Goal: Task Accomplishment & Management: Manage account settings

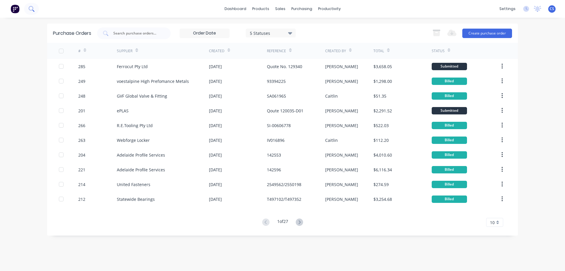
click at [31, 9] on icon at bounding box center [32, 9] width 6 height 6
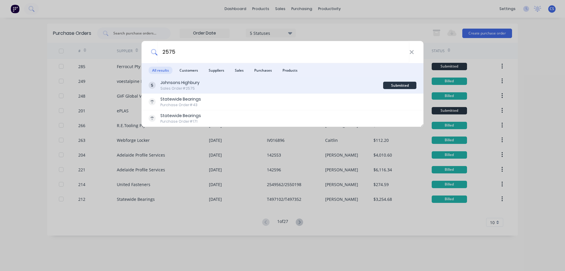
type input "2575"
click at [243, 82] on div "Johnsons Highbury Sales Order #2575" at bounding box center [266, 84] width 235 height 11
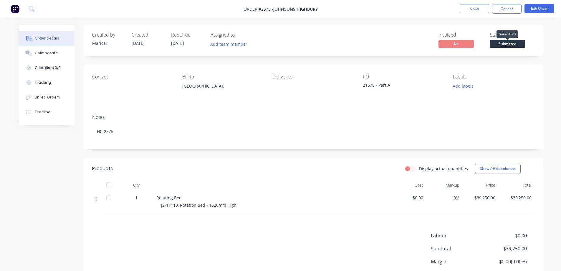
click at [504, 45] on span "Submitted" at bounding box center [507, 43] width 35 height 7
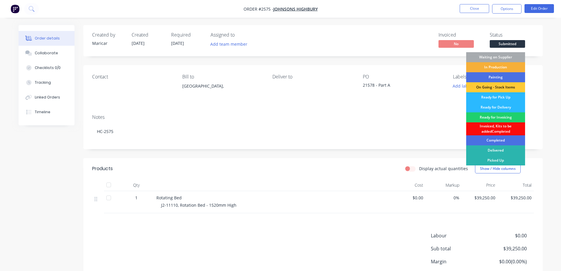
click at [508, 126] on div "Invoiced, Kits to be addedCompleted" at bounding box center [495, 128] width 59 height 13
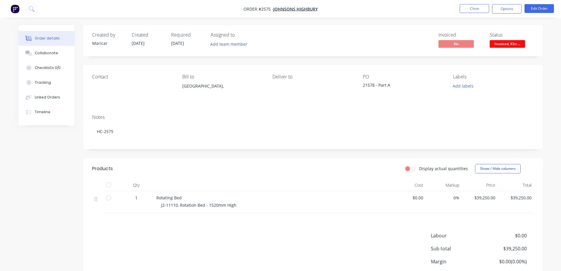
click at [48, 174] on div "Created by [PERSON_NAME] Created [DATE] Required [DATE] Assigned to Add team me…" at bounding box center [281, 171] width 524 height 293
click at [97, 85] on div "Contact" at bounding box center [132, 87] width 81 height 27
click at [542, 10] on button "Edit Order" at bounding box center [538, 8] width 29 height 9
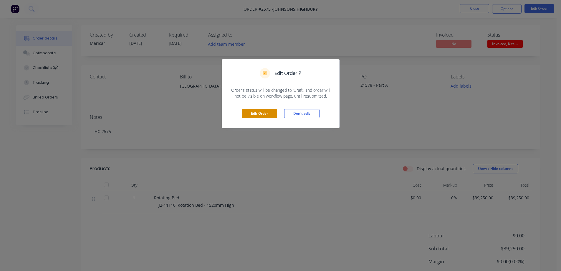
click at [255, 112] on button "Edit Order" at bounding box center [259, 113] width 35 height 9
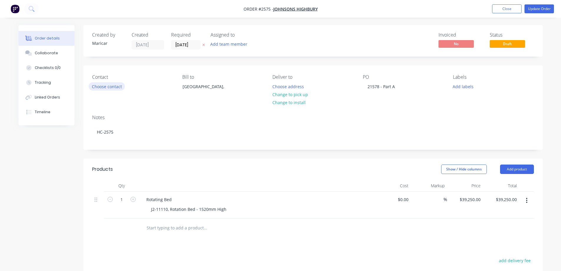
click at [109, 87] on button "Choose contact" at bounding box center [107, 86] width 36 height 8
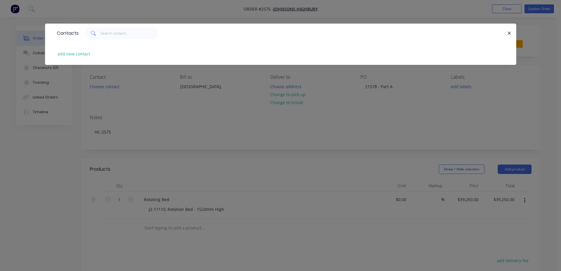
click at [224, 119] on div "Contacts add new contact" at bounding box center [280, 135] width 561 height 271
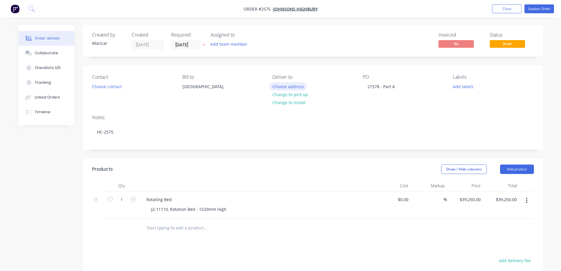
click at [291, 88] on button "Choose address" at bounding box center [288, 86] width 38 height 8
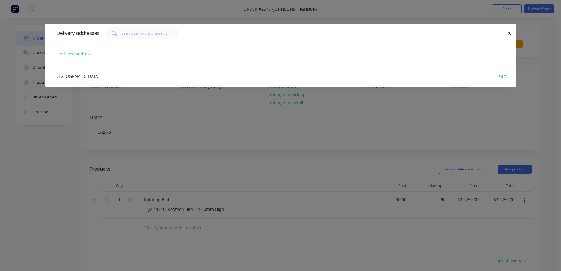
click at [46, 166] on div "Delivery addresses add new address , [GEOGRAPHIC_DATA] edit" at bounding box center [280, 135] width 561 height 271
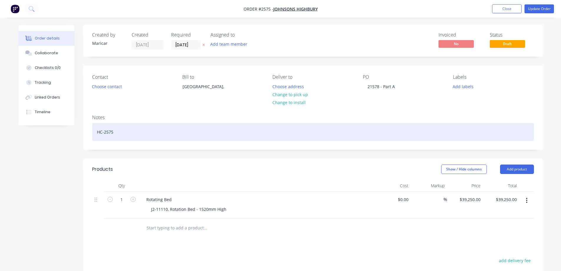
click at [131, 131] on div "HC-2575" at bounding box center [313, 132] width 442 height 18
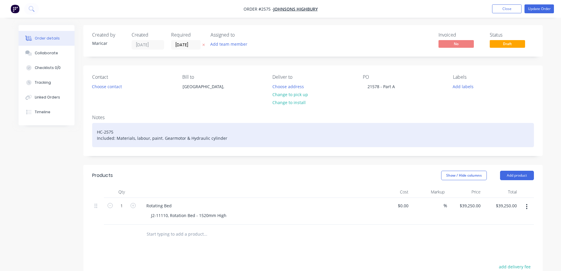
click at [125, 132] on div "HC-2575 Included: Materials, labour, paint. Gearmotor & Hydraulic cylinder" at bounding box center [313, 135] width 442 height 24
drag, startPoint x: 241, startPoint y: 142, endPoint x: 242, endPoint y: 139, distance: 3.4
click at [241, 142] on div "HC-2575 Rotating Bed - Transition area between de stacker and x-ray Included: M…" at bounding box center [313, 135] width 442 height 24
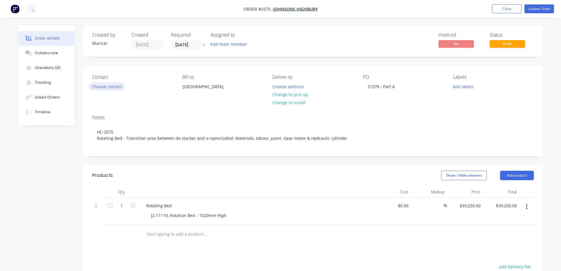
click at [109, 88] on button "Choose contact" at bounding box center [107, 86] width 36 height 8
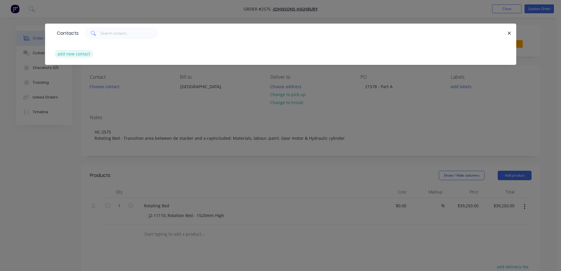
click at [73, 53] on button "add new contact" at bounding box center [73, 54] width 39 height 8
select select "AU"
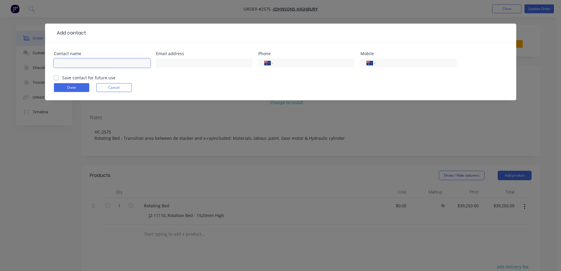
click at [77, 65] on input "text" at bounding box center [102, 63] width 96 height 9
type input "[PERSON_NAME]"
type input "[EMAIL_ADDRESS][DOMAIN_NAME]"
type input "[PHONE_NUMBER]"
click at [62, 77] on label "Save contact for future use" at bounding box center [88, 77] width 53 height 6
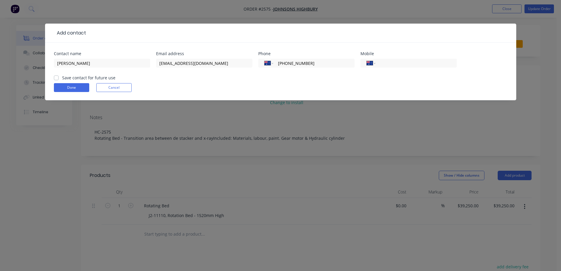
click at [57, 77] on input "Save contact for future use" at bounding box center [56, 77] width 5 height 6
checkbox input "true"
click at [68, 86] on button "Done" at bounding box center [71, 87] width 35 height 9
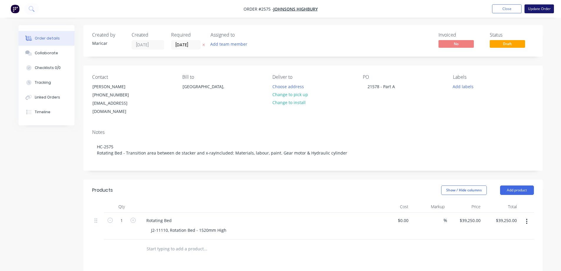
click at [535, 7] on button "Update Order" at bounding box center [538, 8] width 29 height 9
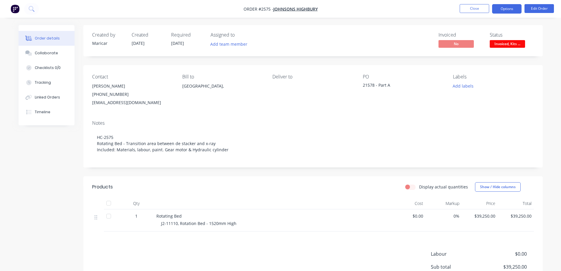
click at [508, 9] on button "Options" at bounding box center [506, 8] width 29 height 9
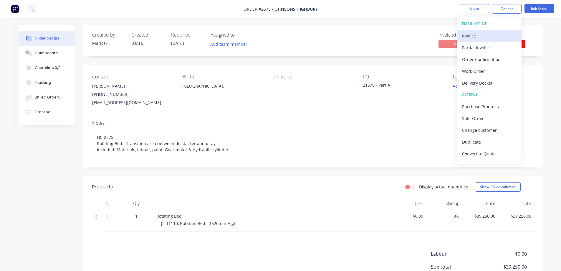
click at [480, 34] on div "Invoice" at bounding box center [489, 35] width 54 height 9
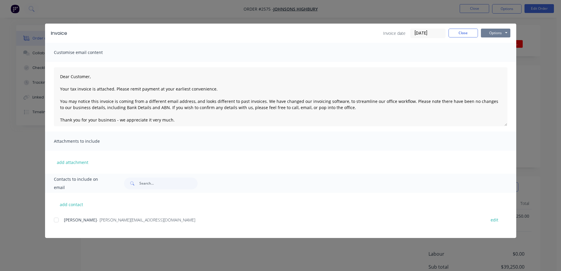
click at [490, 33] on button "Options" at bounding box center [495, 33] width 29 height 9
click at [497, 42] on button "Preview" at bounding box center [500, 44] width 38 height 10
click at [497, 31] on button "Options" at bounding box center [495, 33] width 29 height 9
click at [55, 220] on div at bounding box center [56, 220] width 12 height 12
click at [487, 34] on button "Options" at bounding box center [495, 33] width 29 height 9
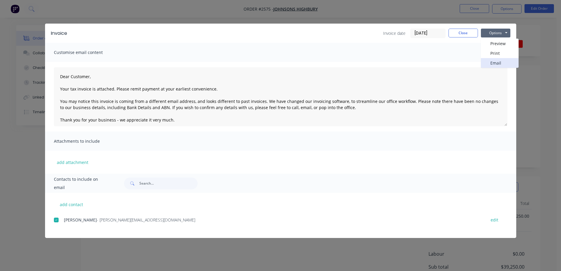
click at [496, 63] on button "Email" at bounding box center [500, 63] width 38 height 10
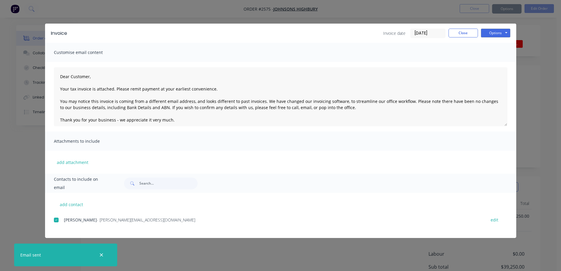
type textarea "Dear Customer, Your tax invoice is attached. Please remit payment at your earli…"
click at [466, 34] on button "Close" at bounding box center [462, 33] width 29 height 9
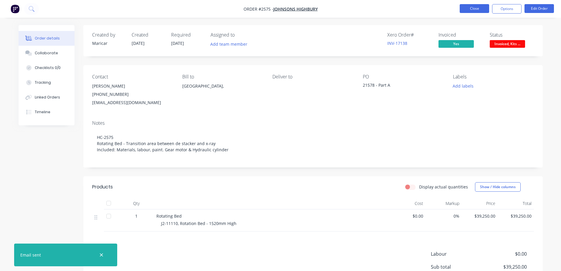
click at [477, 8] on button "Close" at bounding box center [473, 8] width 29 height 9
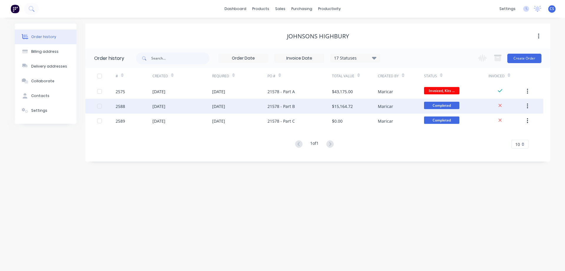
click at [134, 107] on div "2588" at bounding box center [134, 106] width 37 height 15
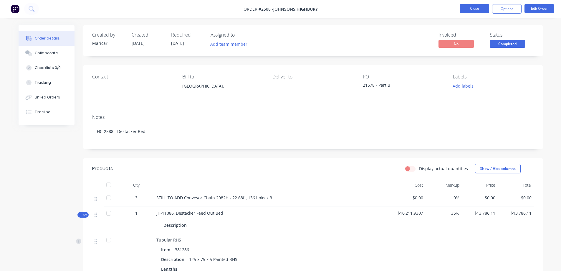
click at [469, 6] on button "Close" at bounding box center [473, 8] width 29 height 9
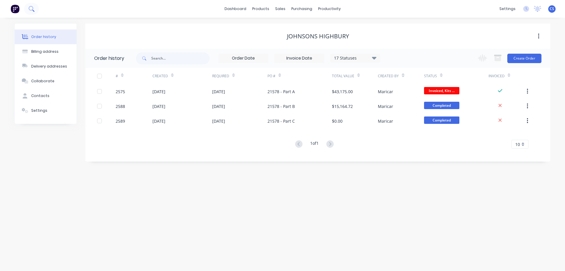
click at [32, 8] on icon at bounding box center [32, 9] width 6 height 6
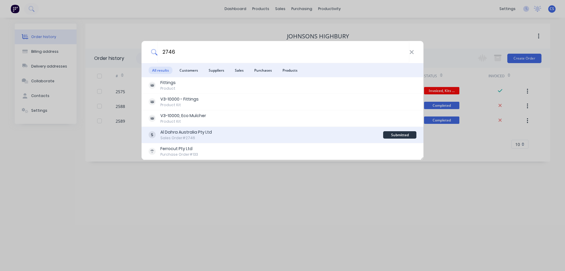
type input "2746"
click at [259, 133] on div "Al Dahra Australia Pty Ltd Sales Order #2746" at bounding box center [266, 134] width 235 height 11
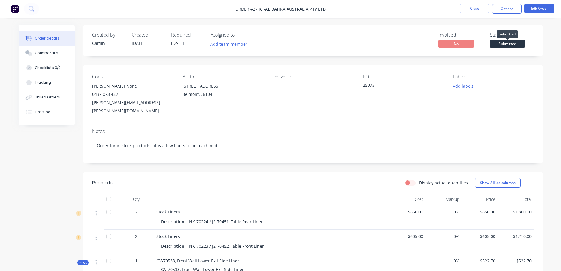
click at [517, 43] on span "Submitted" at bounding box center [507, 43] width 35 height 7
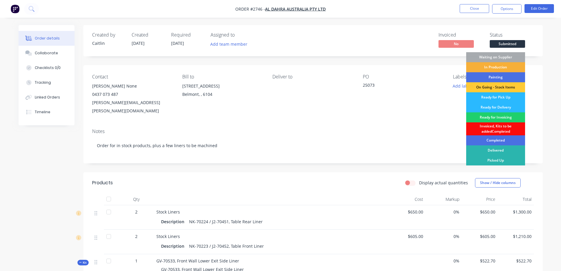
click at [513, 127] on div "Invoiced, Kits to be addedCompleted" at bounding box center [495, 128] width 59 height 13
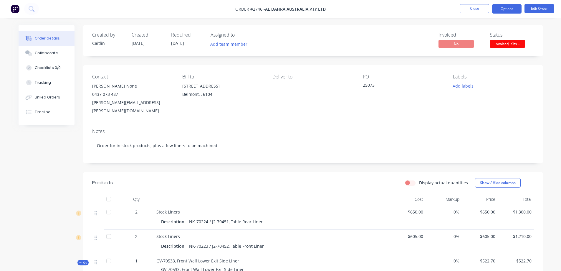
click at [506, 7] on button "Options" at bounding box center [506, 8] width 29 height 9
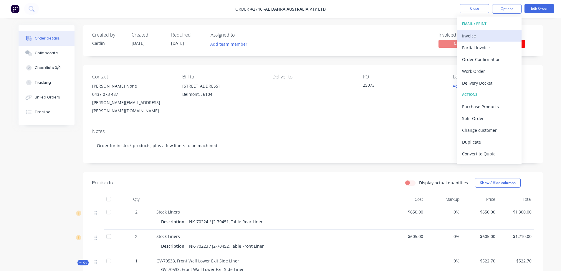
click at [490, 34] on div "Invoice" at bounding box center [489, 35] width 54 height 9
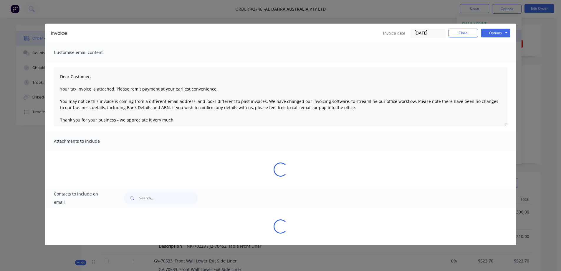
type textarea "Dear Customer, Your tax invoice is attached. Please remit payment at your earli…"
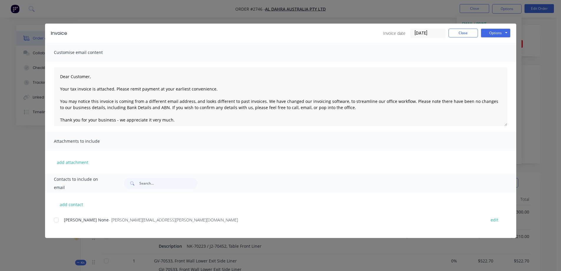
click at [547, 52] on div "Invoice Invoice date [DATE] Close Options Preview Print Email Customise email c…" at bounding box center [280, 135] width 561 height 271
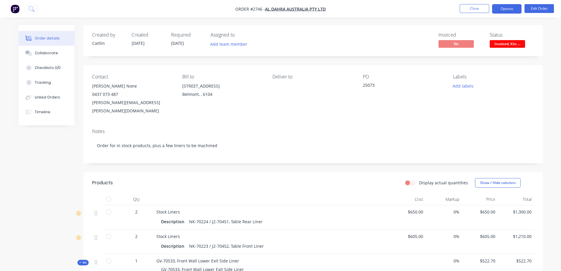
click at [509, 12] on button "Options" at bounding box center [506, 8] width 29 height 9
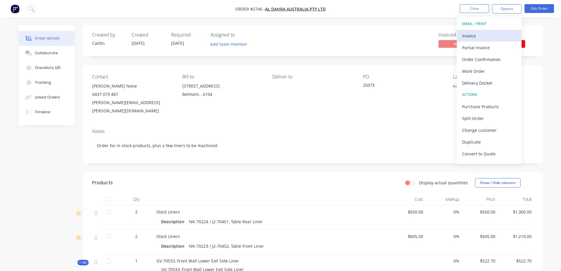
click at [498, 37] on div "Invoice" at bounding box center [489, 35] width 54 height 9
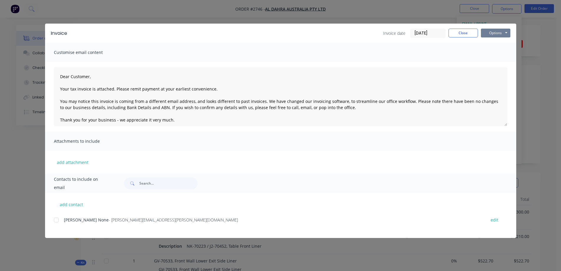
click at [498, 35] on button "Options" at bounding box center [495, 33] width 29 height 9
click at [502, 44] on button "Preview" at bounding box center [500, 44] width 38 height 10
click at [56, 221] on div at bounding box center [56, 220] width 12 height 12
type textarea "Dear Customer, Your tax invoice is attached. Please remit payment at your earli…"
click at [464, 34] on button "Close" at bounding box center [462, 33] width 29 height 9
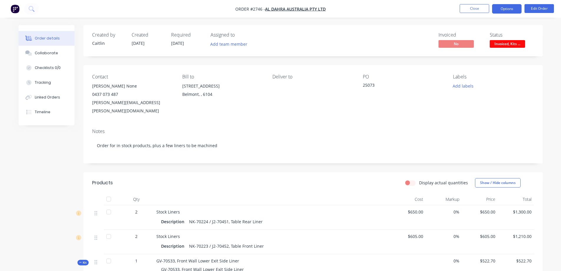
click at [502, 10] on button "Options" at bounding box center [506, 8] width 29 height 9
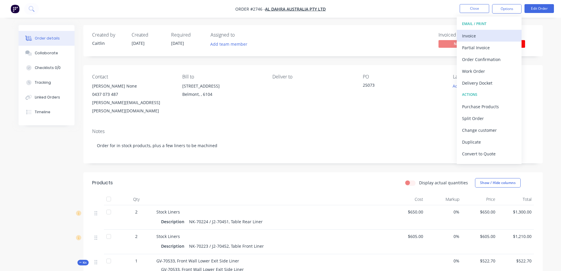
click at [483, 34] on div "Invoice" at bounding box center [489, 35] width 54 height 9
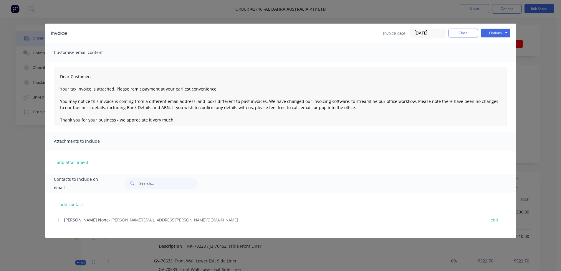
click at [54, 220] on div at bounding box center [56, 220] width 12 height 12
click at [490, 35] on button "Options" at bounding box center [495, 33] width 29 height 9
click at [498, 65] on button "Email" at bounding box center [500, 63] width 38 height 10
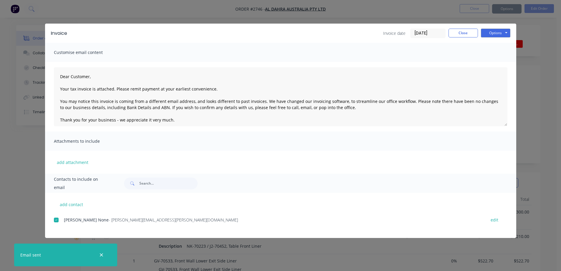
type textarea "Dear Customer, Your tax invoice is attached. Please remit payment at your earli…"
click at [465, 34] on button "Close" at bounding box center [462, 33] width 29 height 9
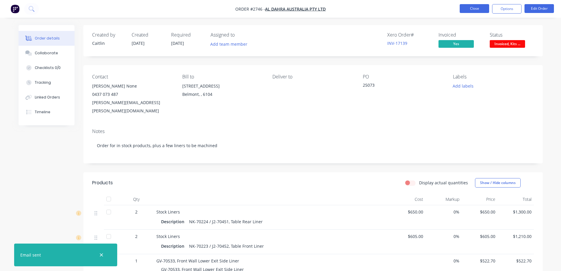
click at [467, 8] on button "Close" at bounding box center [473, 8] width 29 height 9
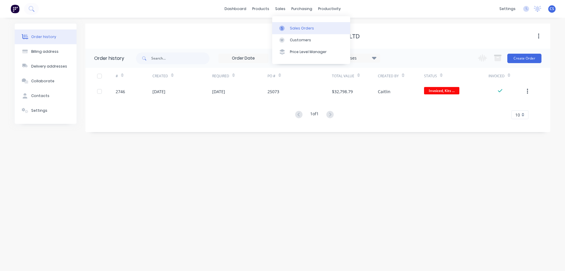
click at [296, 26] on div "Sales Orders" at bounding box center [302, 28] width 24 height 5
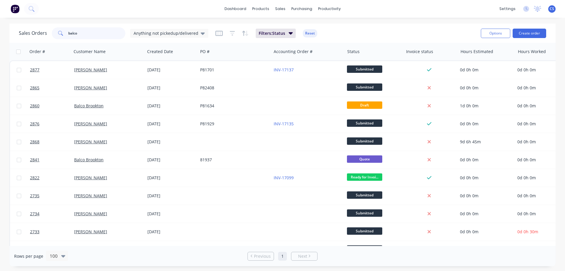
click at [82, 31] on input "balco" at bounding box center [96, 33] width 57 height 12
drag, startPoint x: 82, startPoint y: 31, endPoint x: 59, endPoint y: 33, distance: 22.7
click at [59, 33] on div "balco" at bounding box center [89, 33] width 74 height 12
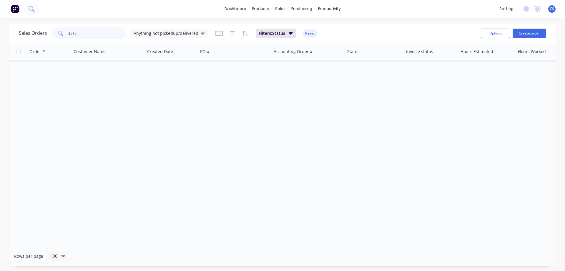
type input "2575"
click at [32, 10] on icon at bounding box center [31, 8] width 5 height 5
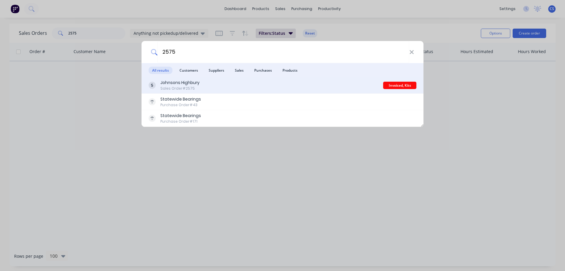
type input "2575"
click at [278, 88] on div "Johnsons Highbury Sales Order #2575" at bounding box center [266, 84] width 235 height 11
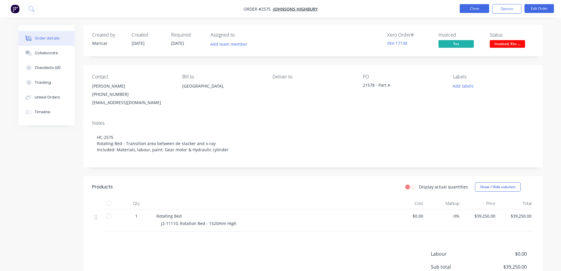
click at [468, 9] on button "Close" at bounding box center [473, 8] width 29 height 9
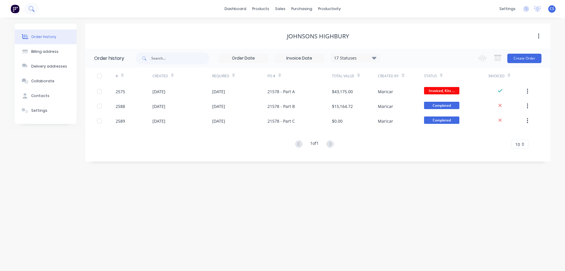
click at [35, 9] on button at bounding box center [31, 9] width 15 height 12
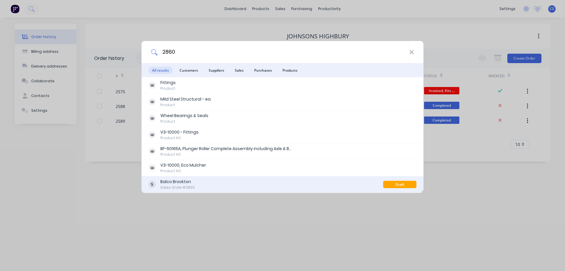
type input "2860"
click at [241, 184] on div "Balco Brookton Sales Order #2860" at bounding box center [266, 183] width 235 height 11
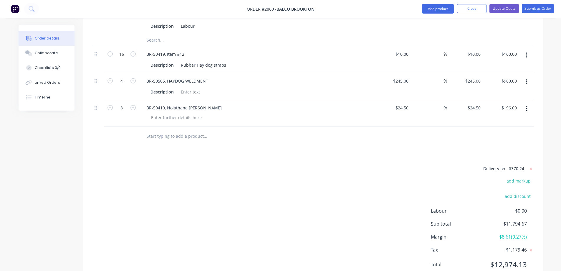
scroll to position [690, 0]
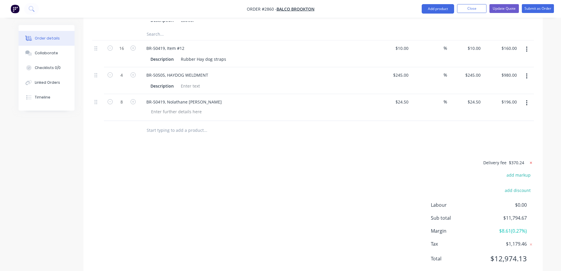
click at [531, 161] on icon at bounding box center [531, 162] width 2 height 2
click at [513, 159] on button "add delivery fee" at bounding box center [515, 163] width 38 height 8
type input "205.70"
click at [369, 167] on div "Delivery fee $205.70 add markup add discount Labour $0.00 Sub total $11,630.13 …" at bounding box center [313, 214] width 442 height 111
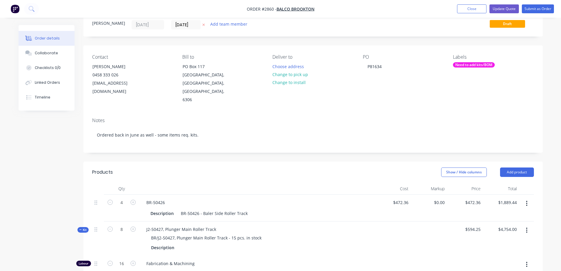
scroll to position [0, 0]
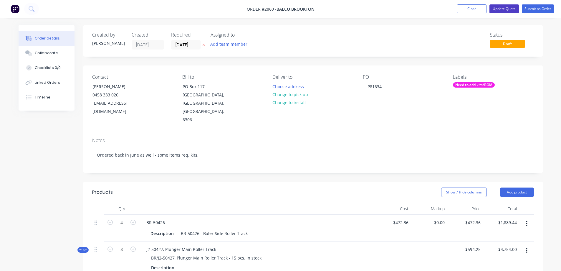
click at [504, 11] on button "Update Quote" at bounding box center [503, 8] width 29 height 9
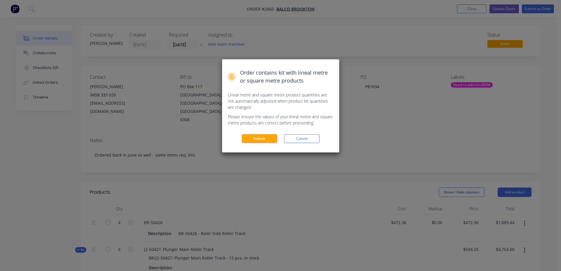
click at [551, 30] on div "Order contains kit with lineal metre or square metre products Lineal metre and …" at bounding box center [280, 135] width 561 height 271
click at [298, 136] on button "Cancel" at bounding box center [301, 138] width 35 height 9
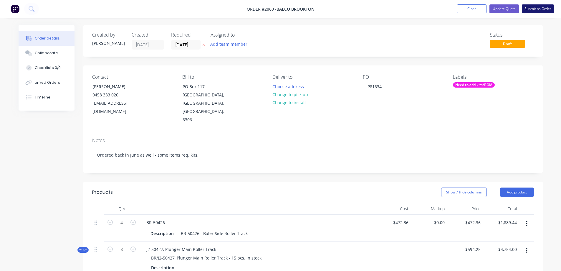
click at [541, 10] on button "Submit as Order" at bounding box center [538, 8] width 32 height 9
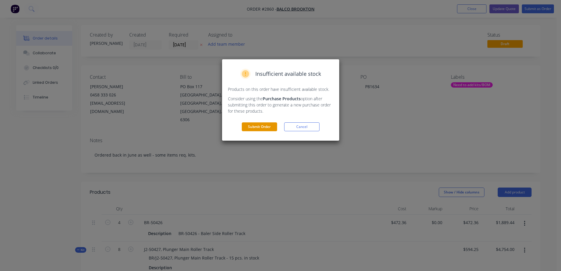
click at [264, 127] on button "Submit Order" at bounding box center [259, 126] width 35 height 9
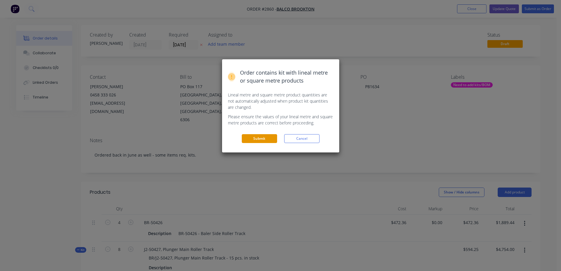
click at [261, 137] on button "Submit" at bounding box center [259, 138] width 35 height 9
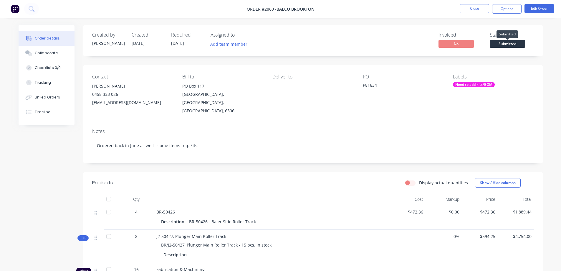
click at [512, 45] on span "Submitted" at bounding box center [507, 43] width 35 height 7
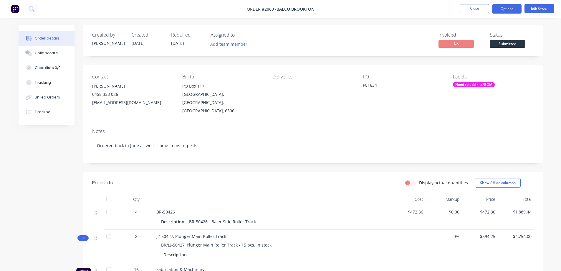
click at [503, 10] on button "Options" at bounding box center [506, 8] width 29 height 9
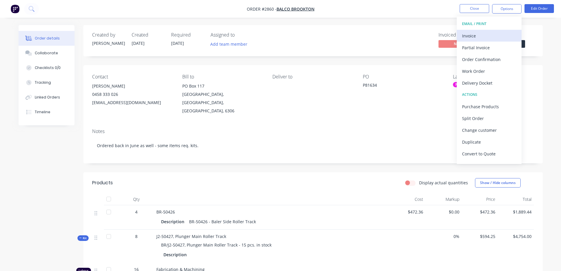
click at [491, 36] on div "Invoice" at bounding box center [489, 35] width 54 height 9
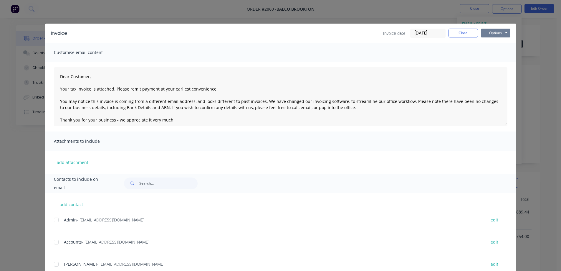
click at [492, 32] on button "Options" at bounding box center [495, 33] width 29 height 9
click at [497, 42] on button "Preview" at bounding box center [500, 44] width 38 height 10
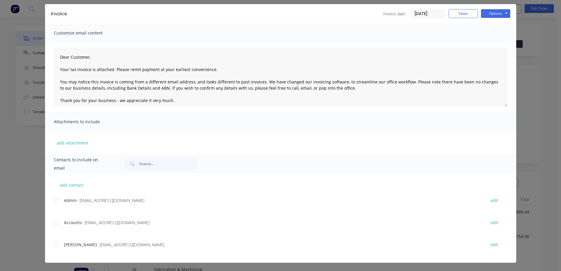
click at [54, 221] on div at bounding box center [56, 222] width 12 height 12
click at [53, 245] on div at bounding box center [56, 244] width 12 height 12
click at [56, 244] on div at bounding box center [56, 244] width 12 height 12
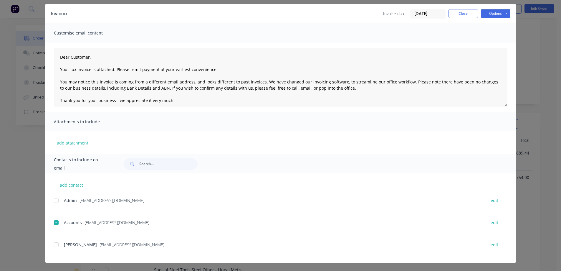
click at [55, 245] on div at bounding box center [56, 244] width 12 height 12
type textarea "Dear Customer, Your tax invoice is attached. Please remit payment at your earli…"
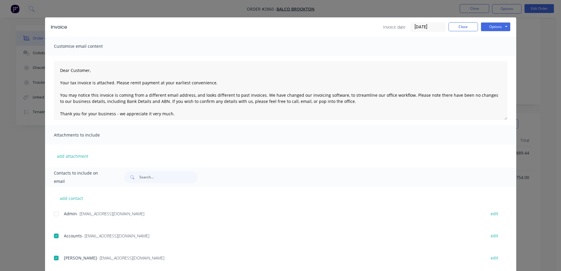
scroll to position [0, 0]
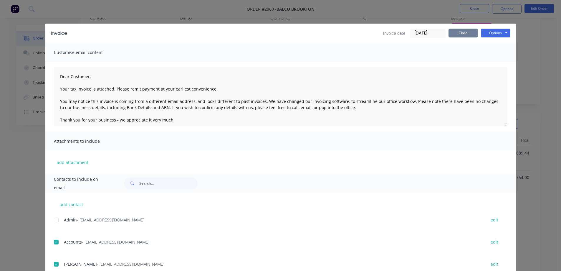
click at [459, 34] on button "Close" at bounding box center [462, 33] width 29 height 9
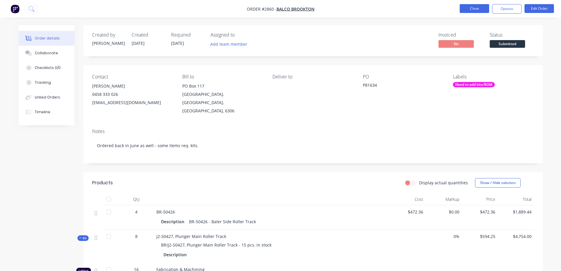
click at [475, 9] on button "Close" at bounding box center [473, 8] width 29 height 9
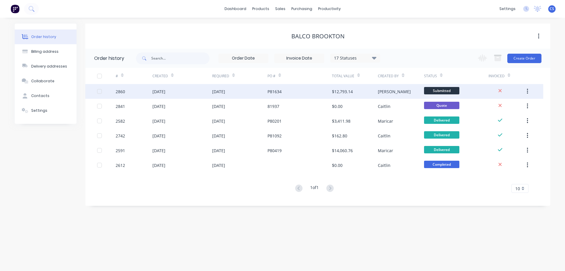
click at [307, 90] on div "P81634" at bounding box center [300, 91] width 64 height 15
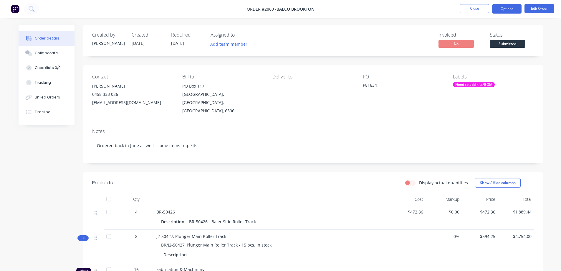
click at [508, 11] on button "Options" at bounding box center [506, 8] width 29 height 9
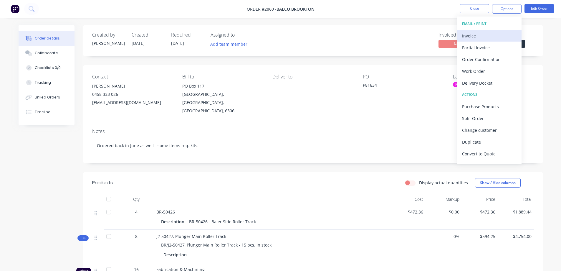
click at [489, 39] on div "Invoice" at bounding box center [489, 35] width 54 height 9
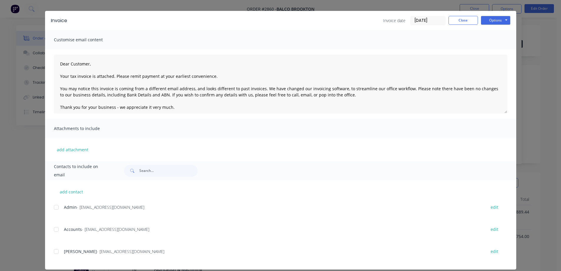
scroll to position [19, 0]
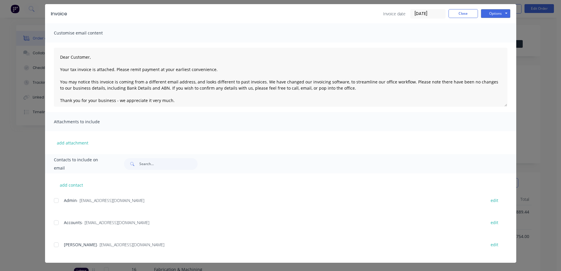
click at [52, 223] on div at bounding box center [56, 222] width 12 height 12
click at [56, 245] on div at bounding box center [56, 244] width 12 height 12
click at [491, 15] on button "Options" at bounding box center [495, 13] width 29 height 9
click at [491, 41] on button "Email" at bounding box center [500, 44] width 38 height 10
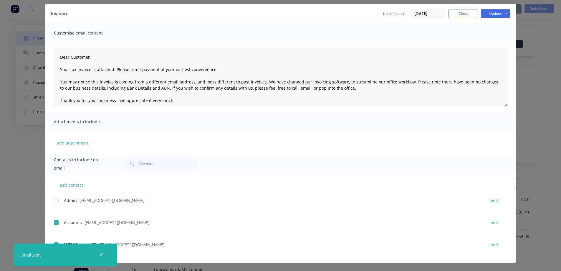
type textarea "Dear Customer, Your tax invoice is attached. Please remit payment at your earli…"
click at [456, 16] on button "Close" at bounding box center [462, 13] width 29 height 9
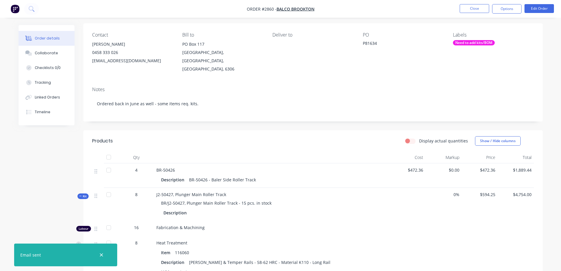
scroll to position [0, 0]
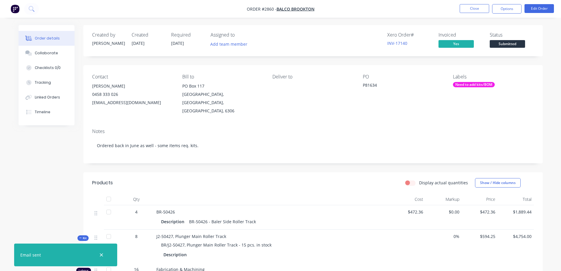
click at [482, 85] on div "Need to add kits/BOM" at bounding box center [474, 84] width 42 height 5
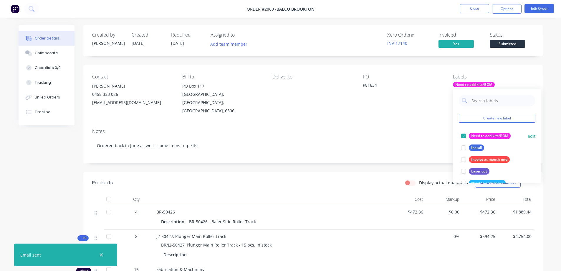
click at [463, 136] on div at bounding box center [463, 136] width 12 height 12
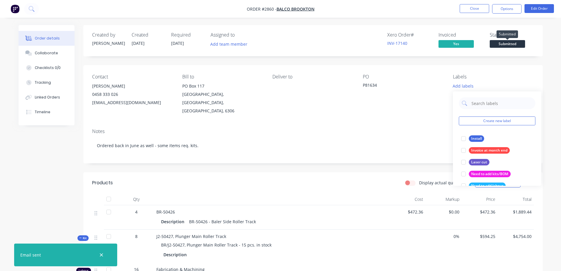
click at [514, 46] on span "Submitted" at bounding box center [507, 43] width 35 height 7
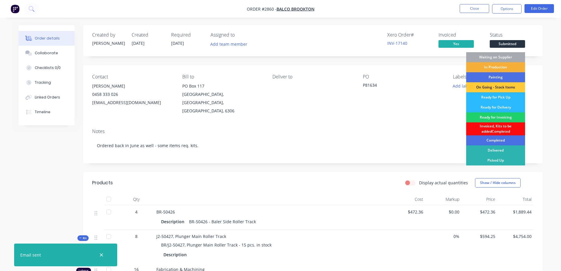
click at [511, 129] on div "Invoiced, Kits to be addedCompleted" at bounding box center [495, 128] width 59 height 13
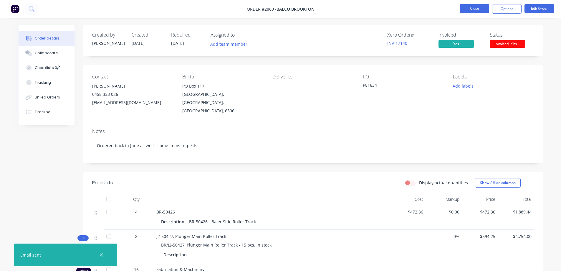
click at [476, 13] on button "Close" at bounding box center [473, 8] width 29 height 9
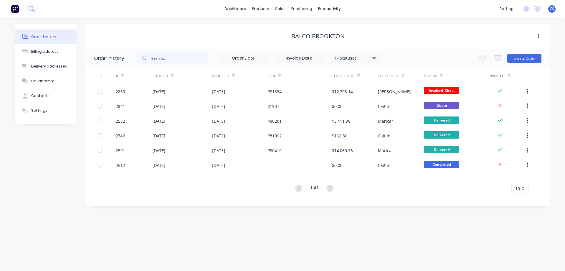
click at [34, 8] on icon at bounding box center [32, 9] width 6 height 6
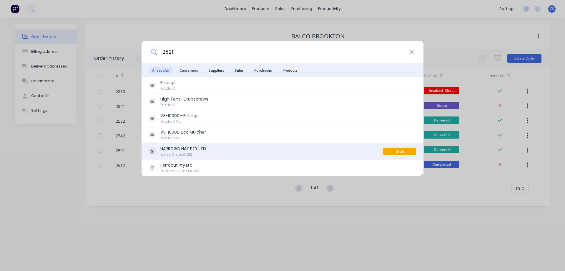
type input "2821"
click at [230, 155] on div "NARROGIN HAY PTY LTD Sales Order #2821" at bounding box center [266, 150] width 235 height 11
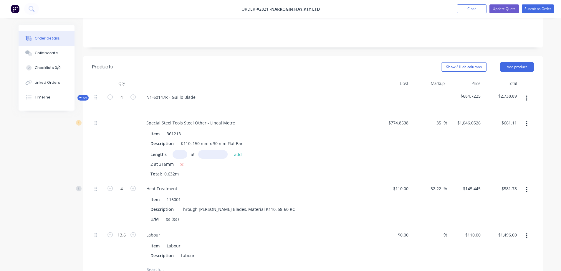
scroll to position [147, 0]
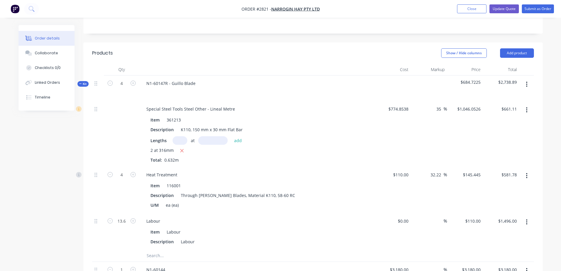
click at [505, 79] on span "$2,738.89" at bounding box center [500, 82] width 31 height 6
type input "661.11"
click at [510, 104] on input "661.11" at bounding box center [511, 108] width 16 height 9
type input "$1,046.0601"
type input "$661.11"
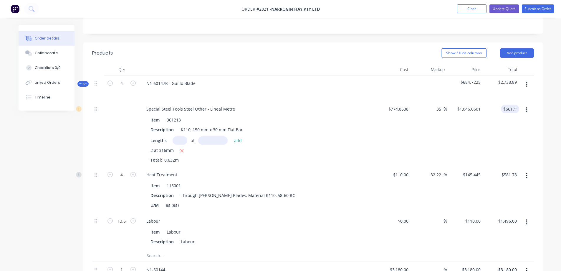
click at [543, 87] on div "Order details Collaborate Checklists 0/0 Linked Orders Timeline Order details C…" at bounding box center [281, 193] width 536 height 630
click at [82, 82] on icon at bounding box center [80, 83] width 3 height 3
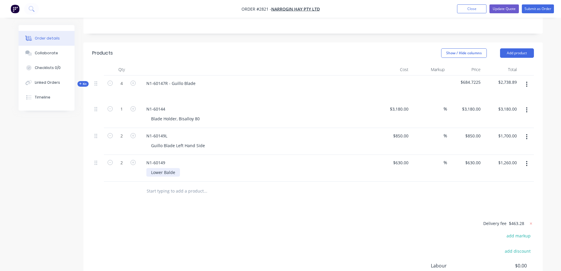
click at [175, 168] on div "Lower Balde" at bounding box center [163, 172] width 34 height 9
click at [268, 187] on div "Products Show / Hide columns Add product Qty Cost Markup Price Total Kit 4 N1-6…" at bounding box center [312, 190] width 459 height 296
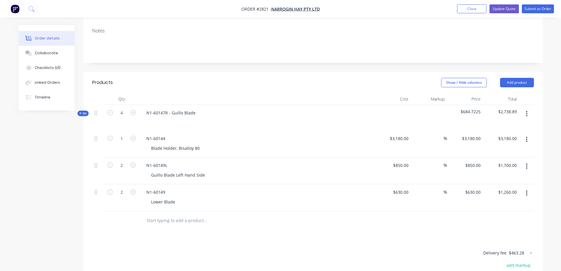
scroll to position [88, 0]
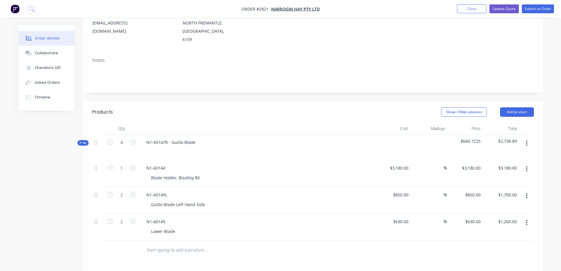
click at [83, 140] on span "Kit" at bounding box center [83, 142] width 8 height 4
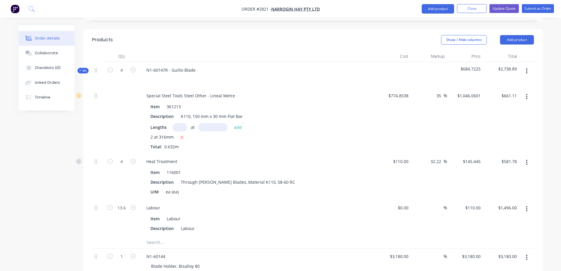
scroll to position [147, 0]
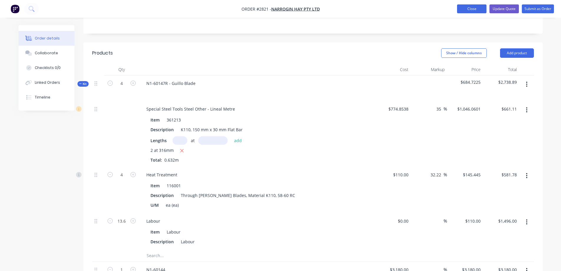
click at [468, 9] on button "Close" at bounding box center [471, 8] width 29 height 9
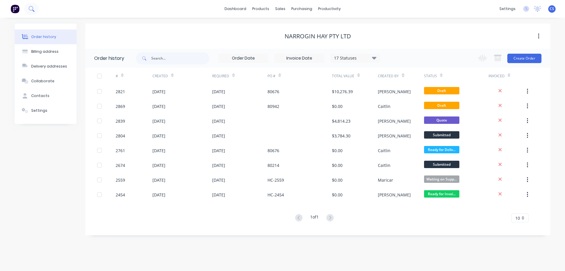
click at [29, 9] on icon at bounding box center [32, 9] width 6 height 6
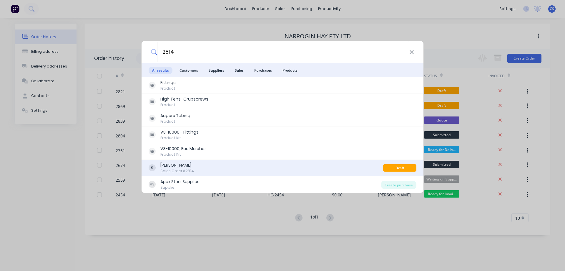
type input "2814"
click at [258, 165] on div "Narrakine Hay Sales Order #2814" at bounding box center [266, 167] width 235 height 11
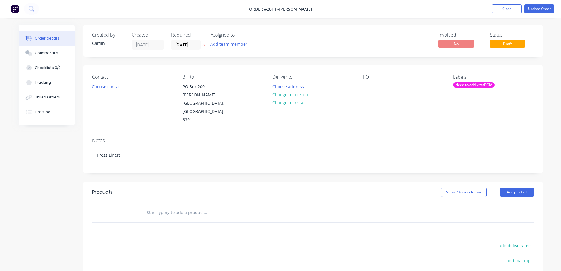
click at [172, 206] on input "text" at bounding box center [205, 212] width 118 height 12
type input "j"
type input "70519"
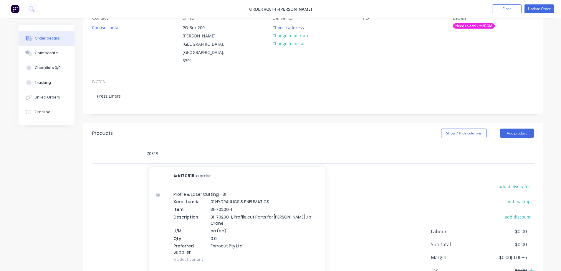
drag, startPoint x: 163, startPoint y: 136, endPoint x: 137, endPoint y: 140, distance: 25.6
click at [137, 144] on div "70519 Add 70519 to order Profile & Laser Cutting - B1 Xero Item # 01 HYDRAULICS…" at bounding box center [313, 153] width 442 height 19
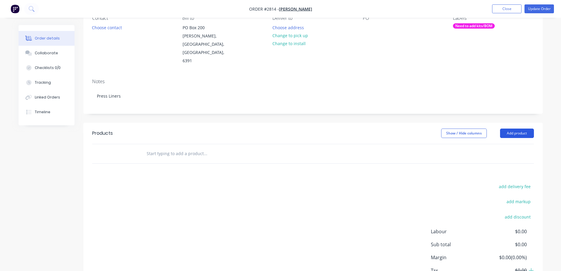
click at [530, 128] on button "Add product" at bounding box center [517, 132] width 34 height 9
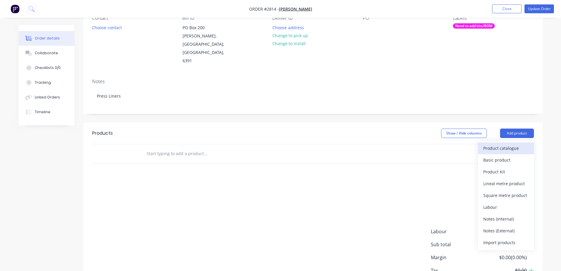
click at [508, 144] on div "Product catalogue" at bounding box center [505, 148] width 45 height 9
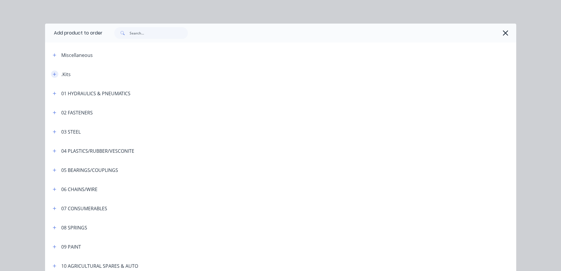
click at [53, 74] on icon "button" at bounding box center [55, 74] width 4 height 4
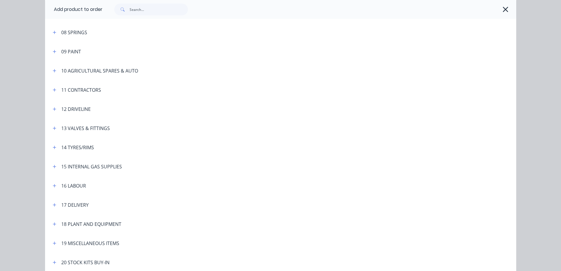
scroll to position [988, 0]
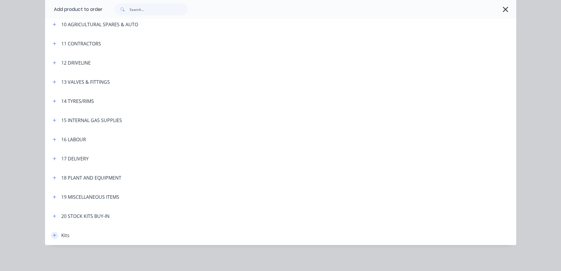
click at [53, 235] on icon "button" at bounding box center [54, 234] width 3 height 3
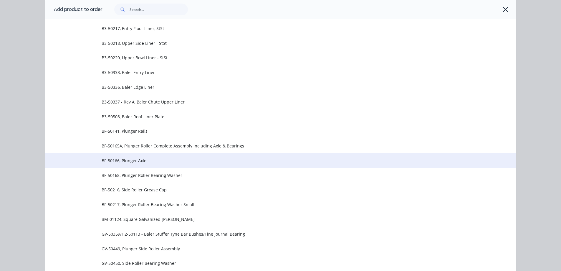
scroll to position [0, 0]
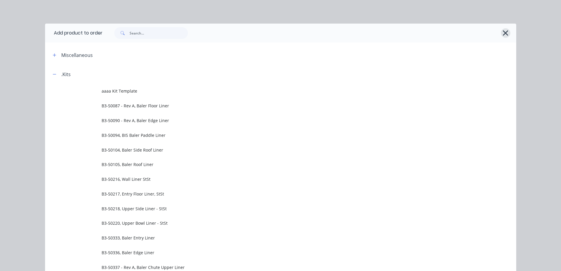
click at [505, 31] on icon "button" at bounding box center [505, 33] width 6 height 8
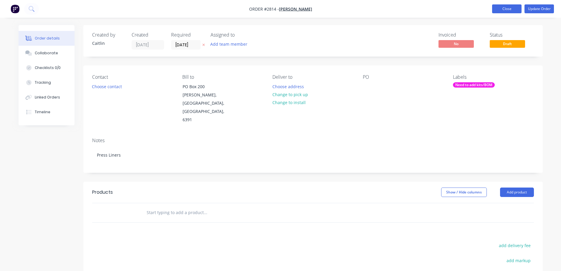
click at [508, 11] on button "Close" at bounding box center [506, 8] width 29 height 9
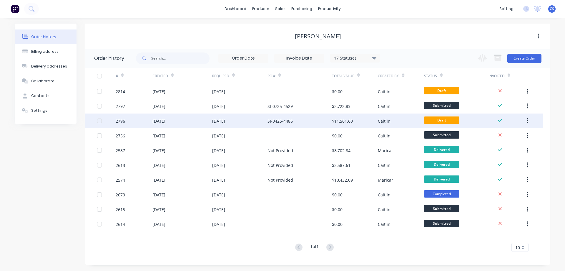
click at [307, 120] on div "SI-0425-4486" at bounding box center [300, 120] width 64 height 15
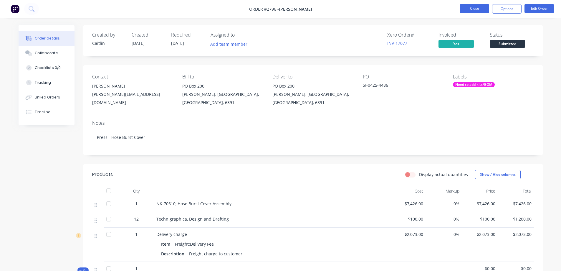
click at [475, 8] on button "Close" at bounding box center [473, 8] width 29 height 9
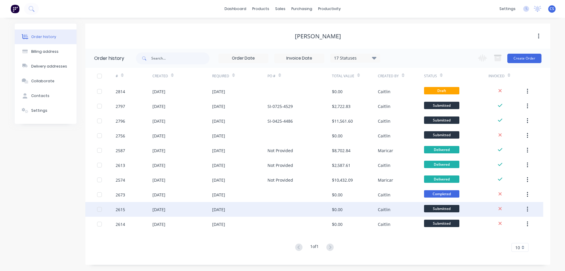
click at [291, 209] on div at bounding box center [300, 209] width 64 height 15
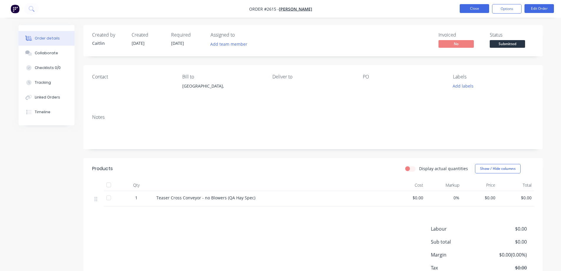
click at [467, 8] on button "Close" at bounding box center [473, 8] width 29 height 9
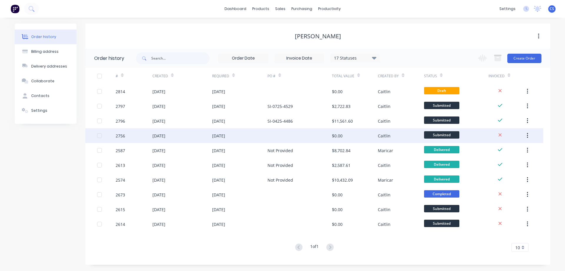
click at [274, 136] on div at bounding box center [300, 135] width 64 height 15
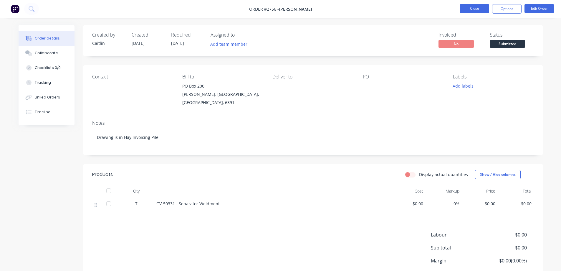
click at [470, 10] on button "Close" at bounding box center [473, 8] width 29 height 9
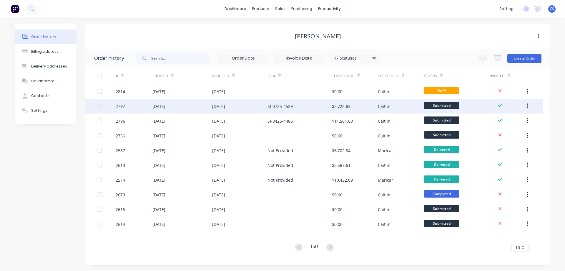
click at [310, 109] on div "SI-0725-4529" at bounding box center [300, 106] width 64 height 15
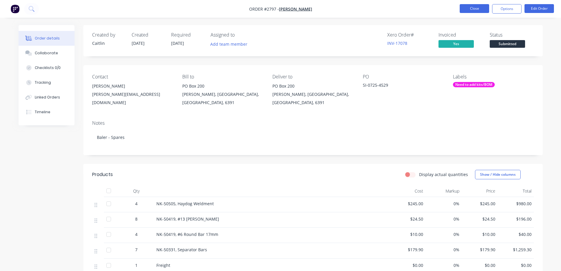
click at [473, 9] on button "Close" at bounding box center [473, 8] width 29 height 9
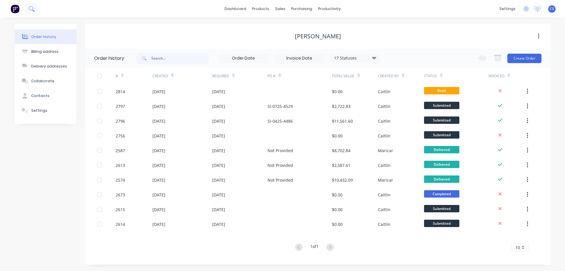
click at [33, 11] on icon at bounding box center [33, 11] width 2 height 2
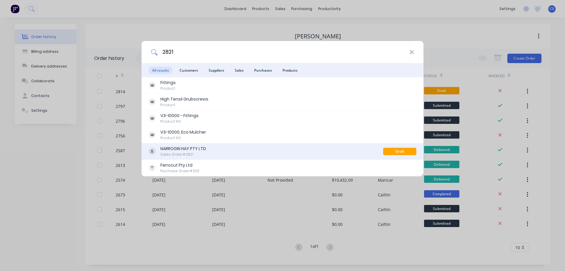
type input "2821"
click at [254, 152] on div "NARROGIN HAY PTY LTD Sales Order #2821" at bounding box center [266, 150] width 235 height 11
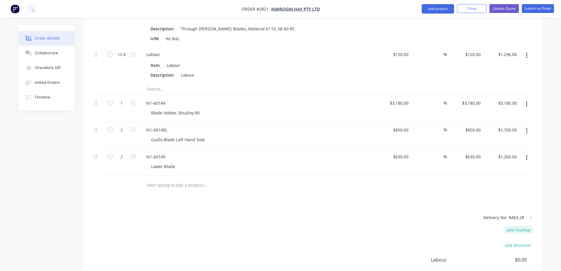
scroll to position [324, 0]
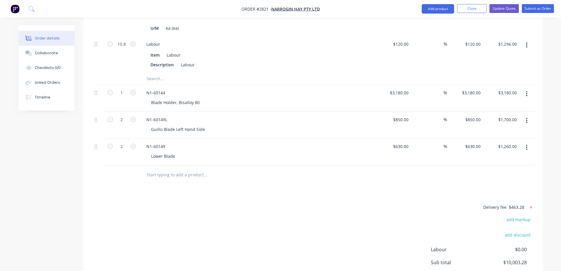
click at [530, 204] on icon at bounding box center [531, 207] width 6 height 6
click at [516, 203] on button "add delivery fee" at bounding box center [515, 207] width 38 height 8
type input "280.80"
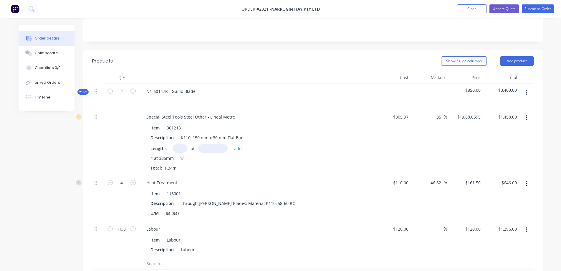
scroll to position [133, 0]
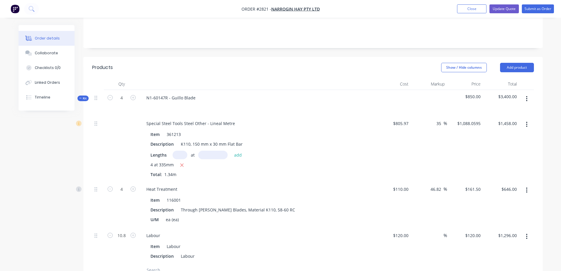
click at [77, 80] on div "Order details Collaborate Checklists 0/0 Linked Orders Timeline" at bounding box center [51, 67] width 65 height 85
click at [81, 97] on icon at bounding box center [80, 98] width 3 height 3
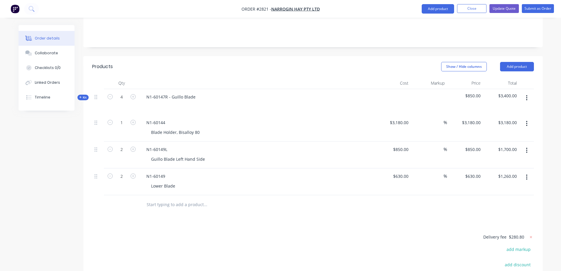
scroll to position [2, 0]
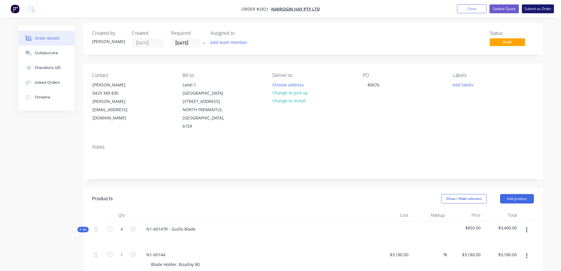
click at [541, 9] on button "Submit as Order" at bounding box center [538, 8] width 32 height 9
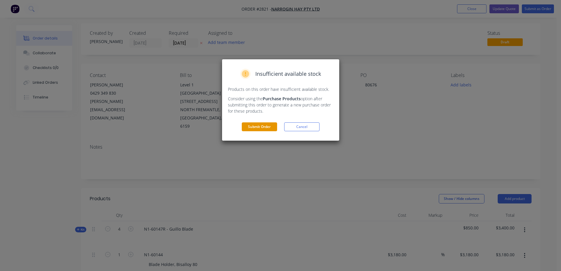
click at [258, 128] on button "Submit Order" at bounding box center [259, 126] width 35 height 9
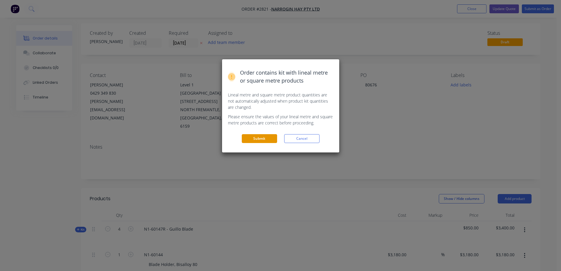
click at [256, 137] on button "Submit" at bounding box center [259, 138] width 35 height 9
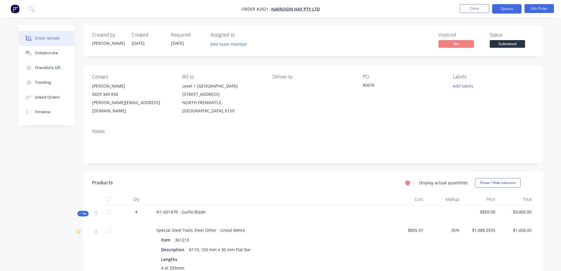
click at [510, 11] on button "Options" at bounding box center [506, 8] width 29 height 9
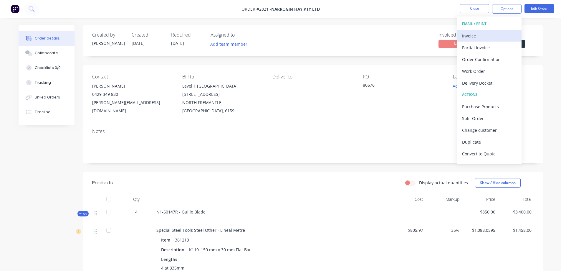
click at [486, 35] on div "Invoice" at bounding box center [489, 35] width 54 height 9
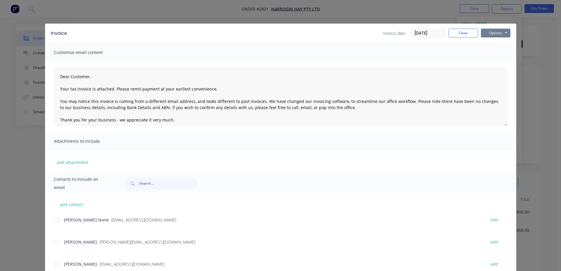
click at [485, 35] on button "Options" at bounding box center [495, 33] width 29 height 9
click at [491, 44] on button "Preview" at bounding box center [500, 44] width 38 height 10
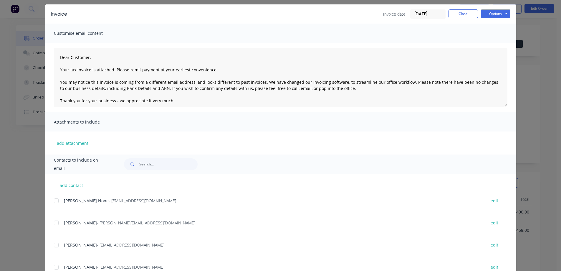
scroll to position [42, 0]
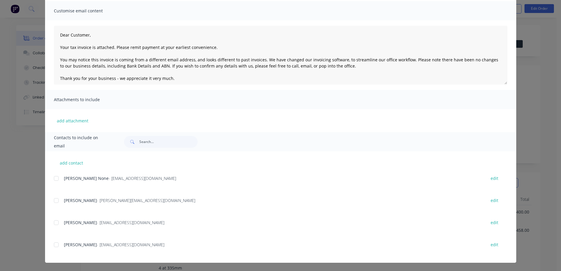
click at [54, 200] on div at bounding box center [56, 200] width 12 height 12
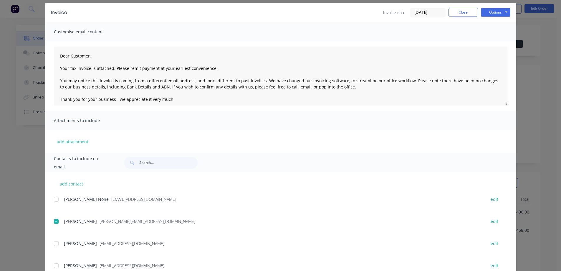
scroll to position [0, 0]
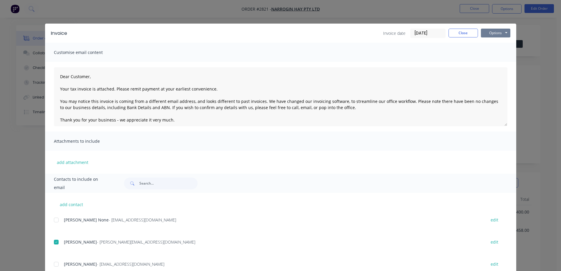
click at [495, 33] on button "Options" at bounding box center [495, 33] width 29 height 9
click at [495, 63] on button "Email" at bounding box center [500, 63] width 38 height 10
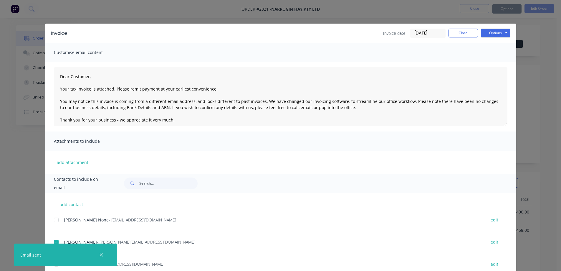
type textarea "Dear Customer, Your tax invoice is attached. Please remit payment at your earli…"
click at [455, 29] on button "Close" at bounding box center [462, 33] width 29 height 9
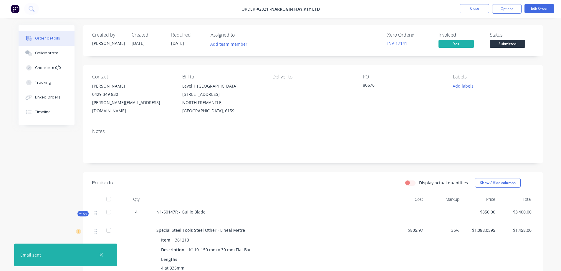
click at [513, 44] on span "Submitted" at bounding box center [507, 43] width 35 height 7
click at [535, 41] on div "Created by [PERSON_NAME] Created [DATE] Required [DATE] Assigned to Add team me…" at bounding box center [312, 40] width 459 height 31
click at [513, 44] on span "Submitted" at bounding box center [507, 43] width 35 height 7
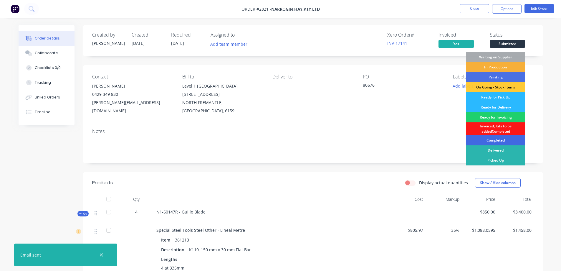
click at [500, 140] on div "Completed" at bounding box center [495, 140] width 59 height 10
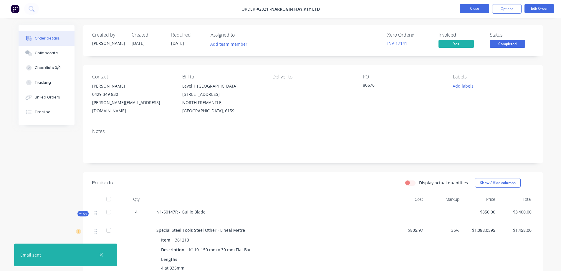
click at [472, 8] on button "Close" at bounding box center [473, 8] width 29 height 9
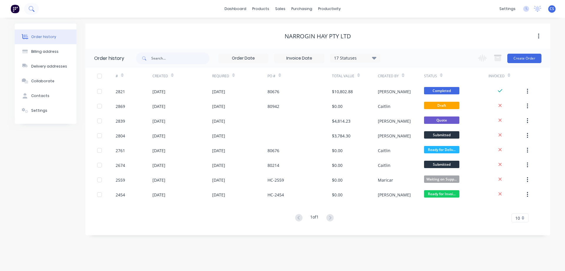
click at [31, 9] on icon at bounding box center [32, 9] width 6 height 6
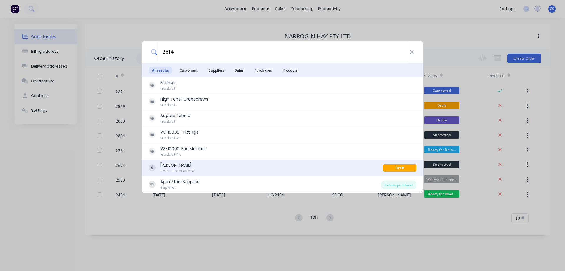
type input "2814"
click at [284, 168] on div "Narrakine Hay Sales Order #2814" at bounding box center [266, 167] width 235 height 11
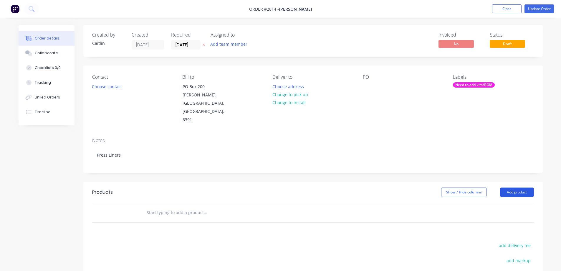
click at [517, 187] on button "Add product" at bounding box center [517, 191] width 34 height 9
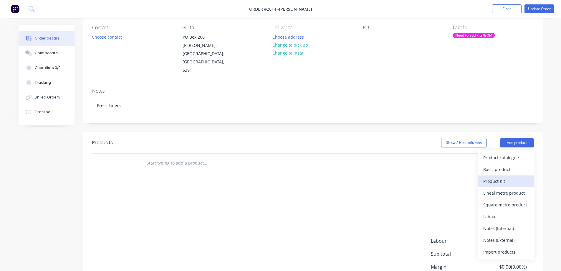
scroll to position [59, 0]
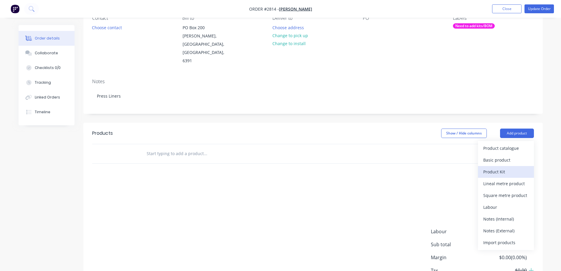
click at [508, 167] on div "Product Kit" at bounding box center [505, 171] width 45 height 9
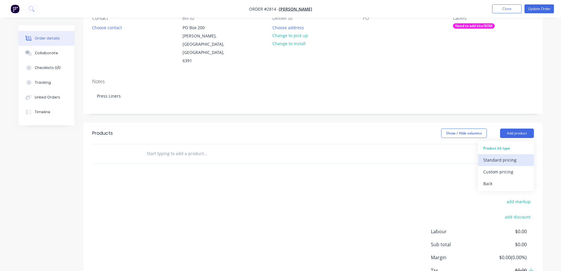
click at [513, 155] on div "Standard pricing" at bounding box center [505, 159] width 45 height 9
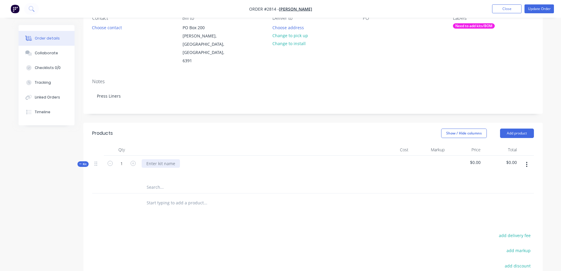
click at [160, 159] on div at bounding box center [161, 163] width 38 height 9
click at [514, 159] on span "$0.00" at bounding box center [500, 162] width 31 height 6
click at [220, 159] on div "NK-70519, Black Wall Liner Entry Side" at bounding box center [183, 163] width 83 height 9
drag, startPoint x: 219, startPoint y: 146, endPoint x: 138, endPoint y: 149, distance: 81.3
click at [138, 155] on div "Kit 1 NK-70519, Black Wall Liner Entry Side $0.00 $0.00" at bounding box center [313, 168] width 442 height 26
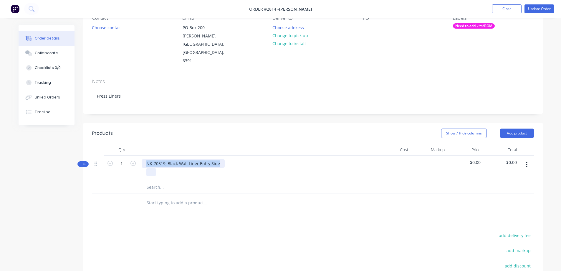
copy div "NK-70519, Black Wall Liner Entry Side"
click at [526, 161] on icon "button" at bounding box center [526, 164] width 1 height 6
click at [514, 175] on div "Save to catalogue" at bounding box center [505, 179] width 45 height 9
click at [170, 197] on input "text" at bounding box center [205, 203] width 118 height 12
click at [519, 128] on button "Add product" at bounding box center [517, 132] width 34 height 9
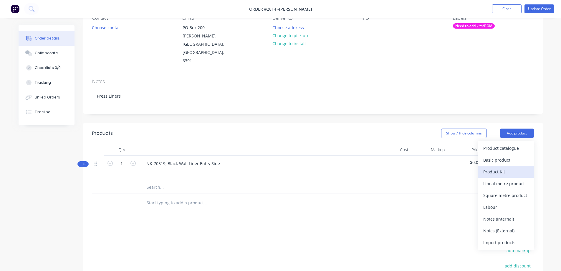
click at [507, 167] on div "Product Kit" at bounding box center [505, 171] width 45 height 9
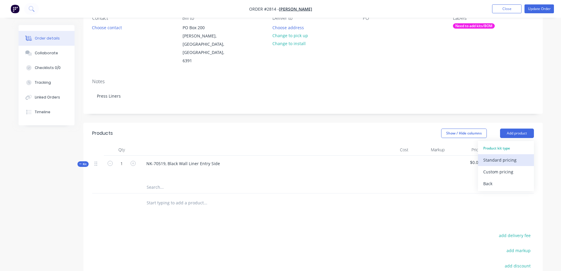
click at [483, 155] on div "Standard pricing" at bounding box center [505, 159] width 45 height 9
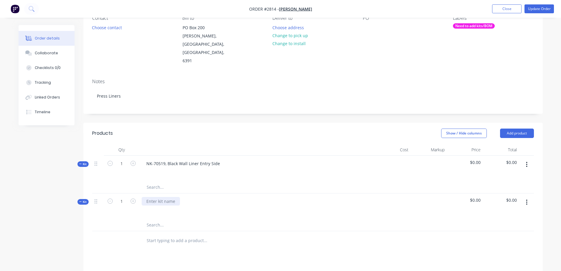
click at [172, 197] on div at bounding box center [161, 201] width 38 height 9
paste div
click at [164, 197] on div "NK-70519, Black Wall Liner Entry Side" at bounding box center [183, 201] width 83 height 9
click at [170, 159] on div "NK-70519, Black Wall Liner Entry Side" at bounding box center [183, 163] width 83 height 9
click at [170, 197] on div "NK-70520, Black Wall Liner Entry Side" at bounding box center [183, 201] width 83 height 9
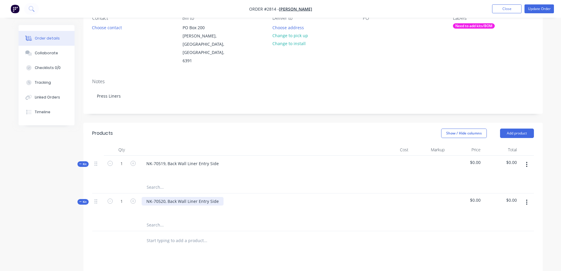
click at [206, 197] on div "NK-70520, Back Wall Liner Entry Side" at bounding box center [183, 201] width 82 height 9
click at [527, 199] on icon "button" at bounding box center [526, 202] width 1 height 6
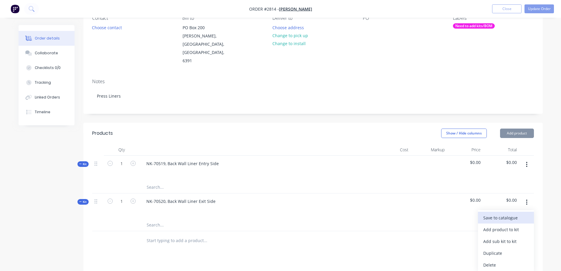
click at [514, 213] on div "Save to catalogue" at bounding box center [505, 217] width 45 height 9
click at [360, 231] on div at bounding box center [313, 240] width 442 height 19
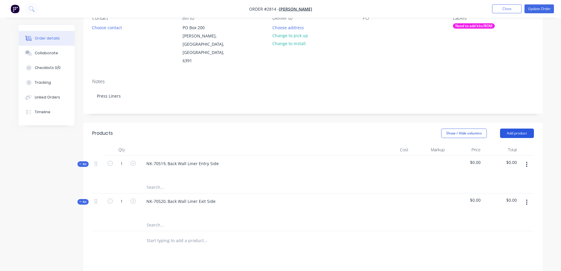
click at [528, 128] on button "Add product" at bounding box center [517, 132] width 34 height 9
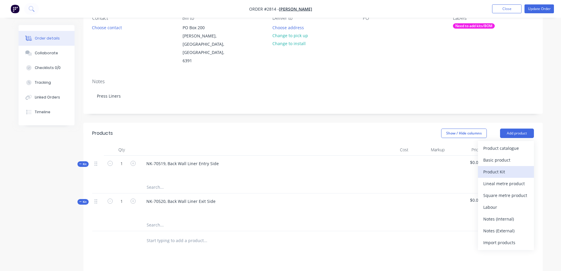
click at [504, 167] on div "Product Kit" at bounding box center [505, 171] width 45 height 9
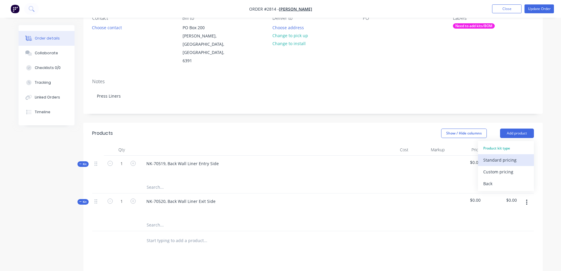
click at [503, 155] on div "Standard pricing" at bounding box center [505, 159] width 45 height 9
click at [176, 234] on div at bounding box center [161, 238] width 38 height 9
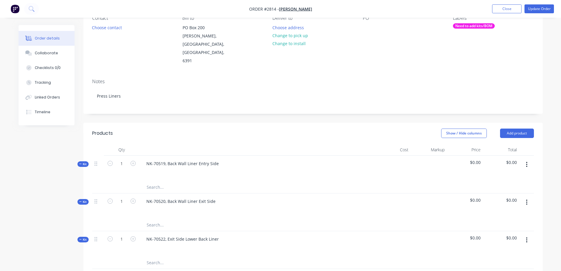
click at [527, 237] on icon "button" at bounding box center [526, 239] width 1 height 5
click at [514, 251] on div "Save to catalogue" at bounding box center [505, 255] width 45 height 9
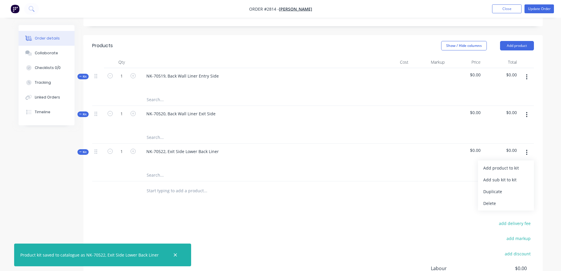
scroll to position [147, 0]
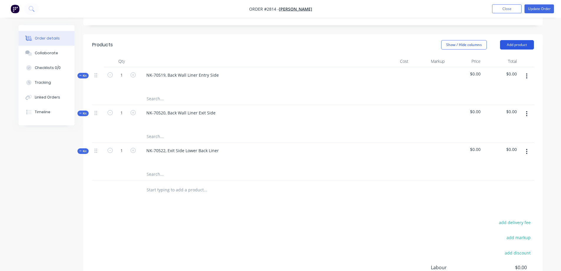
click at [519, 40] on button "Add product" at bounding box center [517, 44] width 34 height 9
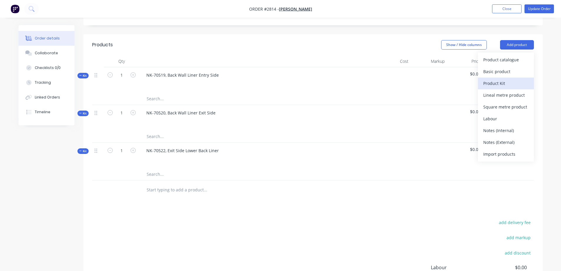
click at [505, 79] on div "Product Kit" at bounding box center [505, 83] width 45 height 9
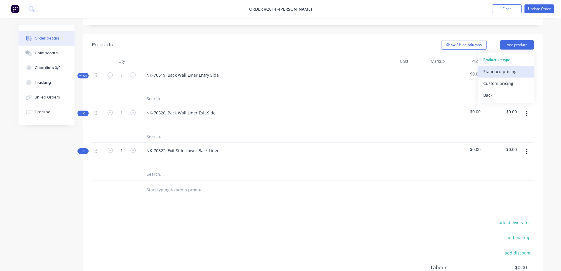
click at [504, 67] on div "Standard pricing" at bounding box center [505, 71] width 45 height 9
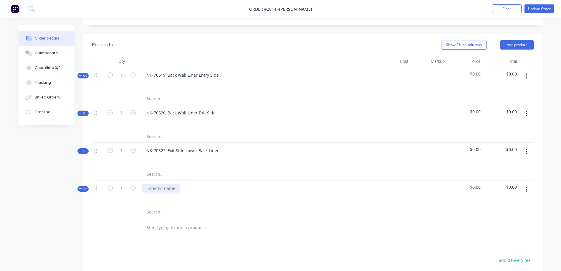
click at [172, 184] on div at bounding box center [161, 188] width 38 height 9
click at [528, 184] on button "button" at bounding box center [527, 189] width 14 height 11
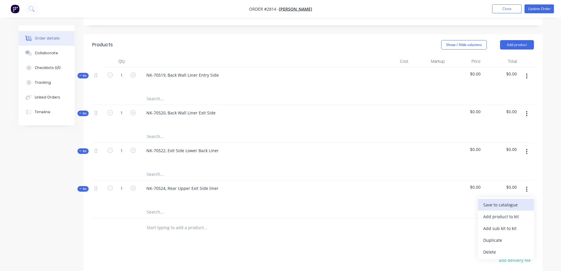
click at [518, 200] on div "Save to catalogue" at bounding box center [505, 204] width 45 height 9
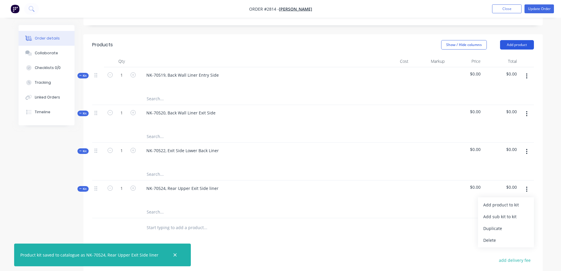
click at [524, 40] on button "Add product" at bounding box center [517, 44] width 34 height 9
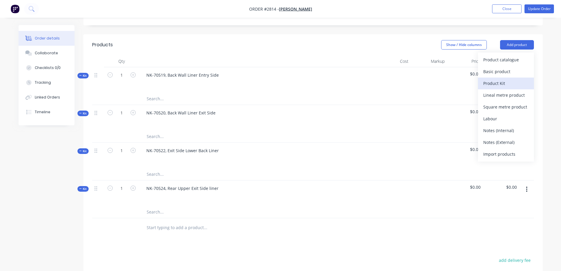
click at [504, 79] on div "Product Kit" at bounding box center [505, 83] width 45 height 9
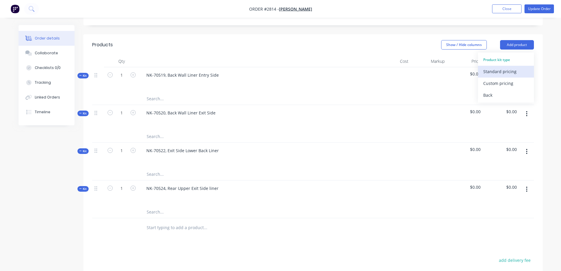
click at [508, 67] on div "Standard pricing" at bounding box center [505, 71] width 45 height 9
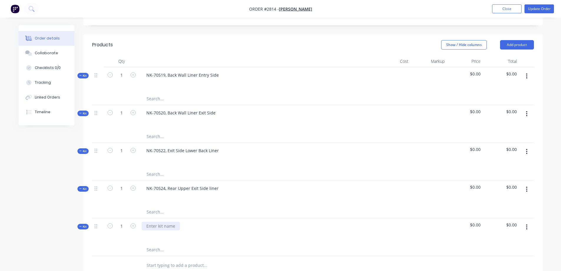
click at [170, 221] on div at bounding box center [161, 225] width 38 height 9
click at [526, 223] on icon "button" at bounding box center [526, 226] width 1 height 6
click at [517, 238] on div "Save to catalogue" at bounding box center [505, 242] width 45 height 9
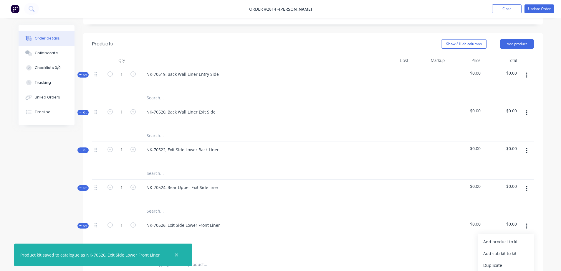
scroll to position [88, 0]
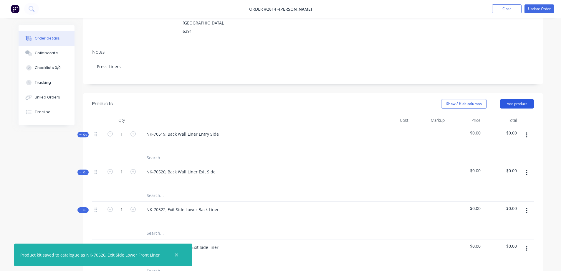
click at [517, 99] on button "Add product" at bounding box center [517, 103] width 34 height 9
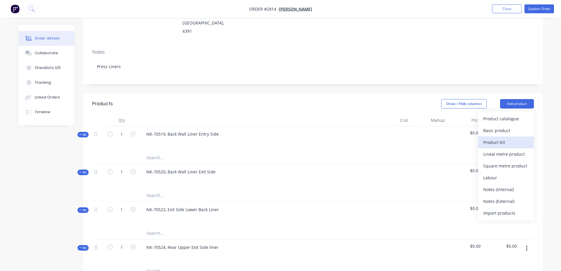
click at [505, 138] on div "Product Kit" at bounding box center [505, 142] width 45 height 9
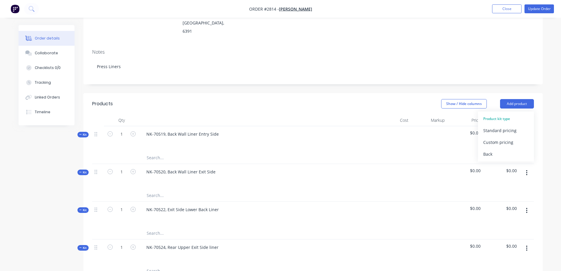
click at [509, 126] on div "Standard pricing" at bounding box center [505, 130] width 45 height 9
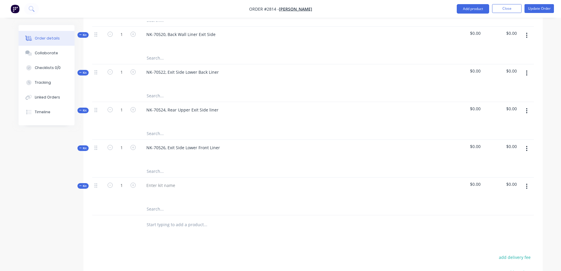
scroll to position [235, 0]
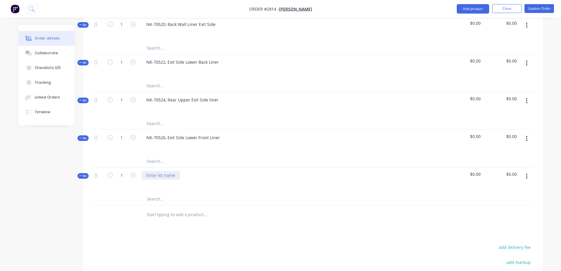
click at [167, 171] on div at bounding box center [161, 175] width 38 height 9
click at [203, 171] on div "NK-70528, Exit Housing Side liner" at bounding box center [179, 175] width 75 height 9
click at [526, 173] on icon "button" at bounding box center [526, 176] width 1 height 6
click at [515, 187] on div "Save to catalogue" at bounding box center [505, 191] width 45 height 9
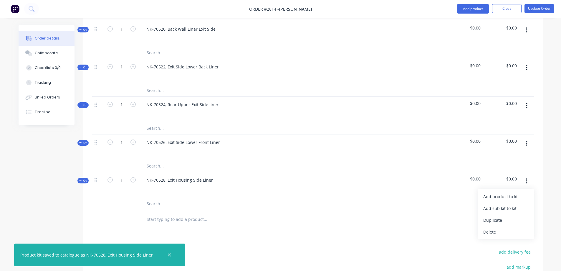
scroll to position [88, 0]
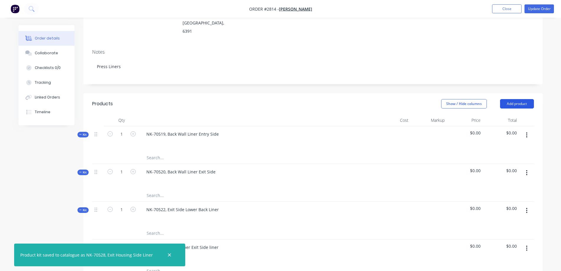
click at [518, 99] on button "Add product" at bounding box center [517, 103] width 34 height 9
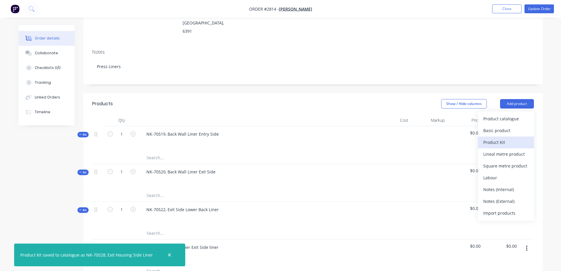
click at [504, 138] on div "Product Kit" at bounding box center [505, 142] width 45 height 9
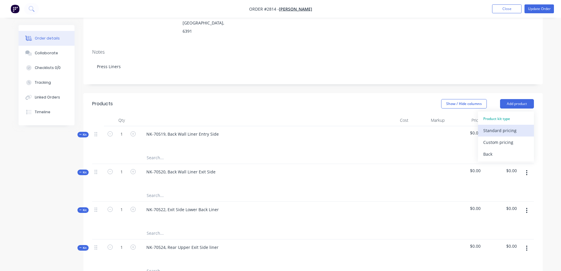
click at [506, 126] on div "Standard pricing" at bounding box center [505, 130] width 45 height 9
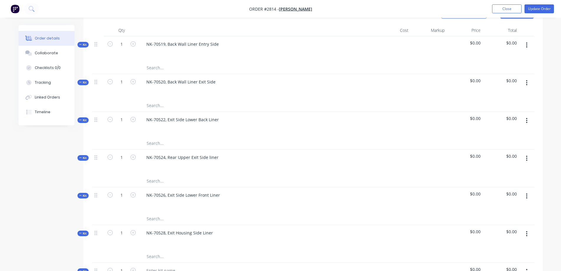
scroll to position [294, 0]
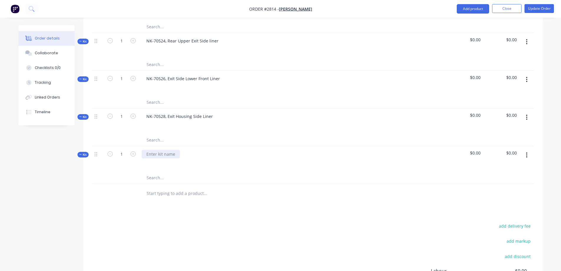
click at [164, 150] on div at bounding box center [161, 154] width 38 height 9
click at [526, 150] on button "button" at bounding box center [527, 155] width 14 height 11
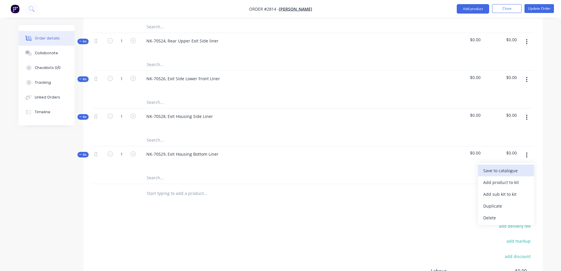
click at [517, 166] on div "Save to catalogue" at bounding box center [505, 170] width 45 height 9
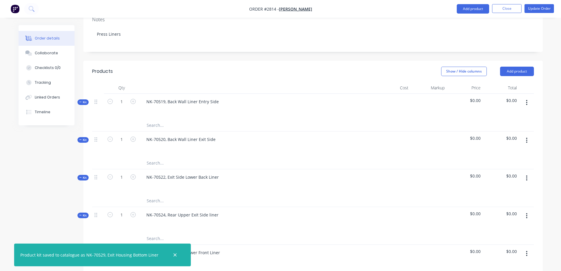
scroll to position [118, 0]
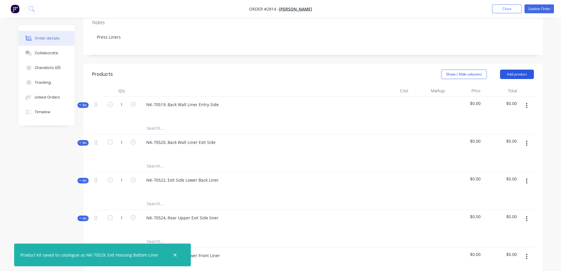
click at [519, 69] on button "Add product" at bounding box center [517, 73] width 34 height 9
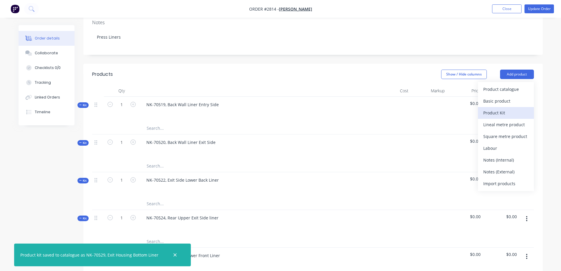
click at [507, 108] on div "Product Kit" at bounding box center [505, 112] width 45 height 9
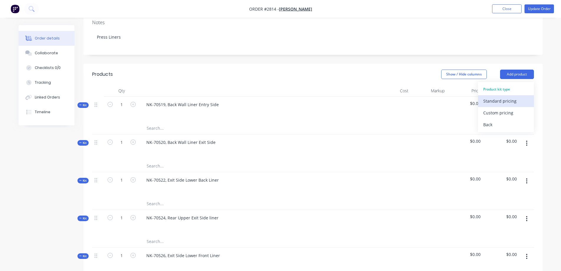
click at [506, 97] on div "Standard pricing" at bounding box center [505, 101] width 45 height 9
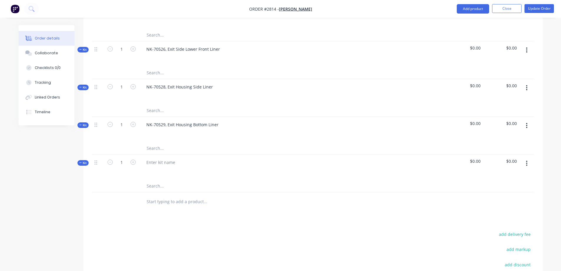
scroll to position [353, 0]
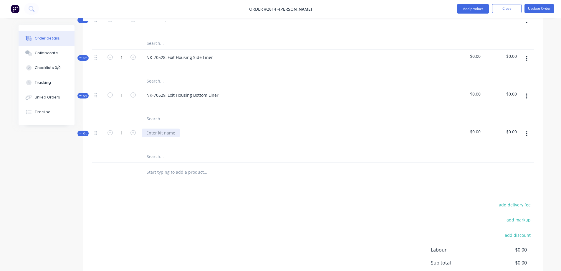
click at [172, 128] on div at bounding box center [161, 132] width 38 height 9
click at [526, 130] on icon "button" at bounding box center [526, 133] width 1 height 6
click at [515, 145] on div "Save to catalogue" at bounding box center [505, 149] width 45 height 9
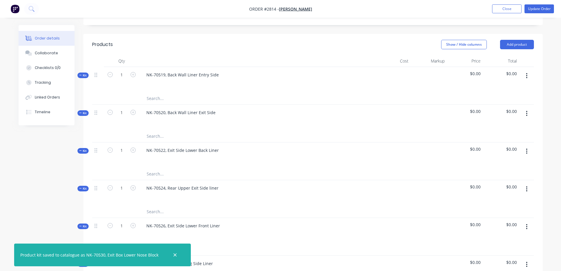
scroll to position [147, 0]
click at [515, 40] on button "Add product" at bounding box center [517, 44] width 34 height 9
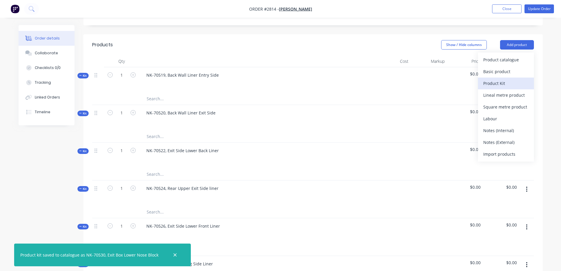
click at [507, 79] on div "Product Kit" at bounding box center [505, 83] width 45 height 9
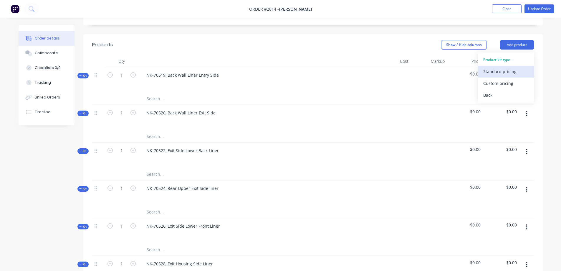
click at [509, 67] on div "Standard pricing" at bounding box center [505, 71] width 45 height 9
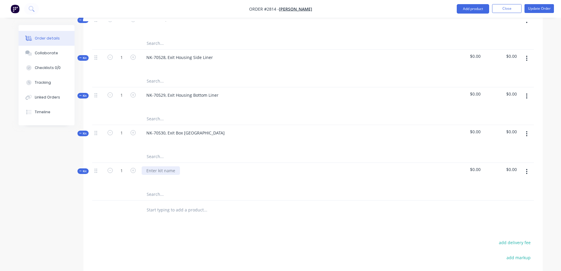
click at [155, 166] on div at bounding box center [161, 170] width 38 height 9
click at [527, 166] on button "button" at bounding box center [527, 171] width 14 height 11
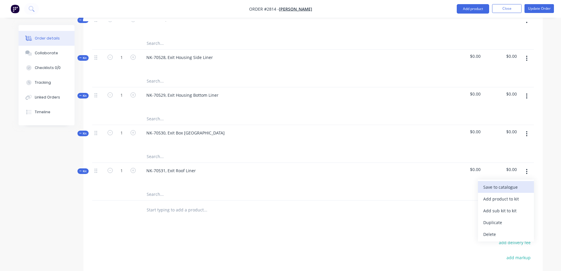
click at [511, 183] on div "Save to catalogue" at bounding box center [505, 187] width 45 height 9
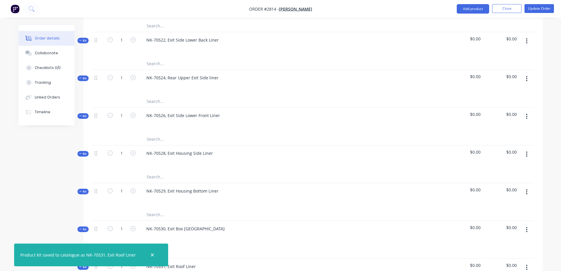
scroll to position [147, 0]
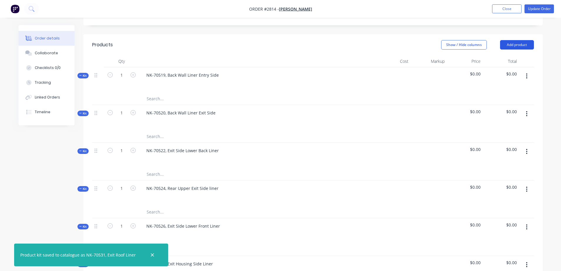
click at [517, 40] on button "Add product" at bounding box center [517, 44] width 34 height 9
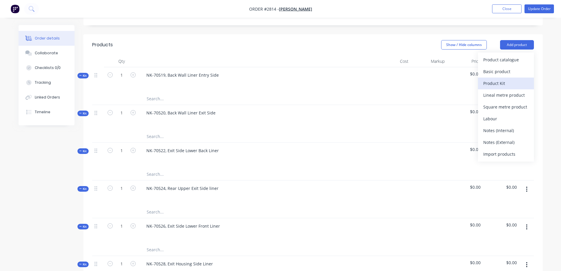
click at [508, 79] on div "Product Kit" at bounding box center [505, 83] width 45 height 9
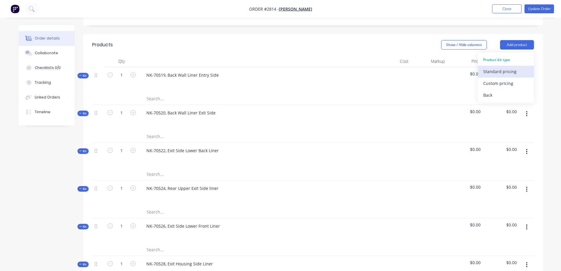
click at [507, 67] on div "Standard pricing" at bounding box center [505, 71] width 45 height 9
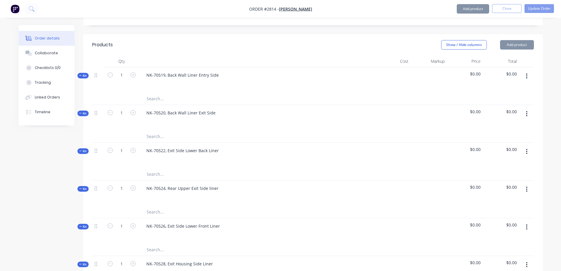
scroll to position [324, 0]
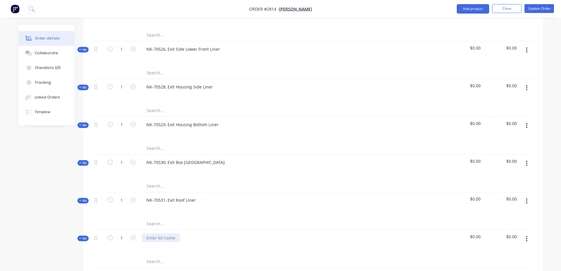
click at [171, 233] on div at bounding box center [161, 237] width 38 height 9
click at [527, 233] on button "button" at bounding box center [527, 238] width 14 height 11
click at [504, 250] on div "Save to catalogue" at bounding box center [505, 254] width 45 height 9
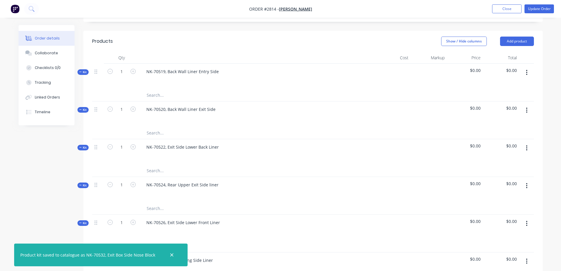
scroll to position [118, 0]
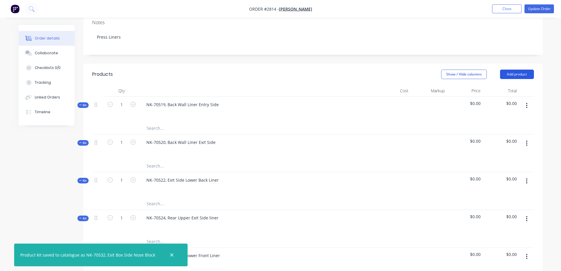
click at [517, 69] on button "Add product" at bounding box center [517, 73] width 34 height 9
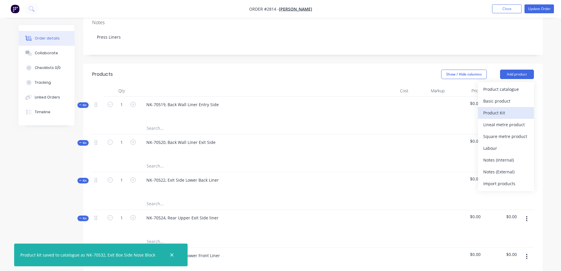
click at [500, 108] on div "Product Kit" at bounding box center [505, 112] width 45 height 9
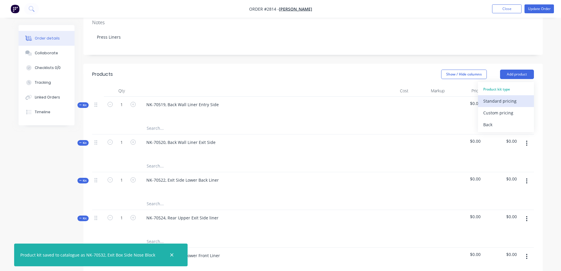
click at [503, 97] on div "Standard pricing" at bounding box center [505, 101] width 45 height 9
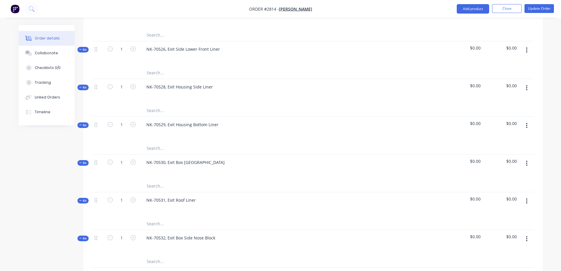
scroll to position [442, 0]
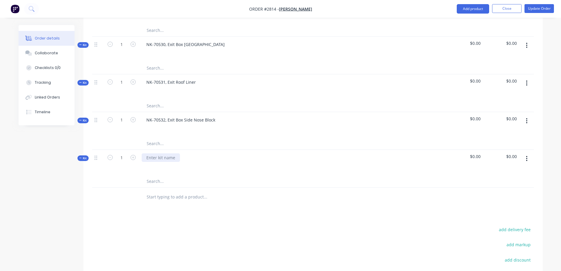
click at [174, 153] on div at bounding box center [161, 157] width 38 height 9
drag, startPoint x: 188, startPoint y: 142, endPoint x: 199, endPoint y: 132, distance: 14.8
click at [188, 153] on div "NK-70533, Front Wall liner Exit Side" at bounding box center [181, 157] width 79 height 9
click at [526, 155] on icon "button" at bounding box center [526, 158] width 1 height 6
click at [516, 170] on div "Save to catalogue" at bounding box center [505, 174] width 45 height 9
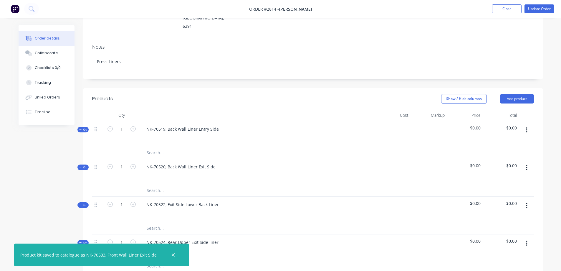
scroll to position [88, 0]
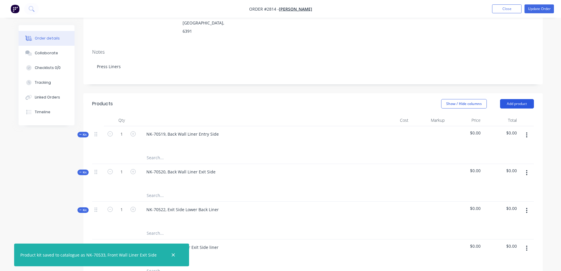
click at [517, 99] on button "Add product" at bounding box center [517, 103] width 34 height 9
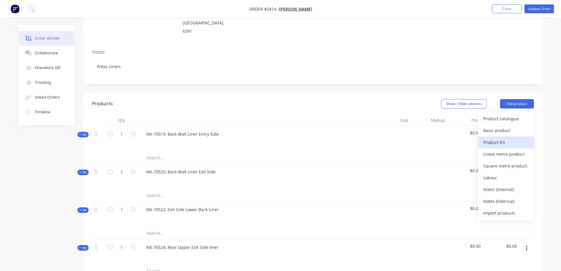
click at [505, 138] on div "Product Kit" at bounding box center [505, 142] width 45 height 9
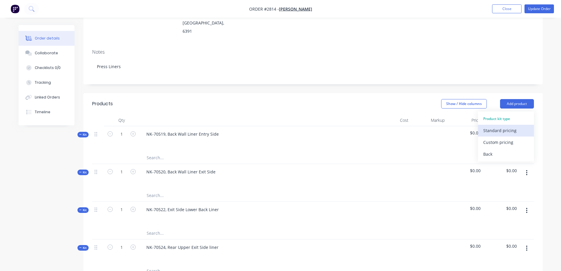
click at [505, 126] on div "Standard pricing" at bounding box center [505, 130] width 45 height 9
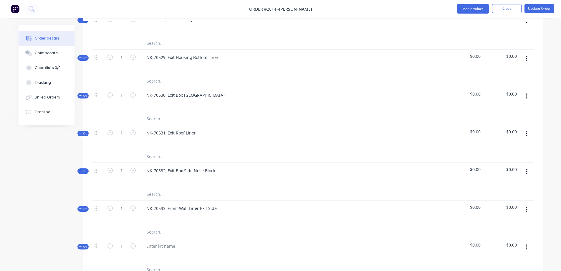
scroll to position [471, 0]
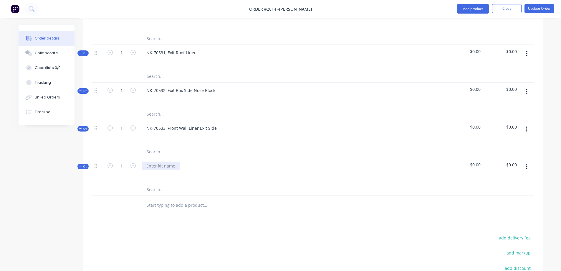
click at [175, 161] on div at bounding box center [161, 165] width 38 height 9
click at [168, 161] on div "NK-70534," at bounding box center [156, 165] width 29 height 9
click at [527, 163] on icon "button" at bounding box center [526, 166] width 1 height 6
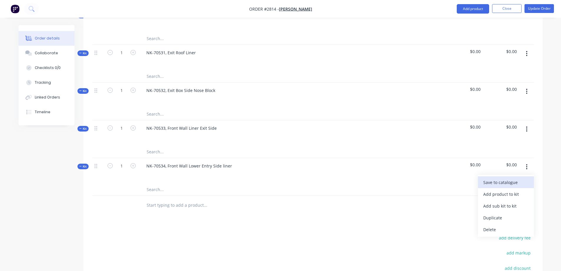
click at [510, 178] on div "Save to catalogue" at bounding box center [505, 182] width 45 height 9
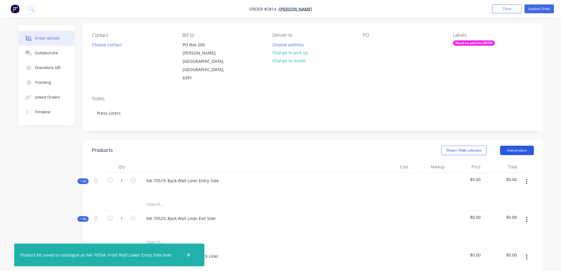
scroll to position [29, 0]
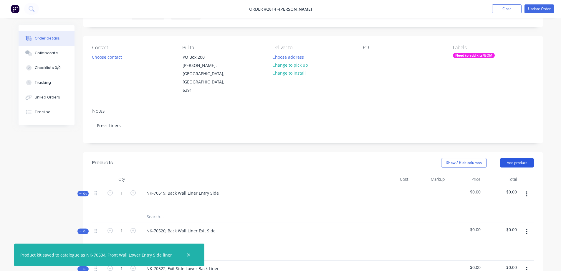
click at [522, 158] on button "Add product" at bounding box center [517, 162] width 34 height 9
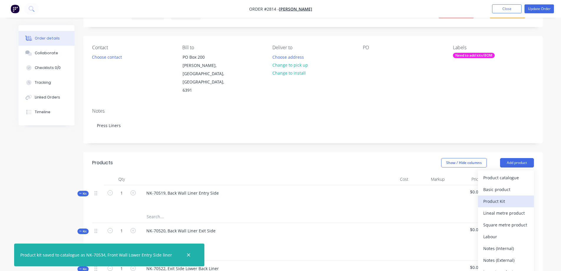
click at [503, 197] on div "Product Kit" at bounding box center [505, 201] width 45 height 9
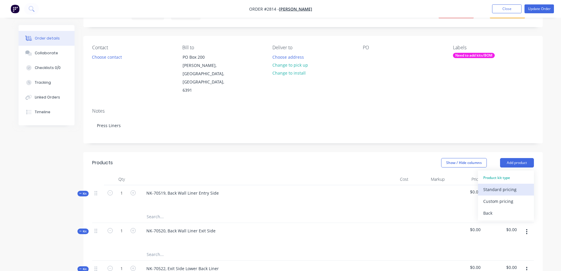
click at [506, 185] on div "Standard pricing" at bounding box center [505, 189] width 45 height 9
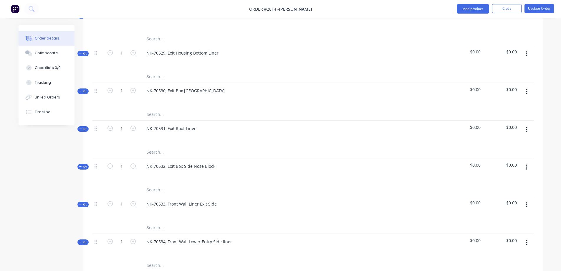
scroll to position [471, 0]
click at [175, 199] on div at bounding box center [161, 203] width 38 height 9
click at [527, 202] on icon "button" at bounding box center [526, 204] width 1 height 5
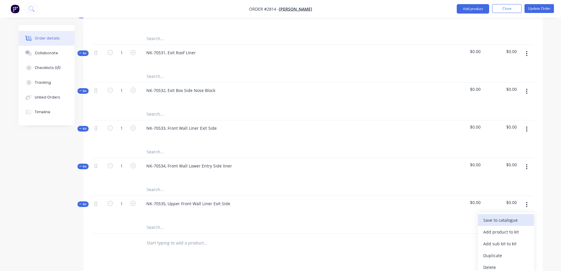
click at [508, 215] on div "Save to catalogue" at bounding box center [505, 219] width 45 height 9
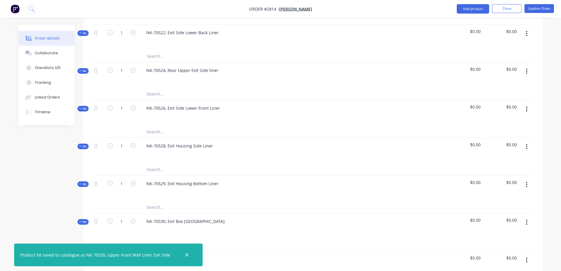
scroll to position [118, 0]
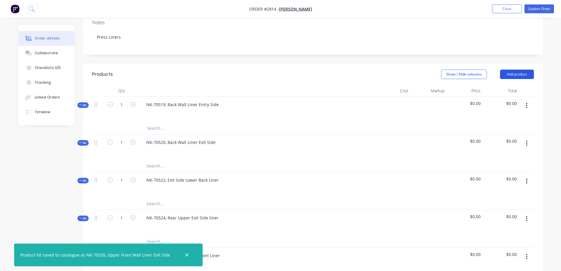
click at [516, 69] on button "Add product" at bounding box center [517, 73] width 34 height 9
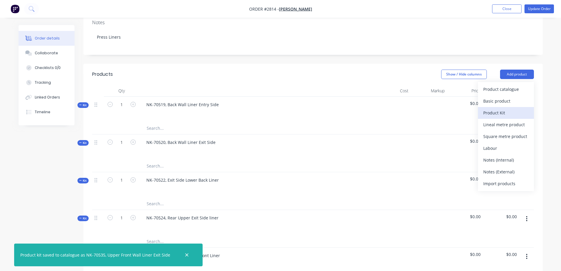
click at [505, 108] on div "Product Kit" at bounding box center [505, 112] width 45 height 9
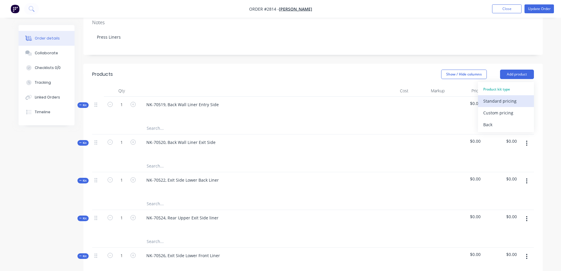
click at [506, 97] on div "Standard pricing" at bounding box center [505, 101] width 45 height 9
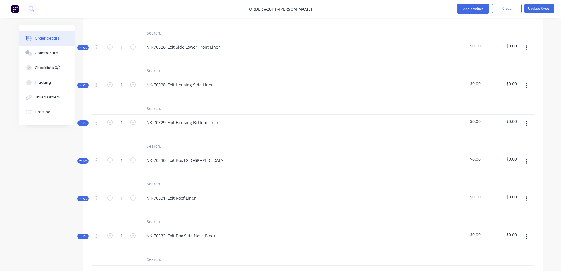
scroll to position [500, 0]
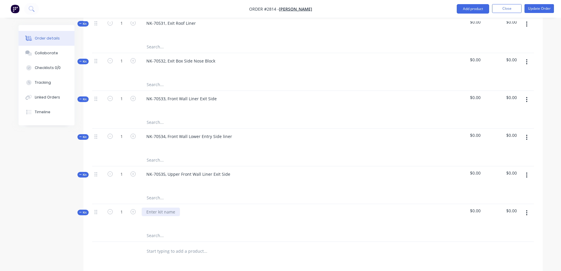
click at [161, 207] on div at bounding box center [161, 211] width 38 height 9
click at [527, 209] on icon "button" at bounding box center [526, 212] width 1 height 6
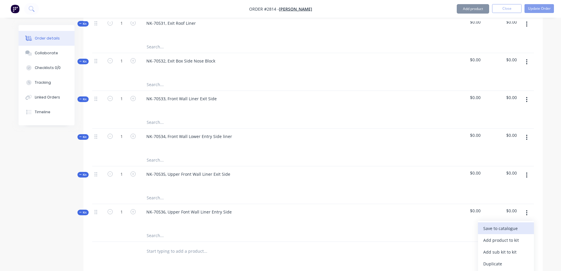
click at [511, 224] on div "Save to catalogue" at bounding box center [505, 228] width 45 height 9
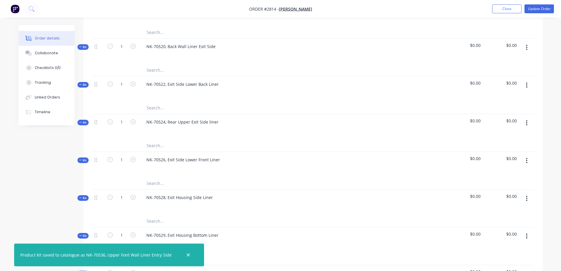
scroll to position [147, 0]
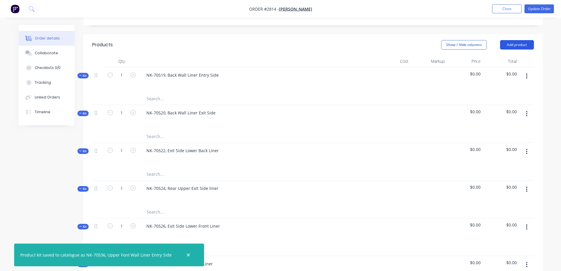
click at [511, 40] on button "Add product" at bounding box center [517, 44] width 34 height 9
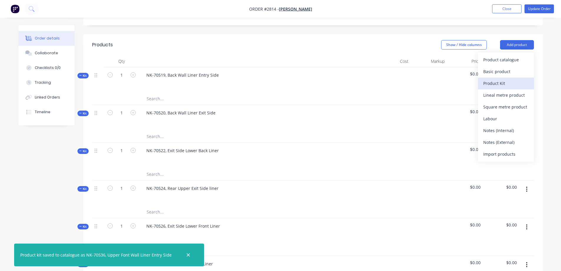
click at [500, 79] on div "Product Kit" at bounding box center [505, 83] width 45 height 9
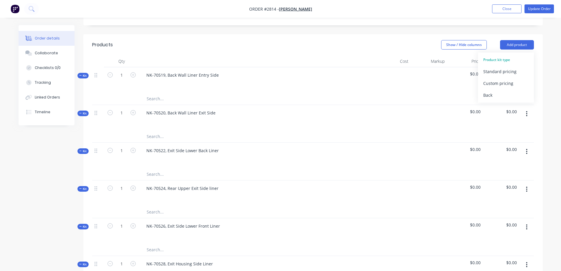
drag, startPoint x: 502, startPoint y: 54, endPoint x: 486, endPoint y: 69, distance: 22.5
click at [502, 67] on div "Standard pricing" at bounding box center [505, 71] width 45 height 9
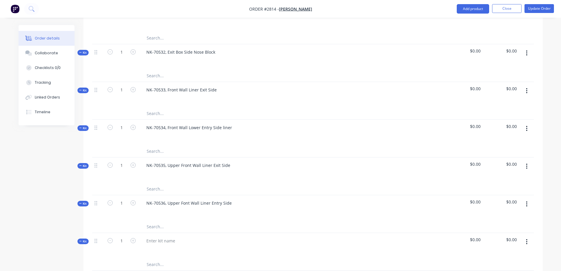
scroll to position [559, 0]
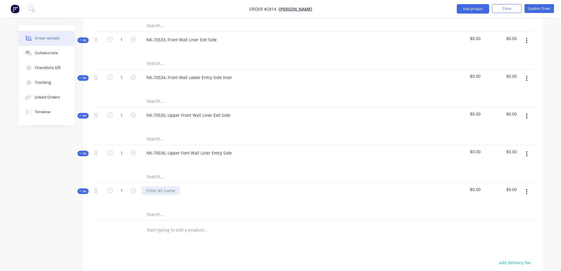
click at [163, 186] on div at bounding box center [161, 190] width 38 height 9
click at [525, 186] on button "button" at bounding box center [527, 191] width 14 height 11
click at [518, 203] on div "Save to catalogue" at bounding box center [505, 207] width 45 height 9
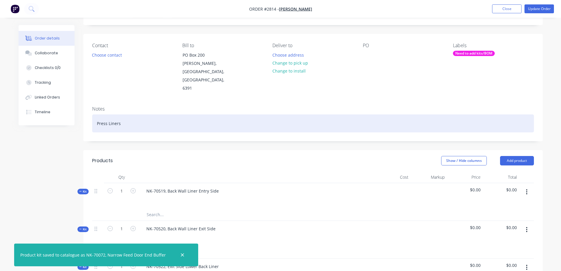
scroll to position [88, 0]
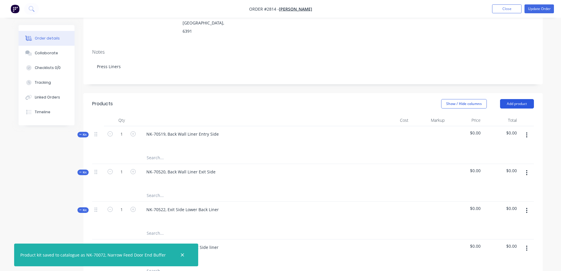
click at [520, 99] on button "Add product" at bounding box center [517, 103] width 34 height 9
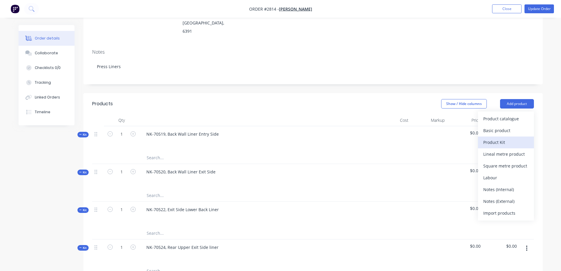
click at [509, 138] on div "Product Kit" at bounding box center [505, 142] width 45 height 9
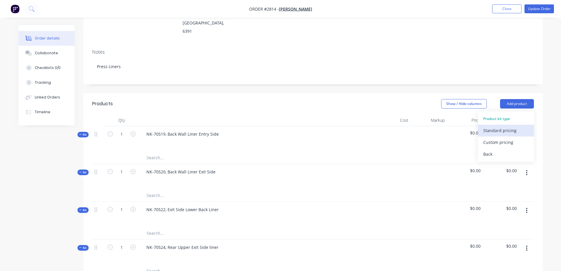
click at [510, 126] on div "Standard pricing" at bounding box center [505, 130] width 45 height 9
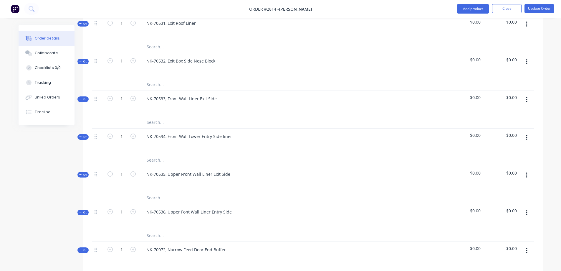
scroll to position [648, 0]
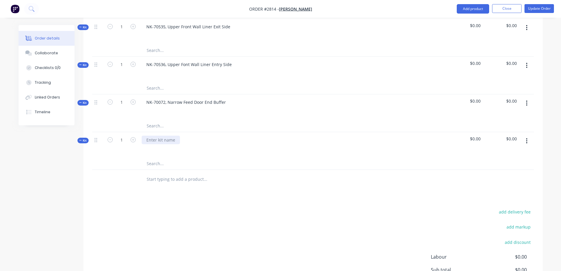
click at [166, 135] on div at bounding box center [161, 139] width 38 height 9
click at [526, 137] on icon "button" at bounding box center [526, 140] width 1 height 6
click at [517, 152] on div "Save to catalogue" at bounding box center [505, 156] width 45 height 9
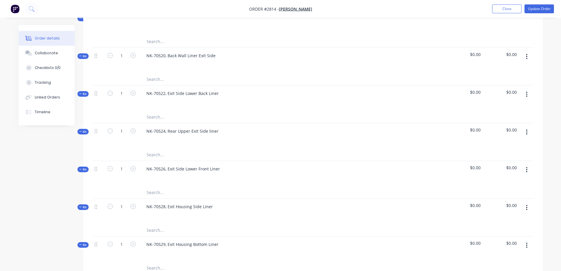
scroll to position [88, 0]
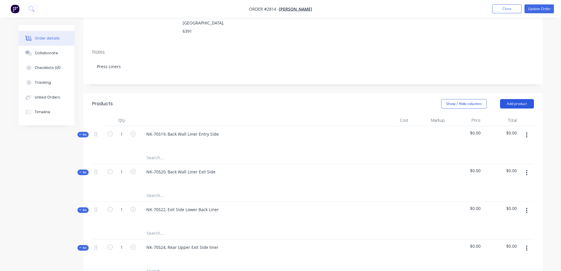
click at [516, 99] on button "Add product" at bounding box center [517, 103] width 34 height 9
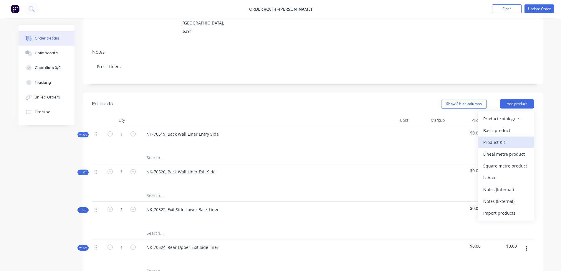
click at [503, 138] on div "Product Kit" at bounding box center [505, 142] width 45 height 9
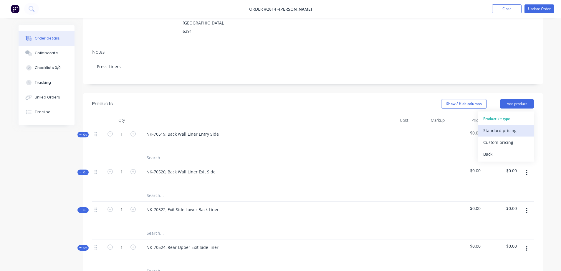
click at [503, 126] on div "Standard pricing" at bounding box center [505, 130] width 45 height 9
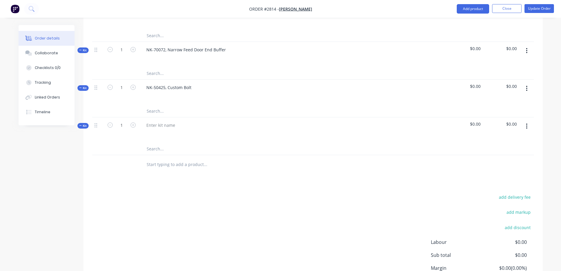
scroll to position [706, 0]
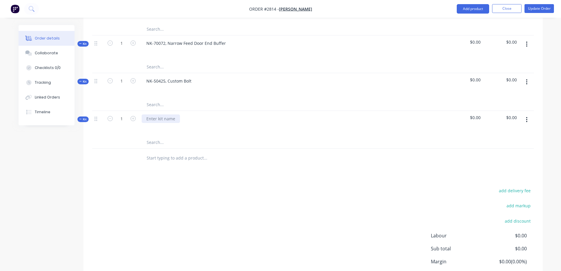
click at [159, 114] on div at bounding box center [161, 118] width 38 height 9
click at [527, 117] on icon "button" at bounding box center [526, 119] width 1 height 5
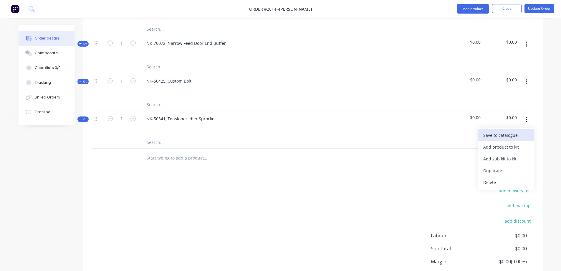
click at [519, 131] on div "Save to catalogue" at bounding box center [505, 135] width 45 height 9
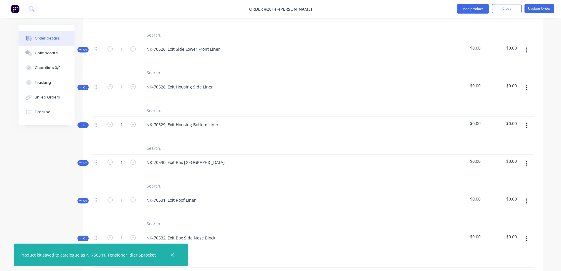
scroll to position [118, 0]
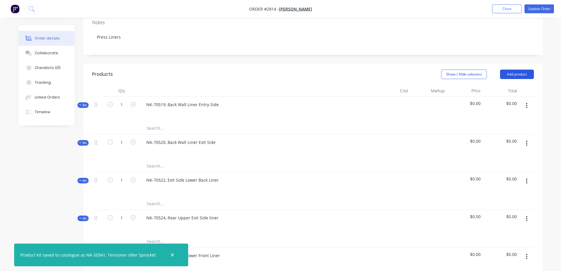
click at [515, 69] on button "Add product" at bounding box center [517, 73] width 34 height 9
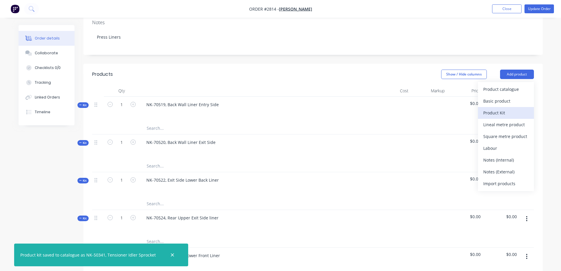
click at [509, 108] on div "Product Kit" at bounding box center [505, 112] width 45 height 9
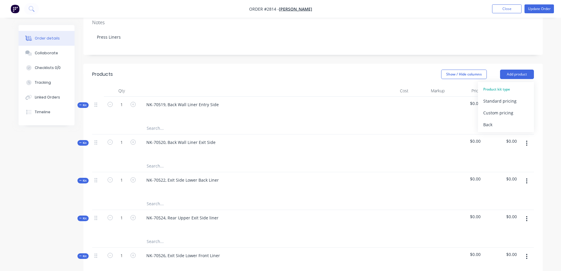
click at [501, 97] on div "Standard pricing" at bounding box center [505, 101] width 45 height 9
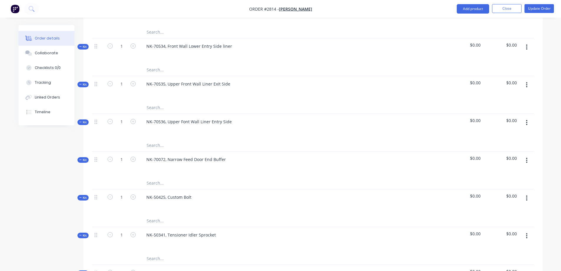
scroll to position [736, 0]
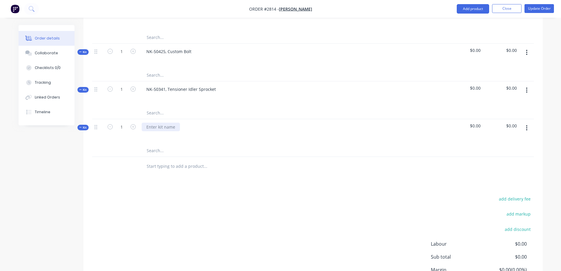
click at [168, 122] on div at bounding box center [161, 126] width 38 height 9
click at [527, 125] on icon "button" at bounding box center [526, 128] width 1 height 6
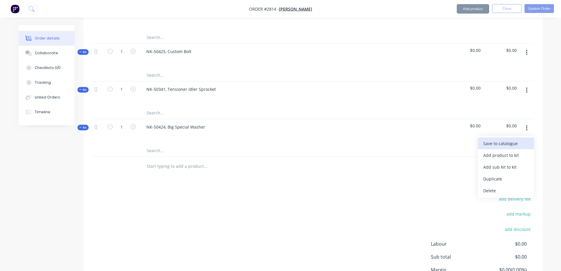
click at [515, 139] on div "Save to catalogue" at bounding box center [505, 143] width 45 height 9
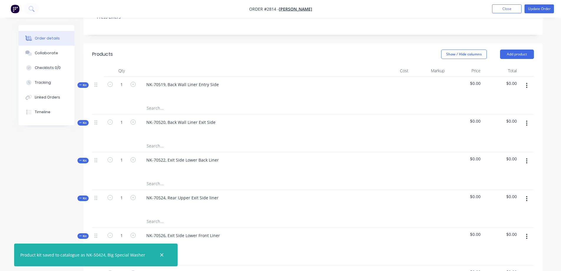
scroll to position [59, 0]
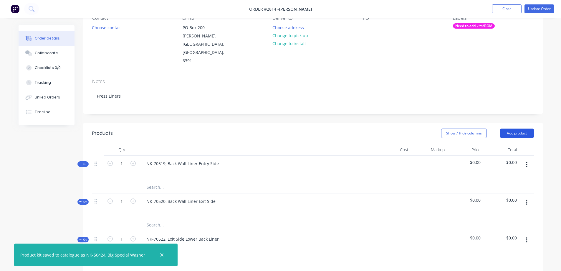
click at [512, 128] on button "Add product" at bounding box center [517, 132] width 34 height 9
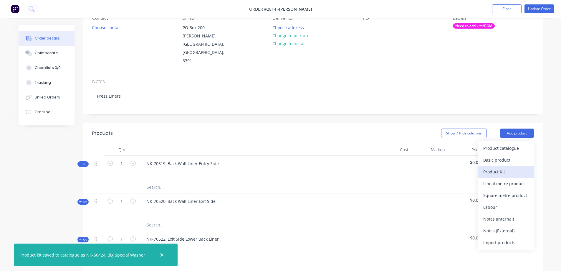
click at [501, 167] on div "Product Kit" at bounding box center [505, 171] width 45 height 9
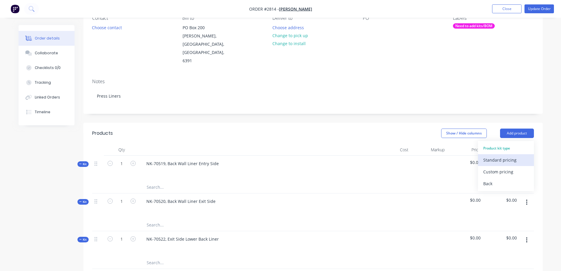
click at [502, 155] on div "Standard pricing" at bounding box center [505, 159] width 45 height 9
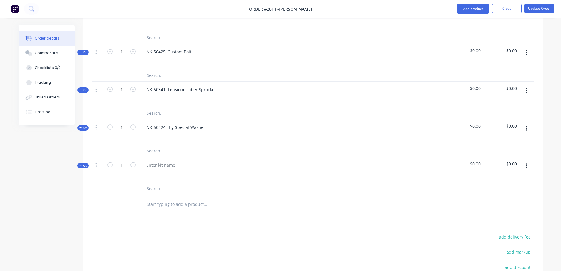
scroll to position [736, 0]
click at [166, 160] on div at bounding box center [161, 164] width 38 height 9
click at [528, 160] on button "button" at bounding box center [527, 165] width 14 height 11
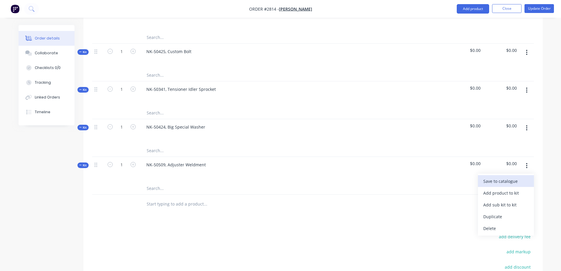
click at [510, 177] on div "Save to catalogue" at bounding box center [505, 181] width 45 height 9
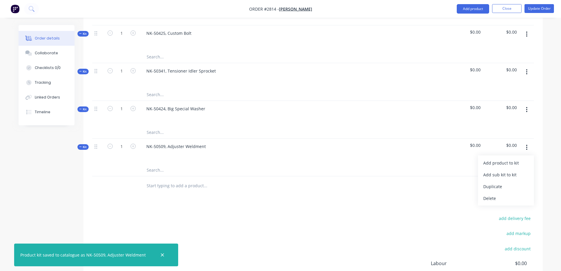
scroll to position [724, 0]
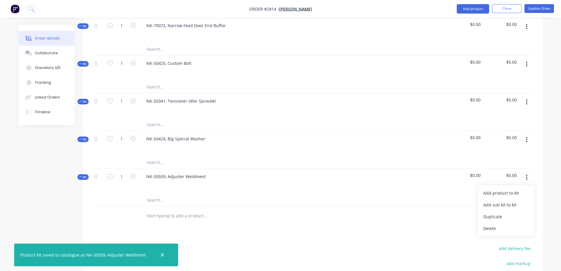
click at [471, 172] on span "$0.00" at bounding box center [464, 175] width 31 height 6
click at [477, 172] on span "$0.00" at bounding box center [464, 175] width 31 height 6
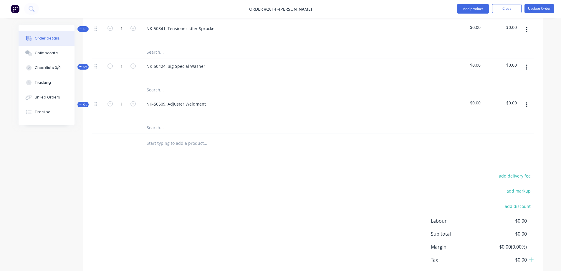
scroll to position [812, 0]
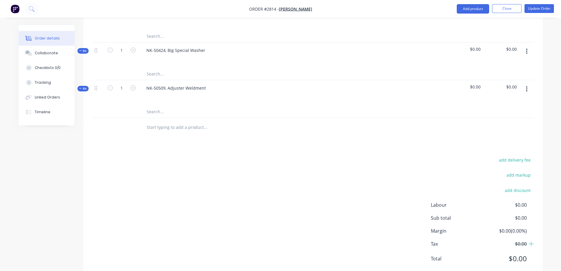
click at [516, 253] on span "$0.00" at bounding box center [505, 258] width 44 height 11
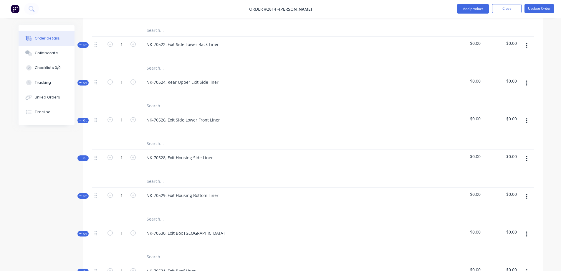
scroll to position [77, 0]
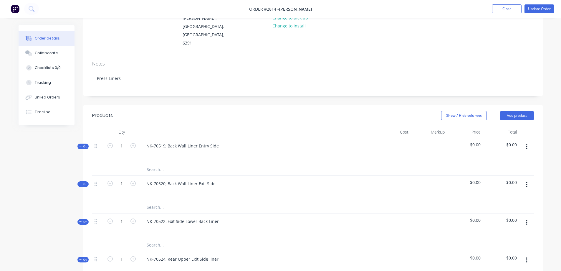
click at [523, 141] on button "button" at bounding box center [527, 146] width 14 height 11
click at [512, 158] on div "Add product to kit" at bounding box center [505, 162] width 45 height 9
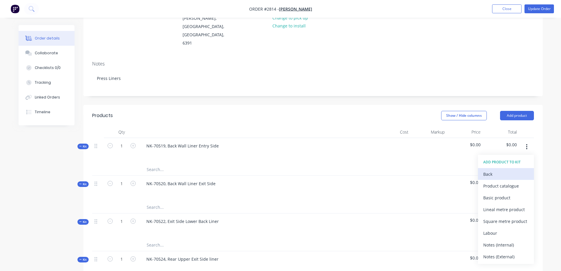
click at [485, 170] on div "Back" at bounding box center [505, 174] width 45 height 9
click at [511, 141] on span "$0.00" at bounding box center [500, 144] width 31 height 6
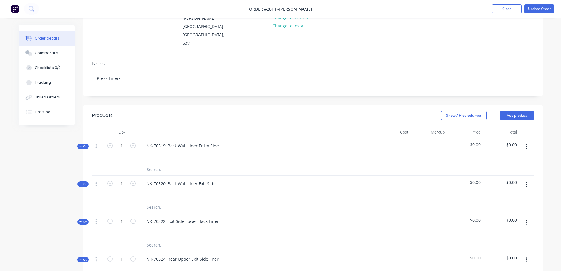
click at [468, 141] on span "$0.00" at bounding box center [464, 144] width 31 height 6
click at [454, 138] on div "$0.00" at bounding box center [465, 151] width 36 height 26
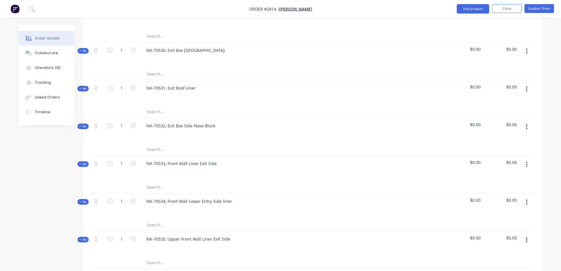
scroll to position [518, 0]
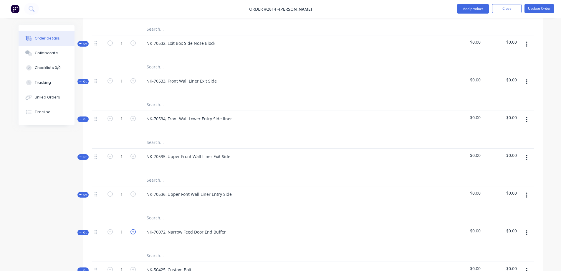
click at [133, 229] on icon "button" at bounding box center [132, 231] width 5 height 5
type input "2"
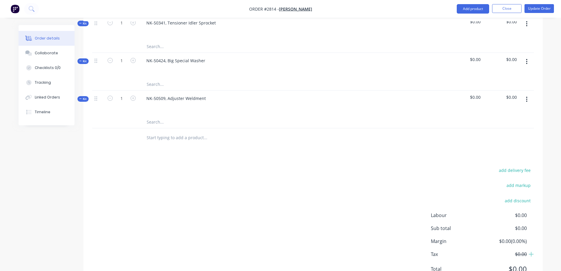
scroll to position [812, 0]
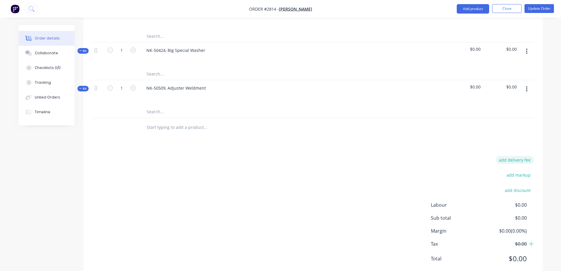
click at [528, 156] on button "add delivery fee" at bounding box center [515, 160] width 38 height 8
type input "245"
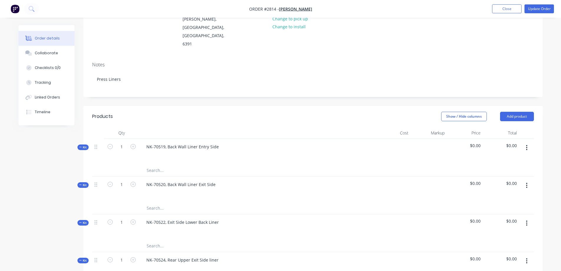
scroll to position [74, 0]
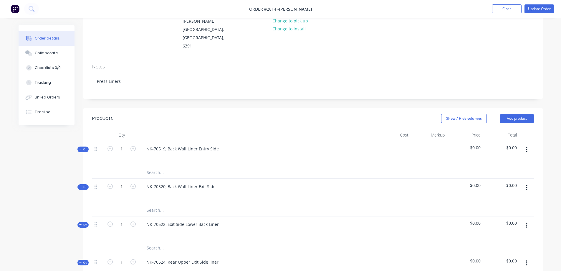
click at [526, 146] on icon "button" at bounding box center [526, 149] width 1 height 6
click at [306, 166] on div at bounding box center [230, 172] width 177 height 12
click at [165, 166] on input "text" at bounding box center [205, 172] width 118 height 12
click at [527, 146] on icon "button" at bounding box center [526, 149] width 1 height 6
click at [513, 161] on div "Add product to kit" at bounding box center [505, 165] width 45 height 9
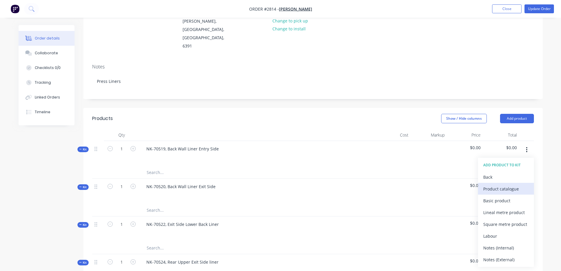
click at [512, 184] on div "Product catalogue" at bounding box center [505, 188] width 45 height 9
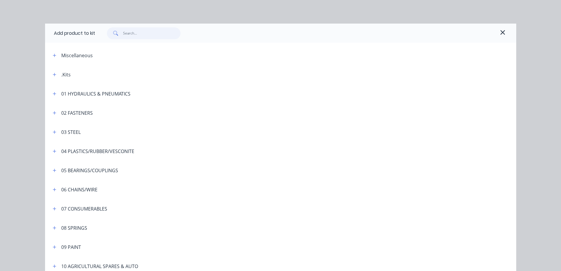
click at [148, 36] on input "text" at bounding box center [151, 33] width 57 height 12
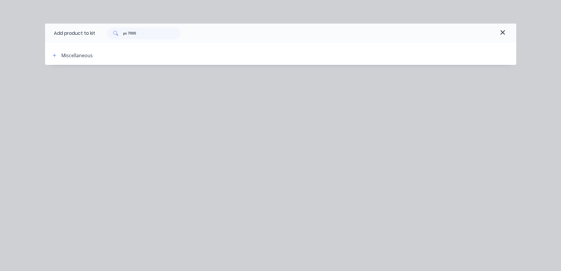
click at [73, 54] on div "Miscellaneous" at bounding box center [76, 55] width 31 height 7
click at [55, 57] on icon "button" at bounding box center [55, 55] width 4 height 4
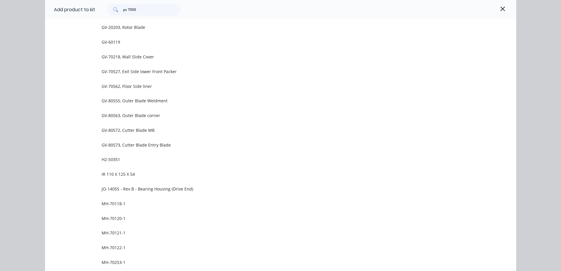
scroll to position [0, 0]
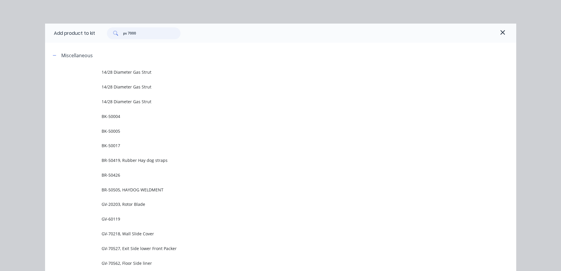
click at [107, 30] on div "ps 7000" at bounding box center [144, 33] width 74 height 12
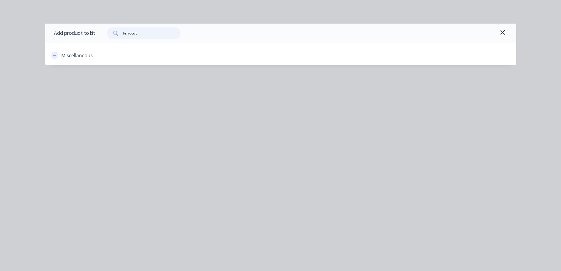
type input "ferrocut"
click at [54, 56] on icon "button" at bounding box center [55, 55] width 4 height 4
drag, startPoint x: 111, startPoint y: 36, endPoint x: 104, endPoint y: 36, distance: 6.5
click at [104, 36] on div "ferrocut" at bounding box center [140, 33] width 79 height 12
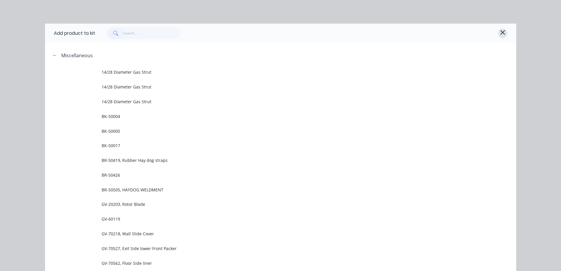
click at [500, 32] on icon "button" at bounding box center [502, 32] width 4 height 4
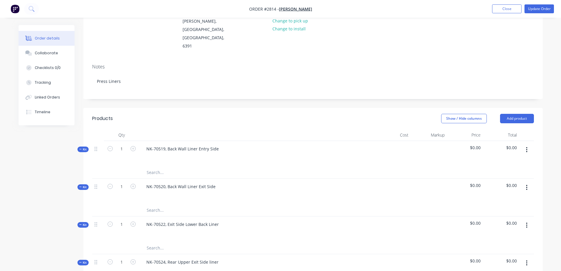
click at [526, 146] on icon "button" at bounding box center [526, 149] width 1 height 6
click at [500, 161] on div "Add product to kit" at bounding box center [505, 165] width 45 height 9
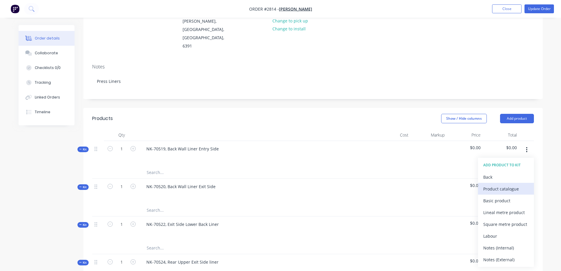
click at [499, 184] on div "Product catalogue" at bounding box center [505, 188] width 45 height 9
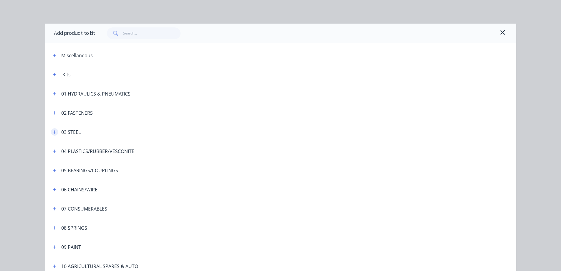
click at [53, 132] on icon "button" at bounding box center [55, 132] width 4 height 4
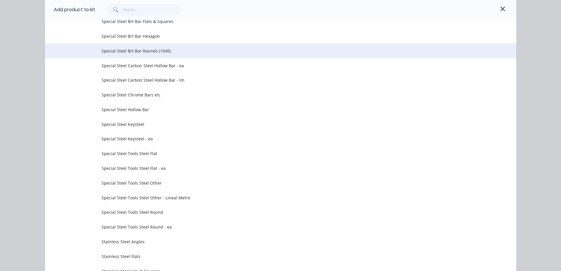
scroll to position [765, 0]
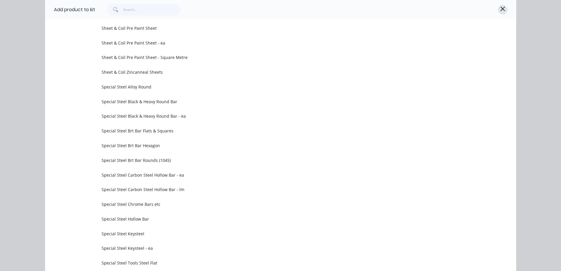
click at [500, 9] on icon "button" at bounding box center [502, 8] width 4 height 4
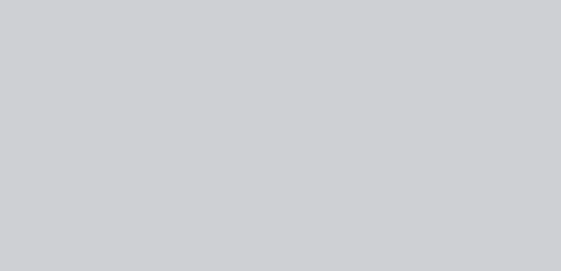
scroll to position [0, 0]
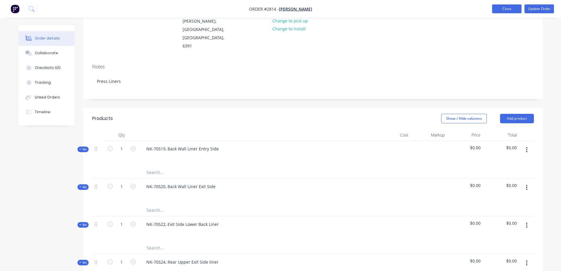
click at [506, 10] on button "Close" at bounding box center [506, 8] width 29 height 9
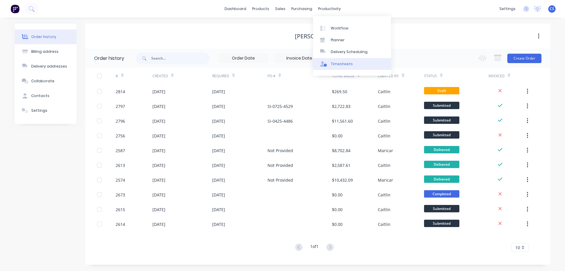
click at [345, 65] on div "Timesheets" at bounding box center [342, 63] width 22 height 5
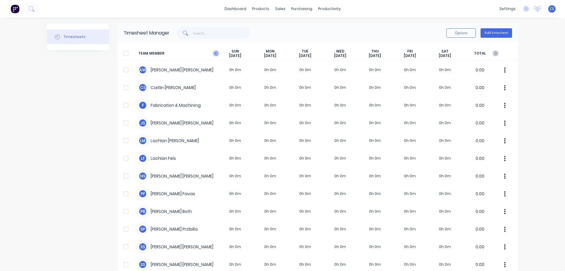
click at [215, 53] on icon at bounding box center [216, 53] width 6 height 6
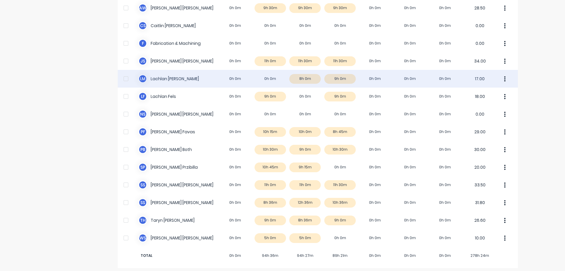
scroll to position [65, 0]
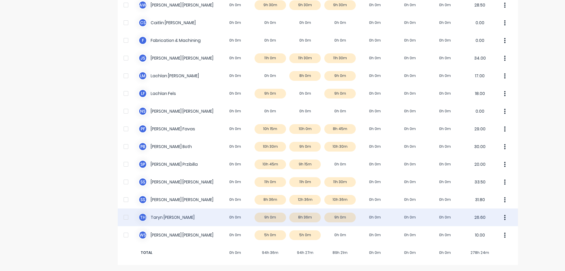
click at [381, 218] on div "T H [PERSON_NAME] 0h 0m 9h 0m 8h 36m 9h 0m 0h 0m 0h 0m 0h 0m 26.60" at bounding box center [318, 217] width 400 height 18
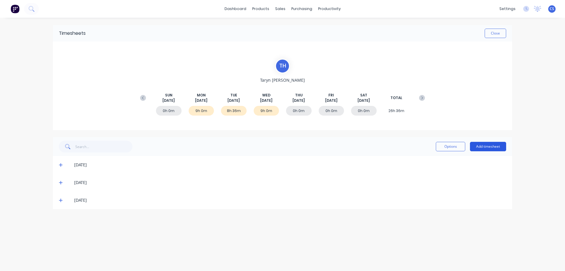
click at [486, 147] on button "Add timesheet" at bounding box center [488, 146] width 36 height 9
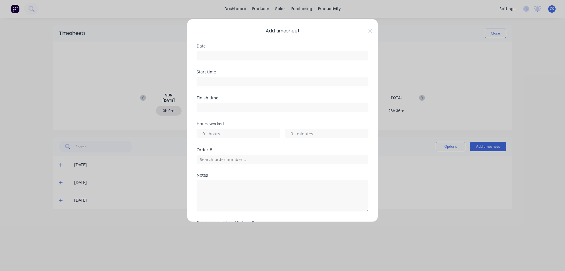
click at [238, 57] on input at bounding box center [282, 55] width 171 height 9
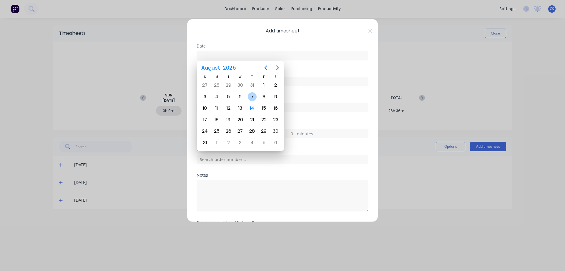
click at [252, 95] on div "7" at bounding box center [252, 96] width 9 height 9
type input "[DATE]"
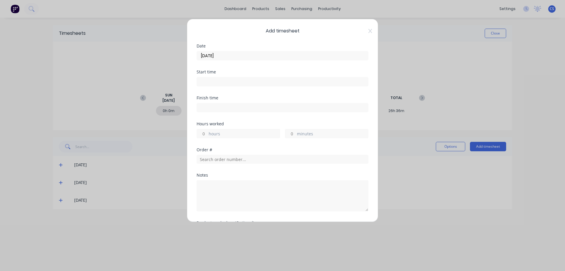
click at [205, 132] on input "hours" at bounding box center [202, 133] width 10 height 9
type input "8"
click at [219, 160] on input "text" at bounding box center [283, 159] width 172 height 9
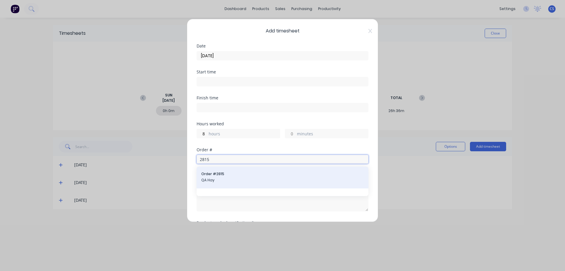
type input "2815"
click at [228, 175] on span "Order # 2815" at bounding box center [282, 173] width 162 height 5
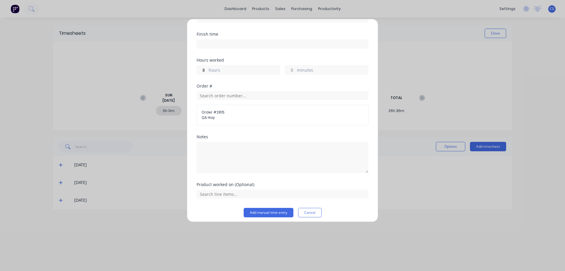
scroll to position [67, 0]
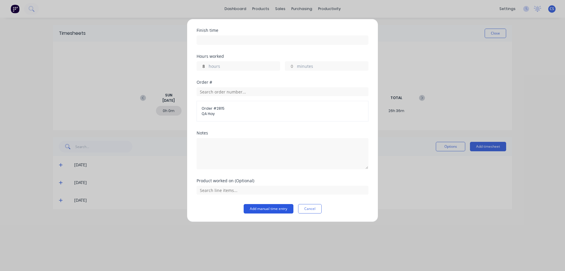
click at [253, 208] on button "Add manual time entry" at bounding box center [269, 208] width 50 height 9
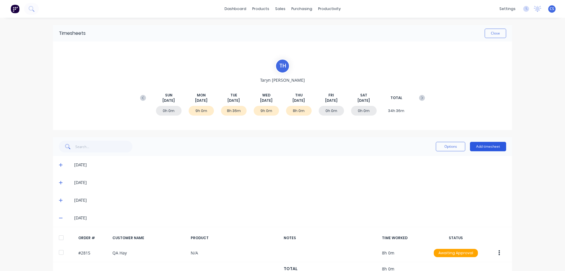
click at [484, 146] on button "Add timesheet" at bounding box center [488, 146] width 36 height 9
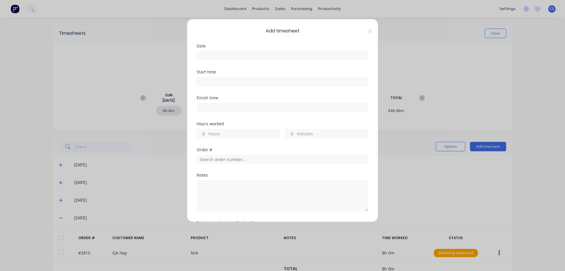
click at [215, 54] on input at bounding box center [282, 55] width 171 height 9
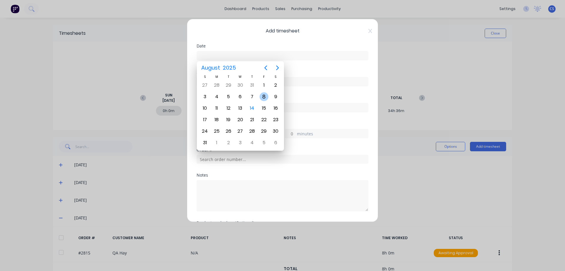
click at [262, 96] on div "8" at bounding box center [264, 96] width 9 height 9
type input "[DATE]"
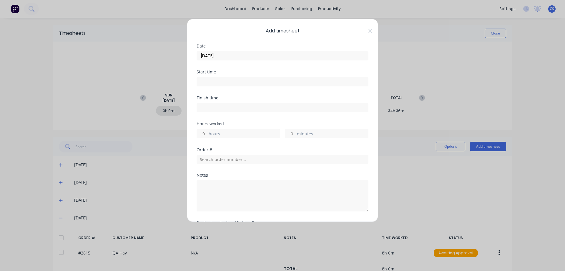
click at [205, 134] on input "hours" at bounding box center [202, 133] width 10 height 9
type input "4"
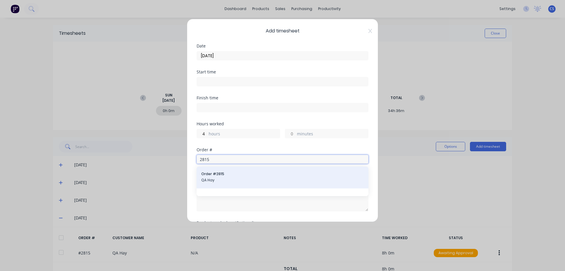
type input "2815"
click at [225, 187] on div "Order # 2815 QA Hay" at bounding box center [283, 177] width 172 height 22
click at [225, 183] on div "Order # 2815 QA Hay" at bounding box center [282, 177] width 162 height 12
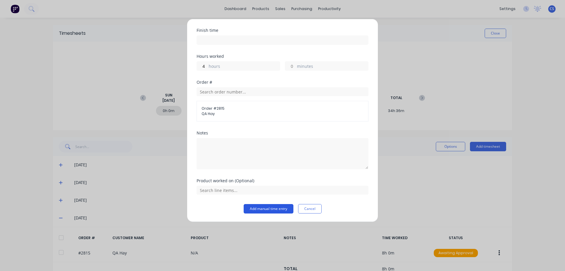
click at [268, 208] on button "Add manual time entry" at bounding box center [269, 208] width 50 height 9
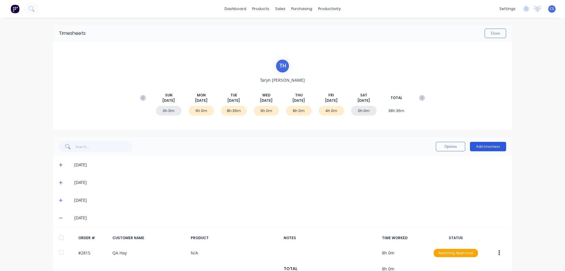
click at [481, 145] on button "Add timesheet" at bounding box center [488, 146] width 36 height 9
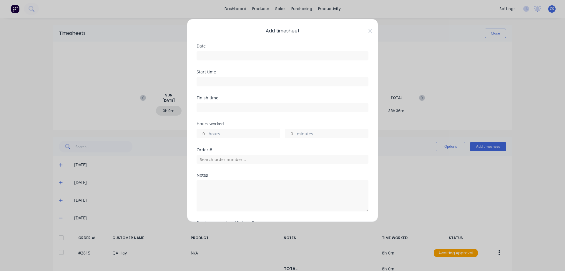
click at [221, 58] on input at bounding box center [282, 55] width 171 height 9
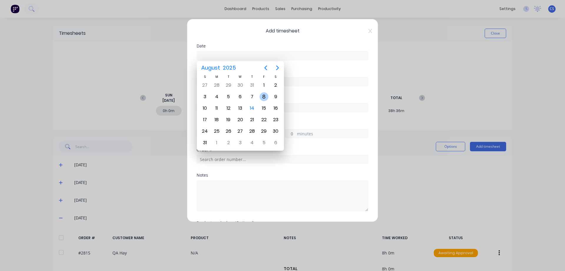
click at [266, 96] on div "8" at bounding box center [264, 96] width 9 height 9
type input "[DATE]"
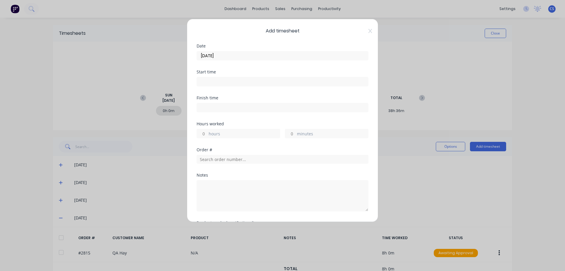
click at [206, 134] on input "hours" at bounding box center [202, 133] width 10 height 9
type input "3"
type input "36"
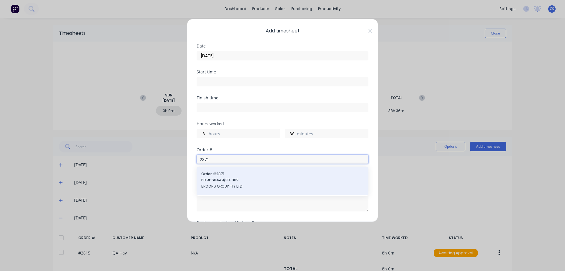
type input "2871"
click at [256, 180] on span "PO #: 60449/SB-009" at bounding box center [282, 179] width 162 height 5
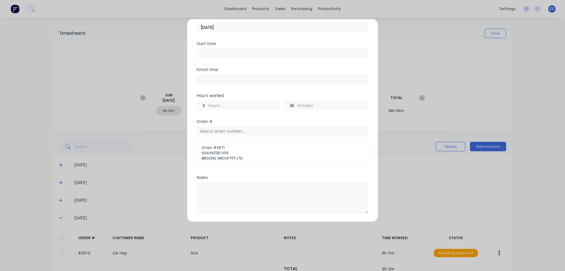
scroll to position [73, 0]
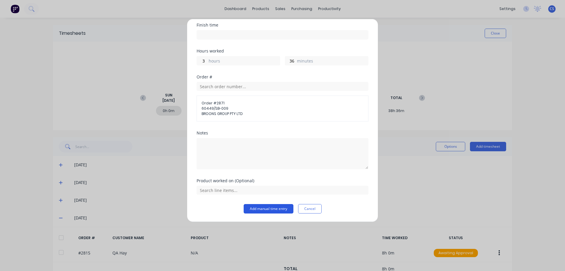
click at [269, 207] on button "Add manual time entry" at bounding box center [269, 208] width 50 height 9
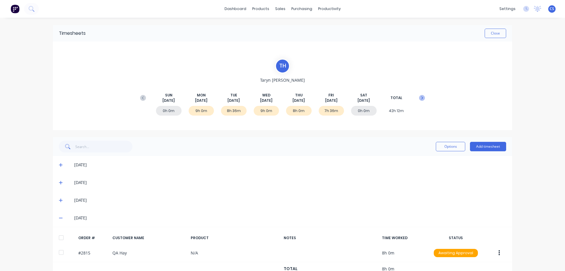
click at [421, 99] on icon at bounding box center [422, 98] width 6 height 6
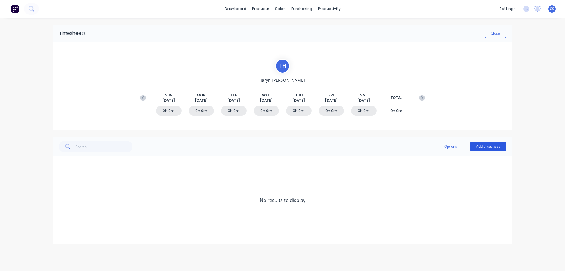
click at [485, 146] on button "Add timesheet" at bounding box center [488, 146] width 36 height 9
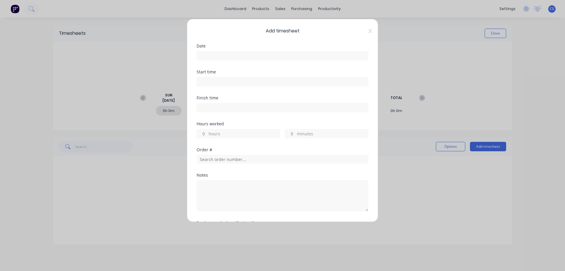
click at [221, 54] on input at bounding box center [282, 55] width 171 height 9
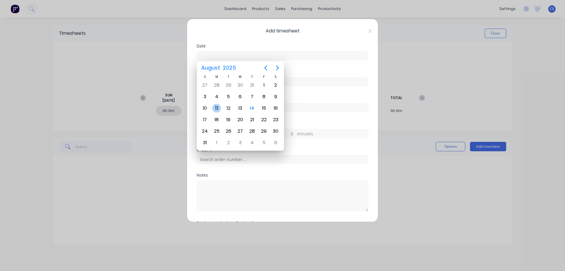
click at [218, 107] on div "11" at bounding box center [216, 108] width 9 height 9
type input "[DATE]"
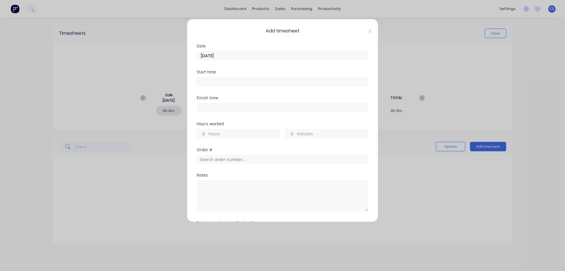
click at [208, 132] on div "hours" at bounding box center [239, 133] width 84 height 9
click at [205, 133] on input "hours" at bounding box center [202, 133] width 10 height 9
type input "9"
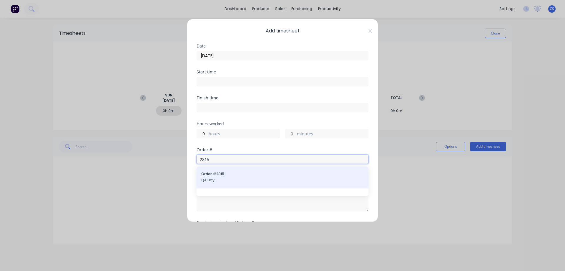
type input "2815"
click at [249, 174] on span "Order # 2815" at bounding box center [282, 173] width 162 height 5
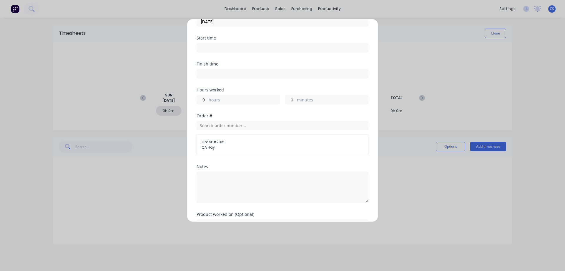
scroll to position [67, 0]
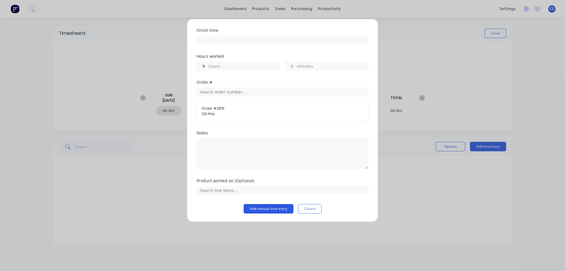
click at [258, 211] on button "Add manual time entry" at bounding box center [269, 208] width 50 height 9
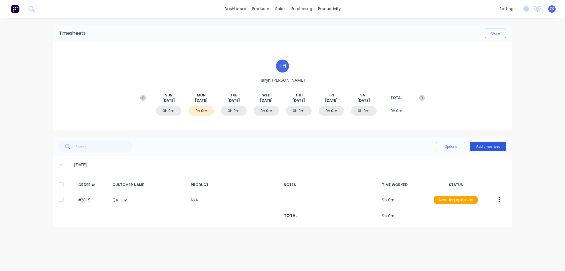
click at [486, 148] on button "Add timesheet" at bounding box center [488, 146] width 36 height 9
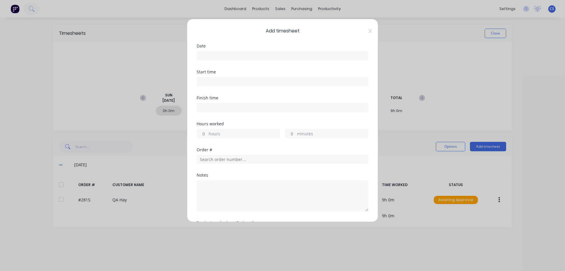
click at [213, 56] on input at bounding box center [282, 55] width 171 height 9
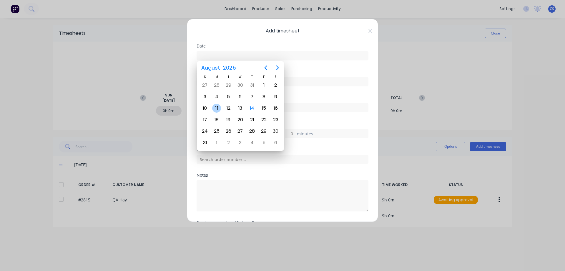
click at [215, 110] on div "11" at bounding box center [216, 108] width 9 height 9
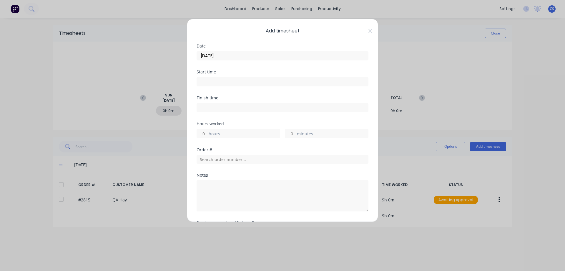
click at [205, 132] on input "hours" at bounding box center [202, 133] width 10 height 9
click at [257, 58] on input "[DATE]" at bounding box center [282, 55] width 171 height 9
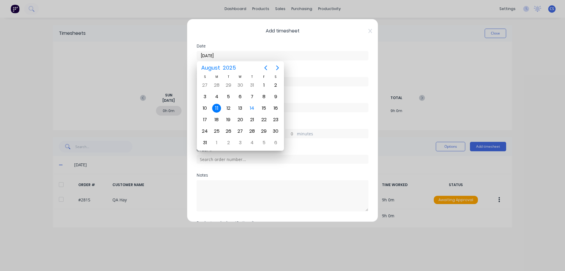
click at [257, 58] on input "[DATE]" at bounding box center [282, 55] width 171 height 9
click at [226, 109] on div "12" at bounding box center [228, 108] width 9 height 9
type input "[DATE]"
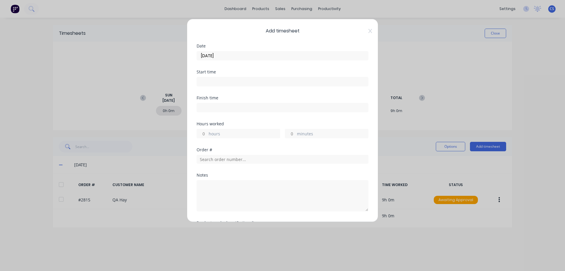
click at [207, 132] on input "hours" at bounding box center [202, 133] width 10 height 9
type input "5"
type input "30"
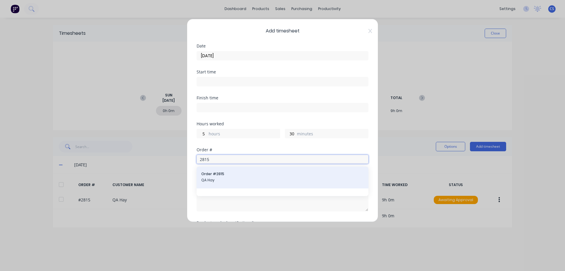
type input "2815"
click at [228, 174] on span "Order # 2815" at bounding box center [282, 173] width 162 height 5
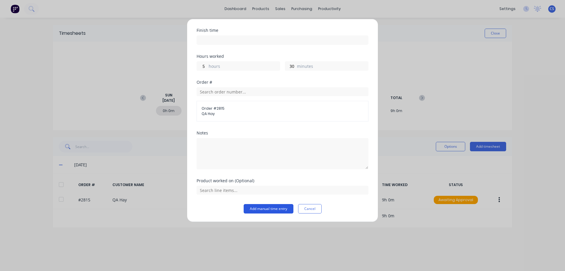
click at [263, 211] on button "Add manual time entry" at bounding box center [269, 208] width 50 height 9
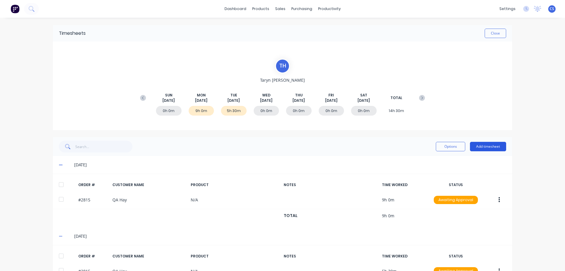
click at [485, 147] on button "Add timesheet" at bounding box center [488, 146] width 36 height 9
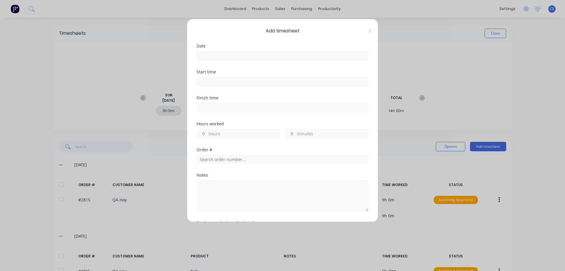
click at [233, 57] on input at bounding box center [282, 55] width 171 height 9
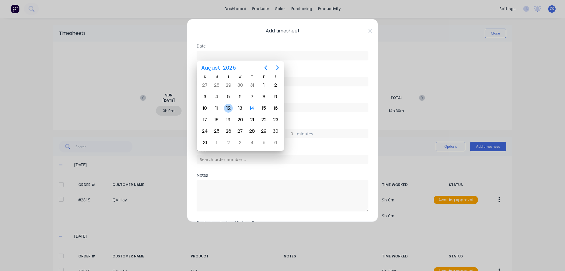
click at [229, 105] on div "12" at bounding box center [228, 108] width 9 height 9
type input "[DATE]"
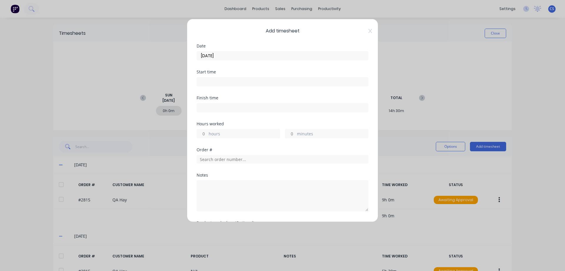
click at [206, 132] on input "hours" at bounding box center [202, 133] width 10 height 9
type input "2"
type input "30"
type input "2869"
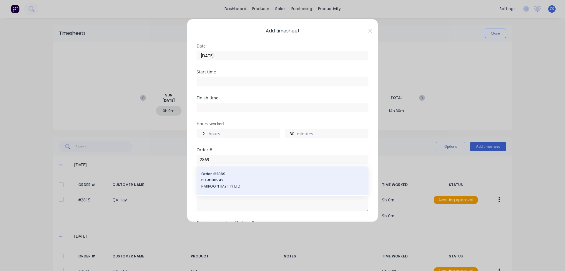
click at [259, 189] on div "Order # 2869 PO #: 80942 NARROGIN HAY PTY LTD" at bounding box center [282, 180] width 162 height 19
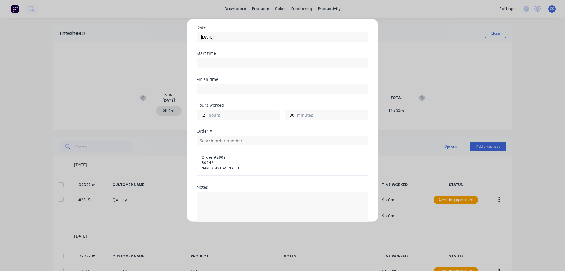
scroll to position [73, 0]
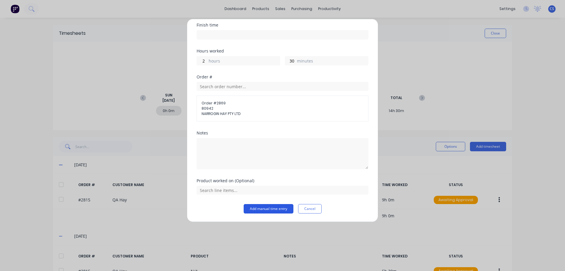
click at [271, 207] on button "Add manual time entry" at bounding box center [269, 208] width 50 height 9
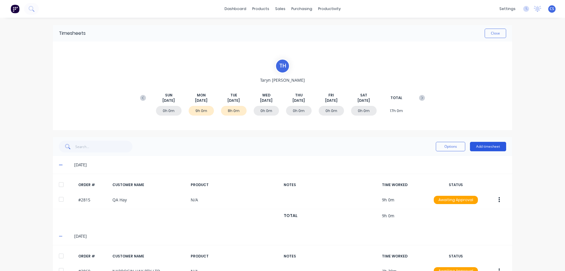
click at [492, 147] on button "Add timesheet" at bounding box center [488, 146] width 36 height 9
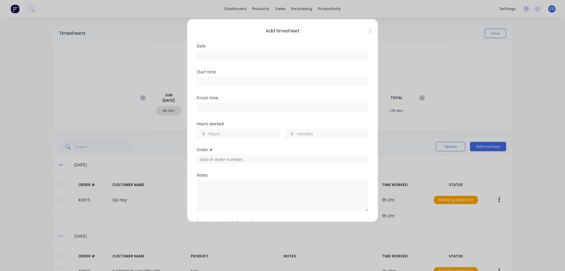
click at [244, 58] on input at bounding box center [282, 55] width 171 height 9
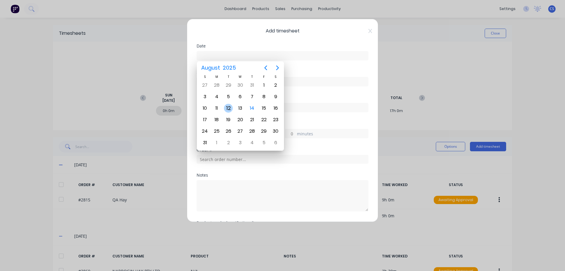
click at [228, 107] on div "12" at bounding box center [228, 108] width 9 height 9
type input "[DATE]"
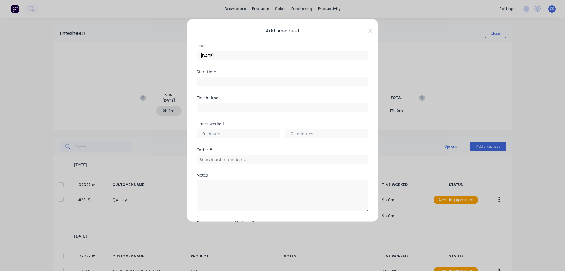
click at [206, 132] on input "hours" at bounding box center [202, 133] width 10 height 9
type input "2"
type input "45"
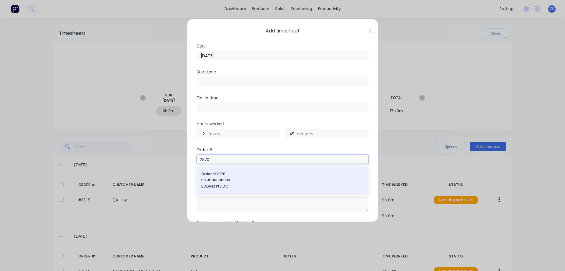
type input "2870"
click at [240, 180] on span "PO #: 00006583" at bounding box center [282, 179] width 162 height 5
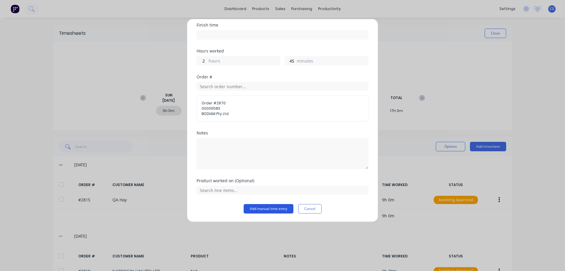
click at [266, 207] on button "Add manual time entry" at bounding box center [269, 208] width 50 height 9
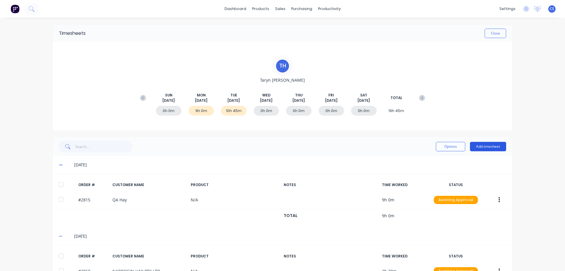
click at [491, 146] on button "Add timesheet" at bounding box center [488, 146] width 36 height 9
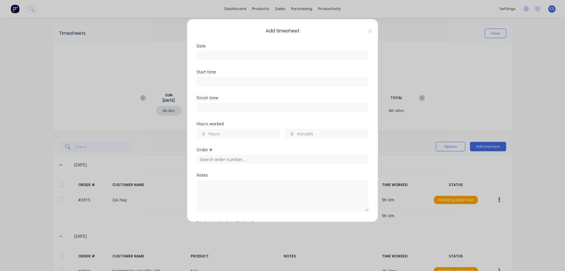
click at [253, 57] on input at bounding box center [282, 55] width 171 height 9
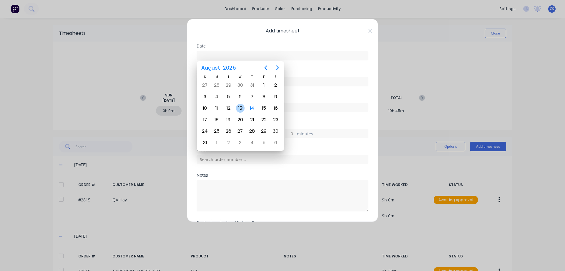
click at [242, 109] on div "13" at bounding box center [240, 108] width 9 height 9
type input "[DATE]"
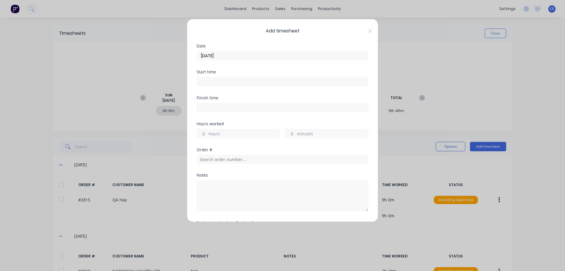
click at [206, 131] on input "hours" at bounding box center [202, 133] width 10 height 9
type input "1"
type input "2870"
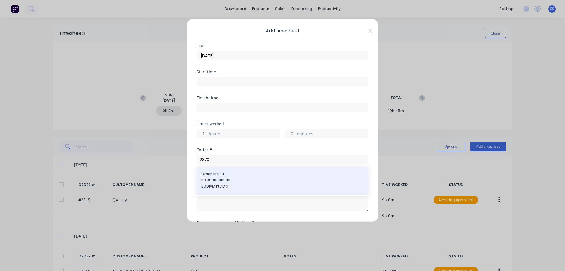
click at [252, 181] on span "PO #: 00006583" at bounding box center [282, 179] width 162 height 5
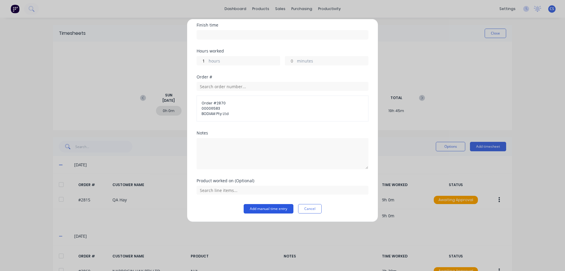
click at [263, 209] on button "Add manual time entry" at bounding box center [269, 208] width 50 height 9
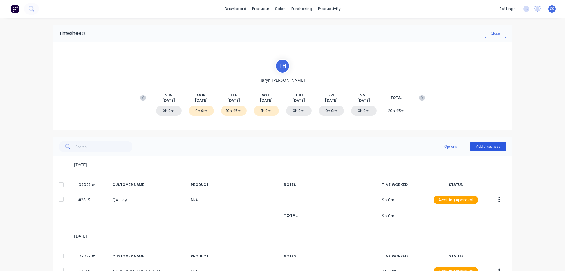
click at [478, 148] on button "Add timesheet" at bounding box center [488, 146] width 36 height 9
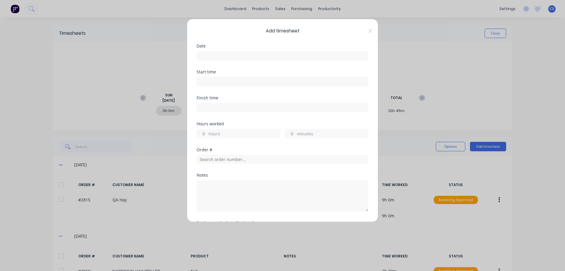
click at [205, 57] on input at bounding box center [282, 55] width 171 height 9
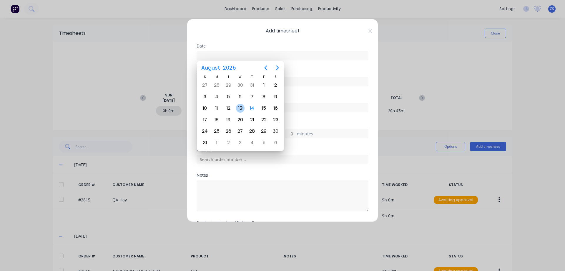
click at [241, 106] on div "13" at bounding box center [240, 108] width 9 height 9
type input "[DATE]"
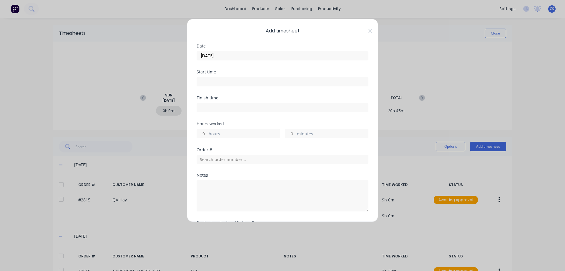
click at [205, 134] on input "hours" at bounding box center [202, 133] width 10 height 9
type input "3"
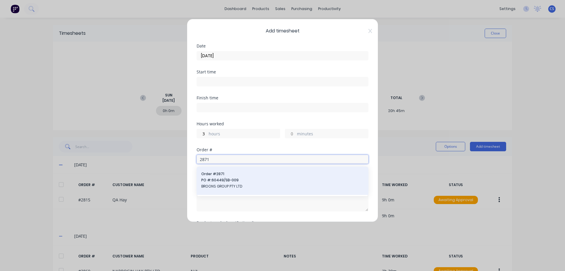
type input "2871"
click at [237, 182] on span "PO #: 60449/SB-009" at bounding box center [282, 179] width 162 height 5
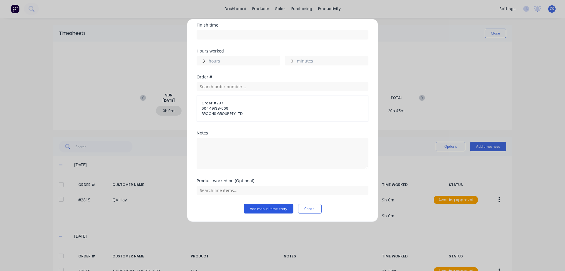
click at [261, 207] on button "Add manual time entry" at bounding box center [269, 208] width 50 height 9
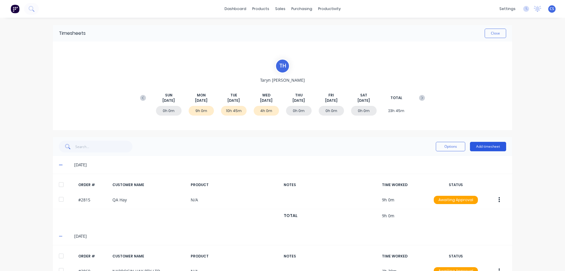
click at [485, 143] on button "Add timesheet" at bounding box center [488, 146] width 36 height 9
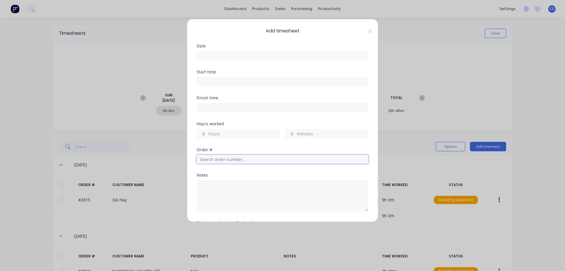
click at [224, 160] on input "text" at bounding box center [283, 159] width 172 height 9
click at [522, 177] on div "Add timesheet Date Start time Finish time Hours worked hours minutes Order # No…" at bounding box center [282, 135] width 565 height 271
click at [369, 31] on icon at bounding box center [371, 31] width 4 height 5
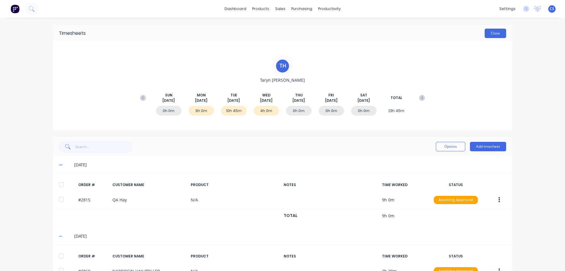
click at [495, 35] on button "Close" at bounding box center [495, 33] width 21 height 9
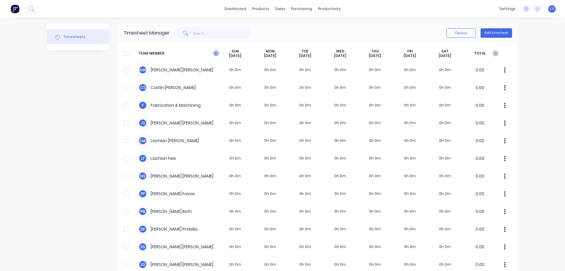
click at [215, 54] on icon at bounding box center [216, 53] width 6 height 6
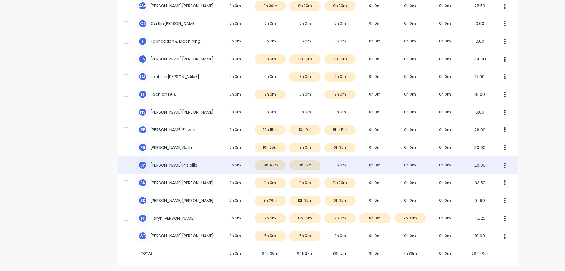
scroll to position [65, 0]
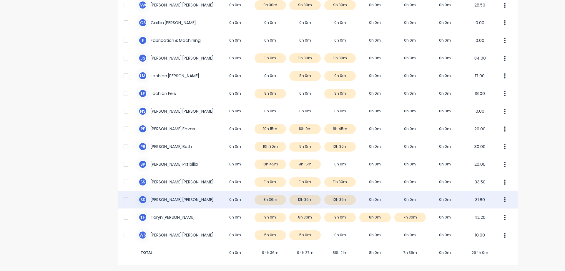
click at [201, 199] on div "S S [PERSON_NAME] 0h 0m 8h 36m 12h 36m 10h 36m 0h 0m 0h 0m 0h 0m 31.80" at bounding box center [318, 199] width 400 height 18
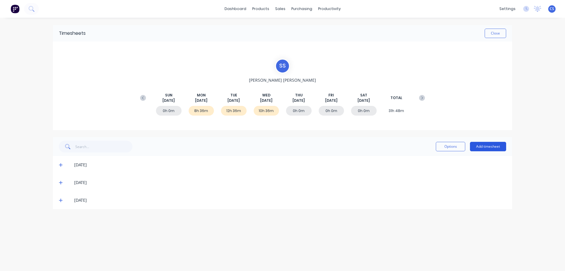
click at [485, 147] on button "Add timesheet" at bounding box center [488, 146] width 36 height 9
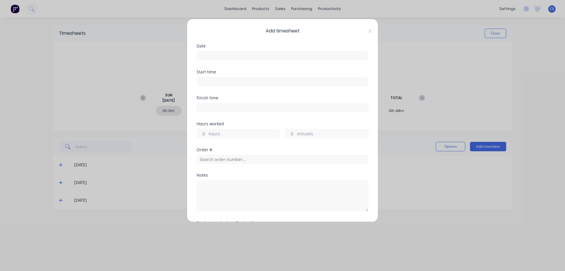
click at [229, 57] on input at bounding box center [282, 55] width 171 height 9
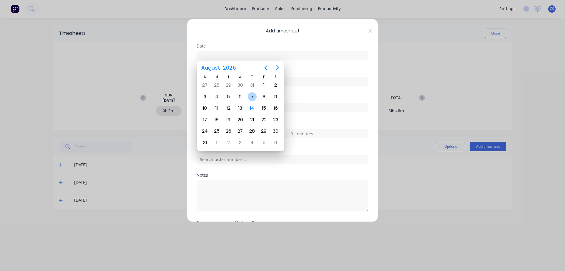
click at [253, 97] on div "7" at bounding box center [252, 96] width 9 height 9
type input "[DATE]"
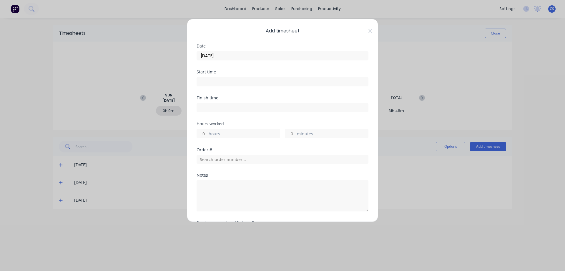
drag, startPoint x: 207, startPoint y: 133, endPoint x: 184, endPoint y: 134, distance: 23.6
click at [184, 134] on div "Add timesheet Date [DATE] Start time Finish time Hours worked hours minutes Ord…" at bounding box center [282, 135] width 565 height 271
click at [206, 132] on input "hours" at bounding box center [202, 133] width 10 height 9
type input "10"
type input "36"
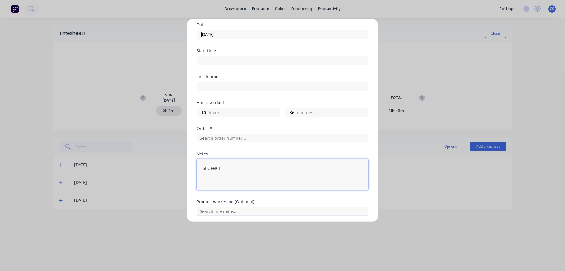
scroll to position [42, 0]
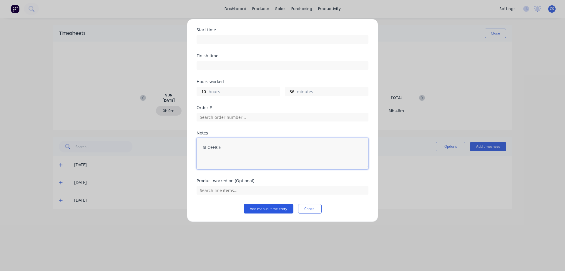
type textarea "SI OFFICE"
click at [267, 207] on button "Add manual time entry" at bounding box center [269, 208] width 50 height 9
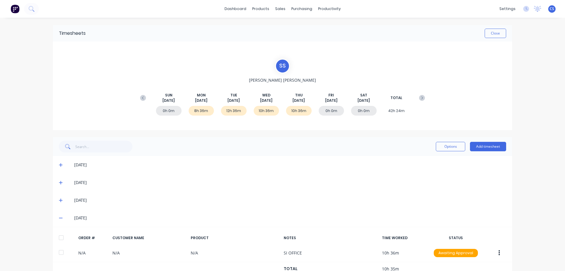
scroll to position [17, 0]
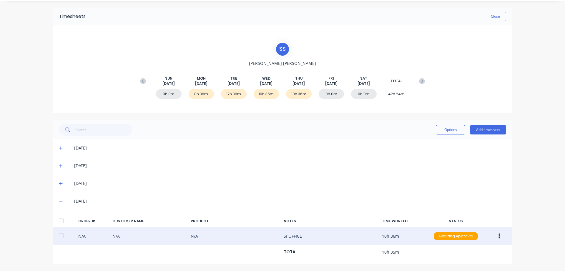
click at [499, 235] on icon "button" at bounding box center [499, 235] width 1 height 5
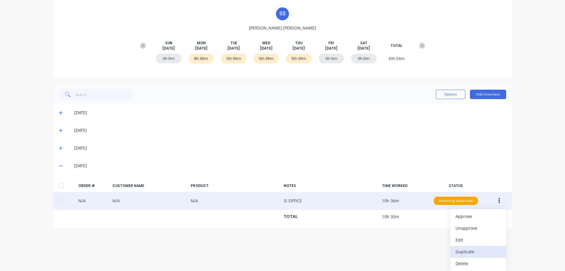
click at [485, 250] on div "Duplicate" at bounding box center [478, 251] width 45 height 9
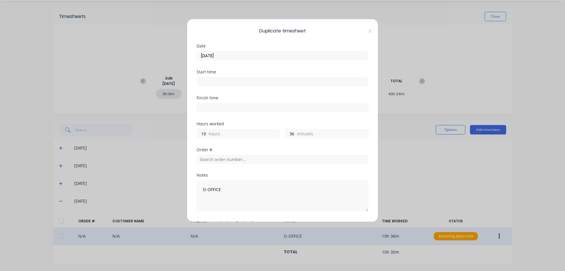
click at [231, 58] on input "[DATE]" at bounding box center [282, 55] width 171 height 9
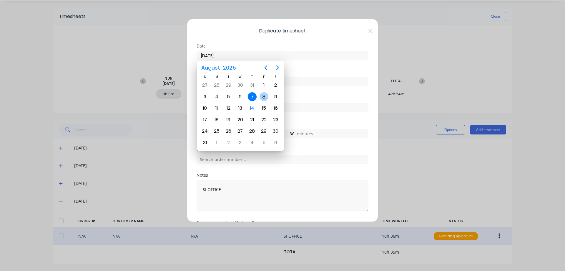
click at [267, 95] on div "8" at bounding box center [264, 96] width 9 height 9
type input "[DATE]"
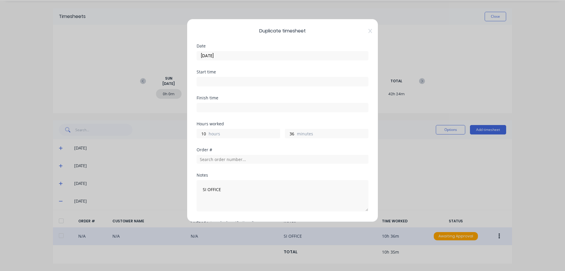
scroll to position [62, 0]
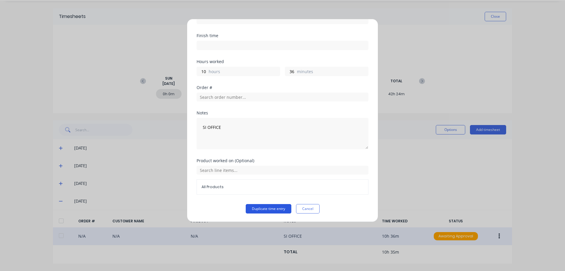
click at [271, 207] on button "Duplicate time entry" at bounding box center [269, 208] width 46 height 9
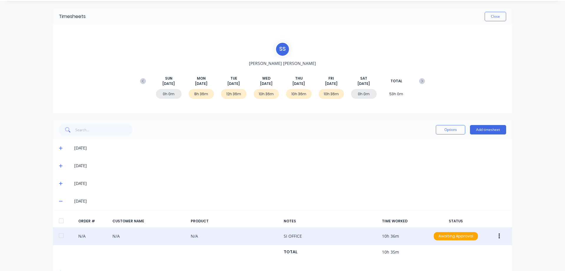
scroll to position [52, 0]
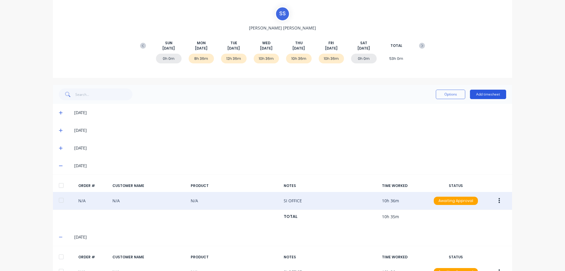
click at [489, 94] on button "Add timesheet" at bounding box center [488, 93] width 36 height 9
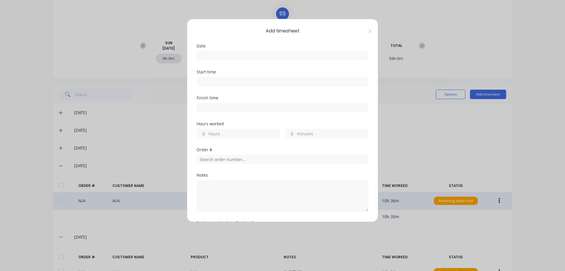
click at [224, 56] on input at bounding box center [282, 55] width 171 height 9
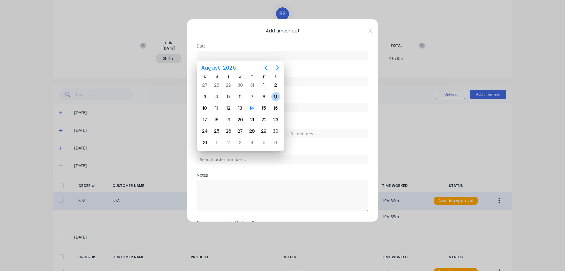
click at [275, 97] on div "9" at bounding box center [275, 96] width 9 height 9
type input "[DATE]"
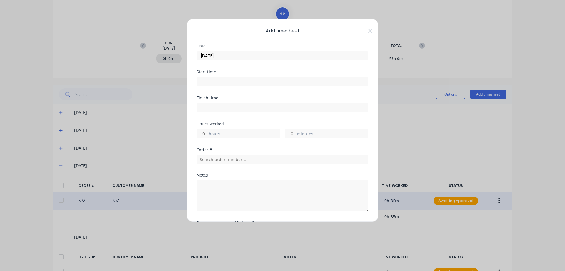
drag, startPoint x: 206, startPoint y: 133, endPoint x: 182, endPoint y: 131, distance: 24.0
click at [182, 131] on div "Add timesheet Date [DATE] Start time Finish time Hours worked hours minutes Ord…" at bounding box center [282, 135] width 565 height 271
type input "9"
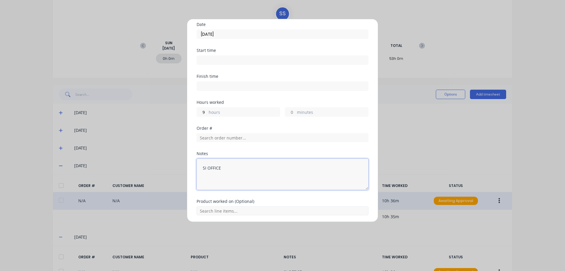
scroll to position [42, 0]
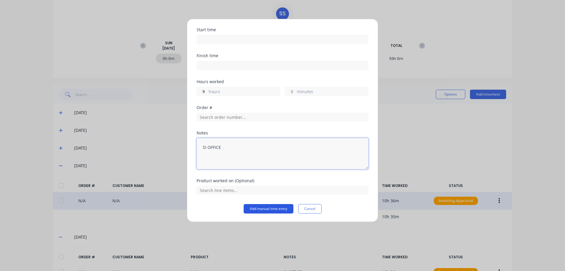
type textarea "SI OFFICE"
click at [266, 208] on button "Add manual time entry" at bounding box center [269, 208] width 50 height 9
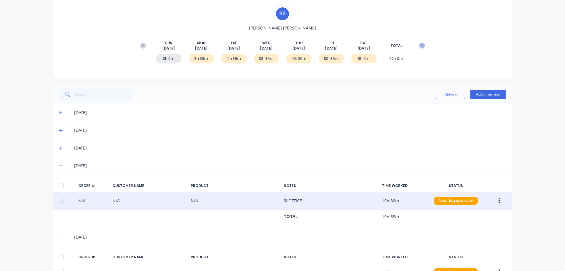
click at [419, 47] on icon at bounding box center [422, 46] width 6 height 6
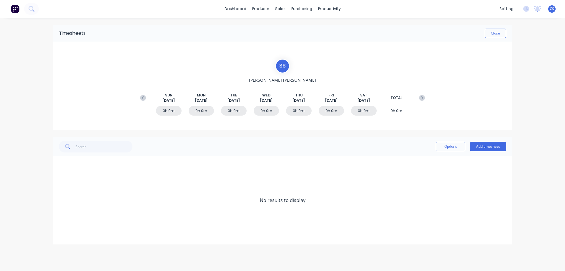
scroll to position [0, 0]
click at [485, 145] on button "Add timesheet" at bounding box center [488, 146] width 36 height 9
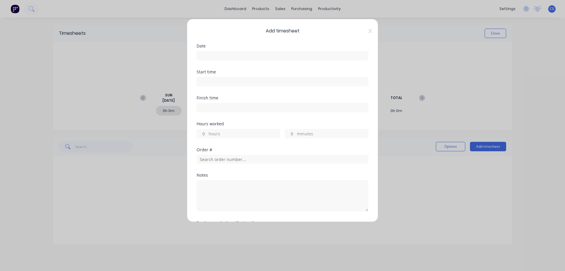
click at [213, 54] on input at bounding box center [282, 55] width 171 height 9
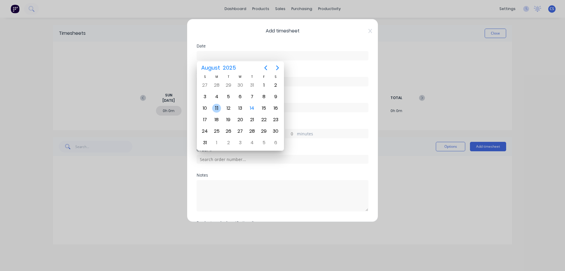
click at [217, 109] on div "11" at bounding box center [216, 108] width 9 height 9
type input "[DATE]"
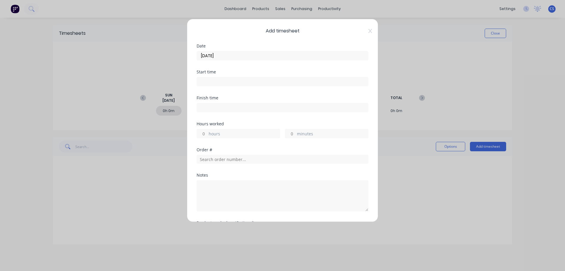
drag, startPoint x: 207, startPoint y: 132, endPoint x: 187, endPoint y: 131, distance: 19.5
click at [187, 131] on div "Add timesheet Date [DATE] Start time Finish time Hours worked hours minutes Ord…" at bounding box center [282, 120] width 191 height 203
type input "10"
type input "6"
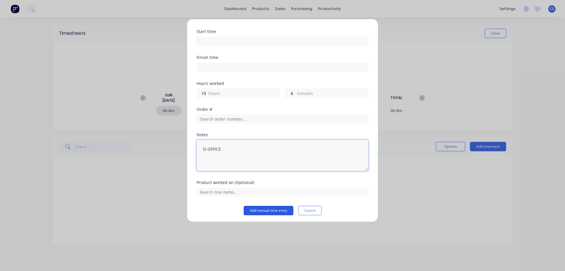
scroll to position [42, 0]
type textarea "SI OFFICE"
click at [264, 211] on button "Add manual time entry" at bounding box center [269, 208] width 50 height 9
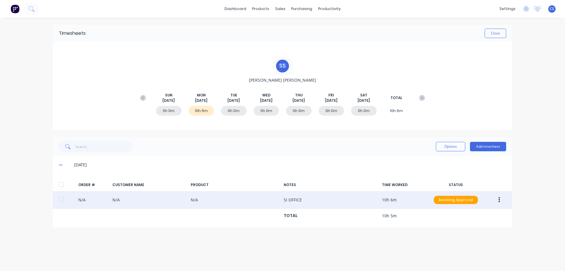
click at [423, 200] on div "N/A N/A N/A SI OFFICE 10h 6m Awaiting Approval" at bounding box center [282, 200] width 459 height 18
click at [500, 196] on button "button" at bounding box center [499, 199] width 14 height 11
click at [474, 237] on div "Edit" at bounding box center [478, 238] width 45 height 9
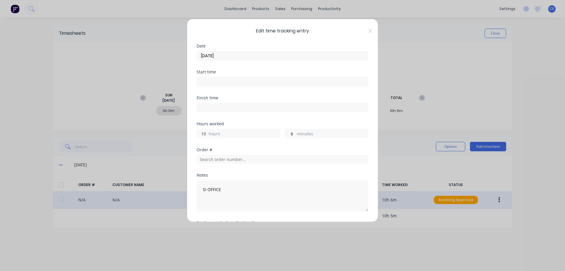
drag, startPoint x: 208, startPoint y: 133, endPoint x: 201, endPoint y: 132, distance: 6.5
click at [201, 132] on div "10 hours" at bounding box center [239, 133] width 84 height 9
click at [207, 133] on input "10" at bounding box center [202, 133] width 10 height 9
type input "1"
type input "9"
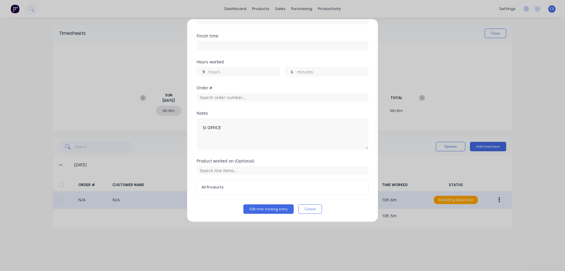
scroll to position [62, 0]
click at [252, 209] on button "Edit time tracking entry" at bounding box center [268, 208] width 50 height 9
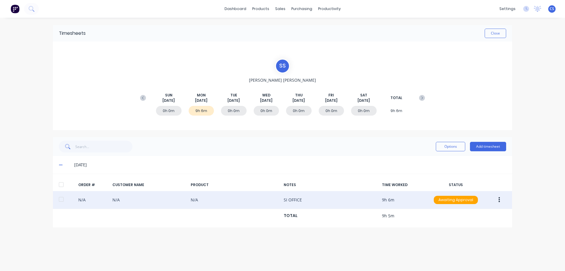
click at [499, 199] on icon "button" at bounding box center [499, 199] width 1 height 6
click at [473, 254] on div "Duplicate" at bounding box center [478, 250] width 45 height 9
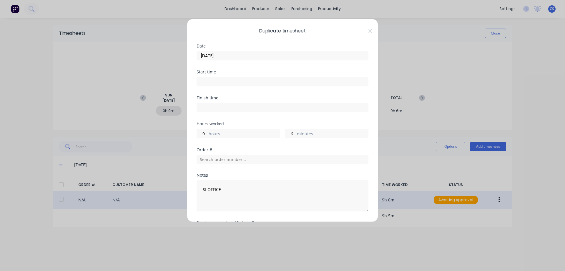
click at [244, 54] on input "[DATE]" at bounding box center [282, 55] width 171 height 9
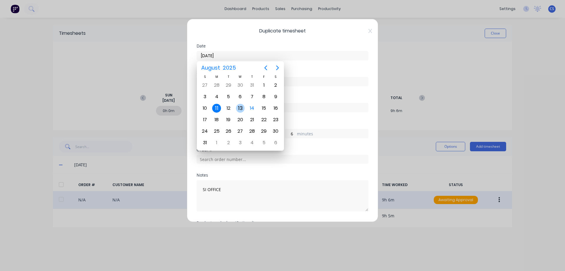
click at [240, 105] on div "13" at bounding box center [240, 108] width 9 height 9
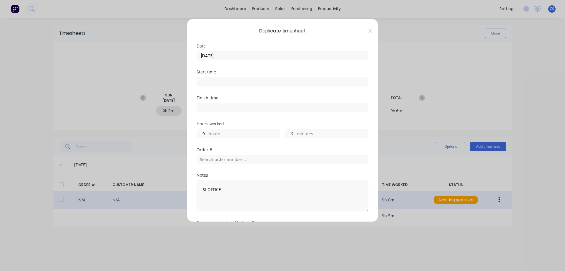
type input "[DATE]"
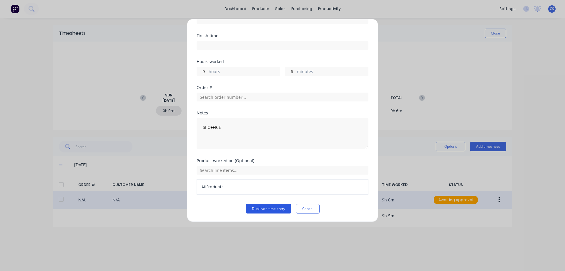
click at [255, 210] on button "Duplicate time entry" at bounding box center [269, 208] width 46 height 9
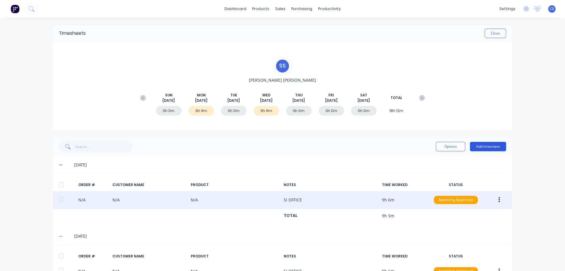
click at [484, 146] on button "Add timesheet" at bounding box center [488, 146] width 36 height 9
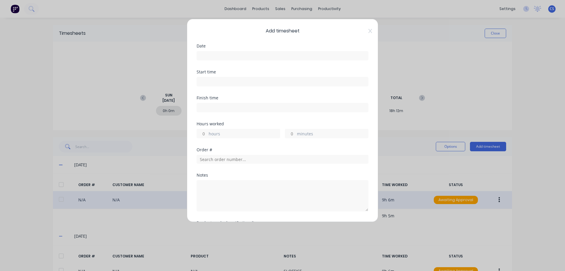
click at [214, 54] on input at bounding box center [282, 55] width 171 height 9
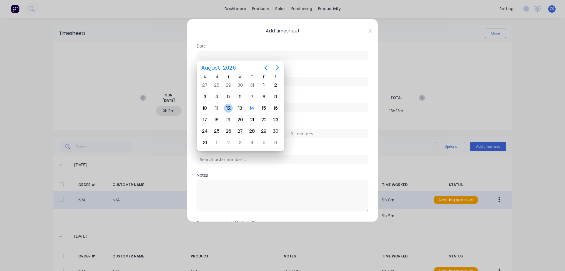
click at [230, 108] on div "12" at bounding box center [228, 108] width 9 height 9
type input "[DATE]"
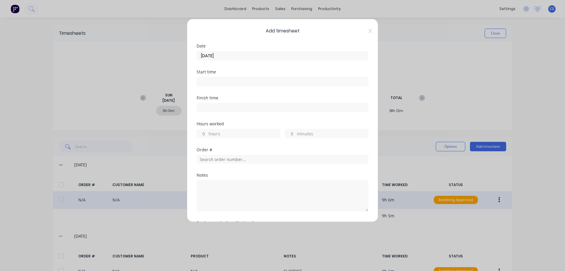
click at [206, 134] on input "hours" at bounding box center [202, 133] width 10 height 9
type input "10"
type input "36"
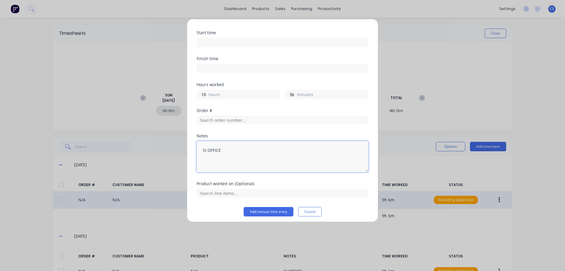
scroll to position [42, 0]
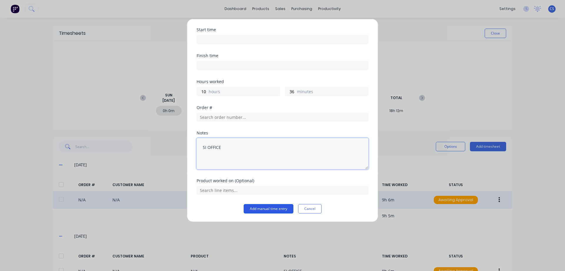
type textarea "SI OFFICE"
click at [267, 210] on button "Add manual time entry" at bounding box center [269, 208] width 50 height 9
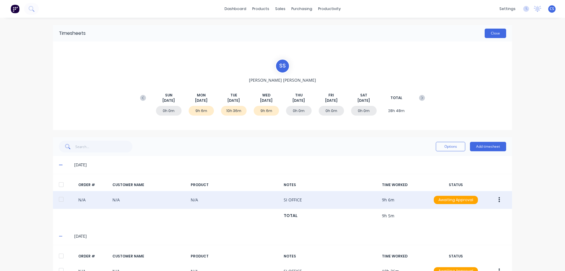
click at [495, 33] on button "Close" at bounding box center [495, 33] width 21 height 9
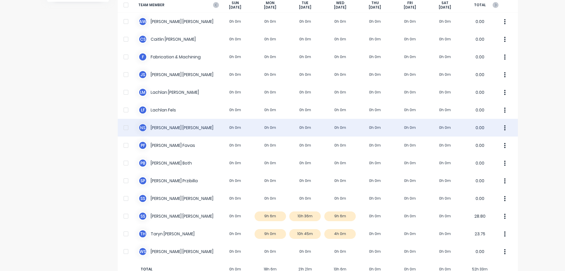
scroll to position [59, 0]
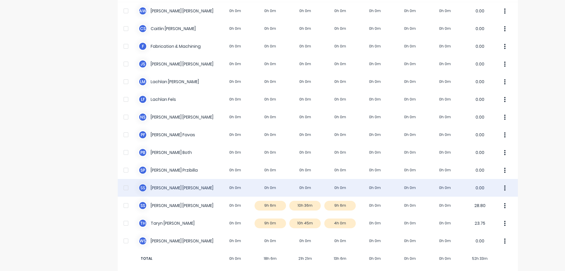
click at [208, 186] on div "S S [PERSON_NAME] 0h 0m 0h 0m 0h 0m 0h 0m 0h 0m 0h 0m 0h 0m 0.00" at bounding box center [318, 188] width 400 height 18
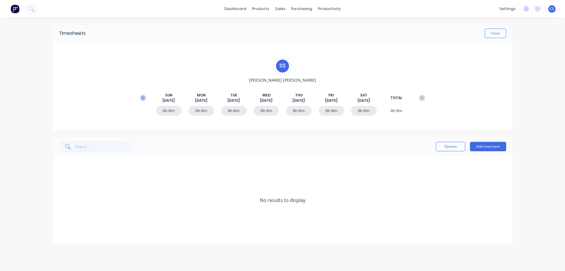
click at [145, 97] on icon at bounding box center [143, 98] width 6 height 6
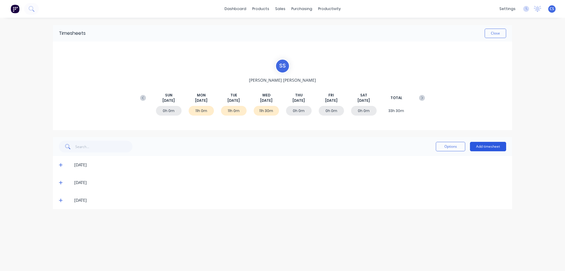
click at [490, 147] on button "Add timesheet" at bounding box center [488, 146] width 36 height 9
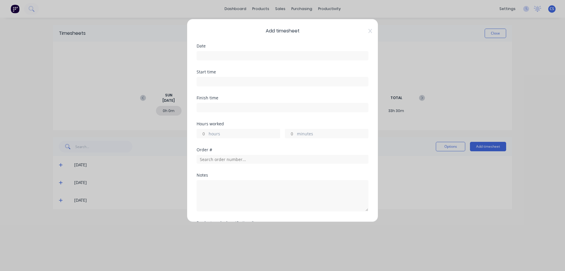
click at [233, 57] on input at bounding box center [282, 55] width 171 height 9
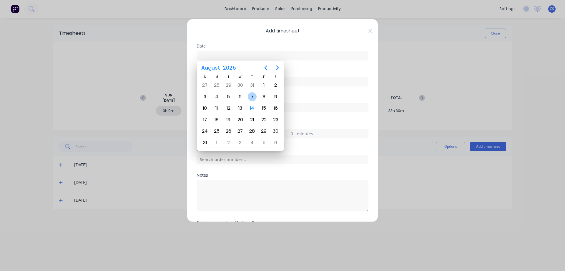
click at [252, 94] on div "7" at bounding box center [252, 96] width 9 height 9
type input "[DATE]"
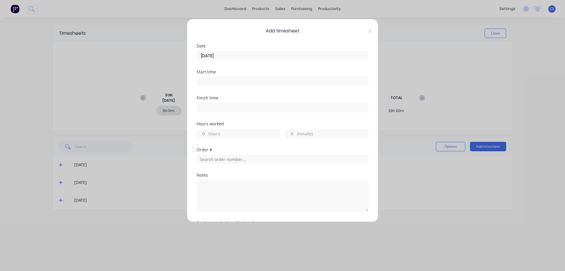
click at [206, 133] on input "hours" at bounding box center [202, 133] width 10 height 9
click at [208, 132] on div "11 hours" at bounding box center [239, 133] width 84 height 9
click at [207, 132] on input "11" at bounding box center [202, 133] width 10 height 9
type input "1"
type input "2"
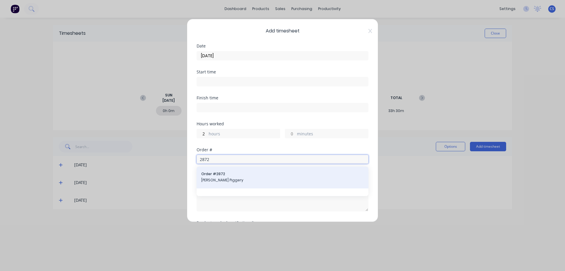
type input "2872"
click at [223, 177] on div "Order # 2872 [PERSON_NAME] Piggery" at bounding box center [282, 177] width 162 height 12
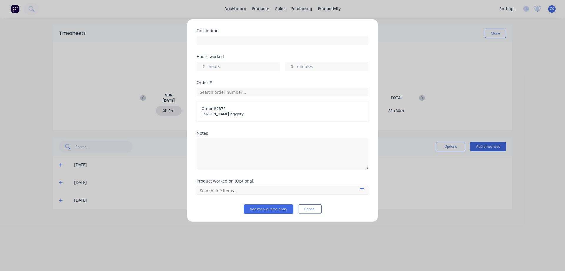
scroll to position [67, 0]
click at [259, 208] on button "Add manual time entry" at bounding box center [269, 208] width 50 height 9
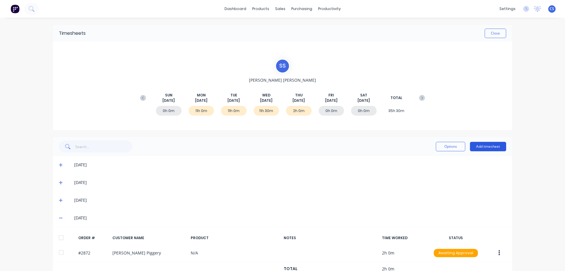
click at [488, 143] on button "Add timesheet" at bounding box center [488, 146] width 36 height 9
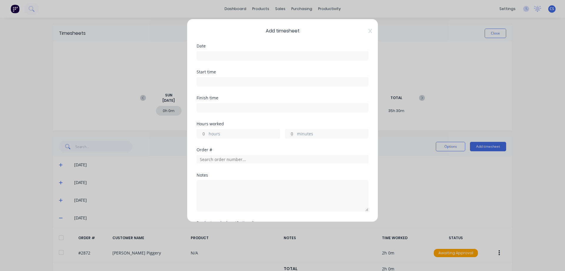
click at [205, 52] on input at bounding box center [282, 55] width 171 height 9
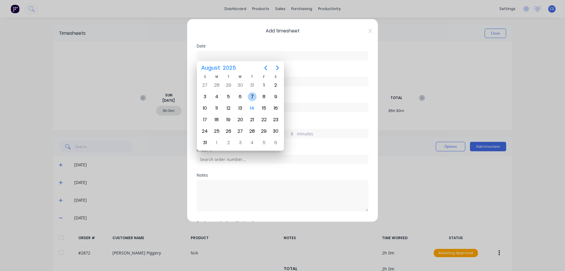
click at [254, 96] on div "7" at bounding box center [252, 96] width 9 height 9
type input "[DATE]"
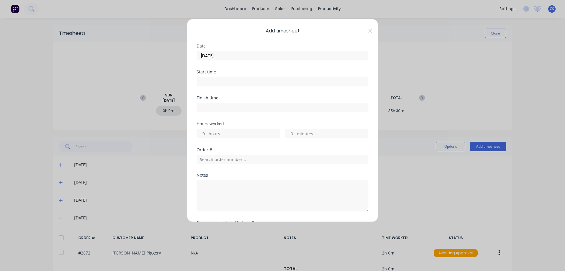
click at [206, 132] on input "hours" at bounding box center [202, 133] width 10 height 9
type input "7"
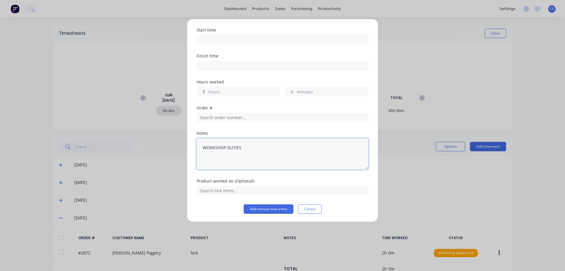
scroll to position [42, 0]
type textarea "WORKSHOP DUTIES"
click at [270, 209] on button "Add manual time entry" at bounding box center [269, 208] width 50 height 9
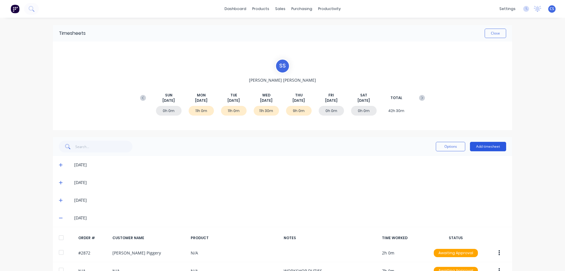
click at [480, 147] on button "Add timesheet" at bounding box center [488, 146] width 36 height 9
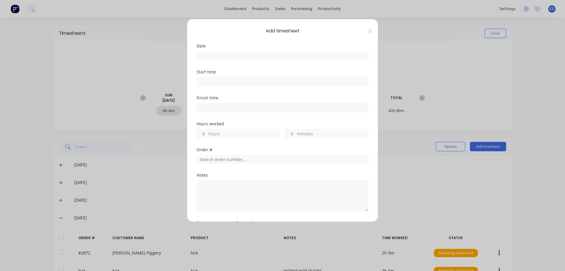
click at [210, 56] on input at bounding box center [282, 55] width 171 height 9
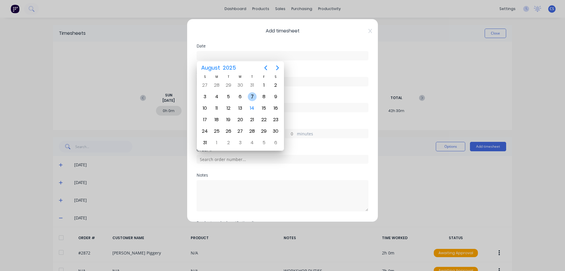
click at [253, 97] on div "7" at bounding box center [252, 96] width 9 height 9
type input "[DATE]"
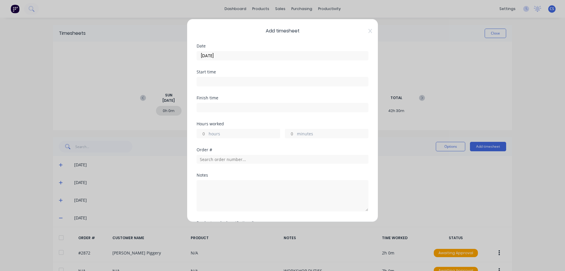
click at [207, 134] on input "hours" at bounding box center [202, 133] width 10 height 9
type input "2"
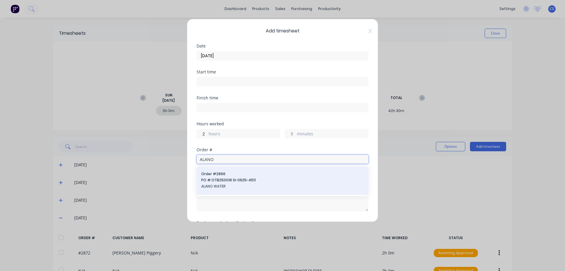
type input "ALANO"
click at [297, 177] on span "PO #: OTB250018 SI-0625-4511" at bounding box center [282, 179] width 162 height 5
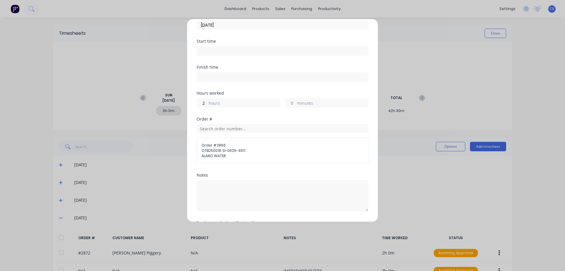
scroll to position [73, 0]
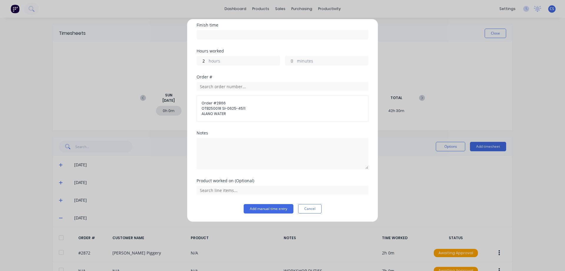
click at [240, 106] on span "OTB250018 SI-0625-4511" at bounding box center [283, 108] width 162 height 5
drag, startPoint x: 232, startPoint y: 114, endPoint x: 208, endPoint y: 110, distance: 24.8
click at [208, 110] on div "Order # 2866 OTB250018 SI-0625-4511 ALANO WATER" at bounding box center [283, 108] width 162 height 16
click at [250, 89] on input "text" at bounding box center [283, 86] width 172 height 9
click at [241, 106] on div "No results found" at bounding box center [283, 108] width 172 height 29
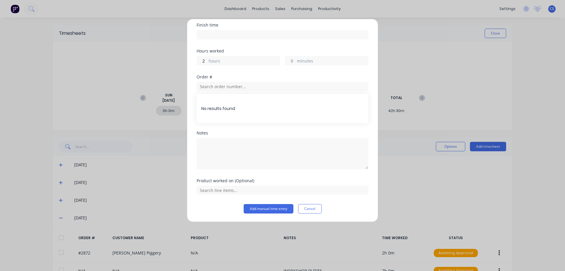
click at [233, 110] on div "No results found" at bounding box center [283, 108] width 172 height 29
click at [356, 122] on div "No results found" at bounding box center [283, 108] width 172 height 29
click at [357, 132] on div "Notes" at bounding box center [283, 133] width 172 height 4
click at [217, 145] on textarea at bounding box center [283, 153] width 172 height 31
type textarea "ALANO WATER"
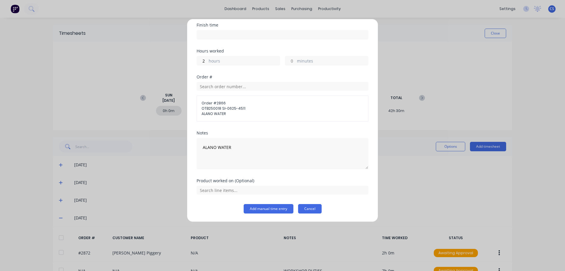
click at [306, 208] on button "Cancel" at bounding box center [310, 208] width 24 height 9
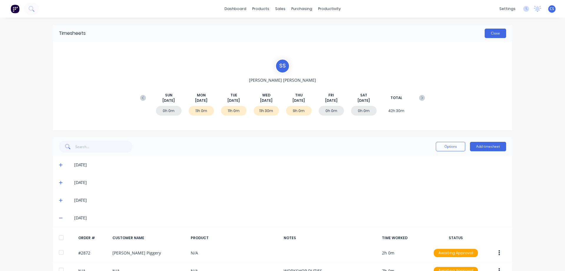
click at [493, 32] on button "Close" at bounding box center [495, 33] width 21 height 9
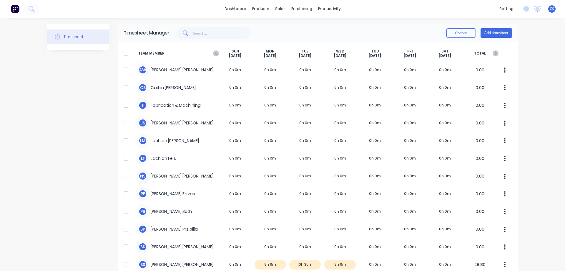
click at [281, 30] on div "Options Add timesheet" at bounding box center [341, 33] width 343 height 12
click at [239, 9] on link "dashboard" at bounding box center [236, 8] width 28 height 9
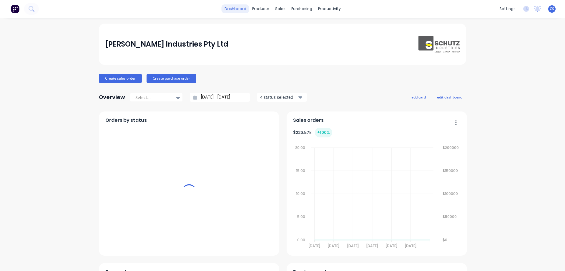
click at [234, 9] on link "dashboard" at bounding box center [236, 8] width 28 height 9
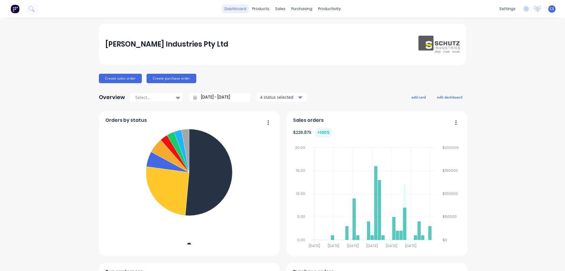
click at [236, 11] on link "dashboard" at bounding box center [236, 8] width 28 height 9
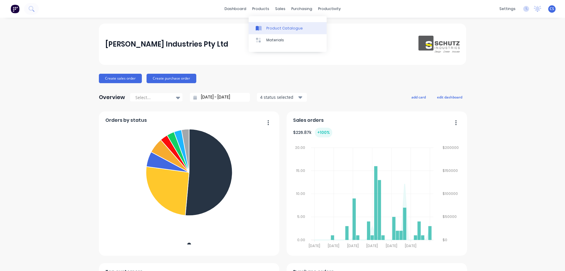
click at [273, 28] on div "Product Catalogue" at bounding box center [284, 28] width 37 height 5
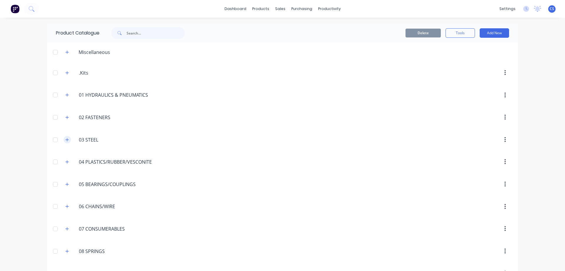
click at [66, 139] on icon "button" at bounding box center [67, 139] width 3 height 3
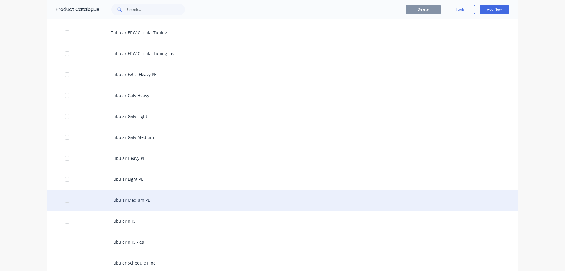
scroll to position [1913, 0]
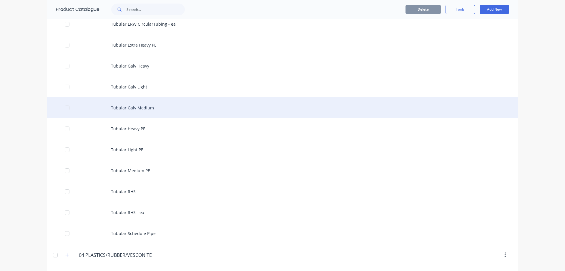
click at [164, 107] on div "Tubular Galv Medium" at bounding box center [282, 107] width 471 height 21
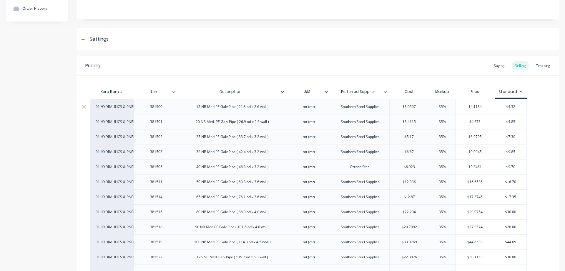
scroll to position [59, 0]
type input "$7.30"
drag, startPoint x: 518, startPoint y: 136, endPoint x: 503, endPoint y: 136, distance: 14.7
click at [503, 136] on input "$7.30" at bounding box center [510, 136] width 31 height 5
type input "$6.9795"
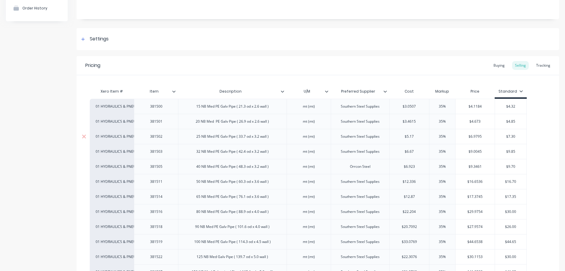
drag, startPoint x: 487, startPoint y: 137, endPoint x: 463, endPoint y: 138, distance: 23.6
click at [463, 138] on input "$6.9795" at bounding box center [475, 136] width 39 height 5
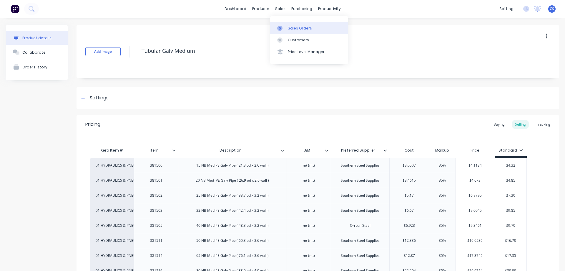
click at [295, 29] on div "Sales Orders" at bounding box center [300, 28] width 24 height 5
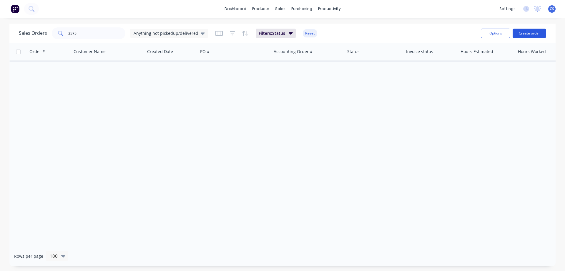
click at [527, 35] on button "Create order" at bounding box center [530, 33] width 34 height 9
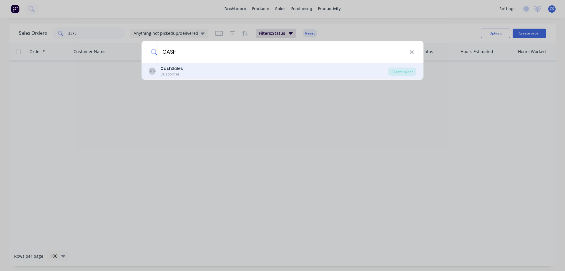
type input "CASH"
click at [195, 69] on div "CS Cash Sales Customer" at bounding box center [268, 70] width 239 height 11
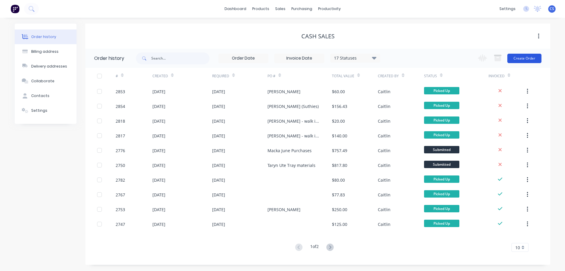
click at [522, 59] on button "Create Order" at bounding box center [524, 58] width 34 height 9
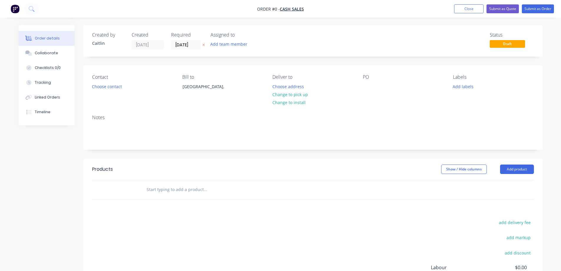
click at [170, 188] on input "text" at bounding box center [205, 189] width 118 height 12
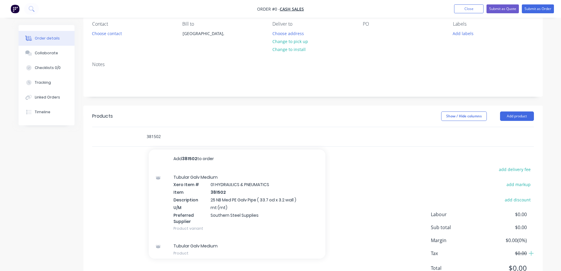
scroll to position [59, 0]
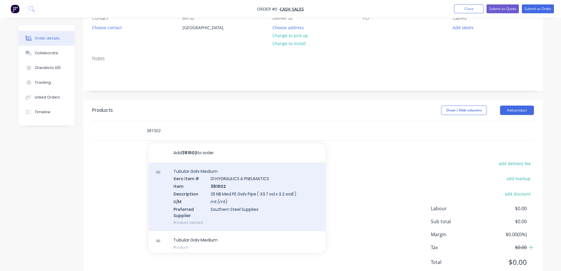
type input "381502"
click at [255, 192] on div "Tubular Galv Medium Xero Item # 01 HYDRAULICS & PNEUMATICS Item 381502 Descript…" at bounding box center [237, 196] width 177 height 69
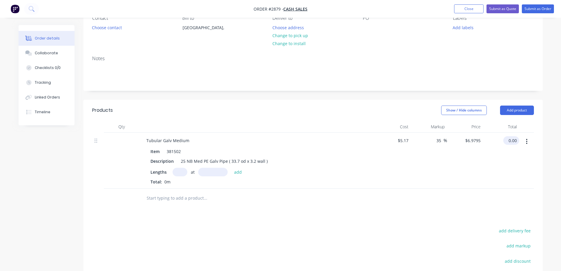
click at [516, 140] on input "0.00" at bounding box center [512, 140] width 14 height 9
type input "20"
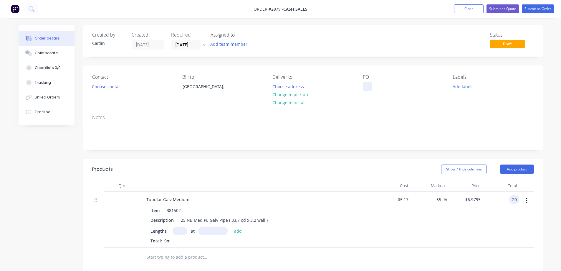
click at [369, 86] on div at bounding box center [367, 86] width 9 height 9
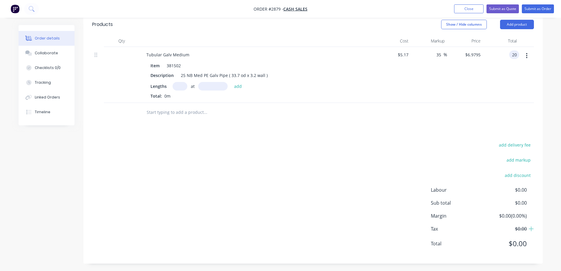
scroll to position [146, 0]
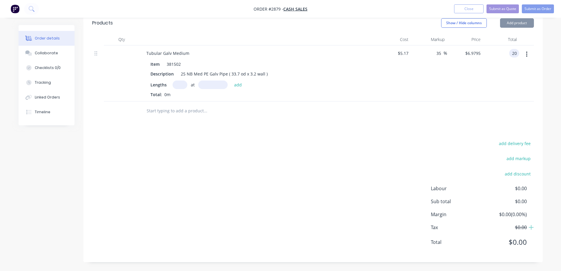
click at [519, 61] on div at bounding box center [526, 73] width 15 height 56
click at [515, 52] on input "20" at bounding box center [515, 53] width 8 height 9
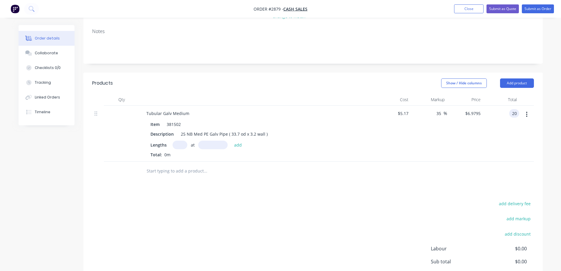
scroll to position [28, 0]
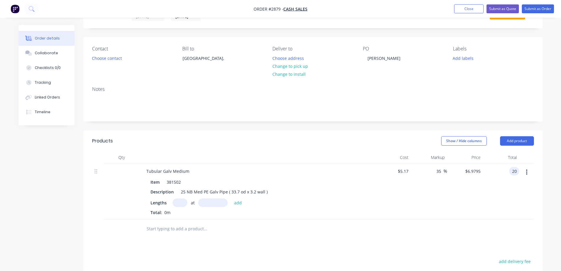
click at [180, 201] on input "text" at bounding box center [179, 202] width 15 height 9
type input "1"
type input "3.2mm"
click at [240, 203] on button "add" at bounding box center [238, 202] width 14 height 8
type input "0.02"
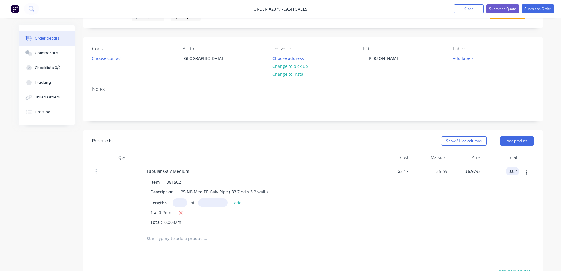
click at [181, 202] on input "text" at bounding box center [179, 202] width 15 height 9
type input "1"
type input "3200mm"
click at [237, 203] on button "add" at bounding box center [238, 202] width 14 height 8
click at [180, 212] on icon "button" at bounding box center [181, 212] width 4 height 5
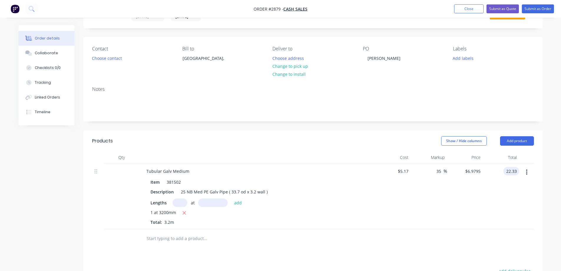
click at [515, 169] on input "22.33" at bounding box center [512, 171] width 14 height 9
type input "20"
type input "20.89"
type input "$6.25"
type input "$20.00"
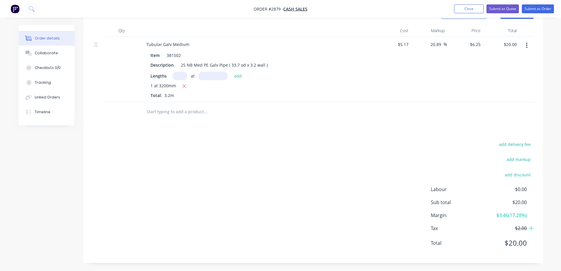
scroll to position [156, 0]
click at [392, 203] on div "add delivery fee add markup add discount Labour $0.00 Sub total $20.00 Margin $…" at bounding box center [313, 196] width 442 height 114
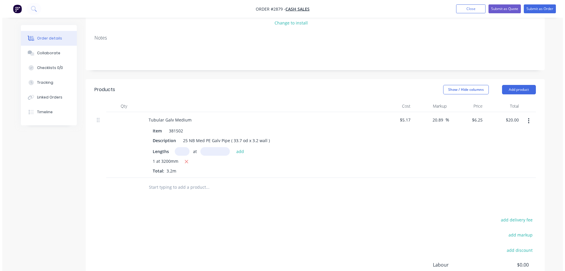
scroll to position [0, 0]
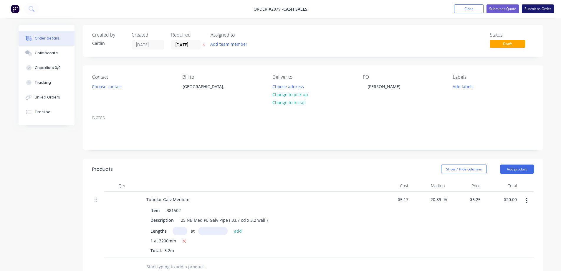
click at [537, 10] on button "Submit as Order" at bounding box center [538, 8] width 32 height 9
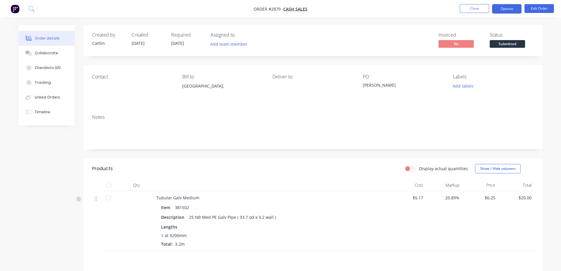
click at [501, 8] on button "Options" at bounding box center [506, 8] width 29 height 9
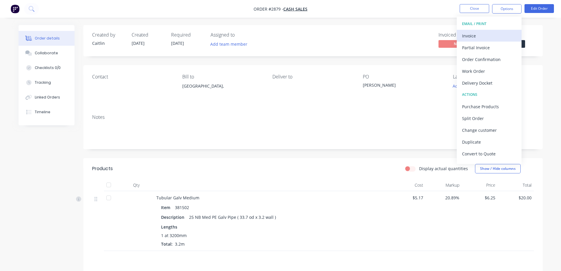
click at [495, 36] on div "Invoice" at bounding box center [489, 35] width 54 height 9
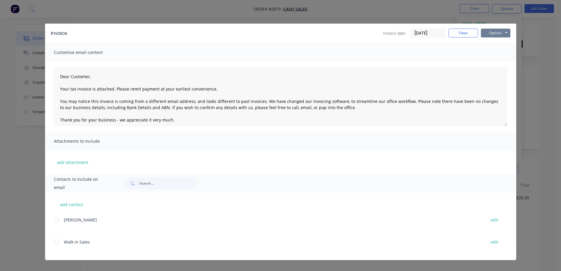
click at [495, 34] on button "Options" at bounding box center [495, 33] width 29 height 9
click at [55, 243] on div at bounding box center [56, 242] width 12 height 12
click at [491, 33] on button "Options" at bounding box center [495, 33] width 29 height 9
click at [495, 64] on button "Email" at bounding box center [500, 63] width 38 height 10
click at [496, 32] on button "Options" at bounding box center [495, 33] width 29 height 9
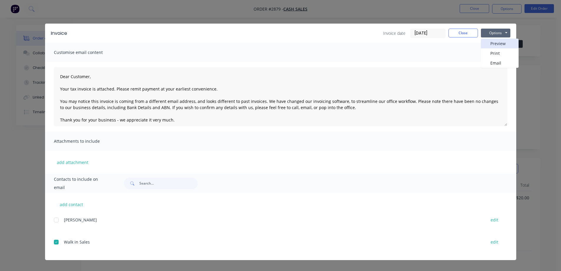
click at [500, 43] on button "Preview" at bounding box center [500, 44] width 38 height 10
click at [56, 242] on div at bounding box center [56, 242] width 12 height 12
click at [497, 32] on button "Options" at bounding box center [495, 33] width 29 height 9
click at [500, 55] on button "Print" at bounding box center [500, 53] width 38 height 10
click at [468, 34] on button "Close" at bounding box center [462, 33] width 29 height 9
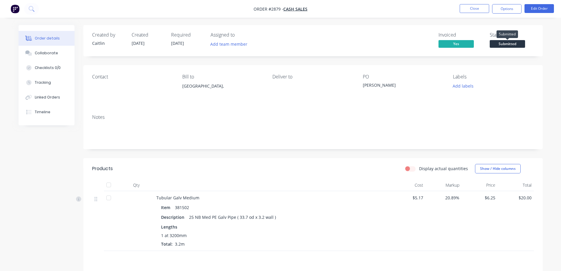
click at [515, 44] on span "Submitted" at bounding box center [507, 43] width 35 height 7
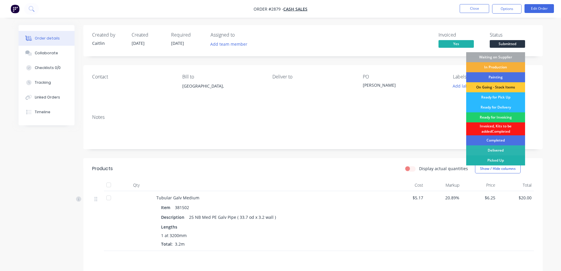
click at [507, 158] on div "Picked Up" at bounding box center [495, 160] width 59 height 10
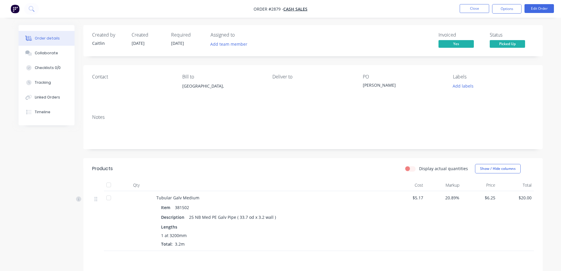
click at [547, 50] on div "Order details Collaborate Checklists 0/0 Tracking Linked Orders Timeline Order …" at bounding box center [281, 190] width 536 height 330
click at [474, 8] on button "Close" at bounding box center [473, 8] width 29 height 9
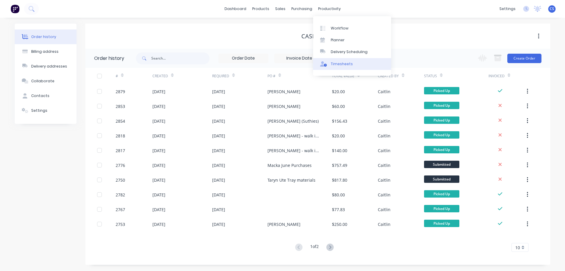
click at [346, 65] on div "Timesheets" at bounding box center [342, 63] width 22 height 5
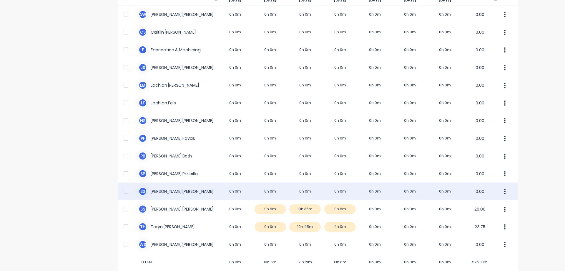
scroll to position [59, 0]
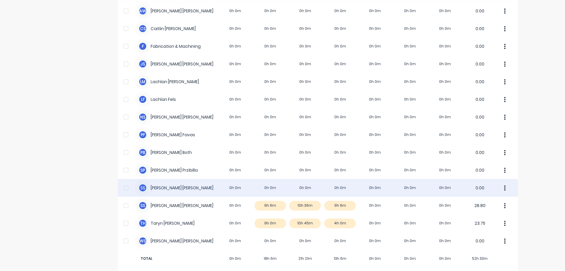
click at [198, 188] on div "S S [PERSON_NAME] 0h 0m 0h 0m 0h 0m 0h 0m 0h 0m 0h 0m 0h 0m 0.00" at bounding box center [318, 188] width 400 height 18
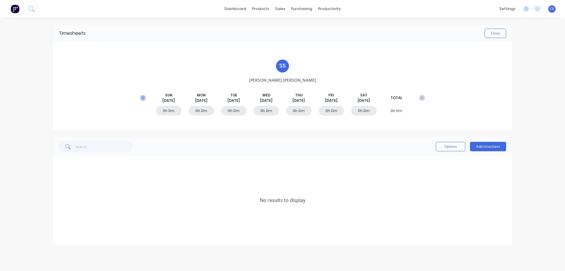
click at [142, 99] on icon at bounding box center [143, 98] width 6 height 6
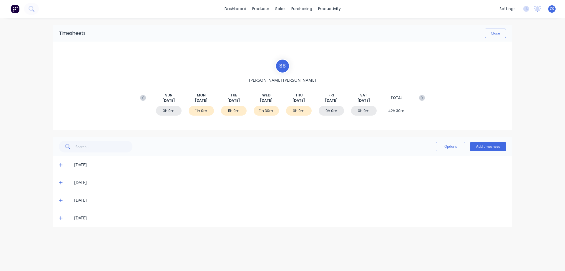
click at [57, 217] on div "[DATE]" at bounding box center [282, 218] width 459 height 18
click at [59, 217] on div "[DATE]" at bounding box center [282, 218] width 459 height 18
click at [60, 218] on icon at bounding box center [61, 218] width 4 height 4
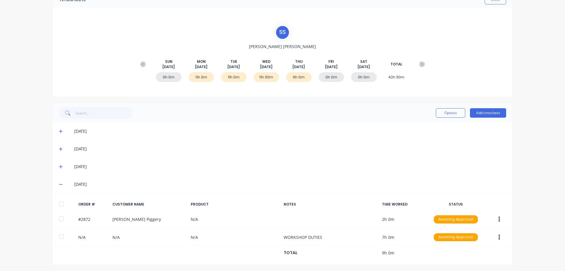
scroll to position [34, 0]
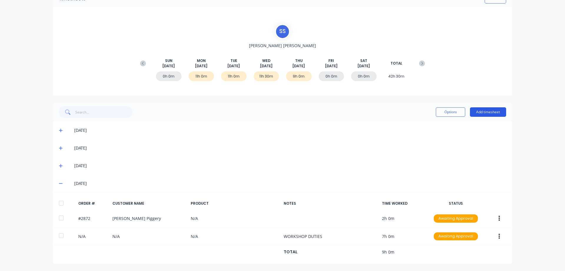
click at [480, 113] on button "Add timesheet" at bounding box center [488, 111] width 36 height 9
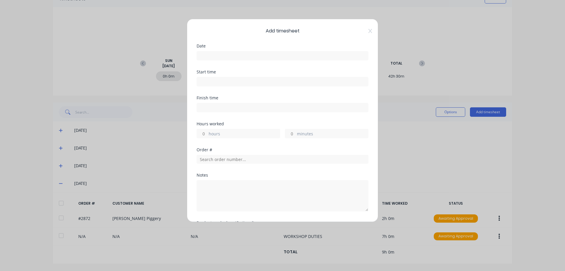
click at [223, 60] on label at bounding box center [283, 55] width 172 height 9
click at [223, 60] on input at bounding box center [282, 55] width 171 height 9
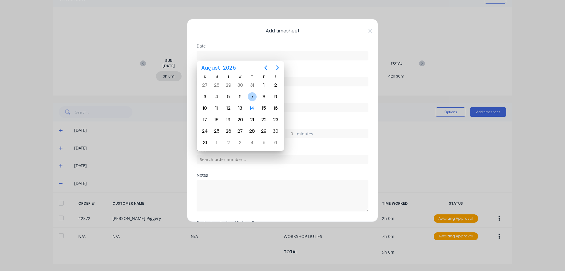
click at [252, 95] on div "7" at bounding box center [252, 96] width 9 height 9
type input "[DATE]"
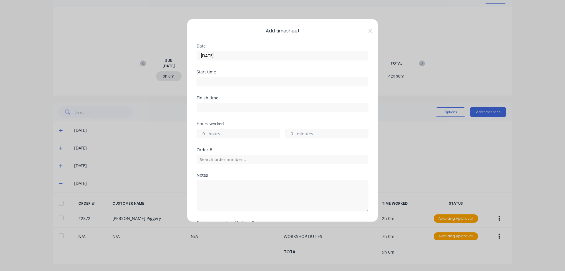
click at [205, 133] on input "hours" at bounding box center [202, 133] width 10 height 9
type input "2"
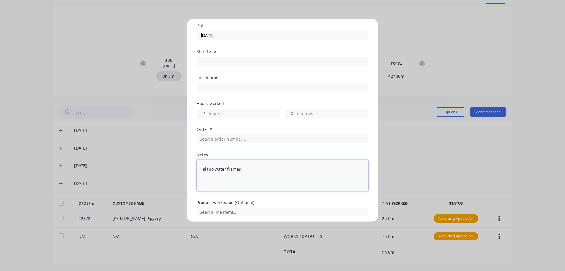
scroll to position [42, 0]
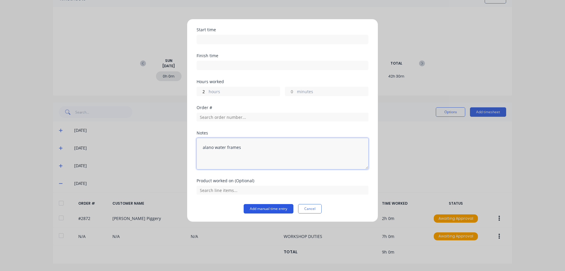
type textarea "alano water frames"
click at [272, 208] on button "Add manual time entry" at bounding box center [269, 208] width 50 height 9
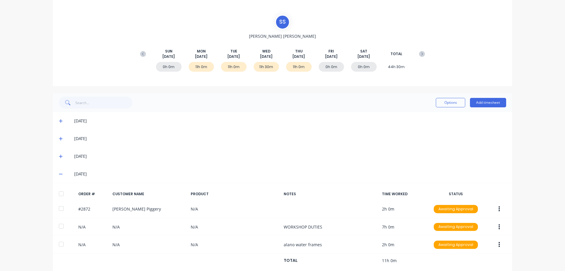
scroll to position [52, 0]
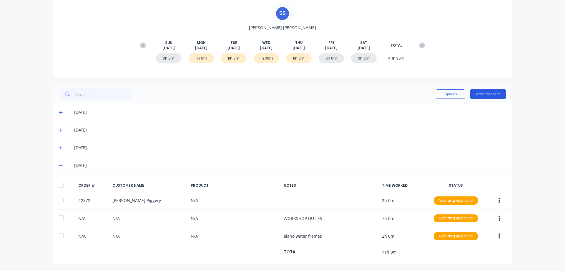
click at [478, 92] on button "Add timesheet" at bounding box center [488, 93] width 36 height 9
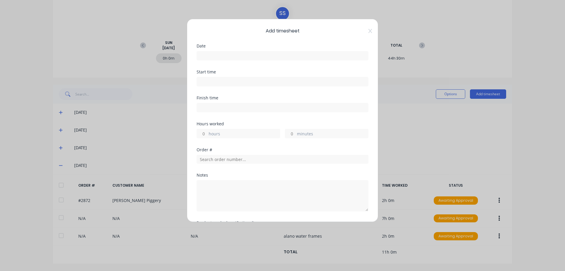
click at [229, 59] on input at bounding box center [282, 55] width 171 height 9
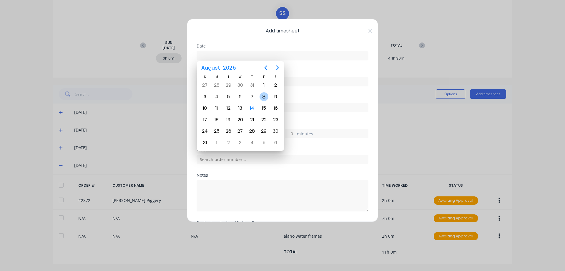
click at [264, 97] on div "8" at bounding box center [264, 96] width 9 height 9
type input "[DATE]"
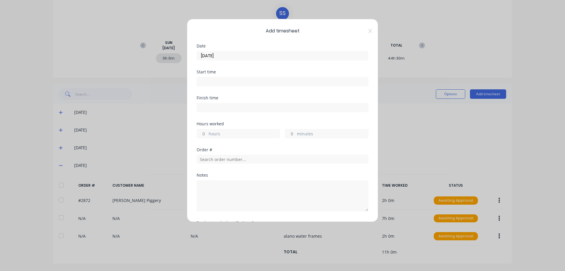
click at [205, 134] on input "hours" at bounding box center [202, 133] width 10 height 9
type input "4"
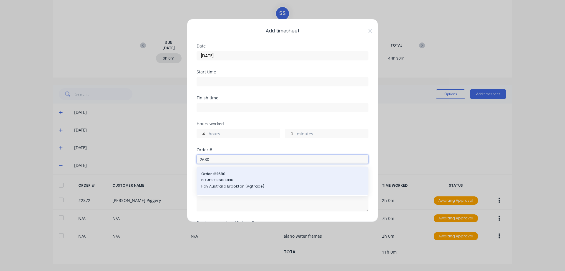
type input "2680"
click at [281, 180] on span "PO #: PO36003138" at bounding box center [282, 179] width 162 height 5
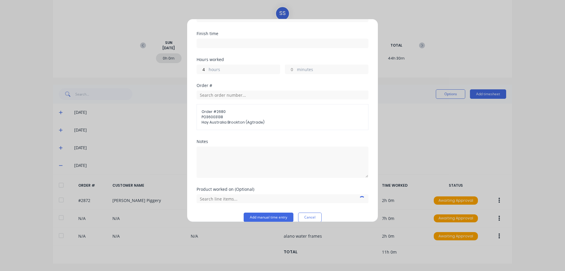
scroll to position [73, 0]
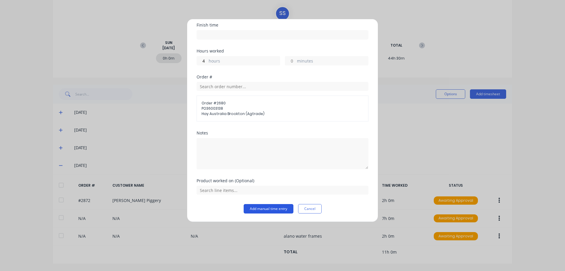
click at [269, 211] on button "Add manual time entry" at bounding box center [269, 208] width 50 height 9
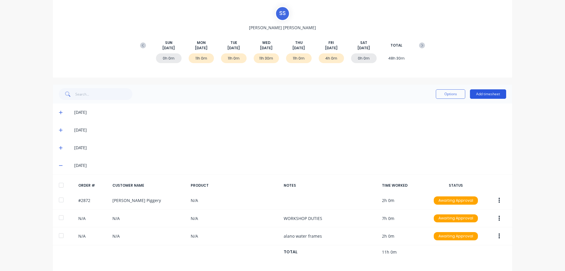
click at [483, 93] on button "Add timesheet" at bounding box center [488, 93] width 36 height 9
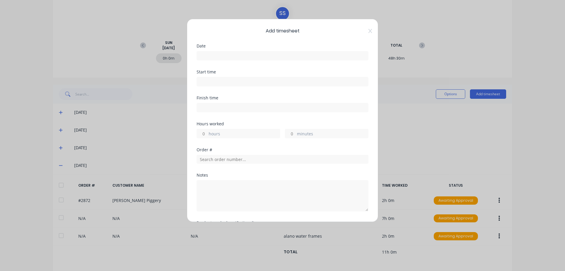
click at [220, 55] on input at bounding box center [282, 55] width 171 height 9
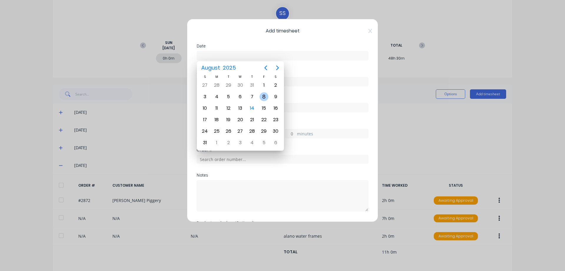
click at [261, 97] on div "8" at bounding box center [264, 96] width 9 height 9
type input "[DATE]"
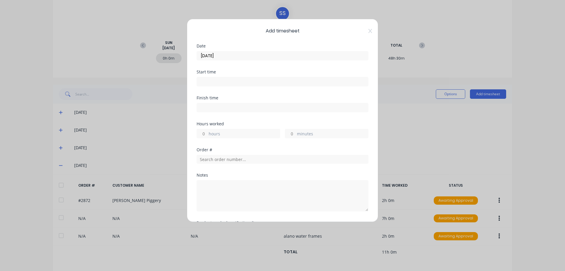
click at [208, 134] on div "hours" at bounding box center [239, 133] width 84 height 9
click at [207, 132] on input "hours" at bounding box center [202, 133] width 10 height 9
type input "5"
type input "30"
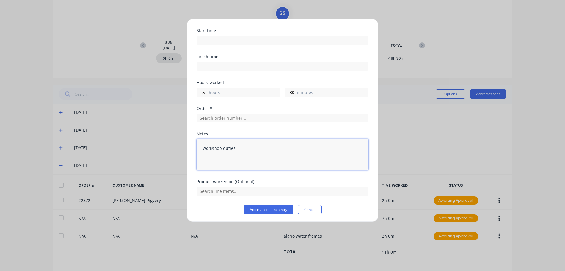
scroll to position [42, 0]
type textarea "workshop duties"
click at [260, 212] on button "Add manual time entry" at bounding box center [269, 208] width 50 height 9
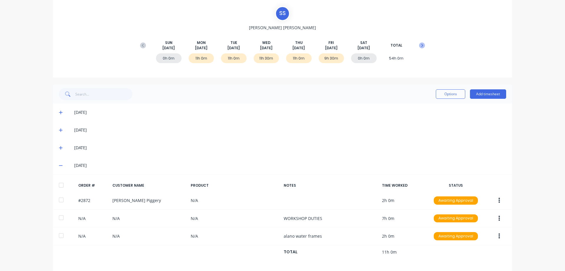
click at [419, 44] on g at bounding box center [422, 45] width 6 height 6
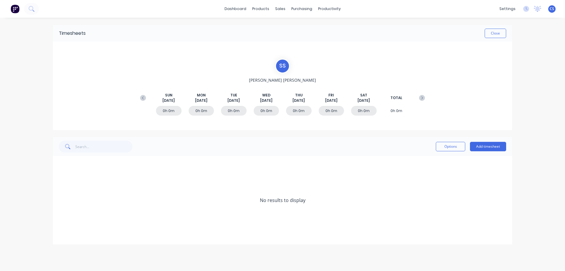
scroll to position [0, 0]
click at [485, 146] on button "Add timesheet" at bounding box center [488, 146] width 36 height 9
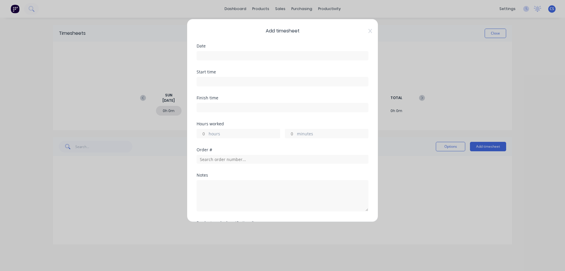
click at [239, 57] on input at bounding box center [282, 55] width 171 height 9
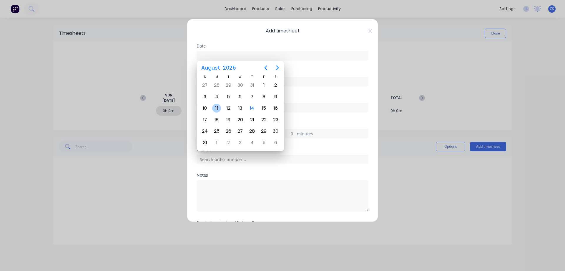
click at [216, 108] on div "11" at bounding box center [216, 108] width 9 height 9
type input "[DATE]"
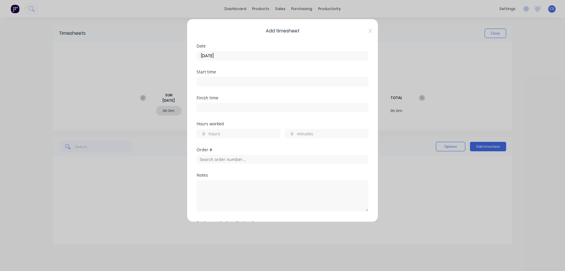
click at [207, 133] on input "hours" at bounding box center [202, 133] width 10 height 9
type input "11"
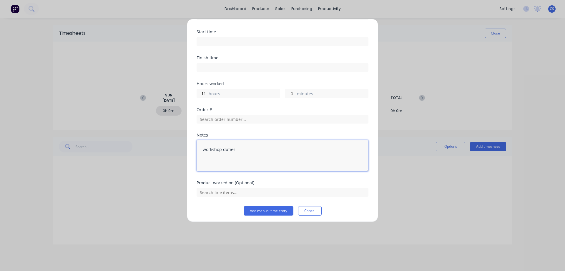
scroll to position [42, 0]
type textarea "workshop duties"
click at [271, 208] on button "Add manual time entry" at bounding box center [269, 208] width 50 height 9
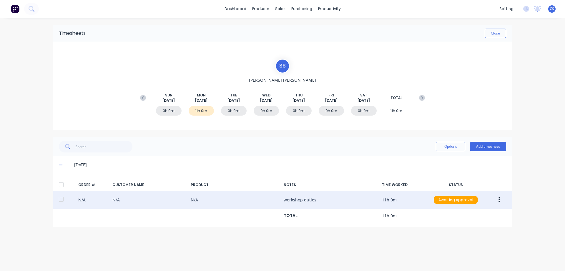
click at [501, 201] on button "button" at bounding box center [499, 199] width 14 height 11
click at [473, 248] on div "Duplicate" at bounding box center [478, 250] width 45 height 9
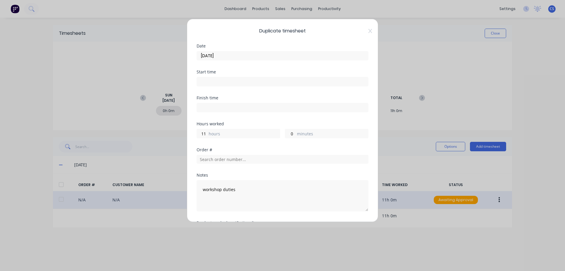
click at [224, 57] on input "[DATE]" at bounding box center [282, 55] width 171 height 9
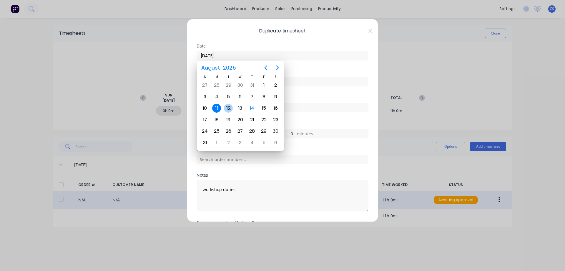
click at [228, 107] on div "12" at bounding box center [228, 108] width 9 height 9
type input "[DATE]"
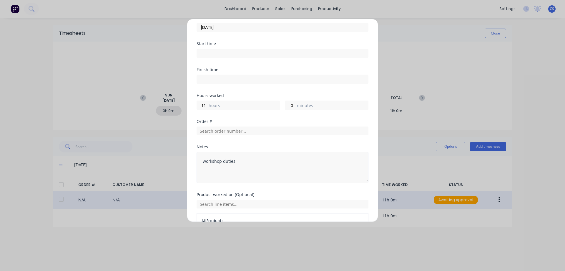
scroll to position [62, 0]
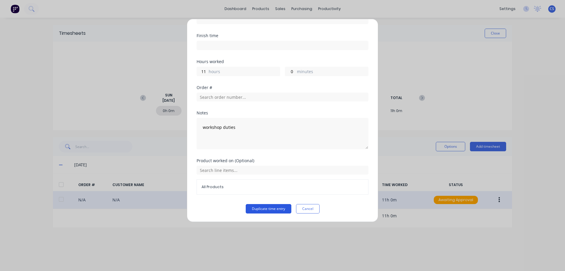
click at [263, 207] on button "Duplicate time entry" at bounding box center [269, 208] width 46 height 9
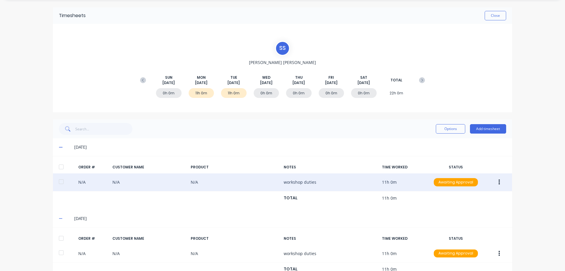
scroll to position [35, 0]
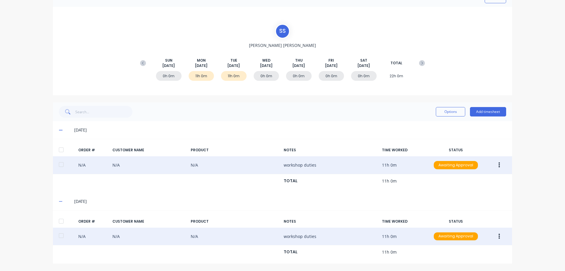
click at [499, 237] on icon "button" at bounding box center [499, 236] width 1 height 6
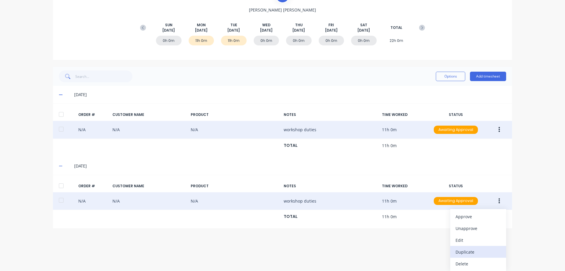
click at [475, 253] on div "Duplicate" at bounding box center [478, 251] width 45 height 9
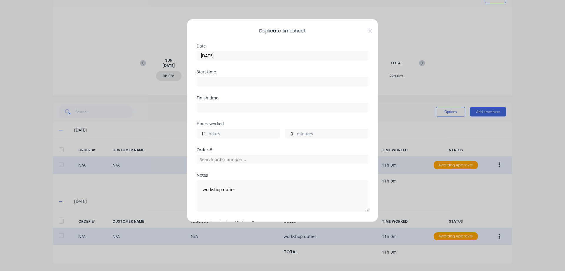
click at [221, 54] on input "[DATE]" at bounding box center [282, 55] width 171 height 9
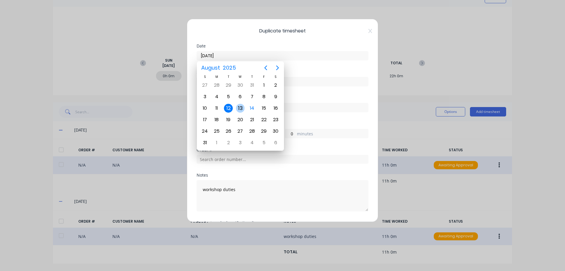
click at [240, 107] on div "13" at bounding box center [240, 108] width 9 height 9
type input "[DATE]"
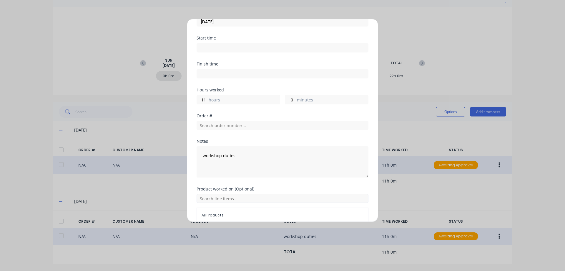
scroll to position [62, 0]
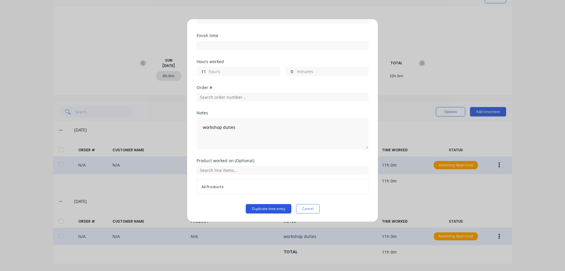
click at [259, 206] on button "Duplicate time entry" at bounding box center [269, 208] width 46 height 9
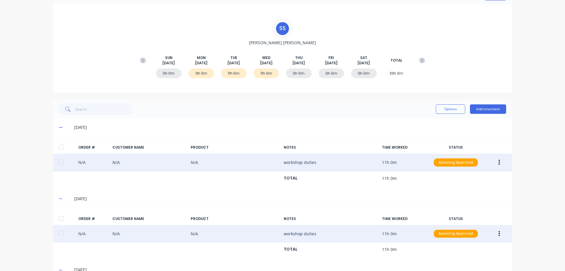
scroll to position [0, 0]
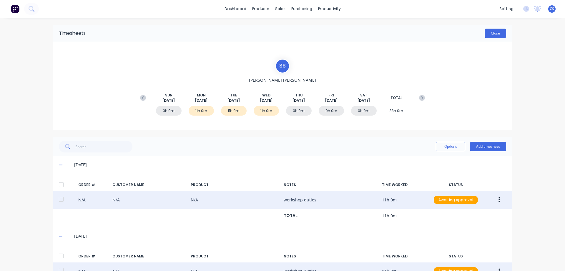
click at [490, 35] on button "Close" at bounding box center [495, 33] width 21 height 9
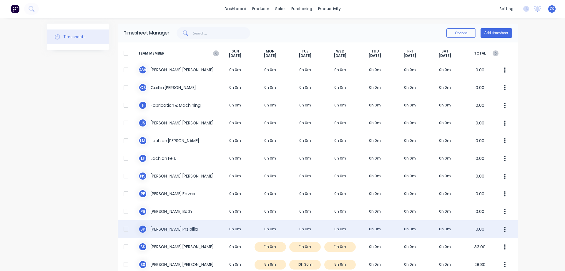
click at [197, 224] on div "[PERSON_NAME] 0h 0m 0h 0m 0h 0m 0h 0m 0h 0m 0h 0m 0h 0m 0.00" at bounding box center [318, 229] width 400 height 18
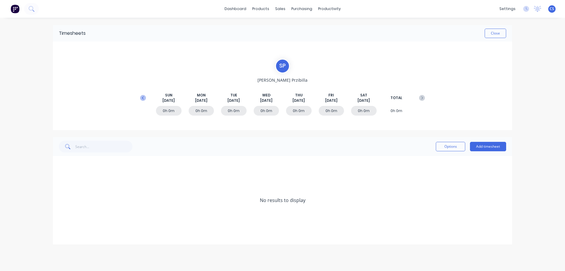
click at [143, 98] on icon at bounding box center [143, 97] width 2 height 3
click at [486, 146] on button "Add timesheet" at bounding box center [488, 146] width 36 height 9
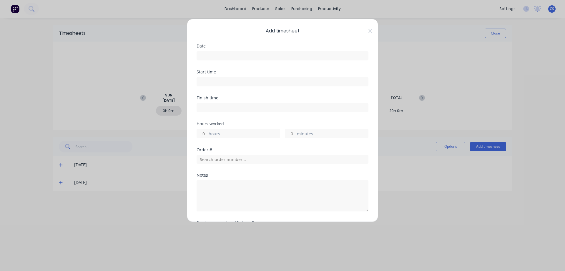
click at [367, 34] on div "Add timesheet Date Start time Finish time Hours worked hours minutes Order # No…" at bounding box center [282, 120] width 191 height 203
click at [369, 33] on icon at bounding box center [371, 31] width 4 height 5
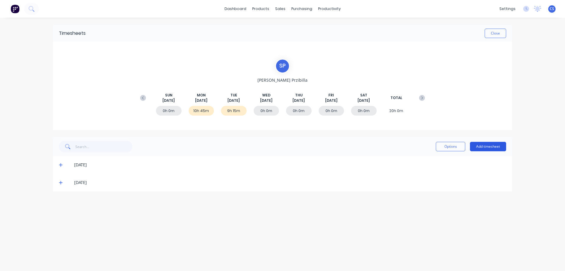
click at [502, 147] on button "Add timesheet" at bounding box center [488, 146] width 36 height 9
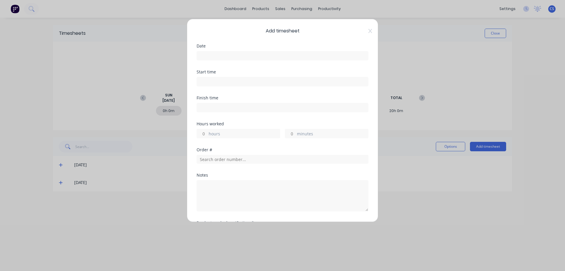
click at [228, 55] on input at bounding box center [282, 55] width 171 height 9
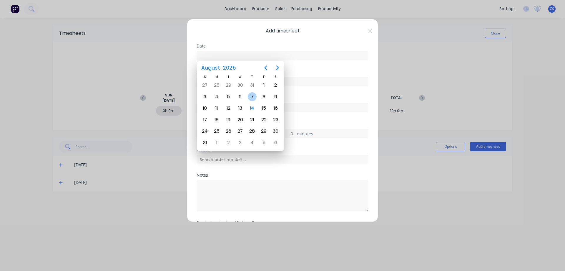
click at [254, 97] on div "7" at bounding box center [252, 96] width 9 height 9
type input "[DATE]"
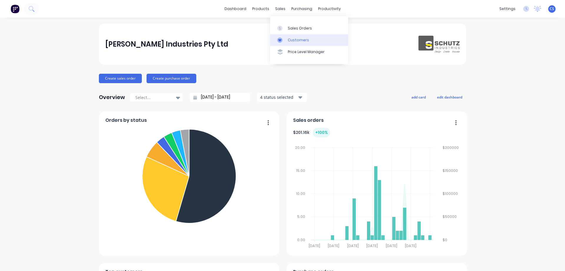
click at [300, 41] on div "Customers" at bounding box center [298, 39] width 21 height 5
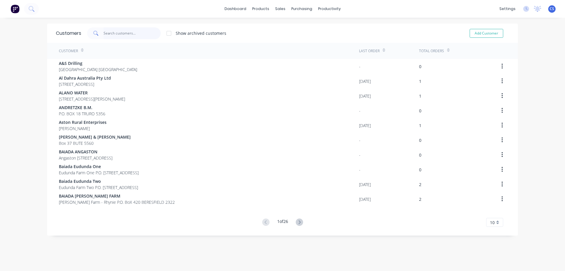
click at [118, 32] on input "text" at bounding box center [132, 33] width 57 height 12
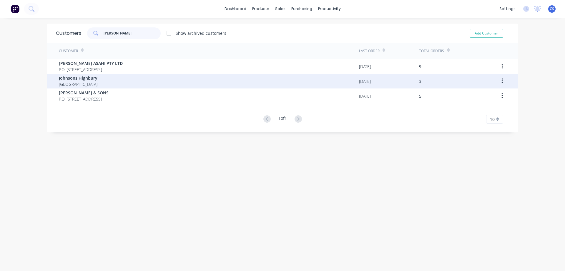
type input "johnson"
click at [125, 79] on div "Johnsons Highbury Australia" at bounding box center [209, 81] width 300 height 15
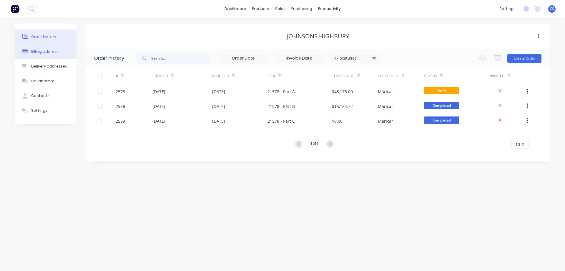
click at [46, 50] on div "Billing address" at bounding box center [44, 51] width 27 height 5
select select "AU"
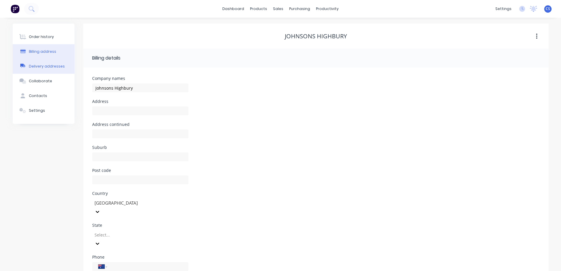
click at [48, 63] on button "Delivery addresses" at bounding box center [44, 66] width 62 height 15
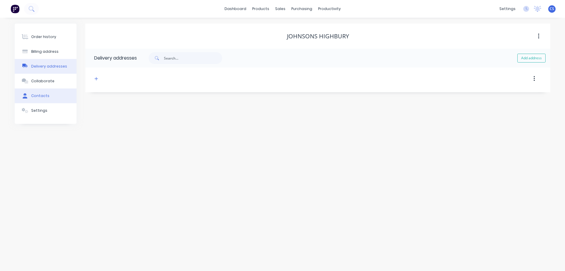
click at [48, 97] on button "Contacts" at bounding box center [46, 95] width 62 height 15
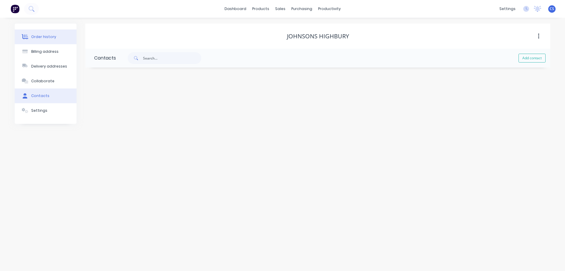
click at [47, 38] on div "Order history" at bounding box center [43, 36] width 25 height 5
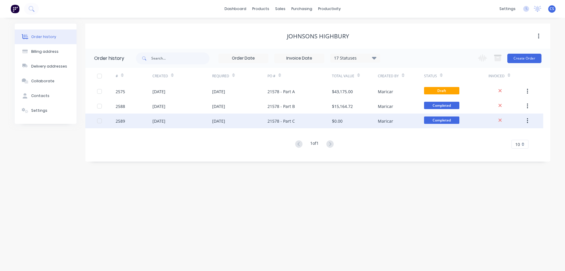
click at [251, 124] on div "[DATE]" at bounding box center [239, 120] width 55 height 15
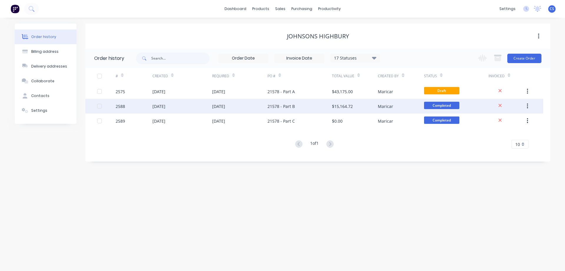
click at [312, 107] on div "21578 - Part B" at bounding box center [300, 106] width 64 height 15
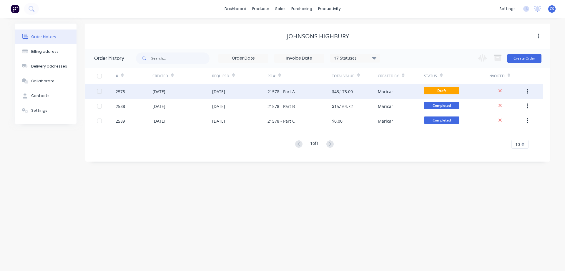
click at [313, 92] on div "21578 - Part A" at bounding box center [300, 91] width 64 height 15
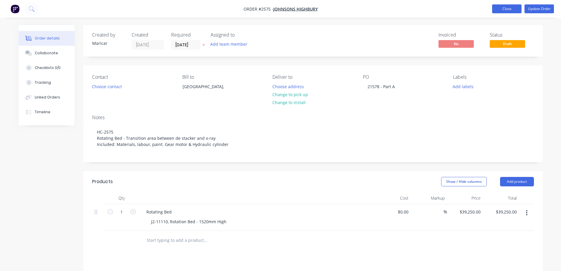
click at [510, 8] on button "Close" at bounding box center [506, 8] width 29 height 9
click at [504, 12] on button "Close" at bounding box center [506, 8] width 29 height 9
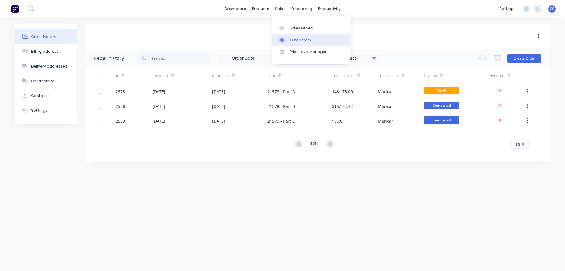
click at [310, 38] on link "Customers" at bounding box center [311, 40] width 78 height 12
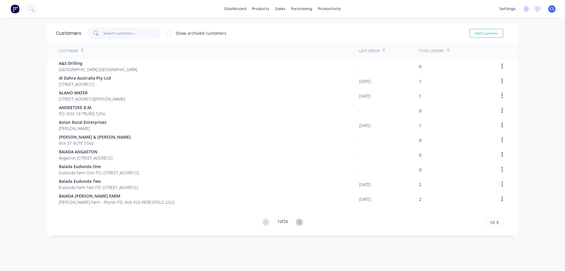
click at [116, 33] on input "text" at bounding box center [132, 33] width 57 height 12
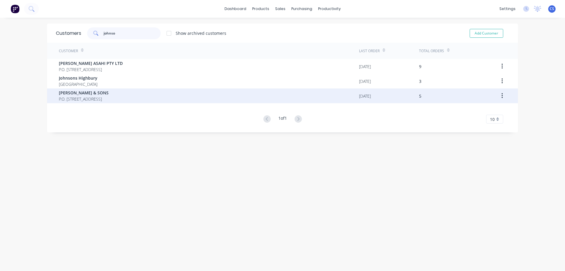
type input "johnso"
click at [109, 97] on span "P.O. Box 69 KAPUNDA Australia 5373" at bounding box center [84, 99] width 50 height 6
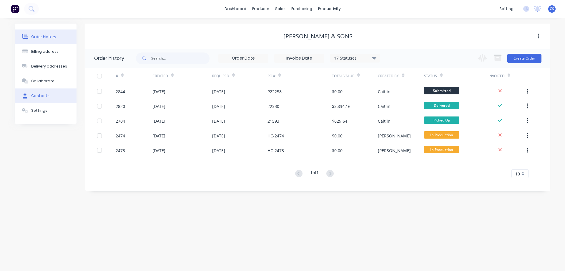
click at [49, 91] on button "Contacts" at bounding box center [46, 95] width 62 height 15
select select "AU"
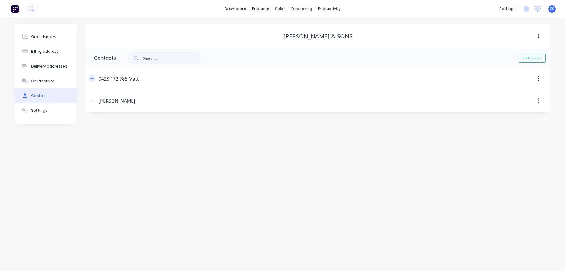
click at [93, 78] on icon "button" at bounding box center [92, 79] width 4 height 4
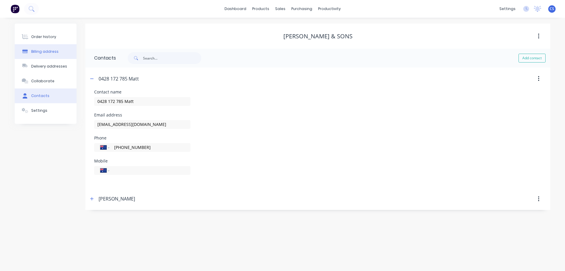
click at [45, 54] on div "Billing address" at bounding box center [44, 51] width 27 height 5
select select "AU"
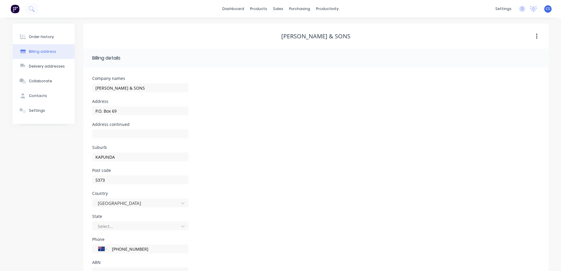
select select "AU"
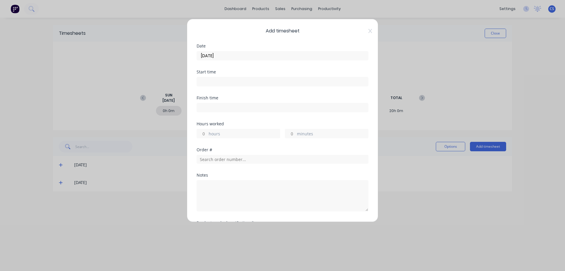
click at [206, 133] on input "hours" at bounding box center [202, 133] width 10 height 9
type input "5"
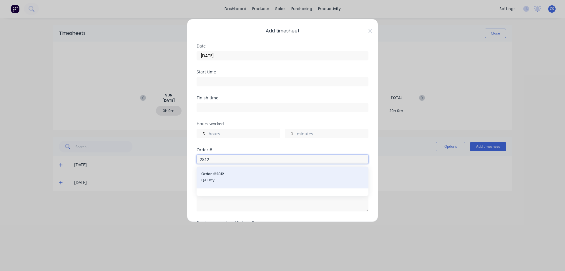
type input "2812"
click at [238, 181] on span "QA Hay" at bounding box center [282, 179] width 162 height 5
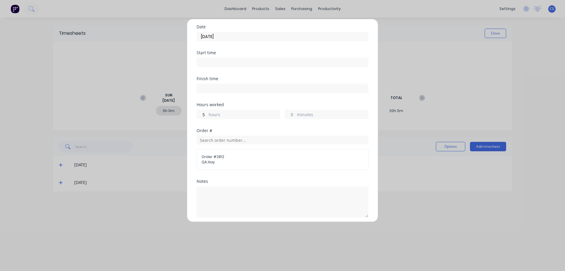
scroll to position [67, 0]
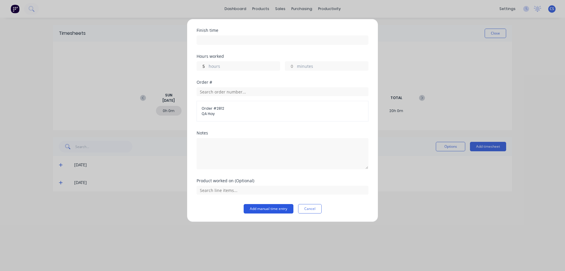
click at [268, 208] on button "Add manual time entry" at bounding box center [269, 208] width 50 height 9
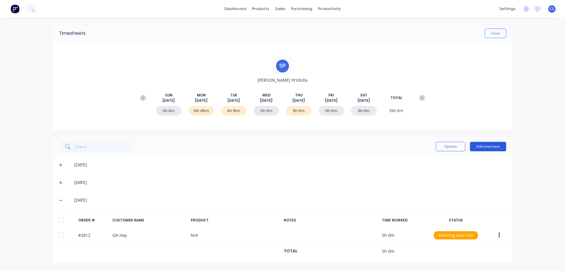
click at [492, 148] on button "Add timesheet" at bounding box center [488, 146] width 36 height 9
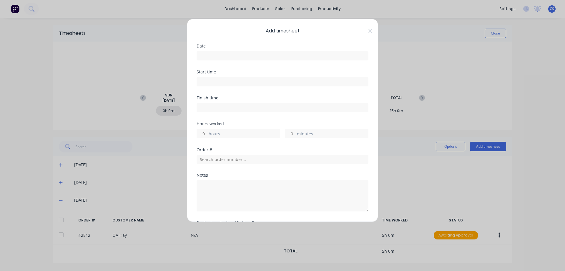
click at [226, 55] on input at bounding box center [282, 55] width 171 height 9
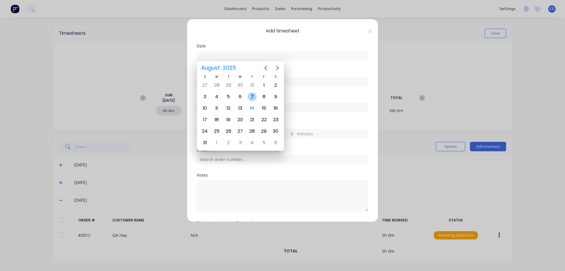
click at [252, 94] on div "7" at bounding box center [252, 96] width 9 height 9
type input "[DATE]"
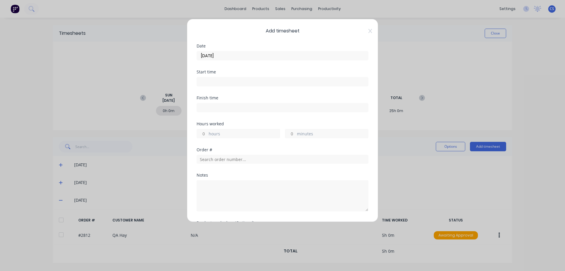
click at [206, 133] on input "hours" at bounding box center [202, 133] width 10 height 9
type input "3"
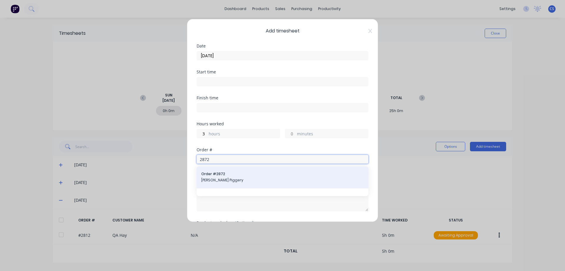
type input "2872"
click at [234, 174] on span "Order # 2872" at bounding box center [282, 173] width 162 height 5
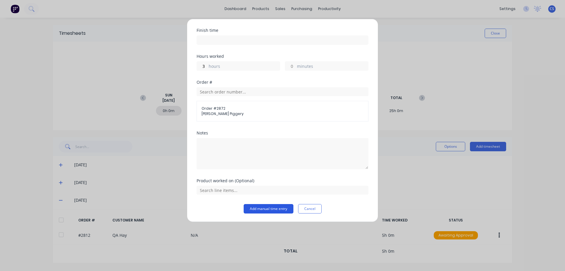
click at [260, 209] on button "Add manual time entry" at bounding box center [269, 208] width 50 height 9
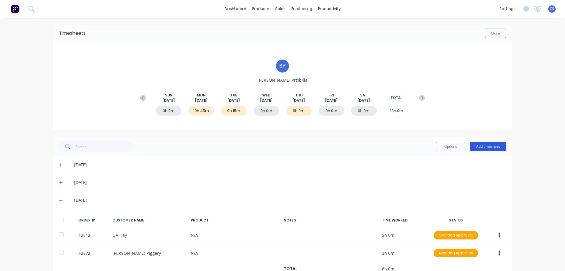
click at [488, 147] on button "Add timesheet" at bounding box center [488, 146] width 36 height 9
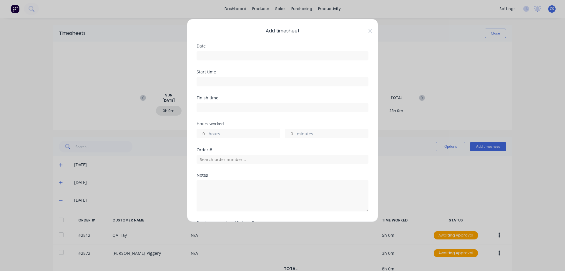
click at [218, 57] on input at bounding box center [282, 55] width 171 height 9
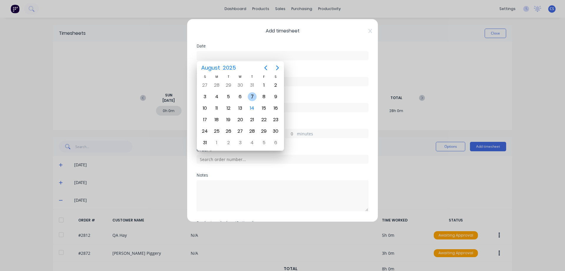
click at [251, 97] on div "7" at bounding box center [252, 96] width 9 height 9
type input "[DATE]"
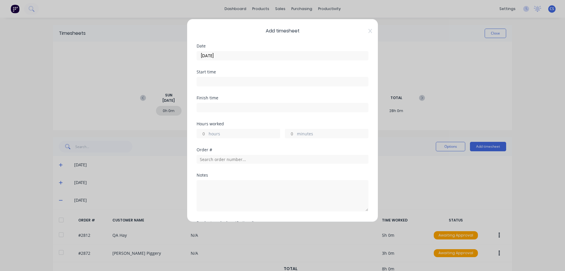
click at [207, 132] on input "hours" at bounding box center [202, 133] width 10 height 9
type input "1"
type input "15"
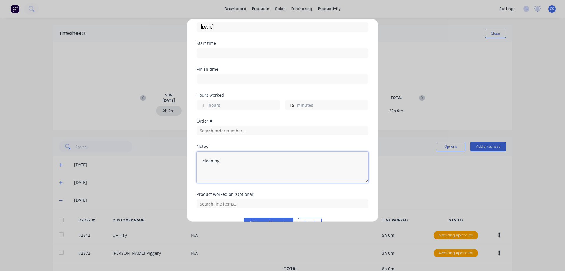
scroll to position [42, 0]
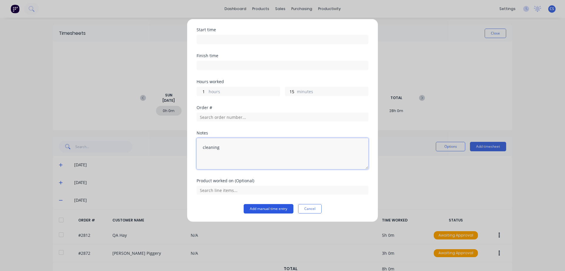
type textarea "cleaning"
click at [266, 208] on button "Add manual time entry" at bounding box center [269, 208] width 50 height 9
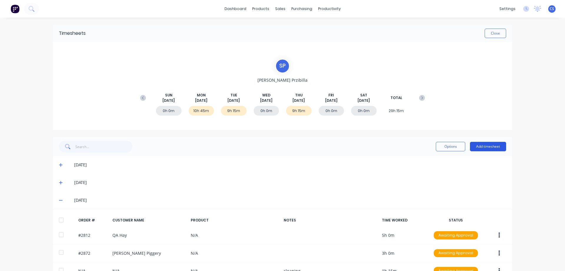
click at [483, 147] on button "Add timesheet" at bounding box center [488, 146] width 36 height 9
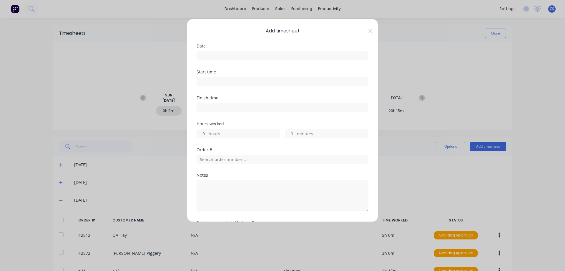
click at [220, 55] on input at bounding box center [282, 55] width 171 height 9
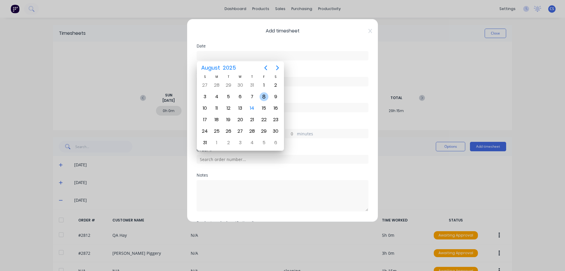
click at [262, 95] on div "8" at bounding box center [264, 96] width 9 height 9
type input "[DATE]"
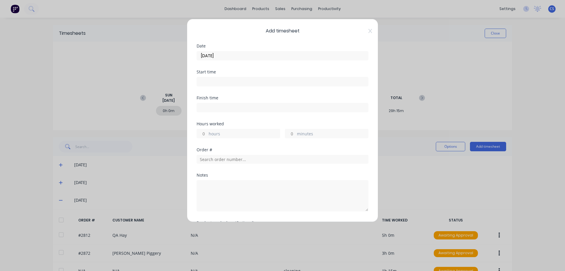
click at [206, 132] on input "hours" at bounding box center [202, 133] width 10 height 9
type input "1"
type input "45"
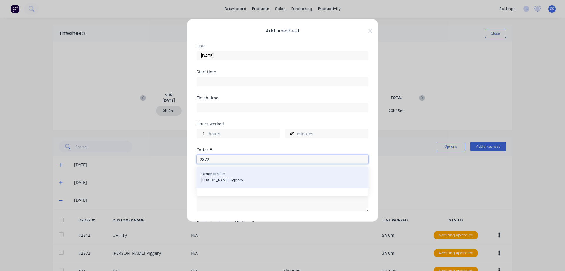
type input "2872"
click at [256, 182] on span "[PERSON_NAME] Piggery" at bounding box center [282, 179] width 162 height 5
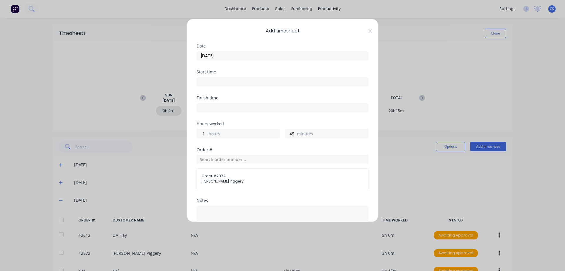
scroll to position [67, 0]
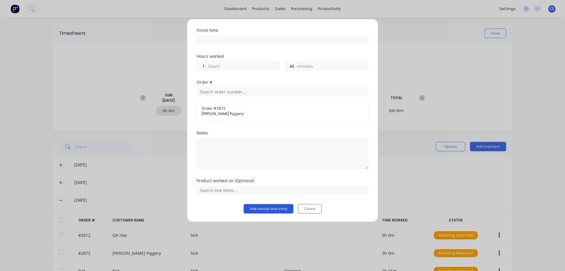
click at [258, 209] on button "Add manual time entry" at bounding box center [269, 208] width 50 height 9
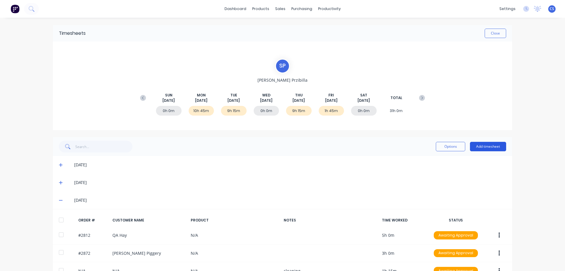
click at [485, 146] on button "Add timesheet" at bounding box center [488, 146] width 36 height 9
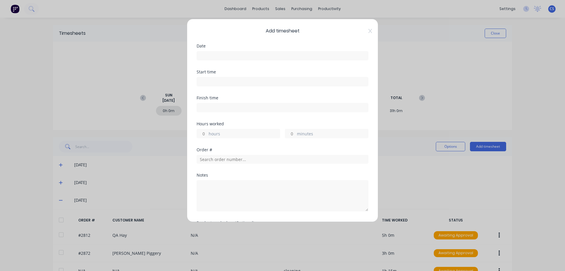
click at [207, 54] on input at bounding box center [282, 55] width 171 height 9
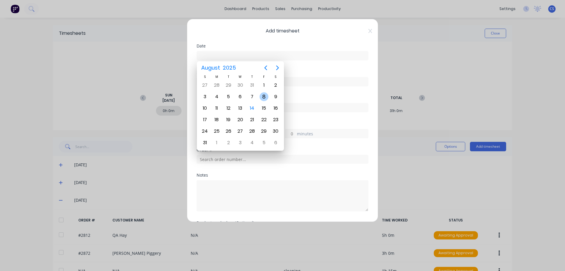
click at [263, 96] on div "8" at bounding box center [264, 96] width 9 height 9
type input "[DATE]"
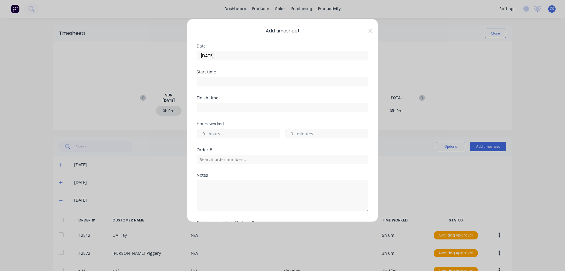
click at [206, 133] on input "hours" at bounding box center [202, 133] width 10 height 9
type input "3"
type input "15"
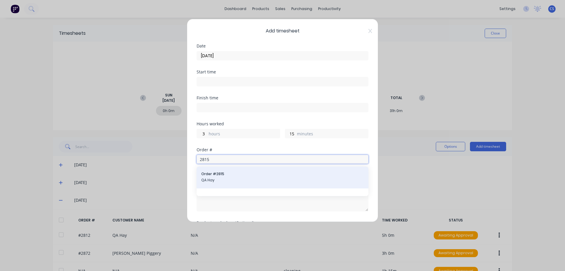
type input "2815"
click at [230, 175] on span "Order # 2815" at bounding box center [282, 173] width 162 height 5
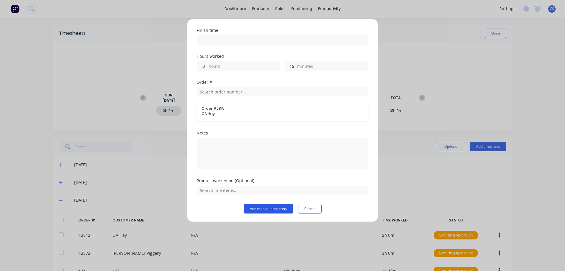
click at [271, 210] on button "Add manual time entry" at bounding box center [269, 208] width 50 height 9
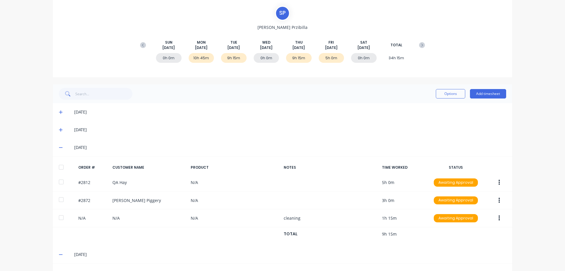
scroll to position [0, 0]
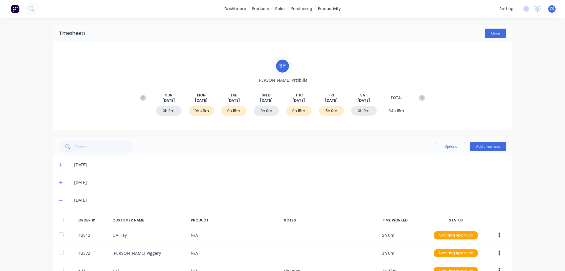
click at [492, 31] on button "Close" at bounding box center [495, 33] width 21 height 9
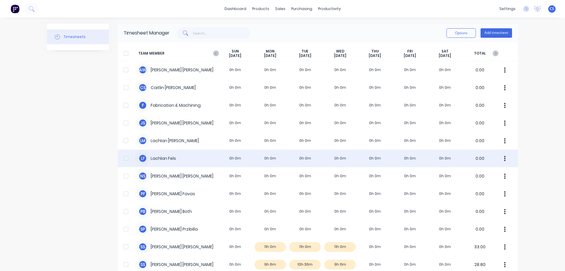
click at [188, 157] on div "L F Lachlan Fels 0h 0m 0h 0m 0h 0m 0h 0m 0h 0m 0h 0m 0h 0m 0.00" at bounding box center [318, 158] width 400 height 18
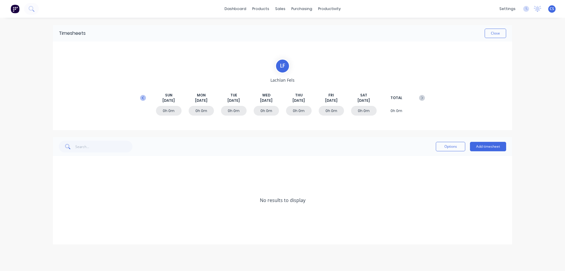
click at [145, 96] on icon at bounding box center [143, 98] width 6 height 6
click at [497, 145] on button "Add timesheet" at bounding box center [488, 146] width 36 height 9
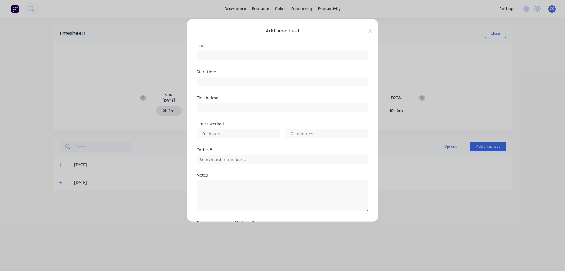
click at [233, 55] on input at bounding box center [282, 55] width 171 height 9
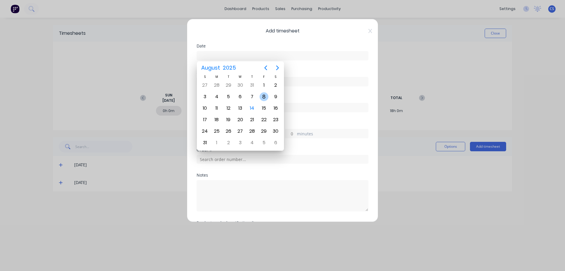
click at [264, 96] on div "8" at bounding box center [264, 96] width 9 height 9
type input "[DATE]"
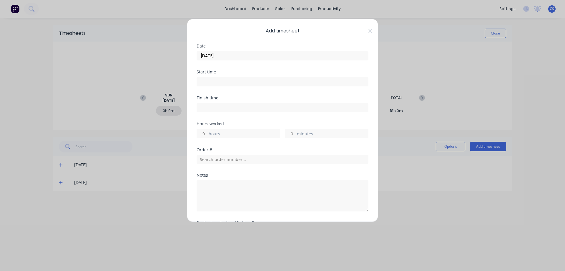
click at [206, 133] on input "hours" at bounding box center [202, 133] width 10 height 9
type input "8"
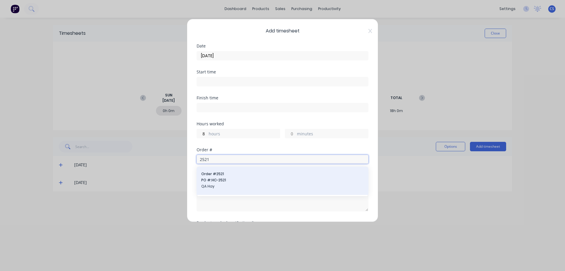
type input "2521"
click at [266, 182] on span "PO #: HC-2521" at bounding box center [282, 179] width 162 height 5
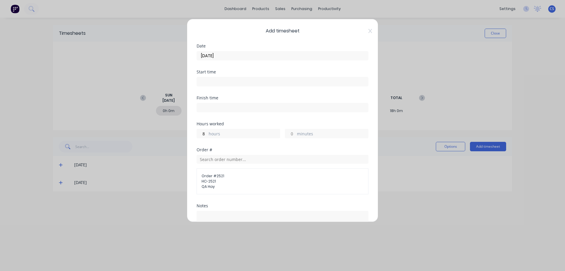
scroll to position [73, 0]
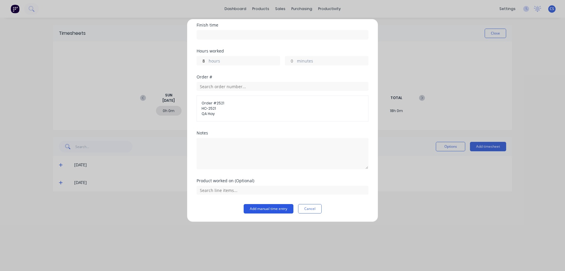
click at [261, 209] on button "Add manual time entry" at bounding box center [269, 208] width 50 height 9
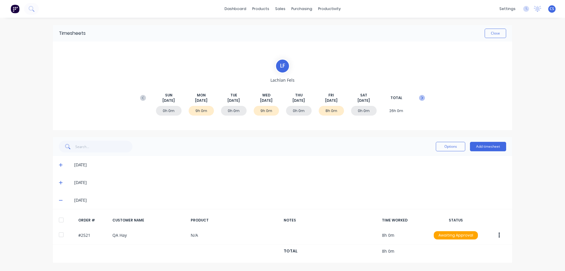
click at [421, 97] on icon at bounding box center [422, 98] width 6 height 6
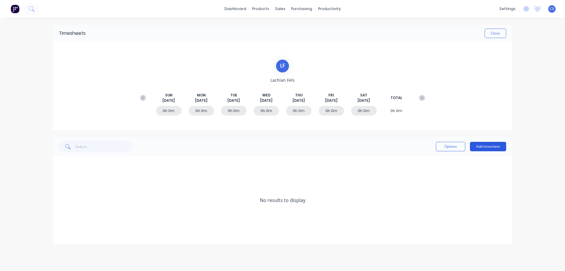
click at [484, 146] on button "Add timesheet" at bounding box center [488, 146] width 36 height 9
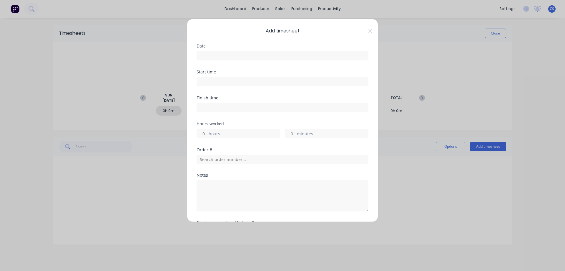
click at [222, 57] on input at bounding box center [282, 55] width 171 height 9
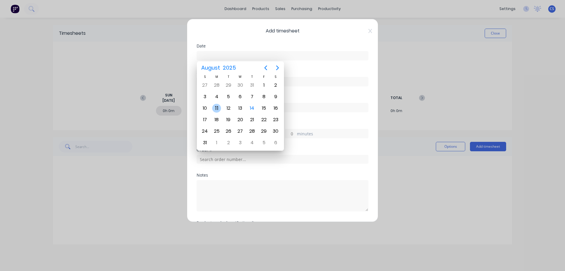
click at [218, 106] on div "11" at bounding box center [216, 108] width 9 height 9
type input "[DATE]"
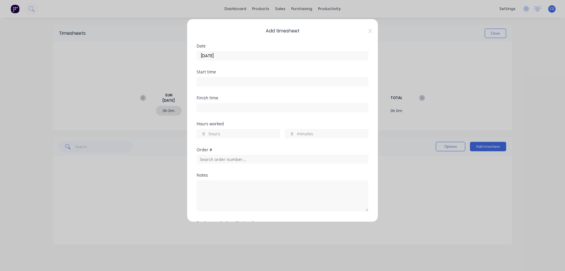
click at [204, 132] on input "hours" at bounding box center [202, 133] width 10 height 9
type input "8"
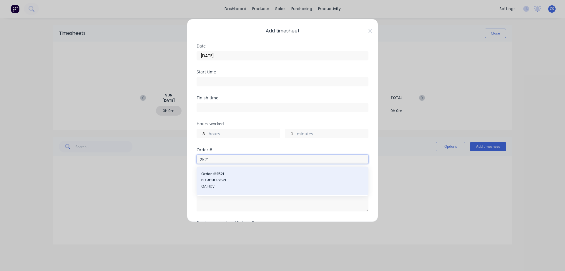
type input "2521"
click at [257, 179] on span "PO #: HC-2521" at bounding box center [282, 179] width 162 height 5
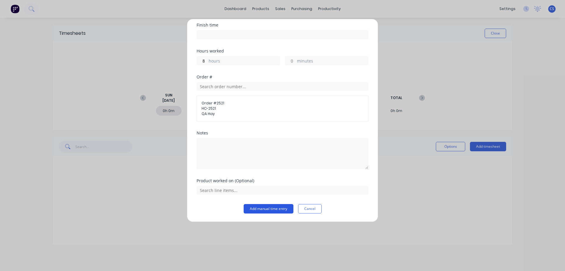
click at [263, 208] on button "Add manual time entry" at bounding box center [269, 208] width 50 height 9
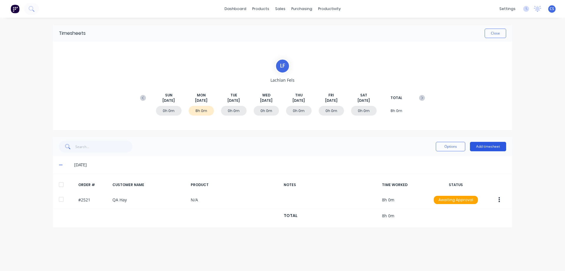
click at [499, 145] on button "Add timesheet" at bounding box center [488, 146] width 36 height 9
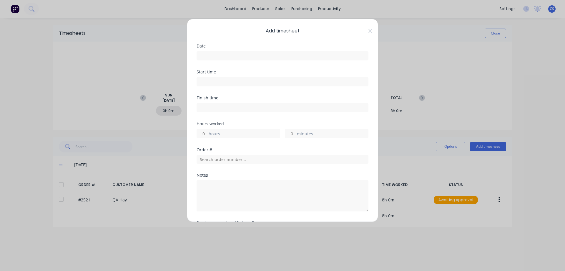
click at [243, 54] on input at bounding box center [282, 55] width 171 height 9
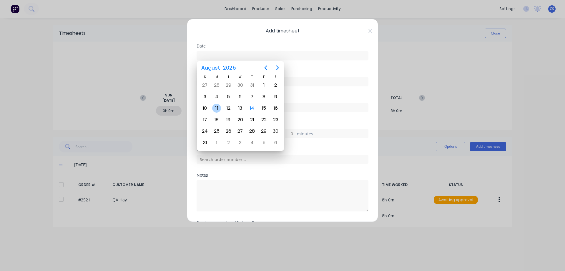
click at [222, 106] on div "11" at bounding box center [217, 107] width 12 height 11
type input "[DATE]"
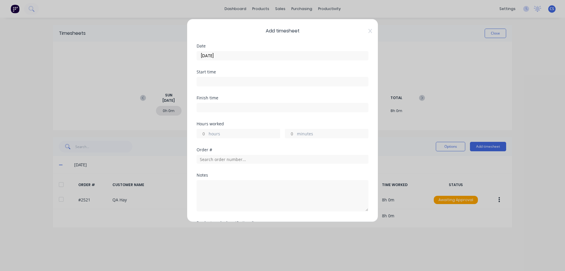
click at [204, 130] on input "hours" at bounding box center [202, 133] width 10 height 9
type input "1"
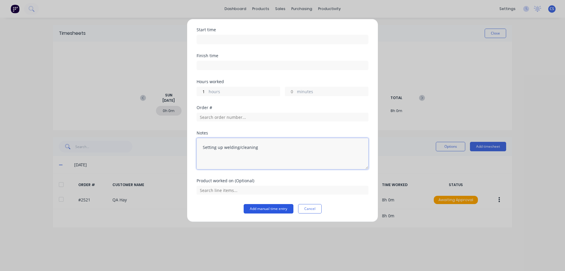
type textarea "Setting up welding/cleaning"
click at [256, 206] on button "Add manual time entry" at bounding box center [269, 208] width 50 height 9
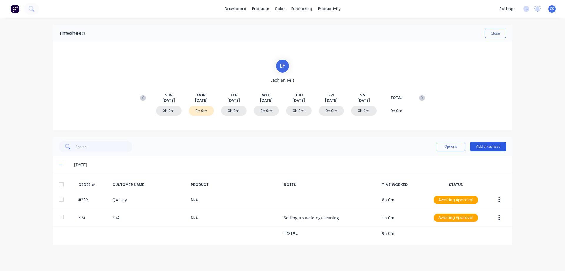
click at [489, 147] on button "Add timesheet" at bounding box center [488, 146] width 36 height 9
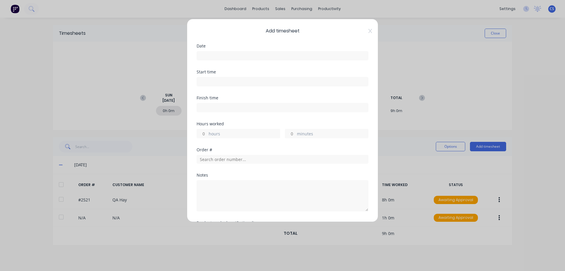
click at [225, 54] on input at bounding box center [282, 55] width 171 height 9
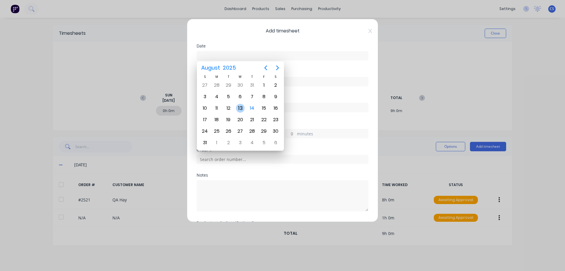
click at [243, 109] on div "13" at bounding box center [240, 108] width 9 height 9
type input "[DATE]"
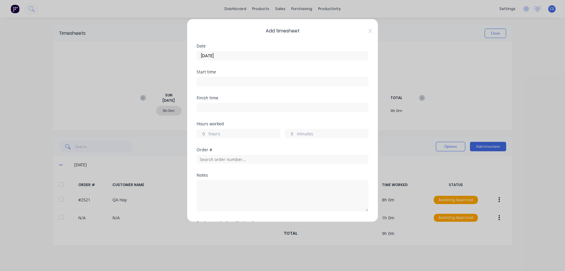
click at [207, 132] on input "hours" at bounding box center [202, 133] width 10 height 9
type input "4"
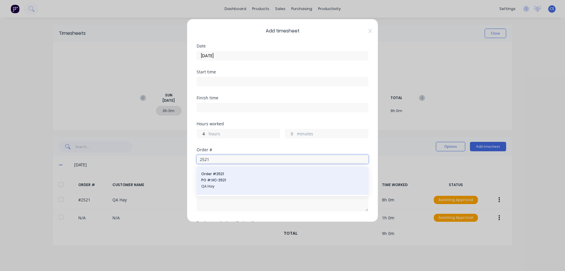
type input "2521"
click at [261, 177] on span "PO #: HC-2521" at bounding box center [282, 179] width 162 height 5
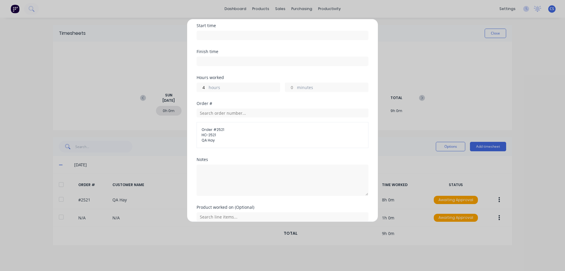
scroll to position [73, 0]
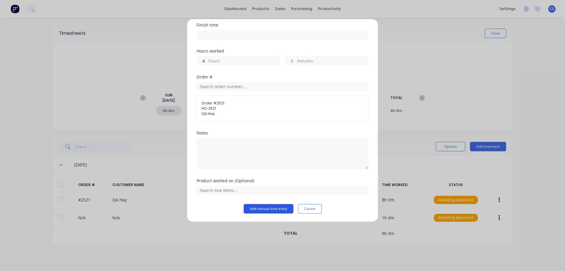
click at [261, 211] on button "Add manual time entry" at bounding box center [269, 208] width 50 height 9
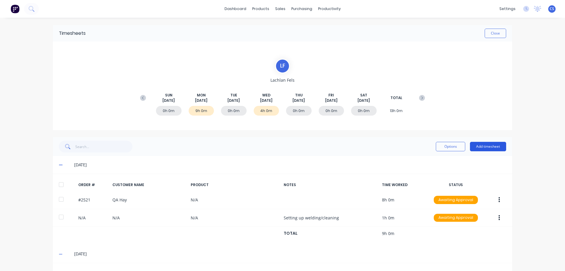
click at [487, 146] on button "Add timesheet" at bounding box center [488, 146] width 36 height 9
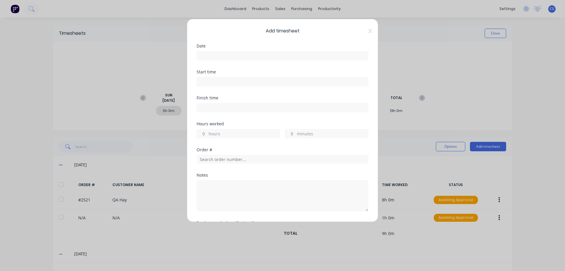
click at [208, 56] on input at bounding box center [282, 55] width 171 height 9
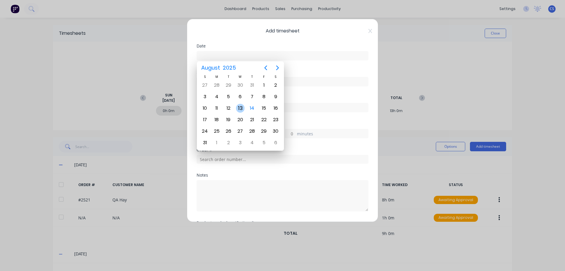
click at [238, 108] on div "13" at bounding box center [240, 108] width 9 height 9
type input "[DATE]"
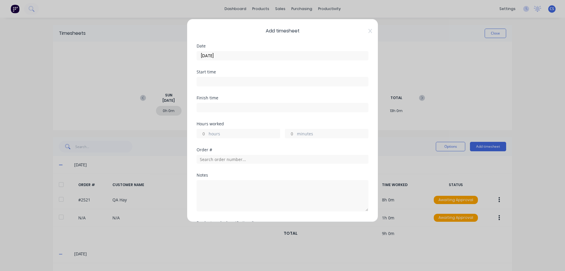
click at [207, 134] on div "hours" at bounding box center [239, 133] width 84 height 9
click at [206, 132] on input "hours" at bounding box center [202, 133] width 10 height 9
type input "5"
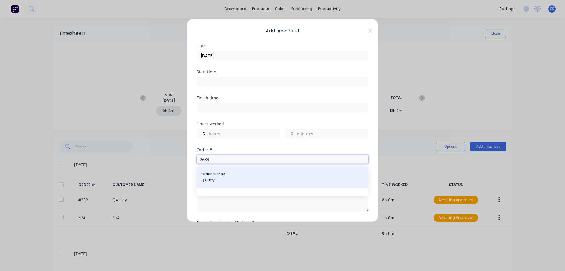
type input "2683"
click at [241, 176] on div "Order # 2683 QA Hay" at bounding box center [282, 177] width 162 height 12
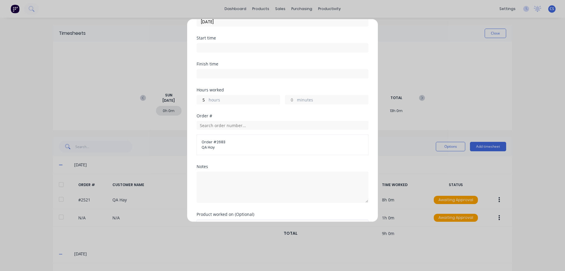
scroll to position [67, 0]
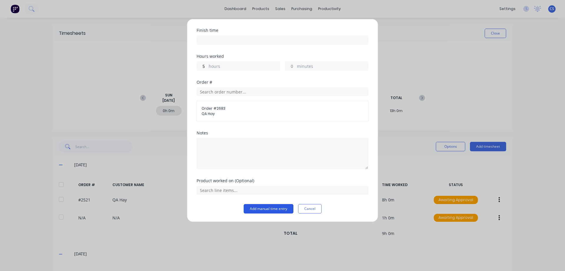
click at [263, 207] on button "Add manual time entry" at bounding box center [269, 208] width 50 height 9
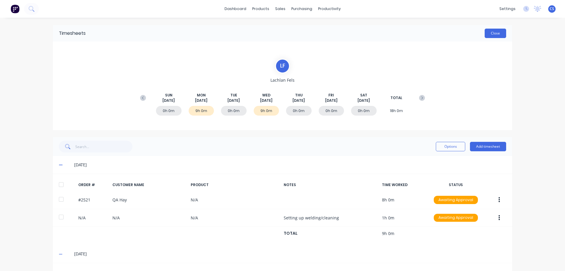
click at [494, 33] on button "Close" at bounding box center [495, 33] width 21 height 9
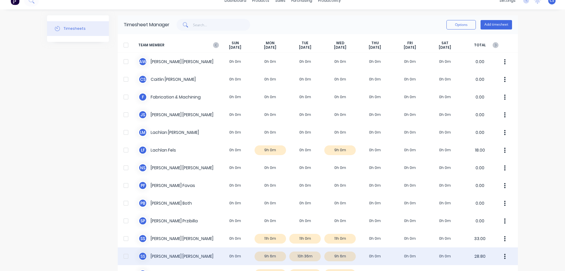
scroll to position [6, 0]
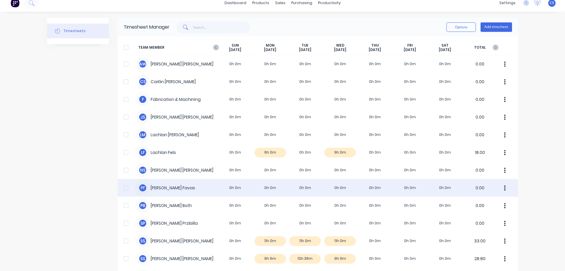
click at [197, 190] on div "P F Paul Favas 0h 0m 0h 0m 0h 0m 0h 0m 0h 0m 0h 0m 0h 0m 0.00" at bounding box center [318, 188] width 400 height 18
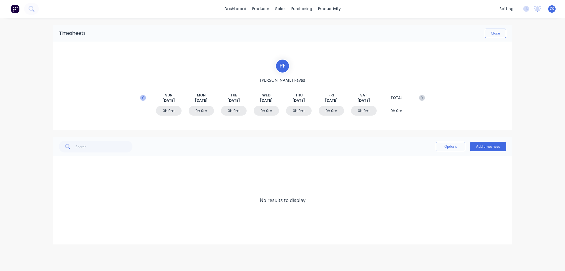
click at [144, 99] on icon at bounding box center [143, 98] width 6 height 6
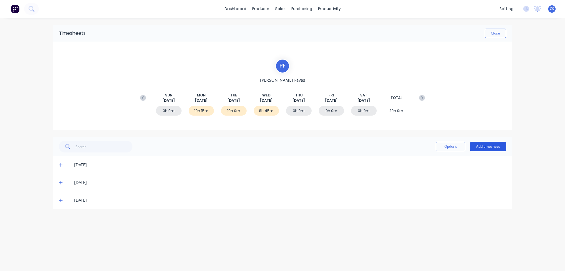
click at [492, 148] on button "Add timesheet" at bounding box center [488, 146] width 36 height 9
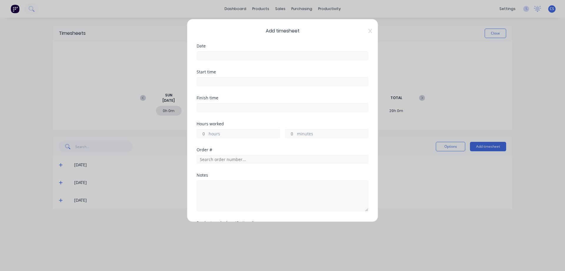
click at [214, 56] on input at bounding box center [282, 55] width 171 height 9
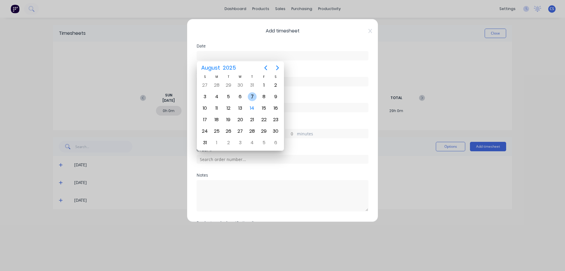
click at [255, 98] on div "7" at bounding box center [252, 96] width 9 height 9
type input "[DATE]"
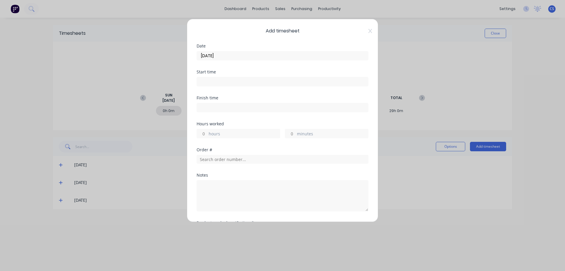
click at [207, 132] on input "hours" at bounding box center [202, 133] width 10 height 9
type input "6"
type input "30"
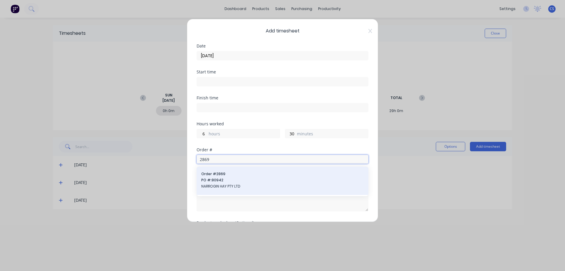
type input "2869"
click at [244, 181] on span "PO #: 80942" at bounding box center [282, 179] width 162 height 5
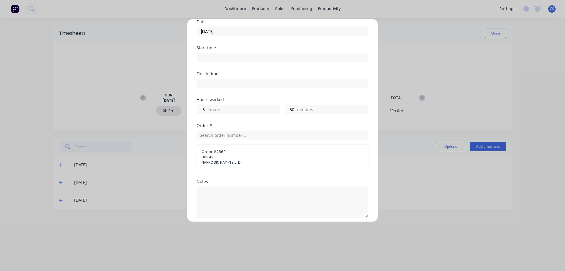
scroll to position [73, 0]
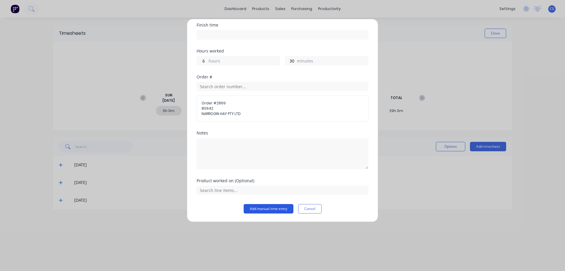
click at [260, 206] on button "Add manual time entry" at bounding box center [269, 208] width 50 height 9
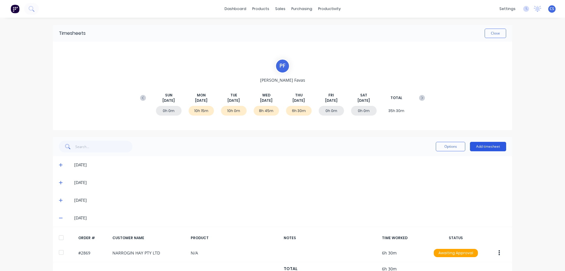
click at [492, 146] on button "Add timesheet" at bounding box center [488, 146] width 36 height 9
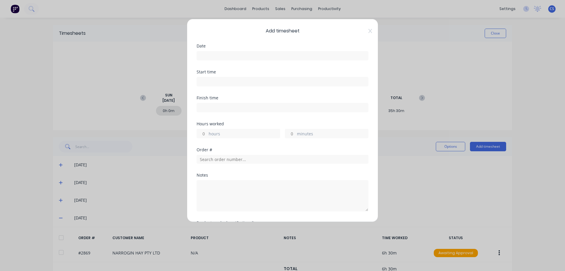
click at [249, 54] on input at bounding box center [282, 55] width 171 height 9
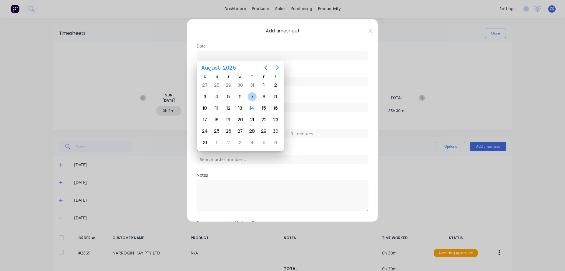
click at [253, 95] on div "7" at bounding box center [252, 96] width 9 height 9
type input "[DATE]"
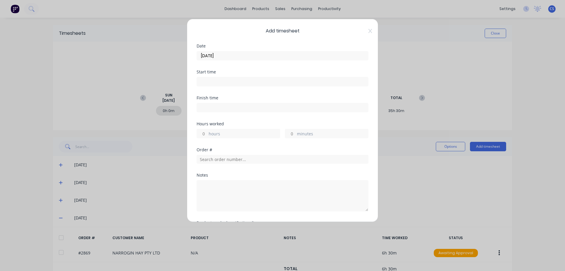
click at [204, 133] on input "hours" at bounding box center [202, 133] width 10 height 9
type input "3"
type input "15"
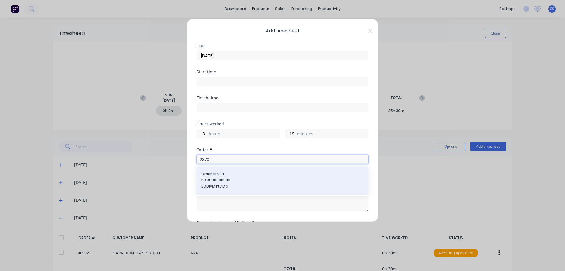
type input "2870"
click at [240, 174] on span "Order # 2870" at bounding box center [282, 173] width 162 height 5
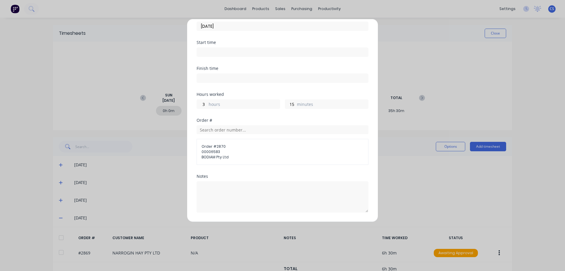
scroll to position [59, 0]
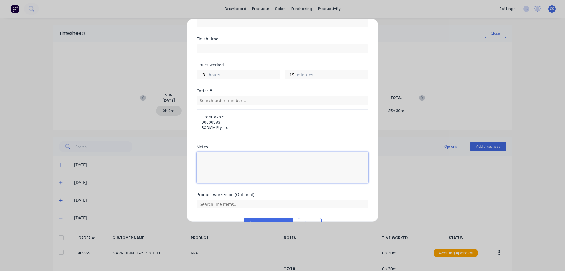
click at [217, 159] on textarea at bounding box center [283, 167] width 172 height 31
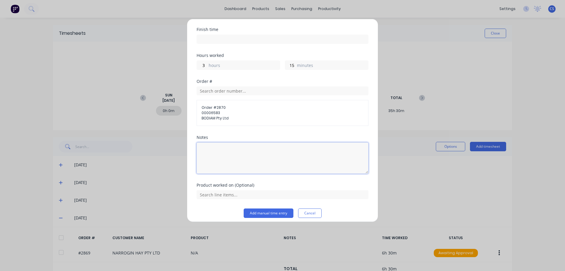
scroll to position [73, 0]
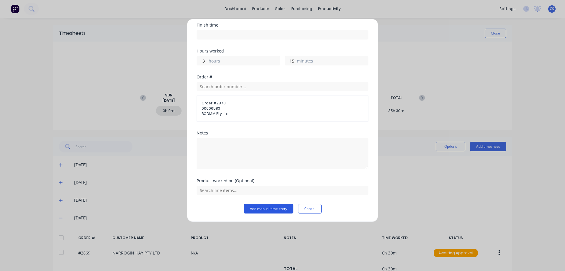
click at [272, 212] on button "Add manual time entry" at bounding box center [269, 208] width 50 height 9
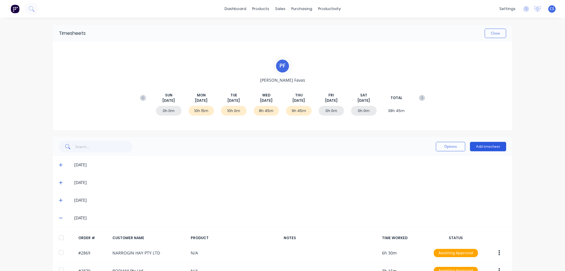
click at [493, 147] on button "Add timesheet" at bounding box center [488, 146] width 36 height 9
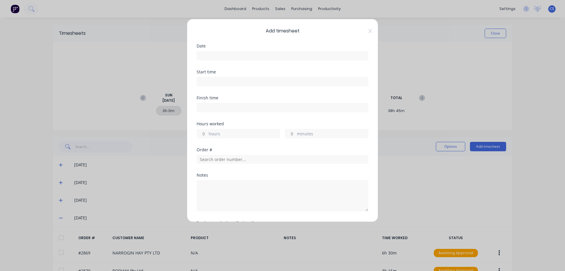
click at [256, 57] on input at bounding box center [282, 55] width 171 height 9
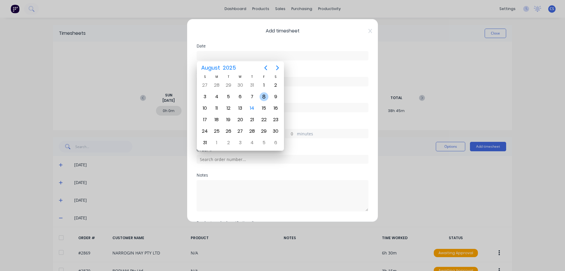
click at [265, 97] on div "8" at bounding box center [264, 96] width 9 height 9
type input "[DATE]"
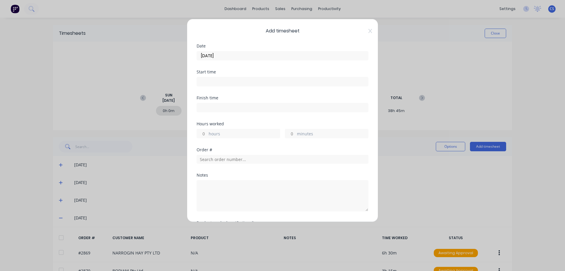
click at [205, 133] on input "hours" at bounding box center [202, 133] width 10 height 9
type input "8"
type input "30"
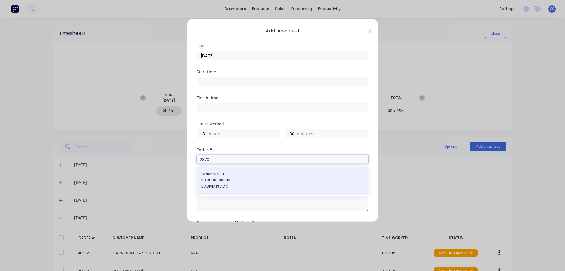
type input "2870"
click at [238, 186] on span "BODIAM Pty Ltd" at bounding box center [282, 185] width 162 height 5
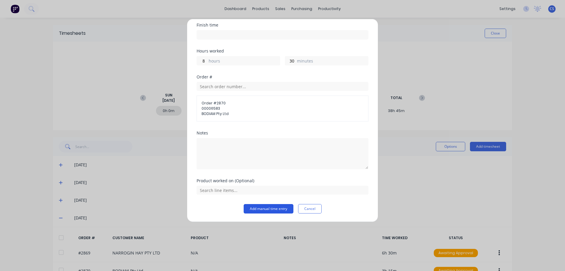
click at [263, 207] on button "Add manual time entry" at bounding box center [269, 208] width 50 height 9
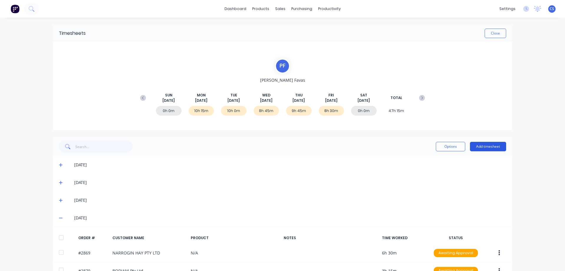
click at [489, 147] on button "Add timesheet" at bounding box center [488, 146] width 36 height 9
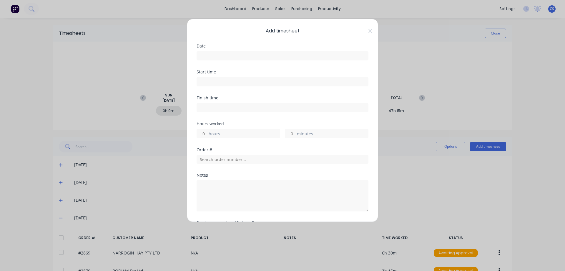
click at [230, 54] on input at bounding box center [282, 55] width 171 height 9
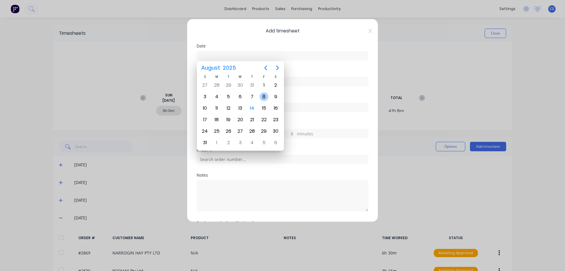
click at [263, 96] on div "8" at bounding box center [264, 96] width 9 height 9
type input "[DATE]"
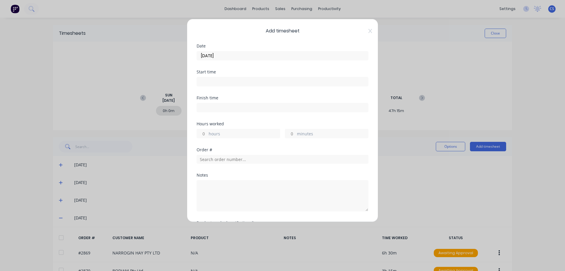
click at [204, 133] on input "hours" at bounding box center [202, 133] width 10 height 9
type input "45"
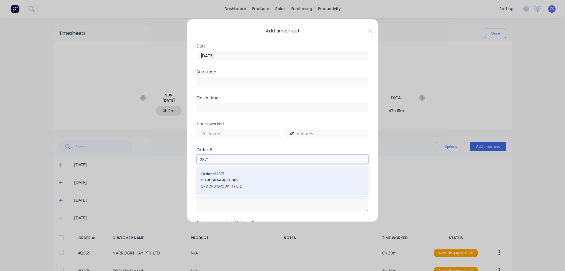
type input "2871"
click at [243, 180] on span "PO #: 60449/SB-009" at bounding box center [282, 179] width 162 height 5
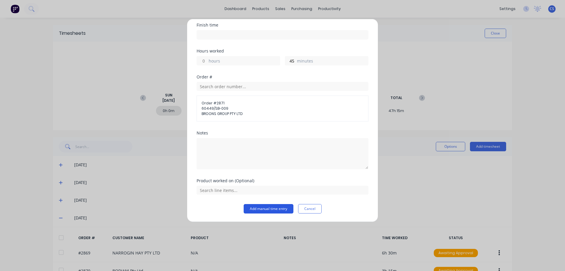
click at [261, 210] on button "Add manual time entry" at bounding box center [269, 208] width 50 height 9
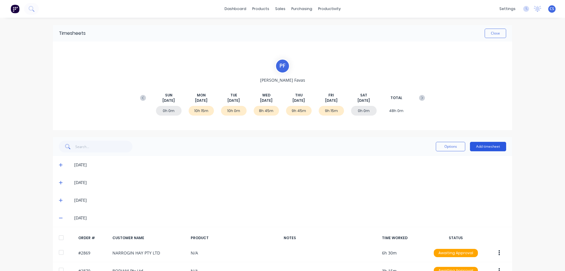
click at [491, 147] on button "Add timesheet" at bounding box center [488, 146] width 36 height 9
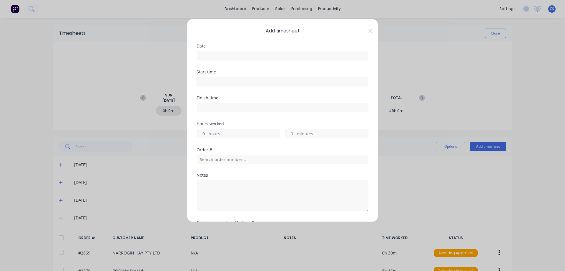
click at [223, 56] on input at bounding box center [282, 55] width 171 height 9
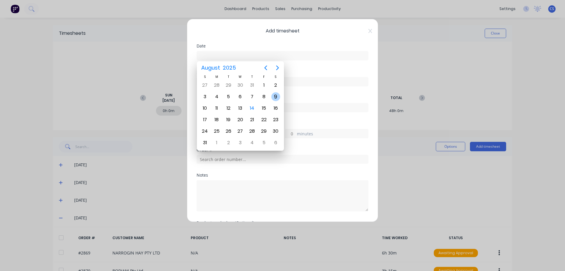
click at [275, 97] on div "9" at bounding box center [275, 96] width 9 height 9
type input "[DATE]"
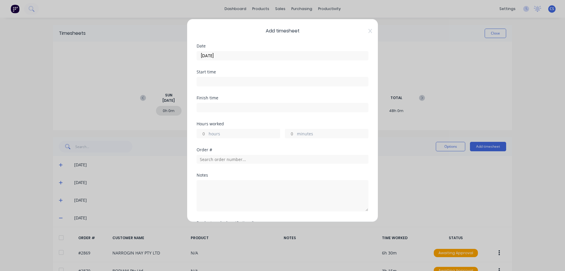
click at [205, 132] on input "hours" at bounding box center [202, 133] width 10 height 9
type input "2"
type input "15"
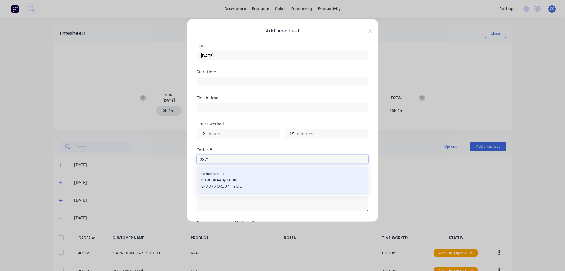
type input "2871"
click at [248, 175] on span "Order # 2871" at bounding box center [282, 173] width 162 height 5
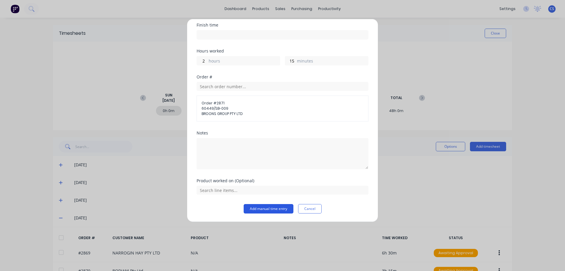
click at [258, 207] on button "Add manual time entry" at bounding box center [269, 208] width 50 height 9
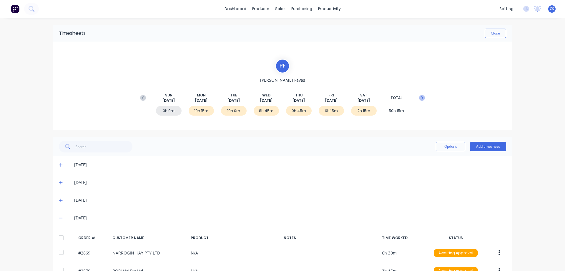
click at [422, 98] on icon at bounding box center [423, 97] width 2 height 3
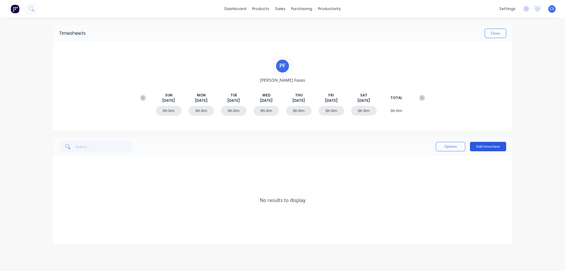
click at [479, 145] on button "Add timesheet" at bounding box center [488, 146] width 36 height 9
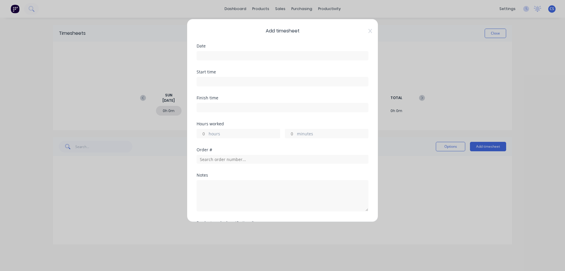
click at [208, 54] on input at bounding box center [282, 55] width 171 height 9
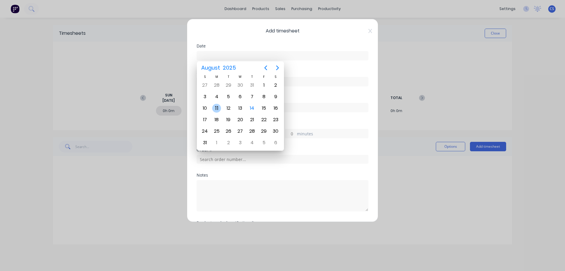
click at [219, 108] on div "11" at bounding box center [216, 108] width 9 height 9
type input "[DATE]"
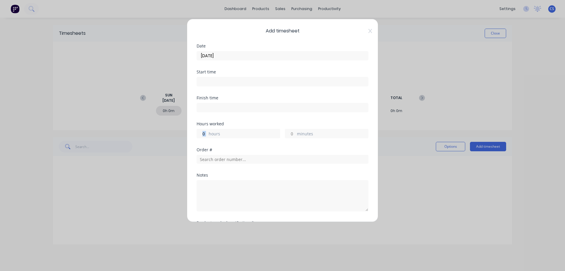
click at [208, 135] on div "hours" at bounding box center [239, 133] width 84 height 9
drag, startPoint x: 209, startPoint y: 132, endPoint x: 204, endPoint y: 133, distance: 5.0
click at [209, 132] on label "hours" at bounding box center [244, 133] width 71 height 7
click at [207, 132] on input "hours" at bounding box center [202, 133] width 10 height 9
type input "9"
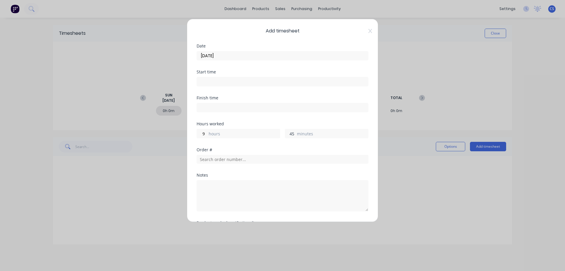
type input "45"
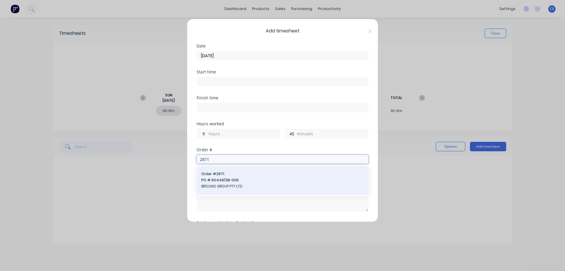
type input "2871"
click at [267, 180] on span "PO #: 60449/SB-009" at bounding box center [282, 179] width 162 height 5
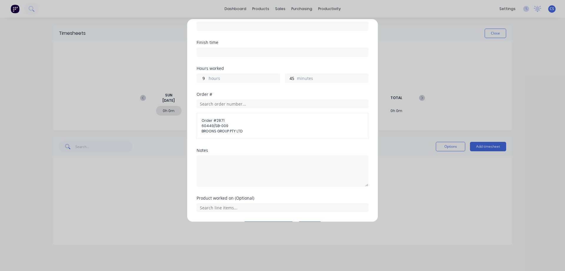
scroll to position [59, 0]
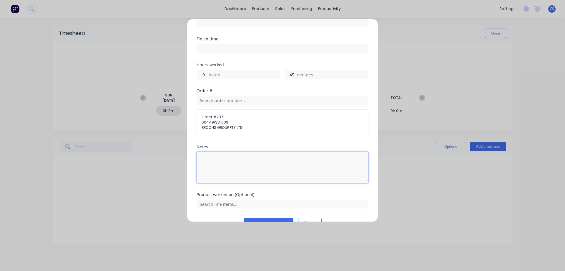
click at [236, 160] on textarea at bounding box center [283, 167] width 172 height 31
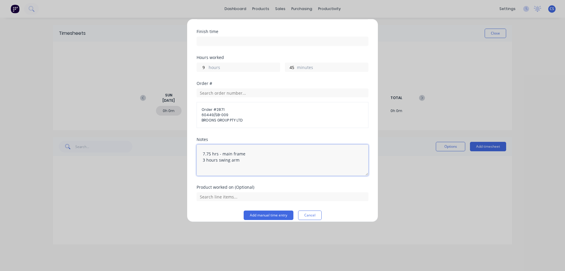
scroll to position [73, 0]
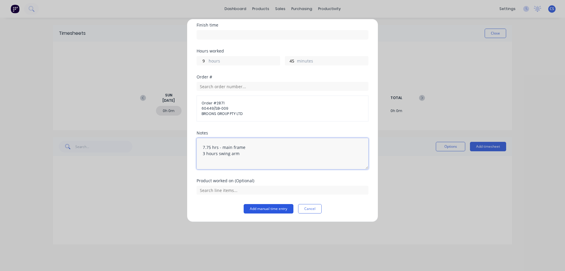
type textarea "7.75 hrs - main frame 3 hours swing arm"
click at [261, 208] on button "Add manual time entry" at bounding box center [269, 208] width 50 height 9
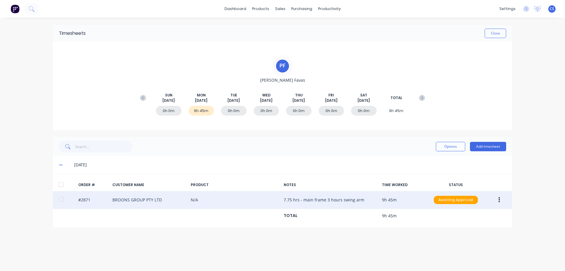
click at [501, 201] on button "button" at bounding box center [499, 199] width 14 height 11
click at [480, 247] on div "Duplicate" at bounding box center [478, 250] width 45 height 9
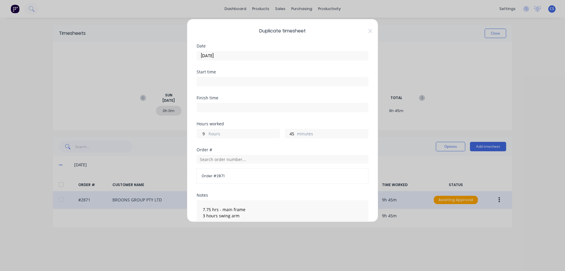
click at [240, 56] on input "[DATE]" at bounding box center [282, 55] width 171 height 9
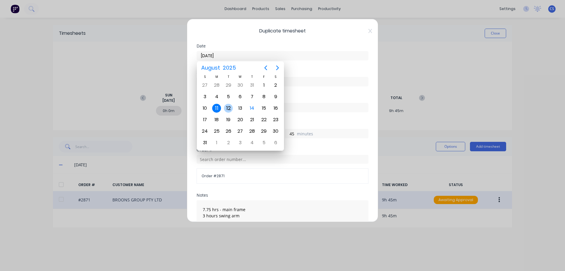
click at [229, 109] on div "12" at bounding box center [228, 108] width 9 height 9
type input "[DATE]"
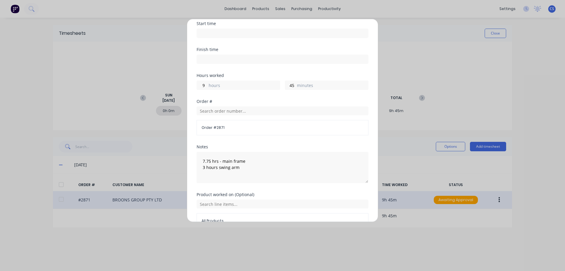
scroll to position [59, 0]
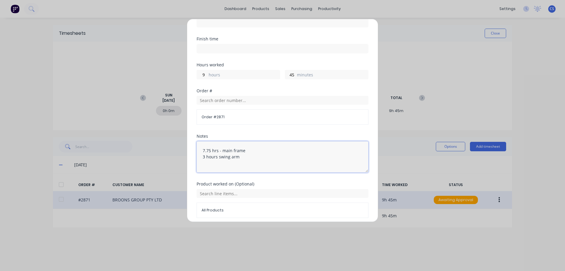
click at [204, 150] on textarea "7.75 hrs - main frame 3 hours swing arm" at bounding box center [283, 156] width 172 height 31
click at [205, 155] on textarea "6.75 hrs - main frame 3 hours swing arm" at bounding box center [283, 156] width 172 height 31
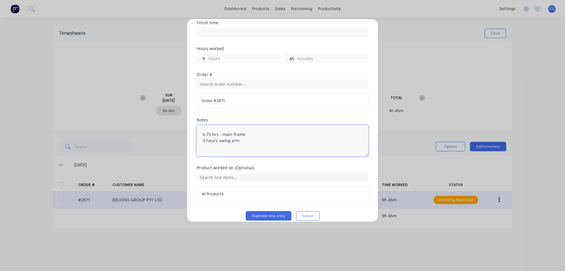
scroll to position [82, 0]
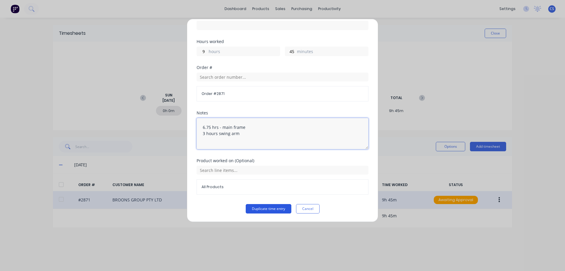
type textarea "6.75 hrs - main frame 3 hours swing arm"
click at [257, 209] on button "Duplicate time entry" at bounding box center [269, 208] width 46 height 9
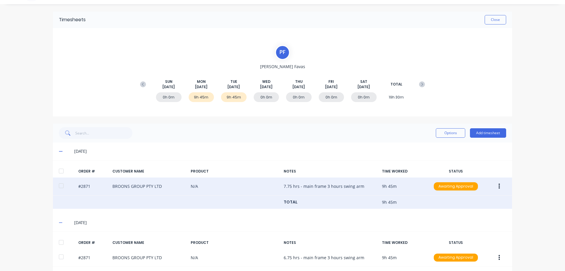
scroll to position [35, 0]
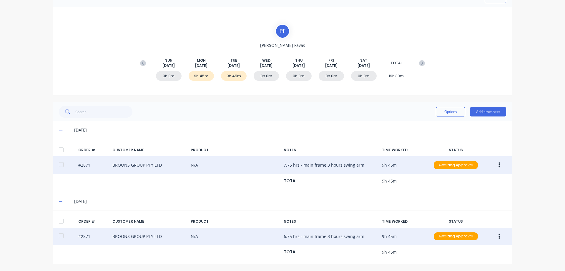
click at [496, 236] on button "button" at bounding box center [499, 236] width 14 height 11
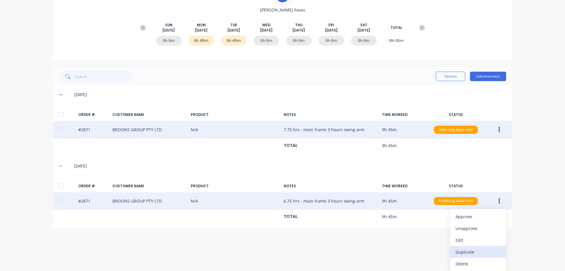
click at [472, 249] on div "Duplicate" at bounding box center [478, 251] width 45 height 9
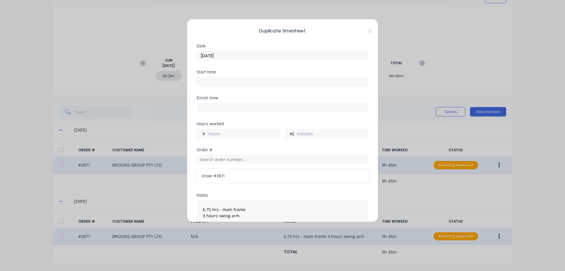
click at [235, 54] on input "[DATE]" at bounding box center [282, 55] width 171 height 9
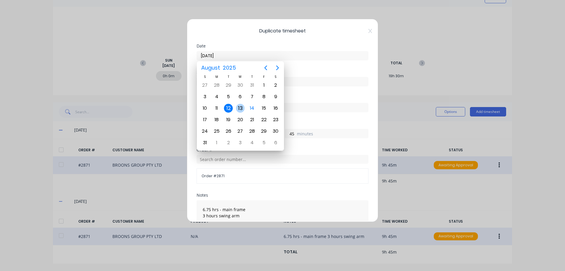
click at [239, 107] on div "13" at bounding box center [240, 108] width 9 height 9
type input "[DATE]"
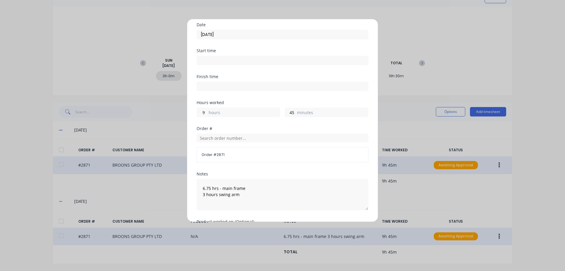
scroll to position [0, 0]
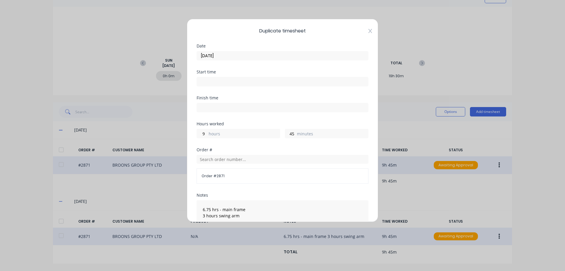
click at [369, 32] on icon at bounding box center [371, 31] width 4 height 5
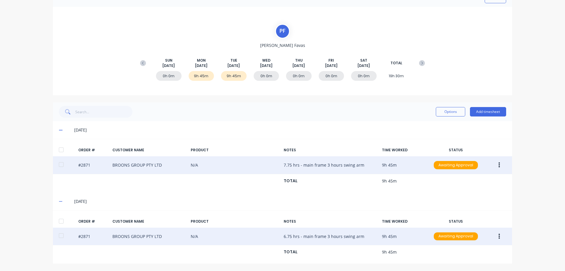
click at [498, 163] on button "button" at bounding box center [499, 165] width 14 height 11
click at [463, 201] on div "Edit" at bounding box center [478, 204] width 45 height 9
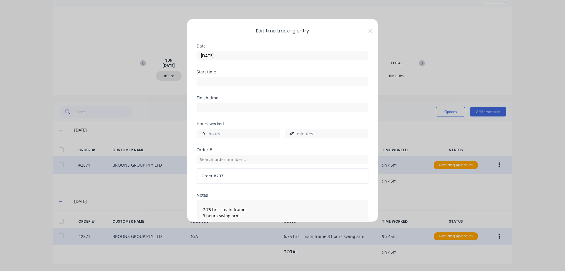
scroll to position [29, 0]
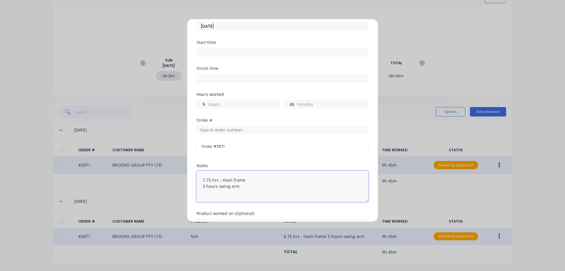
click at [230, 185] on textarea "7.75 hrs - main frame 3 hours swing arm" at bounding box center [283, 185] width 172 height 31
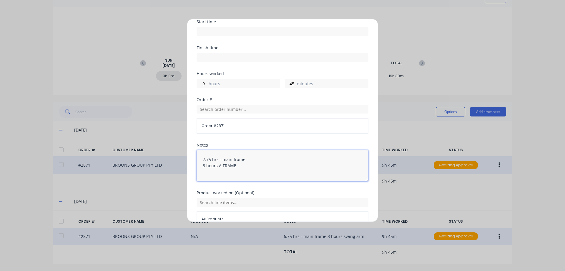
scroll to position [82, 0]
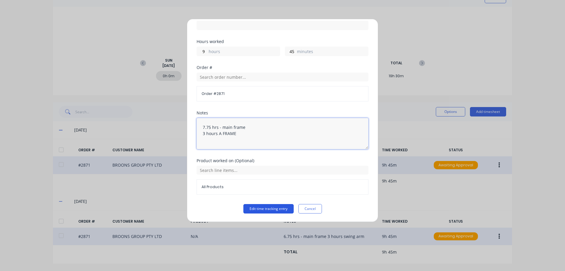
type textarea "7.75 hrs - main frame 3 hours A FRAME"
click at [267, 210] on button "Edit time tracking entry" at bounding box center [268, 208] width 50 height 9
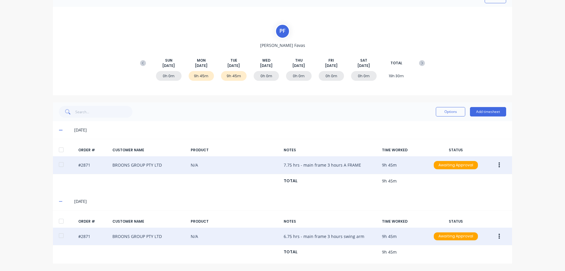
click at [499, 235] on button "button" at bounding box center [499, 236] width 14 height 11
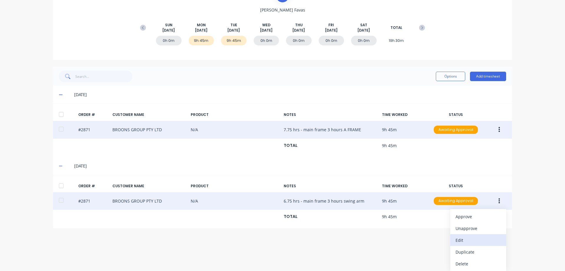
click at [470, 242] on div "Edit" at bounding box center [478, 239] width 45 height 9
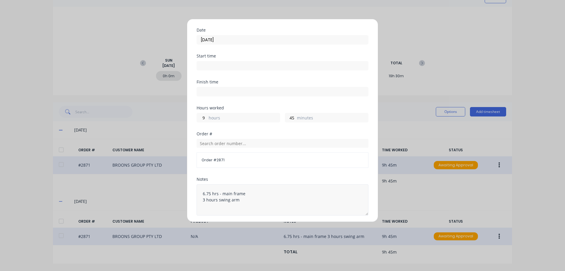
scroll to position [29, 0]
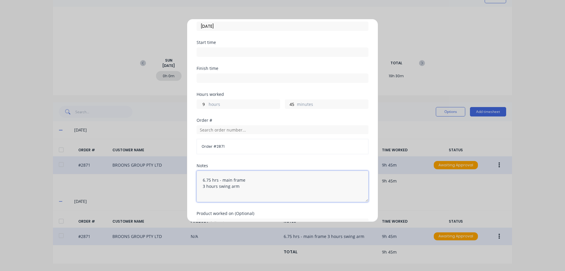
click at [204, 185] on textarea "6.75 hrs - main frame 3 hours swing arm" at bounding box center [283, 185] width 172 height 31
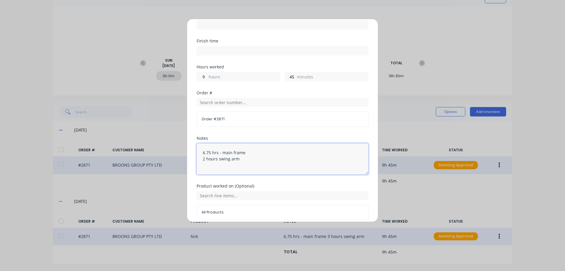
scroll to position [82, 0]
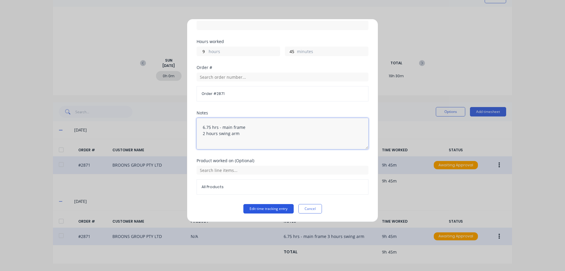
type textarea "6.75 hrs - main frame 2 hours swing arm"
click at [266, 209] on button "Edit time tracking entry" at bounding box center [268, 208] width 50 height 9
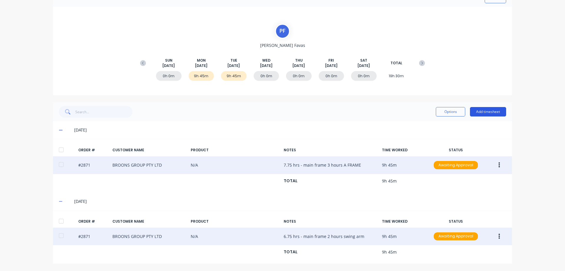
click at [489, 111] on button "Add timesheet" at bounding box center [488, 111] width 36 height 9
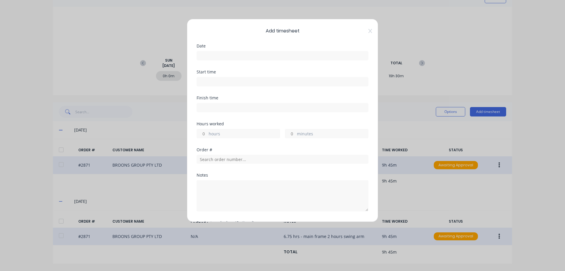
click at [228, 55] on input at bounding box center [282, 55] width 171 height 9
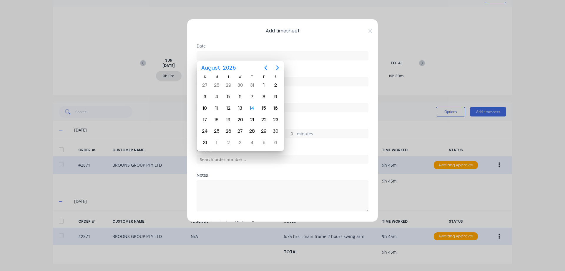
click at [539, 190] on div "Add timesheet Date Start time Finish time Hours worked hours minutes Order # No…" at bounding box center [282, 135] width 565 height 271
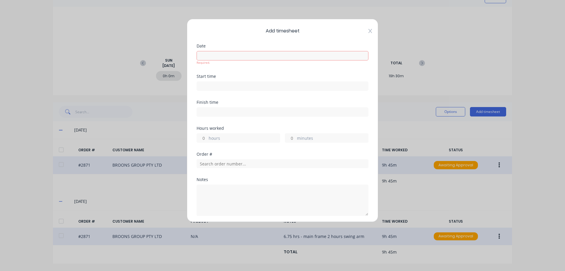
click at [369, 31] on icon at bounding box center [371, 31] width 4 height 5
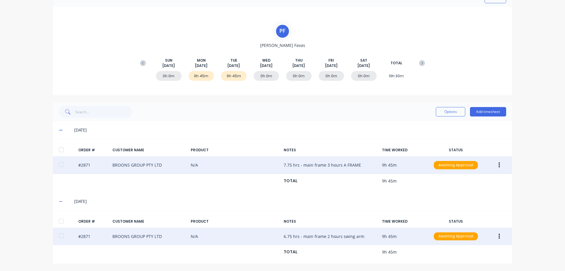
click at [499, 238] on icon "button" at bounding box center [499, 236] width 1 height 6
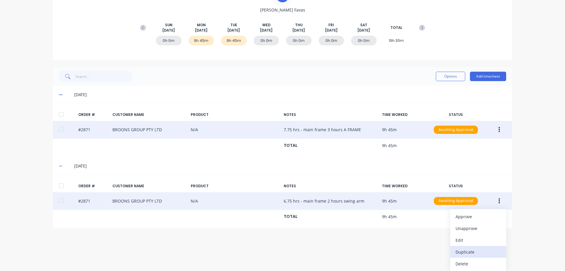
click at [476, 252] on div "Duplicate" at bounding box center [478, 251] width 45 height 9
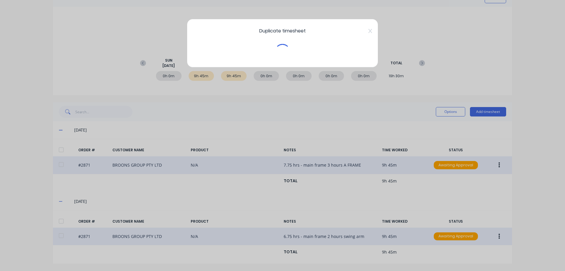
scroll to position [35, 0]
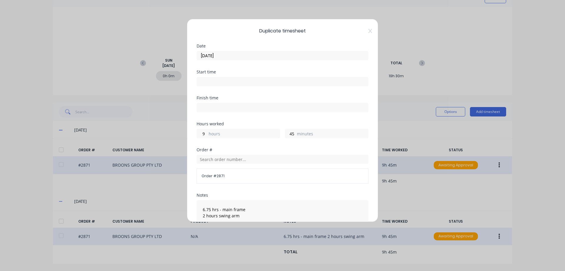
click at [240, 58] on input "[DATE]" at bounding box center [282, 55] width 171 height 9
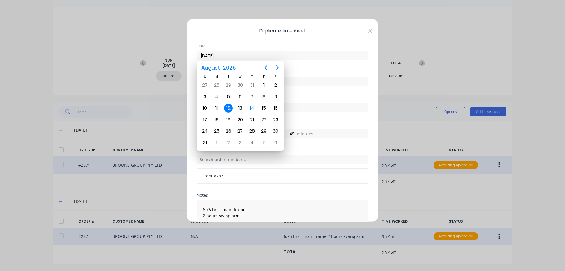
click at [369, 31] on icon at bounding box center [371, 31] width 4 height 5
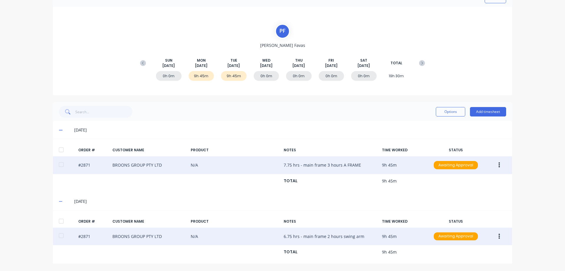
click at [499, 164] on icon "button" at bounding box center [499, 165] width 1 height 6
click at [472, 203] on div "Edit" at bounding box center [478, 204] width 45 height 9
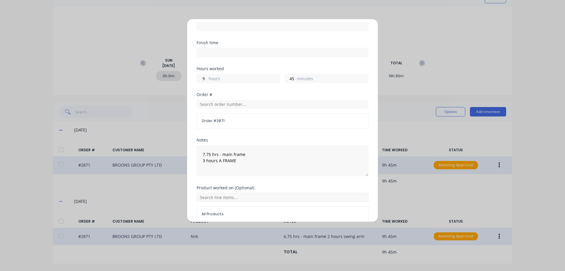
scroll to position [59, 0]
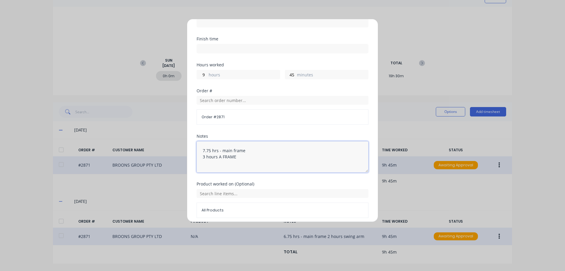
click at [205, 156] on textarea "7.75 hrs - main frame 3 hours A FRAME" at bounding box center [283, 156] width 172 height 31
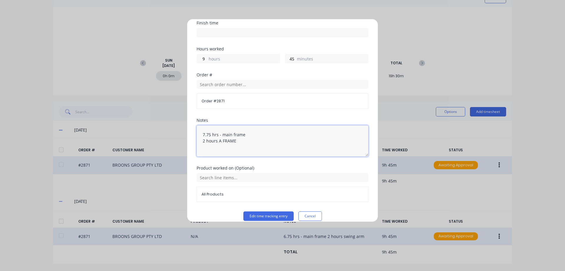
scroll to position [82, 0]
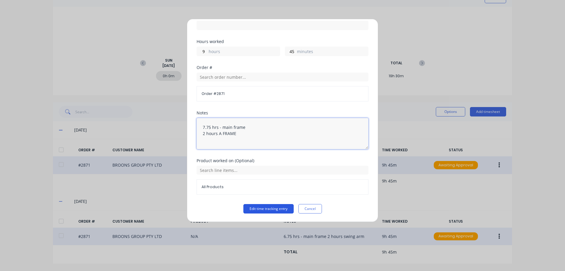
type textarea "7.75 hrs - main frame 2 hours A FRAME"
click at [280, 209] on button "Edit time tracking entry" at bounding box center [268, 208] width 50 height 9
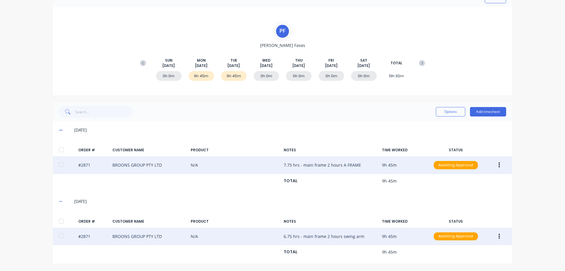
click at [495, 236] on button "button" at bounding box center [499, 236] width 14 height 11
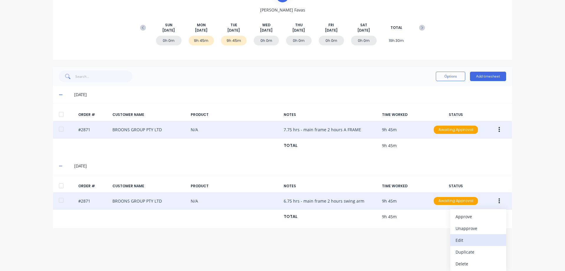
click at [464, 241] on div "Edit" at bounding box center [478, 239] width 45 height 9
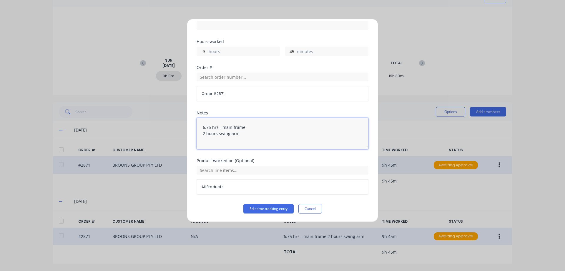
click at [204, 134] on textarea "6.75 hrs - main frame 2 hours swing arm" at bounding box center [283, 133] width 172 height 31
type textarea "6.75 hrs - main frame 3 hours swing arm"
click at [262, 207] on button "Edit time tracking entry" at bounding box center [268, 208] width 50 height 9
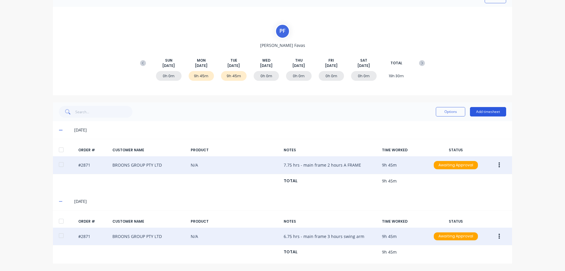
click at [485, 113] on button "Add timesheet" at bounding box center [488, 111] width 36 height 9
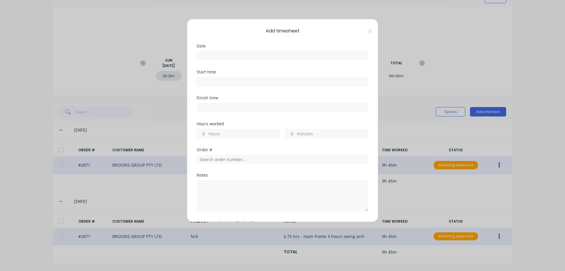
click at [520, 160] on div "Add timesheet Date Start time Finish time Hours worked hours minutes Order # No…" at bounding box center [282, 135] width 565 height 271
click at [495, 236] on div "Add timesheet Date Start time Finish time Hours worked hours minutes Order # No…" at bounding box center [282, 135] width 565 height 271
click at [369, 32] on icon at bounding box center [371, 31] width 4 height 4
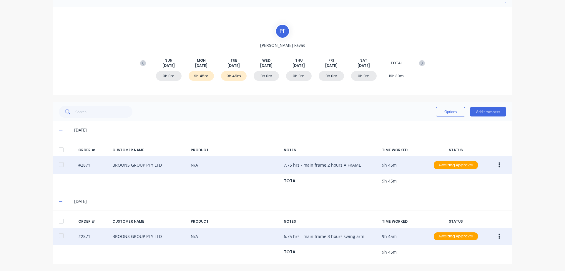
click at [498, 233] on button "button" at bounding box center [499, 236] width 14 height 11
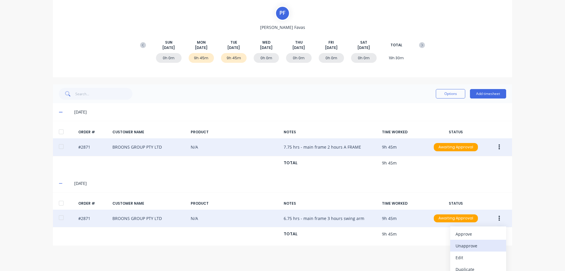
scroll to position [70, 0]
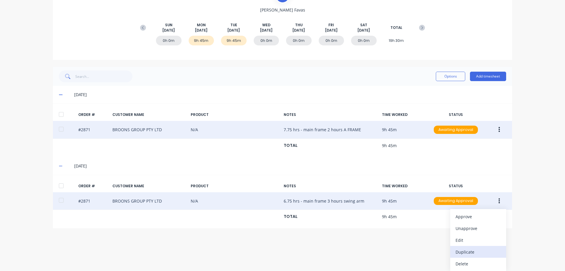
click at [473, 251] on div "Duplicate" at bounding box center [478, 251] width 45 height 9
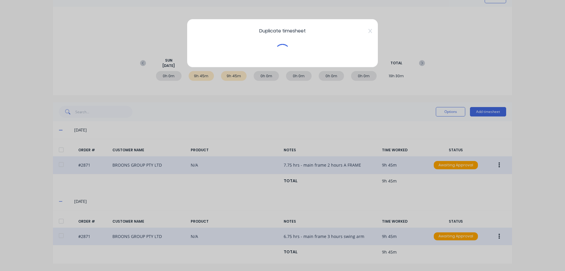
scroll to position [35, 0]
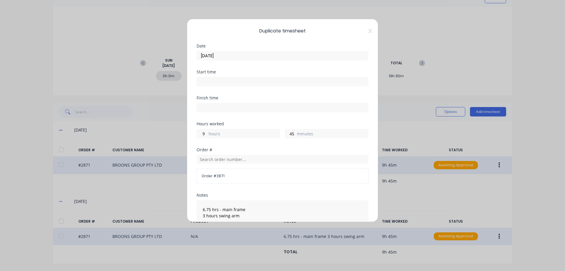
click at [240, 54] on input "[DATE]" at bounding box center [282, 55] width 171 height 9
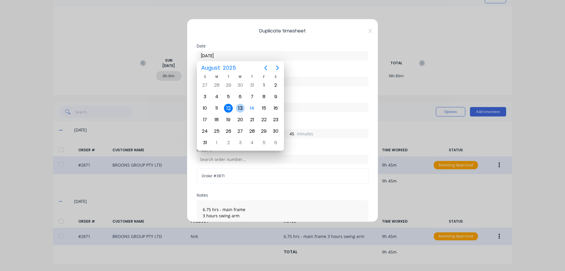
click at [241, 108] on div "13" at bounding box center [240, 108] width 9 height 9
type input "[DATE]"
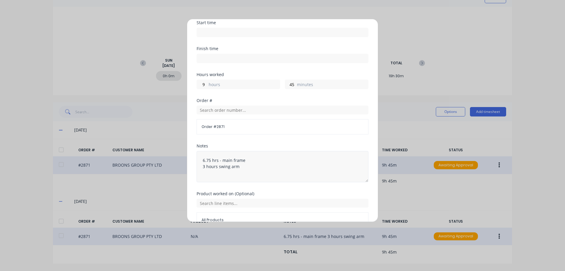
scroll to position [59, 0]
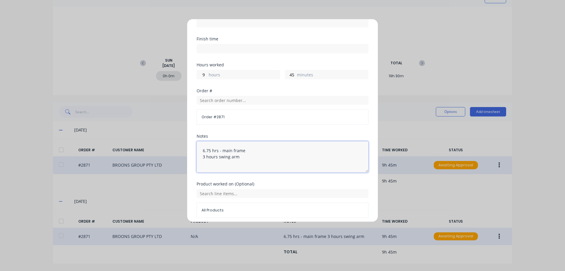
click at [205, 156] on textarea "6.75 hrs - main frame 3 hours swing arm" at bounding box center [283, 156] width 172 height 31
click at [209, 150] on textarea "6.75 hrs - main frame 3.25 hours swing arm" at bounding box center [283, 156] width 172 height 31
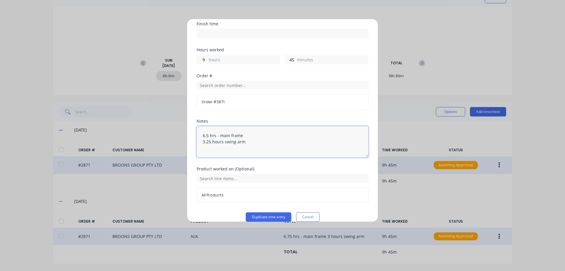
scroll to position [82, 0]
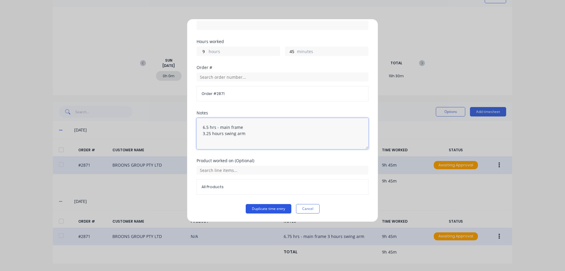
type textarea "6.5 hrs - main frame 3.25 hours swing arm"
click at [273, 207] on button "Duplicate time entry" at bounding box center [269, 208] width 46 height 9
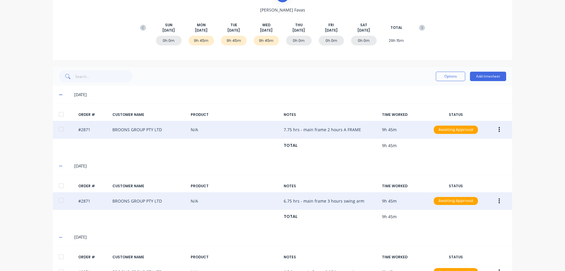
scroll to position [0, 0]
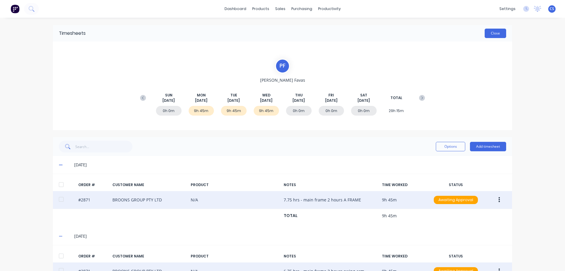
click at [493, 31] on button "Close" at bounding box center [495, 33] width 21 height 9
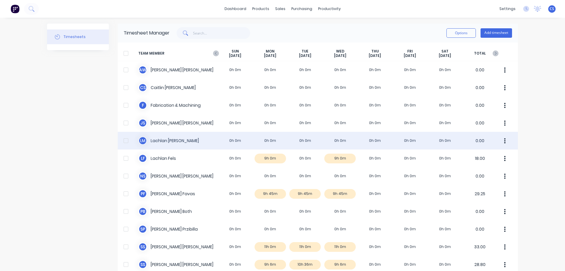
click at [195, 140] on div "L M Lachlan McKay 0h 0m 0h 0m 0h 0m 0h 0m 0h 0m 0h 0m 0h 0m 0.00" at bounding box center [318, 141] width 400 height 18
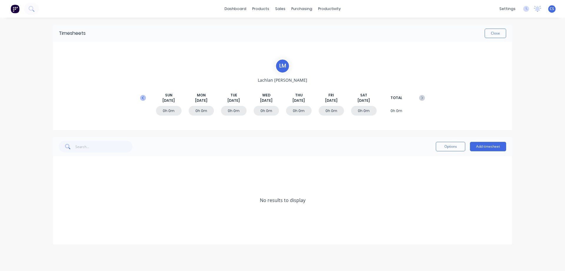
click at [142, 98] on icon at bounding box center [143, 97] width 2 height 3
click at [485, 147] on button "Add timesheet" at bounding box center [488, 146] width 36 height 9
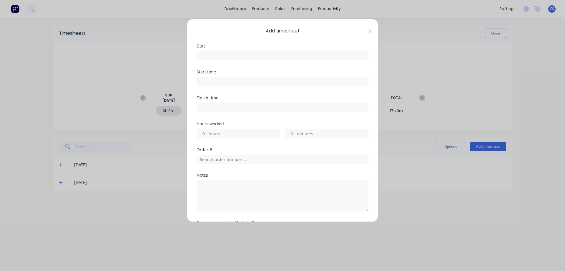
click at [238, 52] on input at bounding box center [282, 55] width 171 height 9
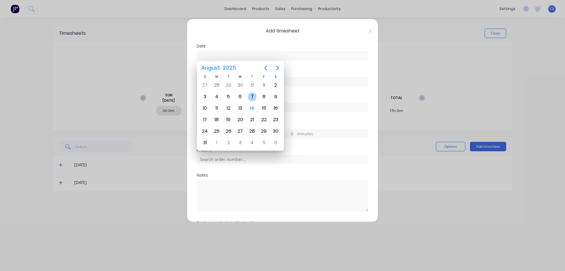
click at [253, 97] on div "7" at bounding box center [252, 96] width 9 height 9
type input "[DATE]"
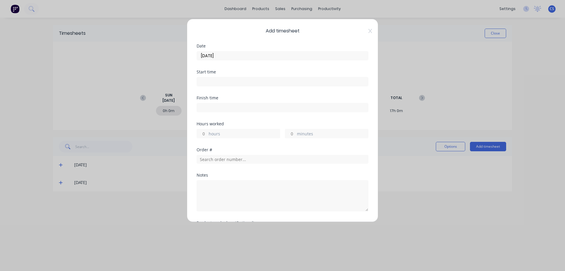
click at [205, 133] on input "hours" at bounding box center [202, 133] width 10 height 9
type input "2"
type input "36"
type textarea "a"
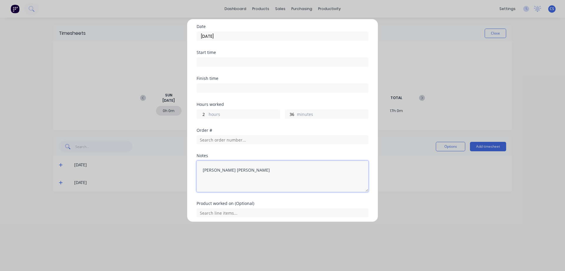
scroll to position [42, 0]
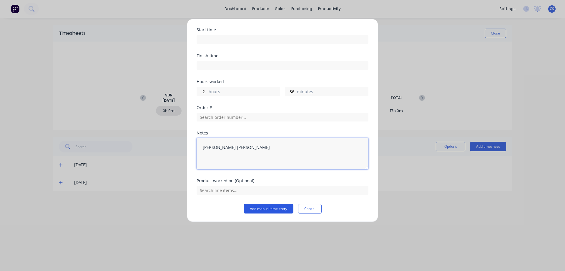
type textarea "ALANO WATERS"
click at [271, 210] on button "Add manual time entry" at bounding box center [269, 208] width 50 height 9
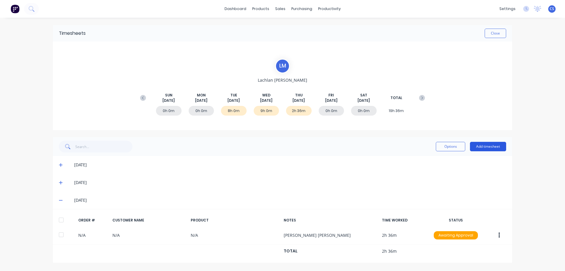
click at [495, 146] on button "Add timesheet" at bounding box center [488, 146] width 36 height 9
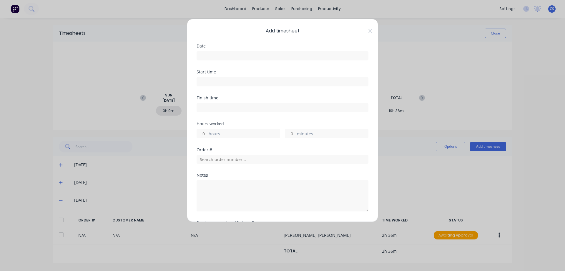
click at [232, 54] on input at bounding box center [282, 55] width 171 height 9
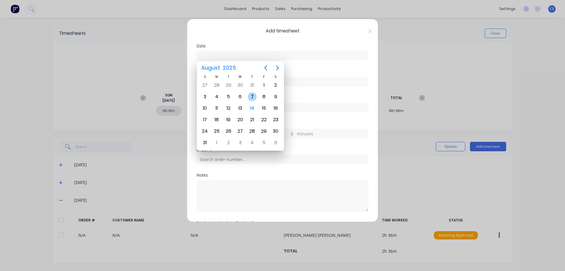
click at [256, 96] on div "7" at bounding box center [252, 96] width 9 height 9
type input "[DATE]"
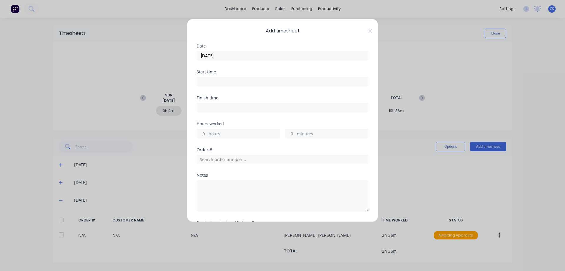
click at [205, 134] on input "hours" at bounding box center [202, 133] width 10 height 9
type input "1"
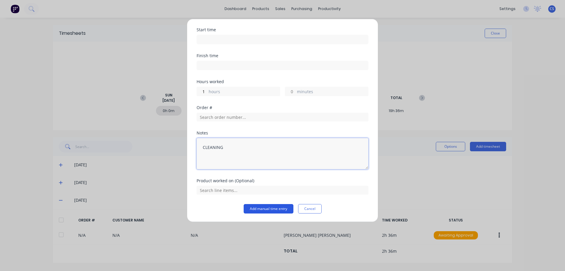
type textarea "CLEANING"
click at [271, 206] on button "Add manual time entry" at bounding box center [269, 208] width 50 height 9
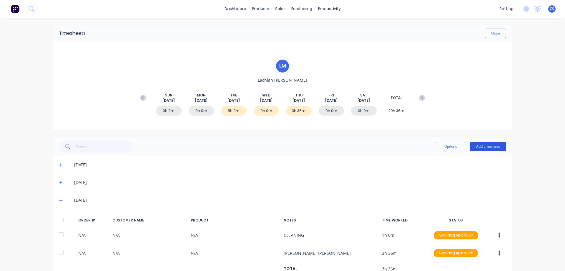
click at [473, 146] on button "Add timesheet" at bounding box center [488, 146] width 36 height 9
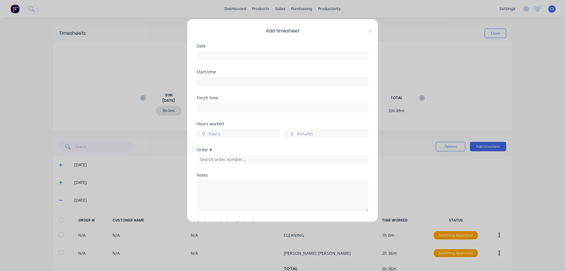
click at [209, 54] on input at bounding box center [282, 55] width 171 height 9
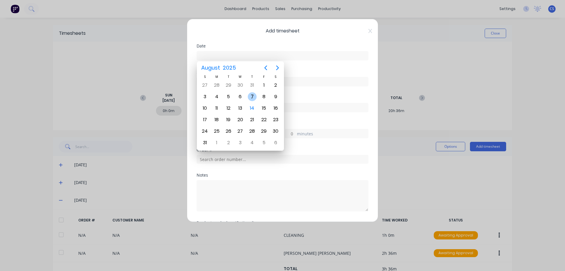
click at [252, 95] on div "7" at bounding box center [252, 96] width 9 height 9
type input "[DATE]"
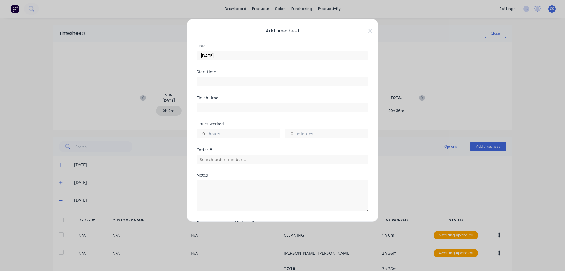
click at [205, 134] on input "hours" at bounding box center [202, 133] width 10 height 9
type input "4"
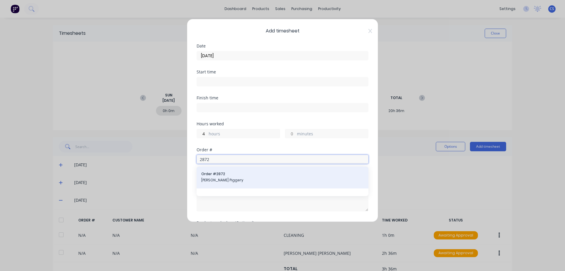
type input "2872"
click at [258, 180] on span "[PERSON_NAME] Piggery" at bounding box center [282, 179] width 162 height 5
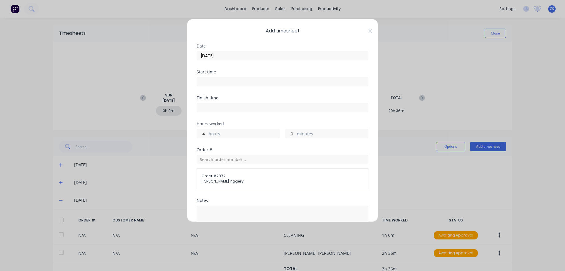
scroll to position [67, 0]
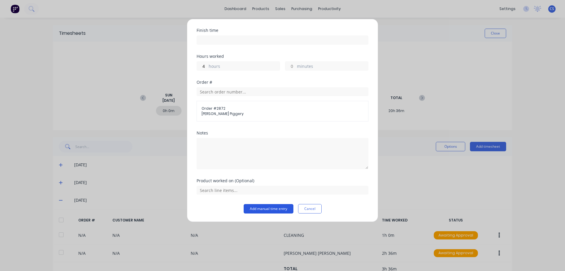
click at [263, 208] on button "Add manual time entry" at bounding box center [269, 208] width 50 height 9
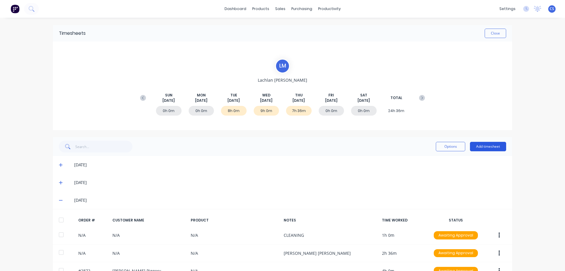
click at [485, 145] on button "Add timesheet" at bounding box center [488, 146] width 36 height 9
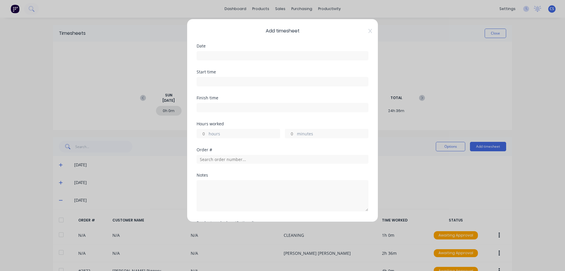
click at [233, 55] on input at bounding box center [282, 55] width 171 height 9
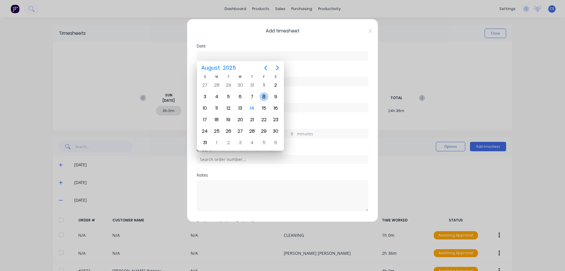
click at [265, 95] on div "8" at bounding box center [264, 96] width 9 height 9
type input "[DATE]"
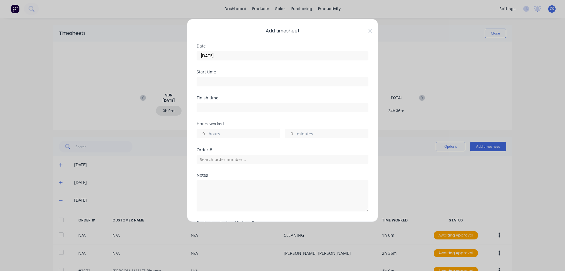
click at [206, 132] on input "hours" at bounding box center [202, 133] width 10 height 9
type input "8"
type input "36"
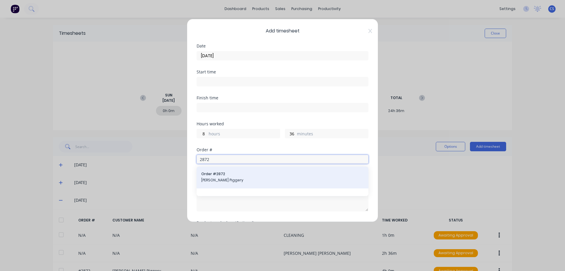
type input "2872"
click at [239, 184] on div "Order # 2872 [PERSON_NAME] Piggery" at bounding box center [283, 177] width 172 height 22
click at [240, 181] on span "[PERSON_NAME] Piggery" at bounding box center [282, 179] width 162 height 5
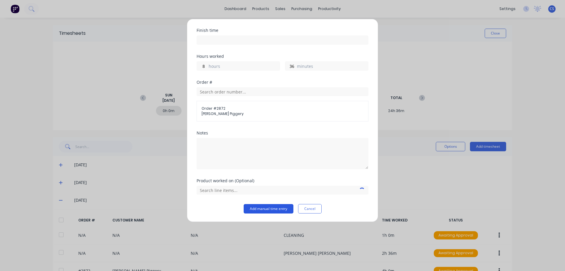
click at [261, 211] on button "Add manual time entry" at bounding box center [269, 208] width 50 height 9
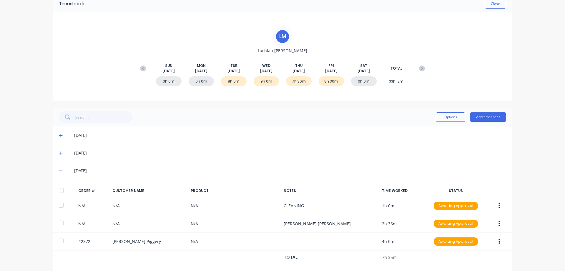
scroll to position [0, 0]
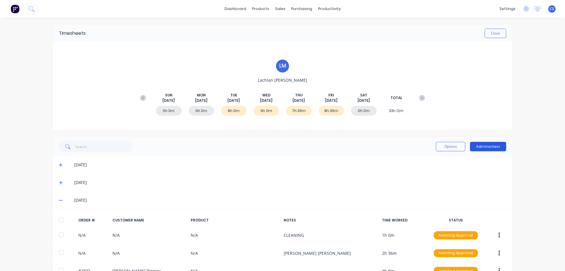
click at [487, 147] on button "Add timesheet" at bounding box center [488, 146] width 36 height 9
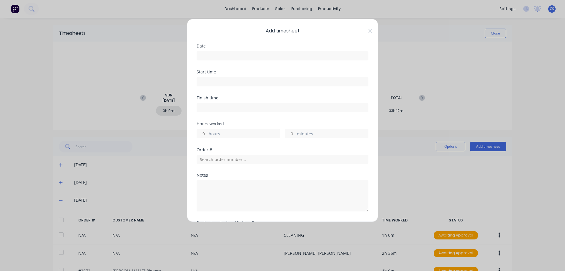
click at [219, 49] on div "Date" at bounding box center [283, 52] width 172 height 16
click at [215, 56] on input at bounding box center [282, 55] width 171 height 9
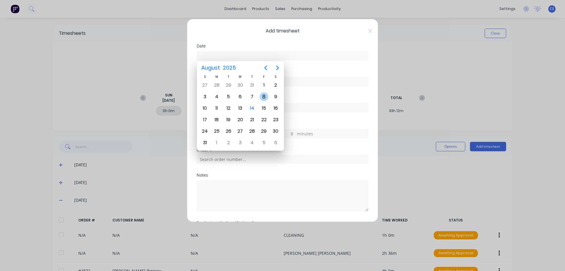
click at [263, 95] on div "8" at bounding box center [264, 96] width 9 height 9
type input "[DATE]"
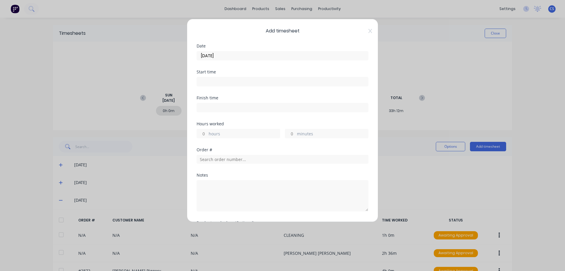
click at [208, 134] on div "hours" at bounding box center [239, 133] width 84 height 9
click at [206, 134] on input "hours" at bounding box center [202, 133] width 10 height 9
type input "1"
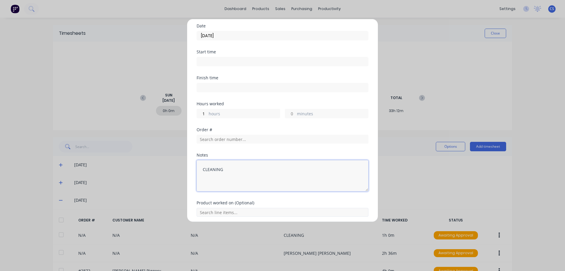
scroll to position [42, 0]
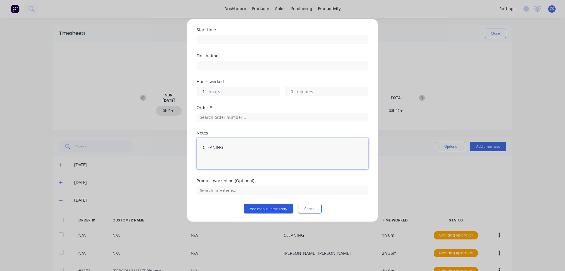
type textarea "CLEANING"
click at [268, 208] on button "Add manual time entry" at bounding box center [269, 208] width 50 height 9
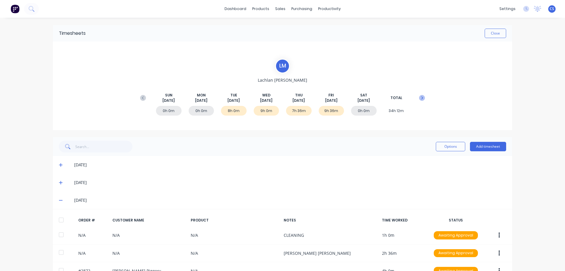
click at [422, 99] on icon at bounding box center [423, 97] width 2 height 3
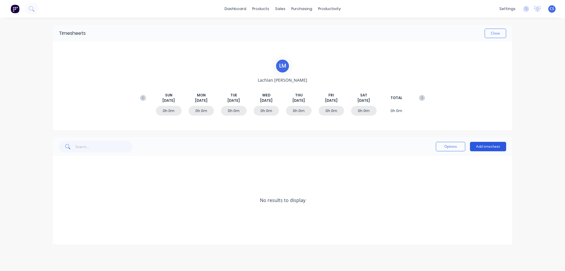
click at [485, 144] on button "Add timesheet" at bounding box center [488, 146] width 36 height 9
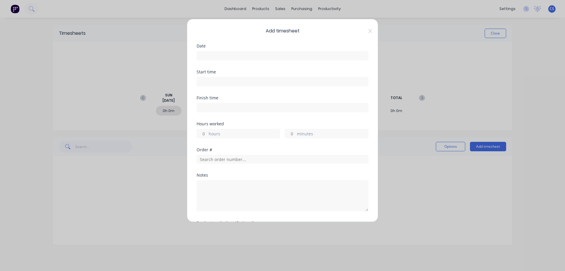
click at [218, 58] on input at bounding box center [282, 55] width 171 height 9
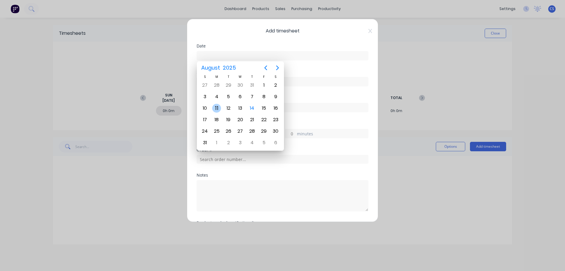
click at [219, 108] on div "11" at bounding box center [216, 108] width 9 height 9
type input "[DATE]"
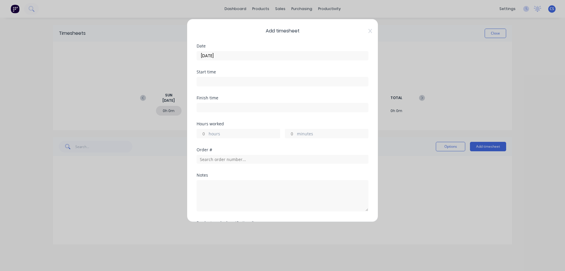
click at [205, 135] on input "hours" at bounding box center [202, 133] width 10 height 9
type input "24"
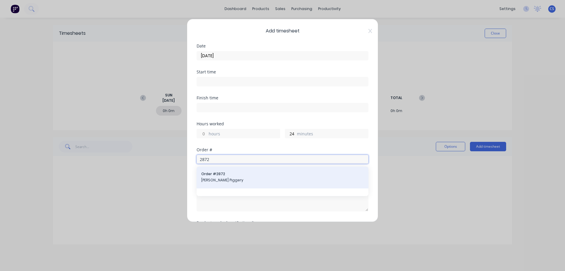
type input "2872"
click at [230, 177] on span "[PERSON_NAME] Piggery" at bounding box center [282, 179] width 162 height 5
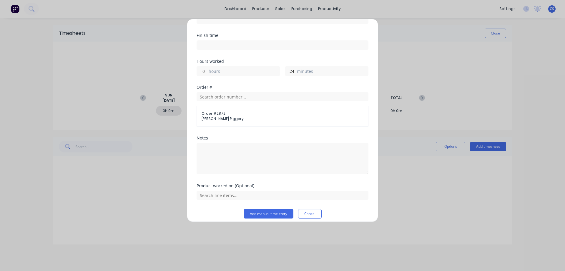
scroll to position [67, 0]
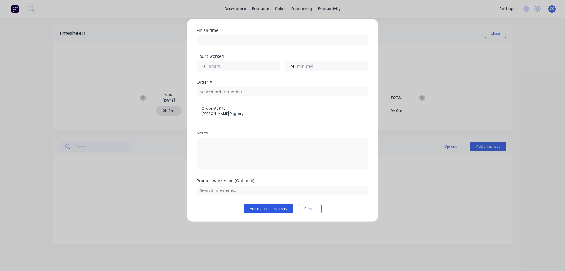
click at [263, 208] on button "Add manual time entry" at bounding box center [269, 208] width 50 height 9
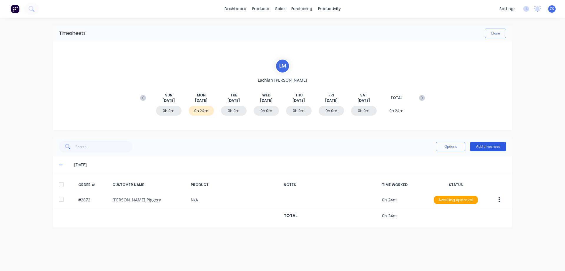
click at [484, 147] on button "Add timesheet" at bounding box center [488, 146] width 36 height 9
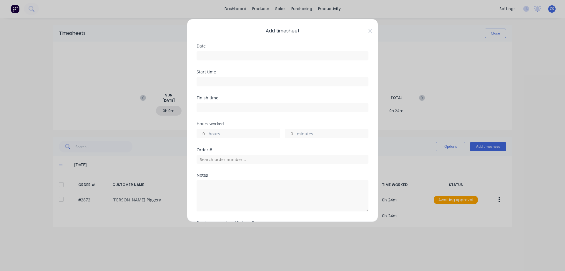
click at [243, 56] on input at bounding box center [282, 55] width 171 height 9
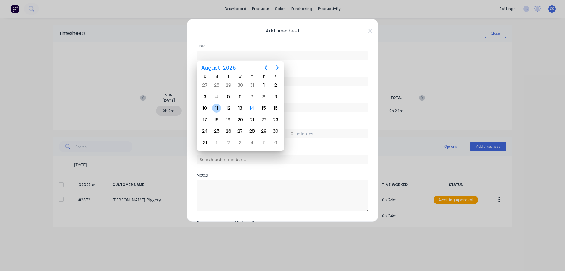
click at [220, 107] on div "11" at bounding box center [216, 108] width 9 height 9
type input "[DATE]"
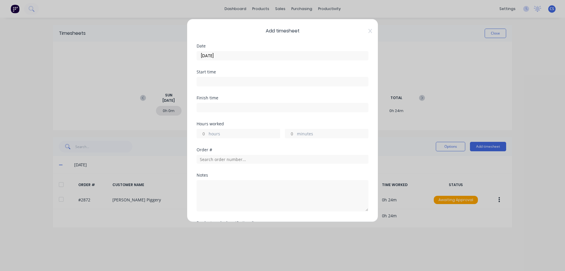
click at [291, 135] on input "minutes" at bounding box center [290, 133] width 10 height 9
type input "36"
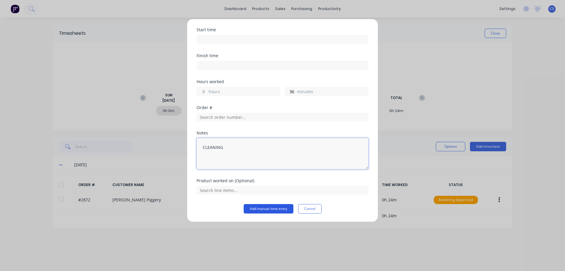
type textarea "CLEANING"
click at [264, 207] on button "Add manual time entry" at bounding box center [269, 208] width 50 height 9
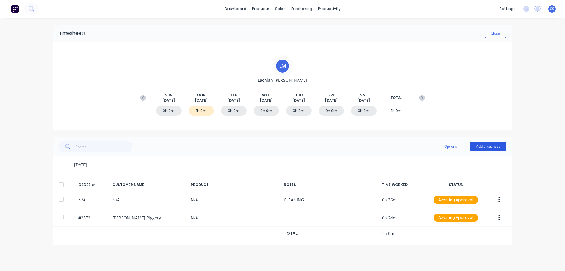
click at [499, 148] on button "Add timesheet" at bounding box center [488, 146] width 36 height 9
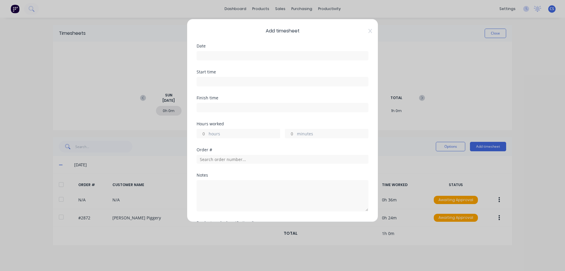
click at [219, 56] on input at bounding box center [282, 55] width 171 height 9
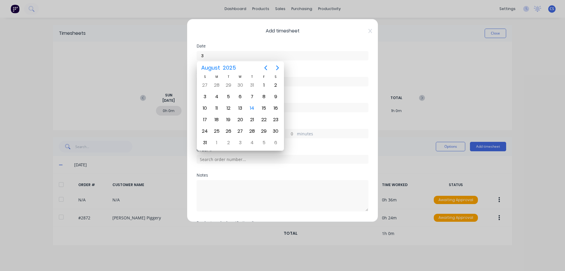
type input "3"
click at [215, 108] on div "11" at bounding box center [216, 108] width 9 height 9
type input "[DATE]"
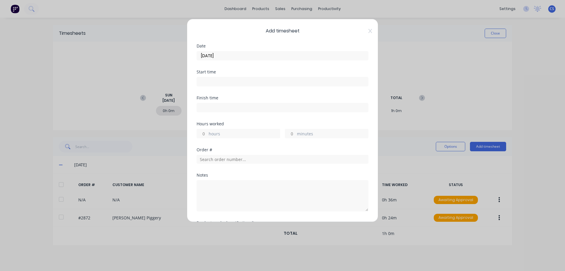
click at [205, 132] on input "hours" at bounding box center [202, 133] width 10 height 9
type input "3"
type input "30"
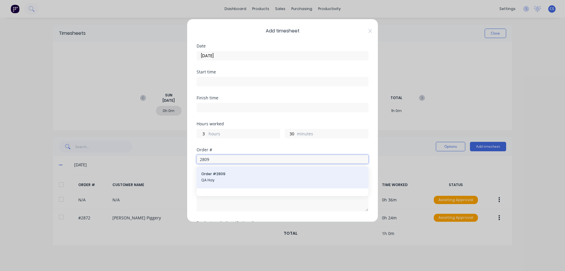
type input "2809"
click at [233, 182] on span "QA Hay" at bounding box center [282, 179] width 162 height 5
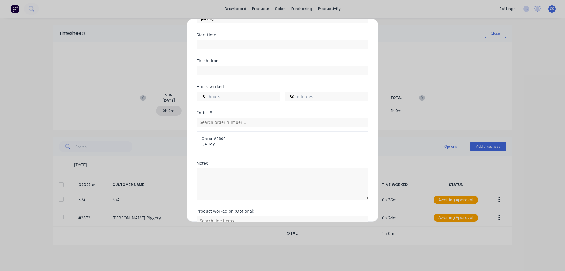
scroll to position [67, 0]
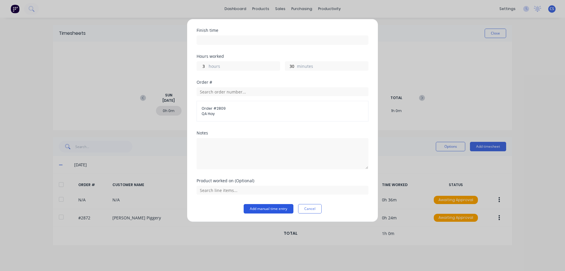
click at [267, 208] on button "Add manual time entry" at bounding box center [269, 208] width 50 height 9
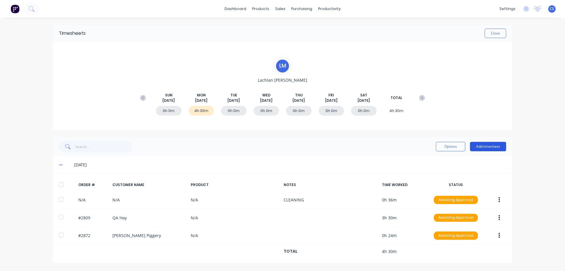
click at [492, 146] on button "Add timesheet" at bounding box center [488, 146] width 36 height 9
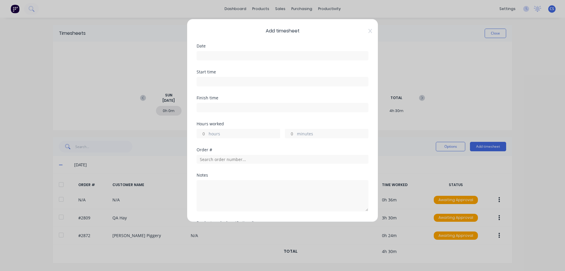
click at [211, 56] on input at bounding box center [282, 55] width 171 height 9
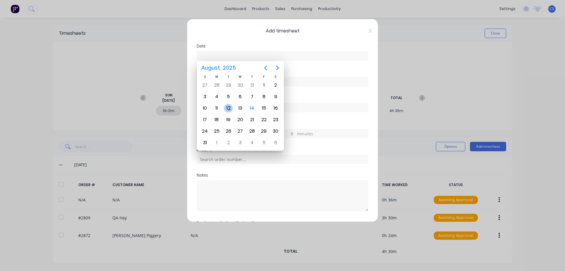
click at [228, 107] on div "12" at bounding box center [228, 108] width 9 height 9
type input "[DATE]"
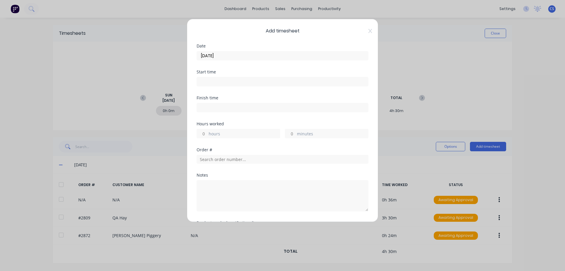
click at [206, 131] on input "hours" at bounding box center [202, 133] width 10 height 9
type input "2"
type textarea "MAINTENANCE"
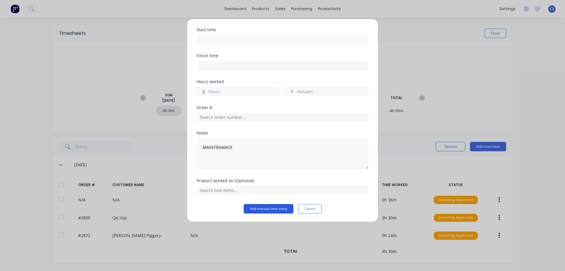
click at [267, 210] on button "Add manual time entry" at bounding box center [269, 208] width 50 height 9
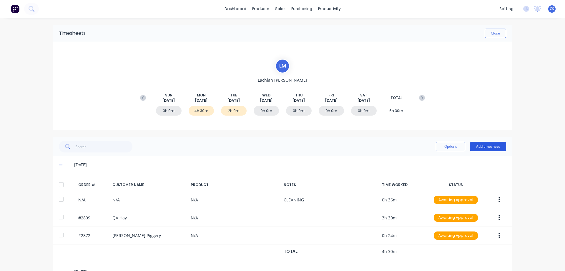
click at [481, 147] on button "Add timesheet" at bounding box center [488, 146] width 36 height 9
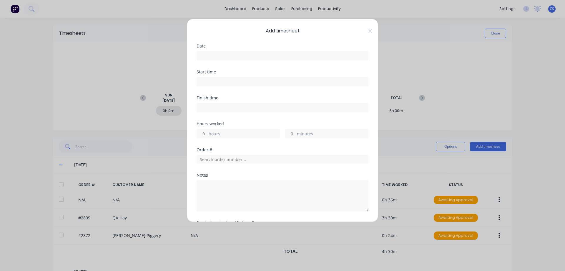
click at [220, 55] on input at bounding box center [282, 55] width 171 height 9
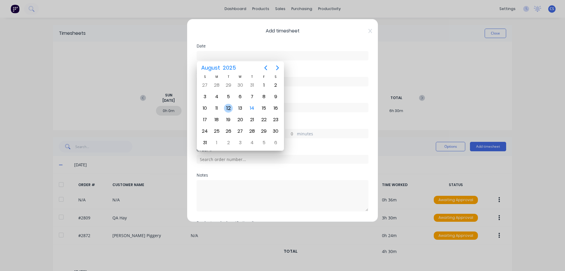
click at [230, 108] on div "12" at bounding box center [228, 108] width 9 height 9
type input "[DATE]"
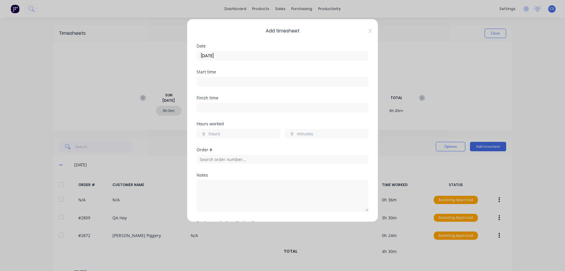
click at [205, 133] on input "hours" at bounding box center [202, 133] width 10 height 9
type input "1"
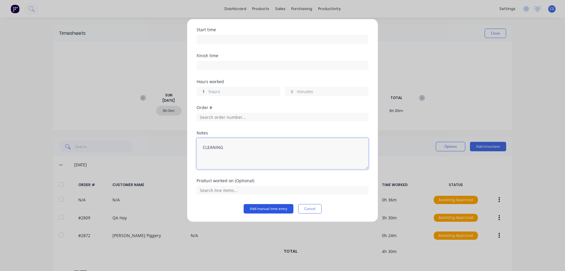
type textarea "CLEANING"
click at [274, 211] on button "Add manual time entry" at bounding box center [269, 208] width 50 height 9
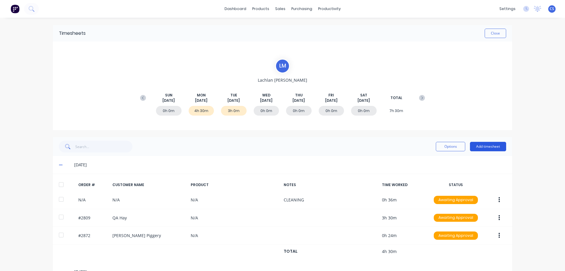
click at [487, 145] on button "Add timesheet" at bounding box center [488, 146] width 36 height 9
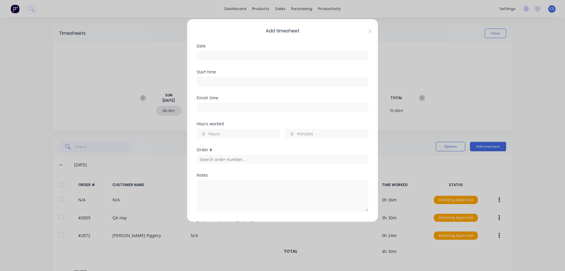
click at [233, 56] on input at bounding box center [282, 55] width 171 height 9
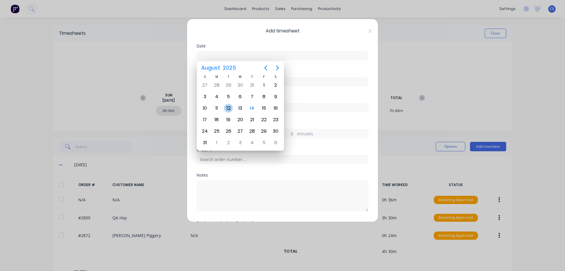
click at [226, 109] on div "12" at bounding box center [228, 108] width 9 height 9
type input "[DATE]"
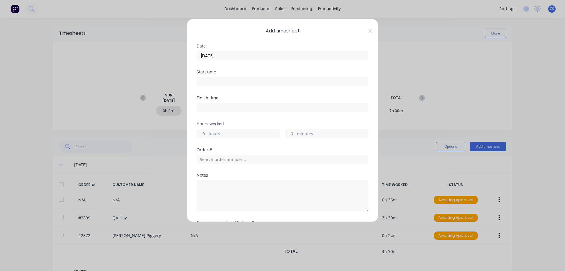
click at [205, 134] on input "hours" at bounding box center [202, 133] width 10 height 9
type input "1"
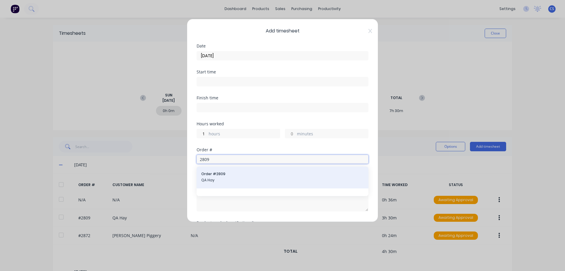
type input "2809"
click at [246, 172] on span "Order # 2809" at bounding box center [282, 173] width 162 height 5
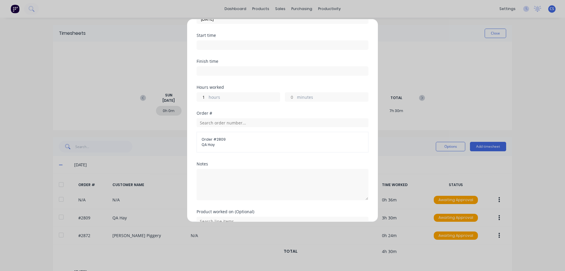
scroll to position [67, 0]
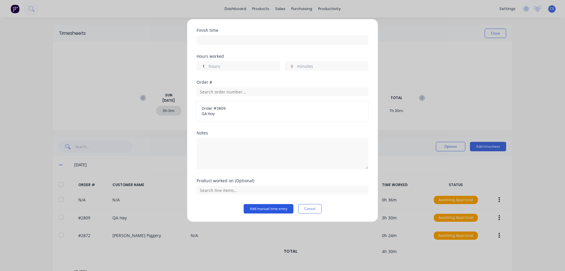
click at [260, 206] on button "Add manual time entry" at bounding box center [269, 208] width 50 height 9
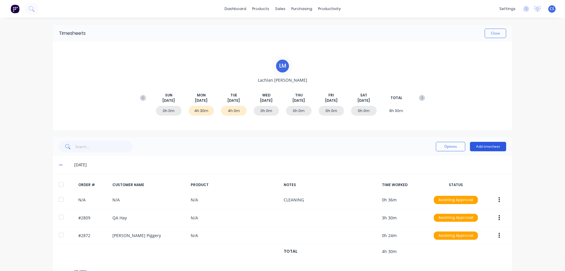
click at [488, 145] on button "Add timesheet" at bounding box center [488, 146] width 36 height 9
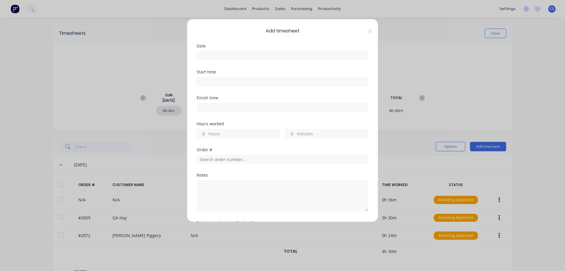
click at [221, 57] on input at bounding box center [282, 55] width 171 height 9
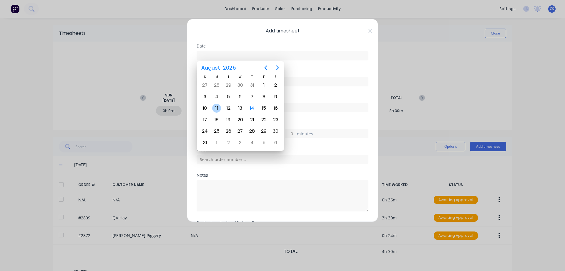
click at [220, 107] on div "11" at bounding box center [216, 108] width 9 height 9
type input "[DATE]"
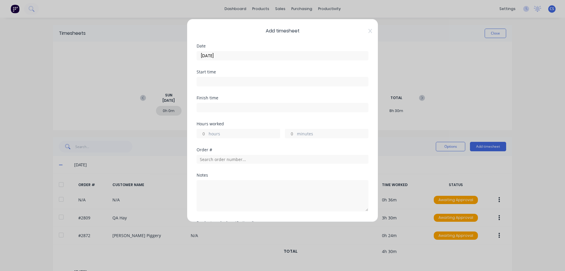
click at [207, 133] on input "hours" at bounding box center [202, 133] width 10 height 9
type input "1"
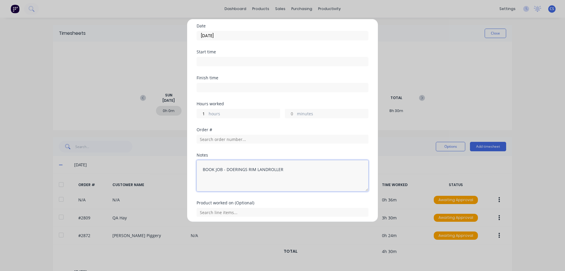
scroll to position [42, 0]
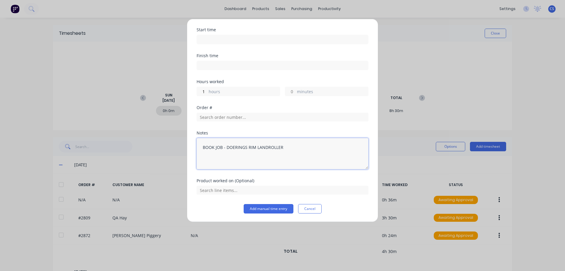
type textarea "BOOK JOB - DOERINGS RIM LANDROLLER"
click at [275, 204] on form "Date 11/08/2025 Start time Finish time Hours worked 1 hours minutes Order # Not…" at bounding box center [283, 107] width 172 height 211
click at [274, 208] on button "Add manual time entry" at bounding box center [269, 208] width 50 height 9
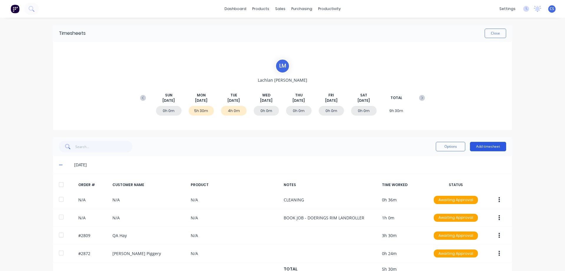
click at [488, 147] on button "Add timesheet" at bounding box center [488, 146] width 36 height 9
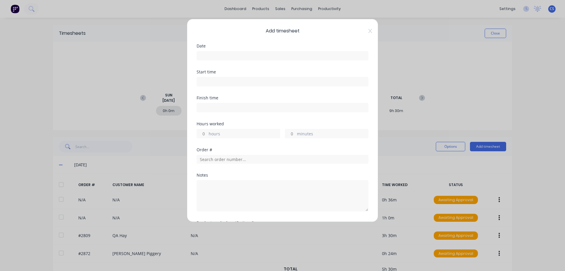
click at [234, 57] on input at bounding box center [282, 55] width 171 height 9
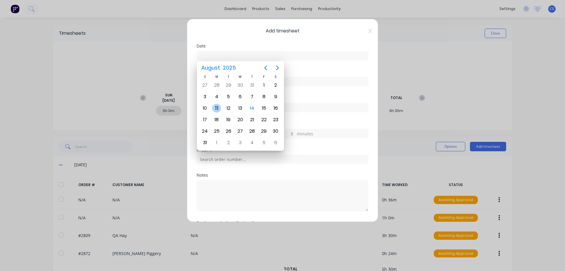
click at [218, 107] on div "11" at bounding box center [216, 108] width 9 height 9
type input "[DATE]"
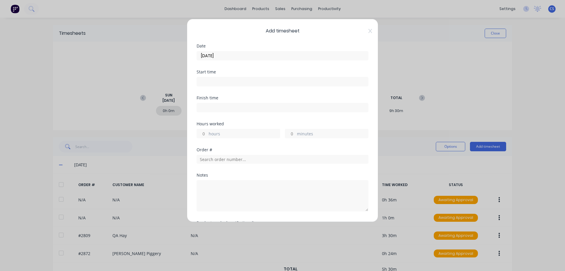
click at [208, 132] on div "hours" at bounding box center [239, 133] width 84 height 9
click at [206, 132] on input "hours" at bounding box center [202, 133] width 10 height 9
type input "1"
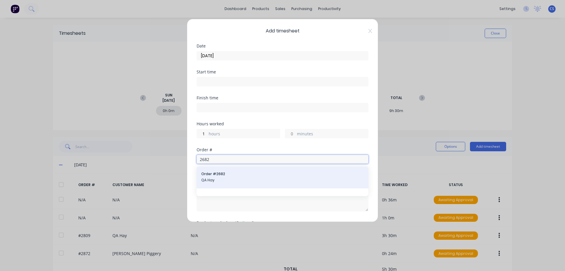
type input "2682"
click at [272, 181] on span "QA Hay" at bounding box center [282, 179] width 162 height 5
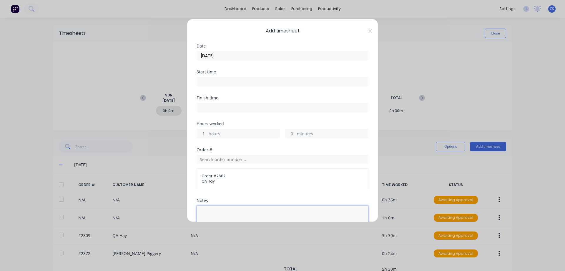
click at [220, 210] on textarea at bounding box center [283, 220] width 172 height 31
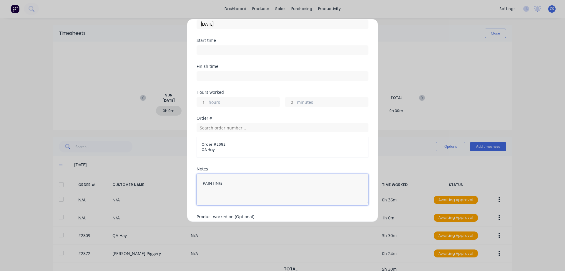
scroll to position [67, 0]
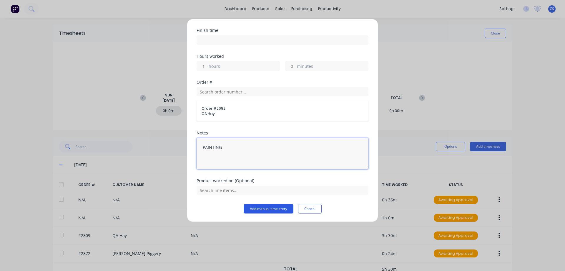
type textarea "PAINTING"
click at [274, 210] on button "Add manual time entry" at bounding box center [269, 208] width 50 height 9
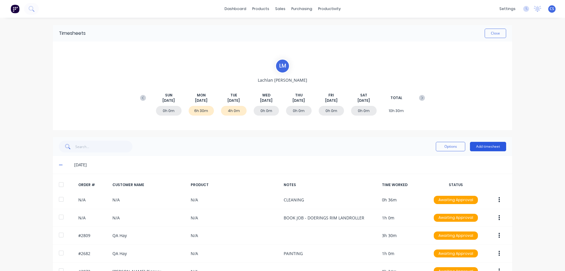
click at [489, 146] on button "Add timesheet" at bounding box center [488, 146] width 36 height 9
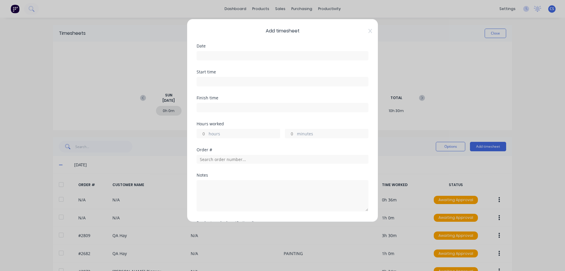
click at [205, 56] on input at bounding box center [282, 55] width 171 height 9
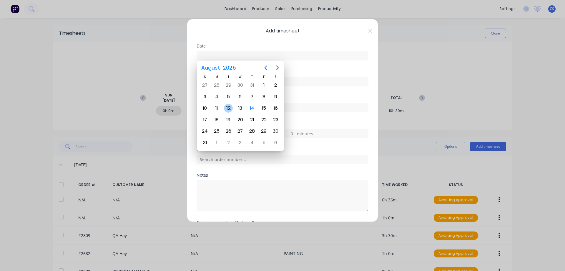
click at [231, 108] on div "12" at bounding box center [228, 108] width 9 height 9
type input "[DATE]"
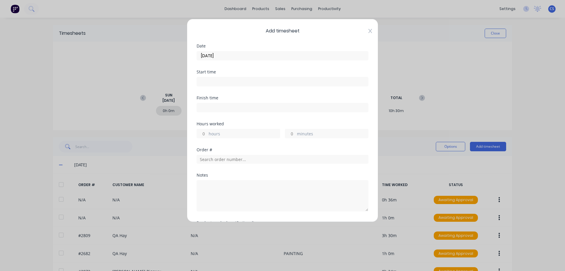
click at [369, 32] on icon at bounding box center [371, 31] width 4 height 5
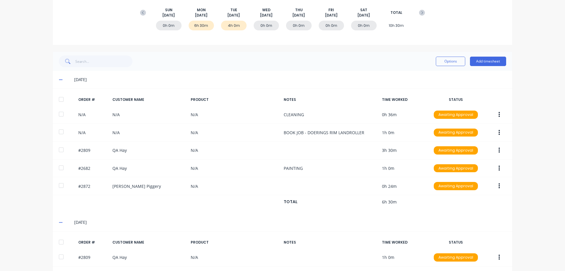
scroll to position [88, 0]
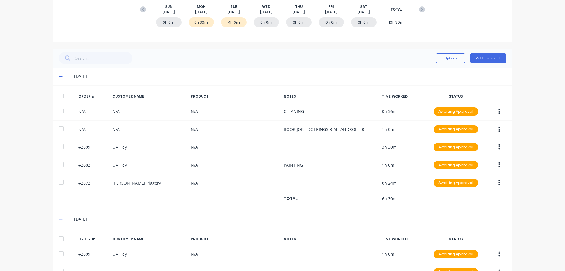
click at [59, 76] on icon at bounding box center [61, 76] width 4 height 1
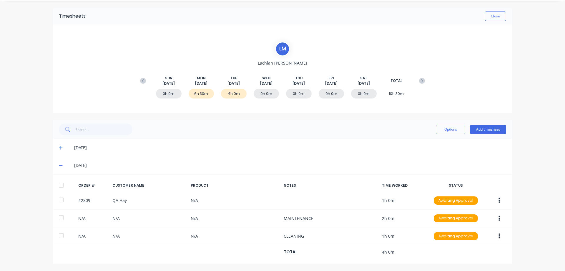
scroll to position [17, 0]
click at [485, 128] on button "Add timesheet" at bounding box center [488, 129] width 36 height 9
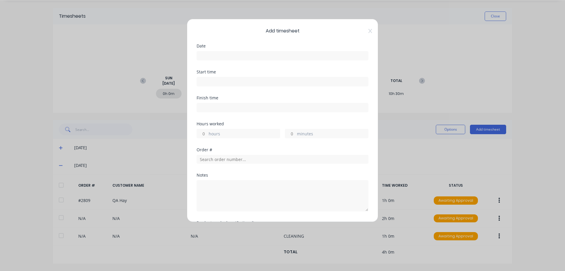
click at [211, 57] on input at bounding box center [282, 55] width 171 height 9
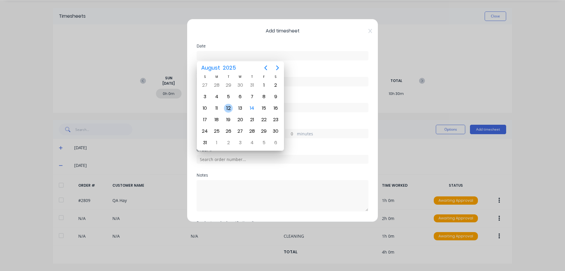
click at [227, 107] on div "12" at bounding box center [228, 108] width 9 height 9
type input "[DATE]"
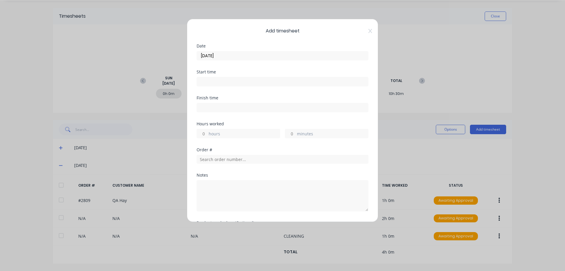
click at [206, 135] on input "hours" at bounding box center [202, 133] width 10 height 9
type input "2"
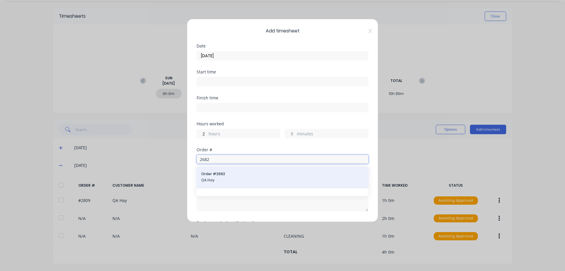
type input "2682"
click at [230, 177] on div "Order # 2682 QA Hay" at bounding box center [282, 177] width 162 height 12
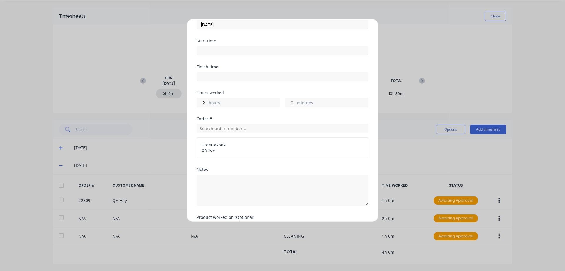
scroll to position [67, 0]
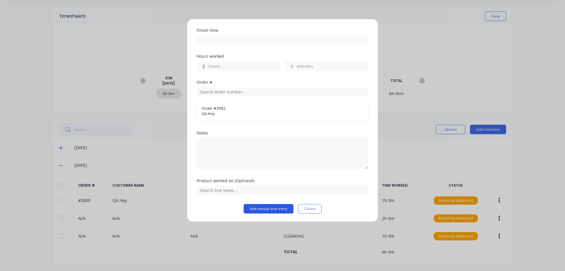
click at [259, 209] on button "Add manual time entry" at bounding box center [269, 208] width 50 height 9
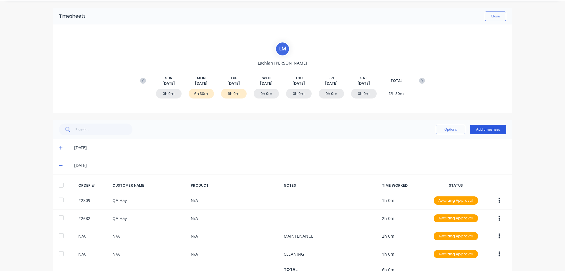
click at [483, 129] on button "Add timesheet" at bounding box center [488, 129] width 36 height 9
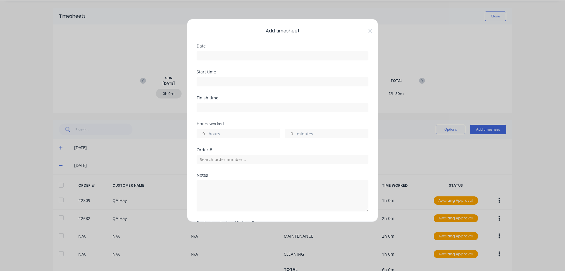
click at [223, 55] on input at bounding box center [282, 55] width 171 height 9
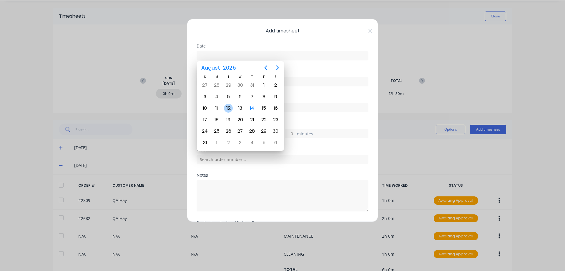
click at [227, 108] on div "12" at bounding box center [228, 108] width 9 height 9
type input "[DATE]"
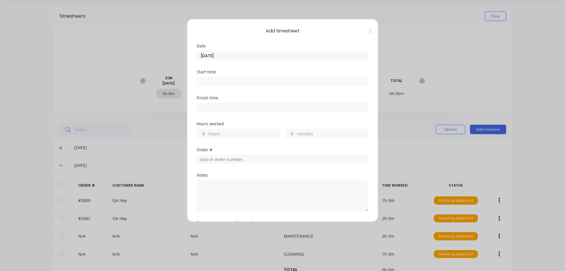
click at [205, 132] on input "hours" at bounding box center [202, 133] width 10 height 9
type input "2"
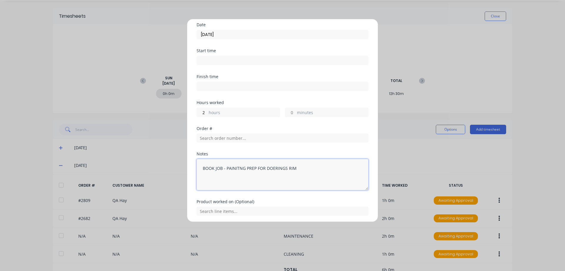
scroll to position [42, 0]
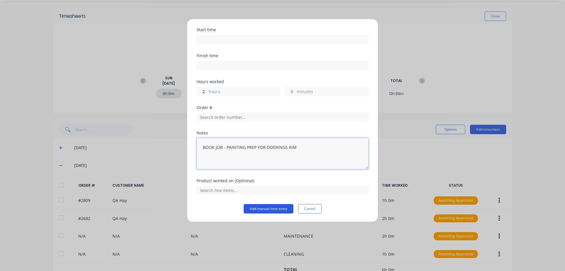
type textarea "BOOK JOB - PAINTING PREP FOR DOERINGS RIM"
click at [267, 209] on button "Add manual time entry" at bounding box center [269, 208] width 50 height 9
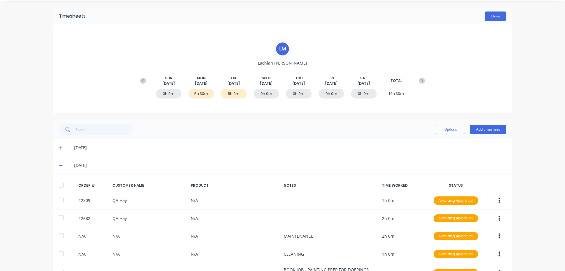
click at [488, 18] on button "Close" at bounding box center [495, 15] width 21 height 9
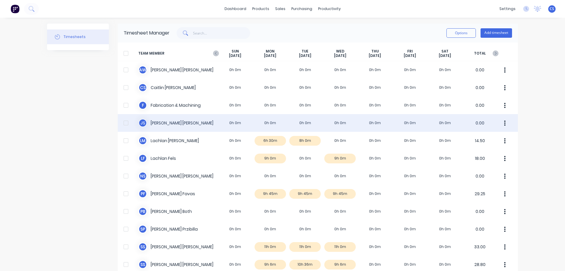
click at [183, 121] on div "J S Joel Schutz 0h 0m 0h 0m 0h 0m 0h 0m 0h 0m 0h 0m 0h 0m 0.00" at bounding box center [318, 123] width 400 height 18
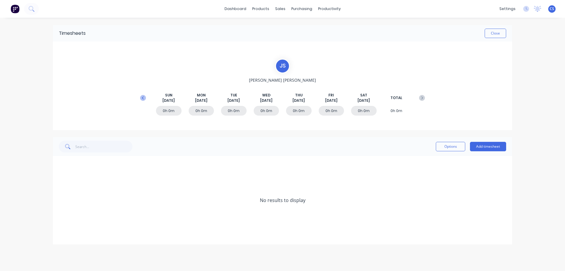
click at [141, 98] on icon at bounding box center [143, 98] width 6 height 6
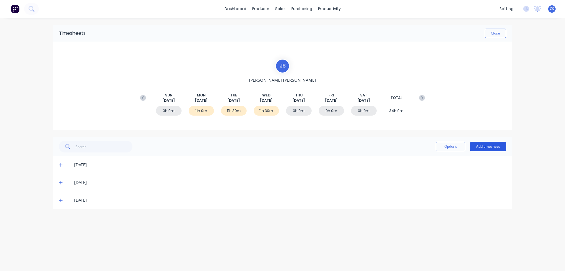
click at [481, 145] on button "Add timesheet" at bounding box center [488, 146] width 36 height 9
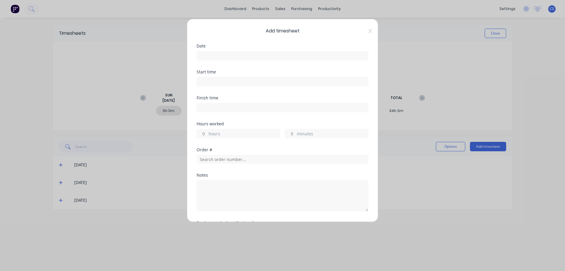
click at [211, 56] on input at bounding box center [282, 55] width 171 height 9
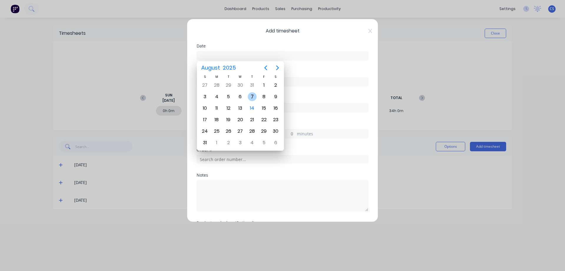
click at [254, 97] on div "7" at bounding box center [252, 96] width 9 height 9
type input "[DATE]"
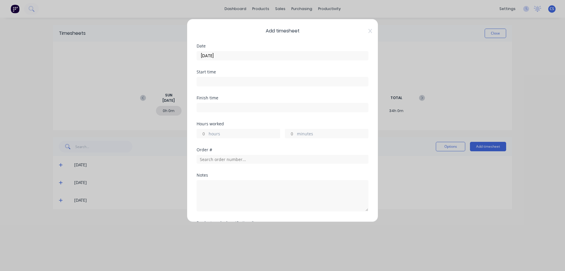
click at [207, 131] on input "hours" at bounding box center [202, 133] width 10 height 9
type input "8"
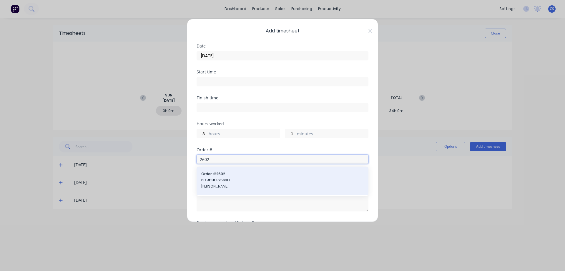
type input "2602"
click at [257, 176] on div "Order # 2602 PO #: HC-2563D P.S Nottle" at bounding box center [282, 180] width 162 height 19
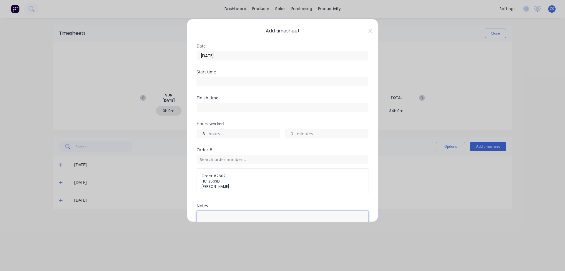
click at [221, 214] on textarea at bounding box center [283, 225] width 172 height 31
type textarea "r"
type textarea "T"
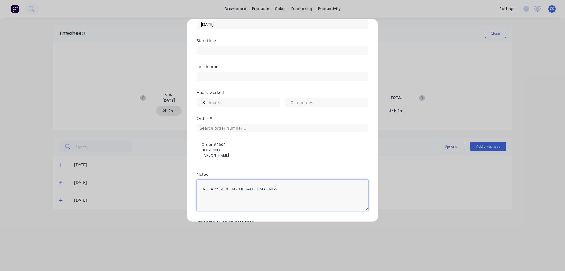
scroll to position [73, 0]
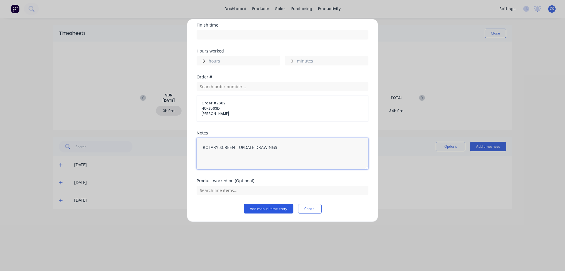
type textarea "ROTARY SCREEN - UPDATE DRAWINGS"
click at [270, 209] on button "Add manual time entry" at bounding box center [269, 208] width 50 height 9
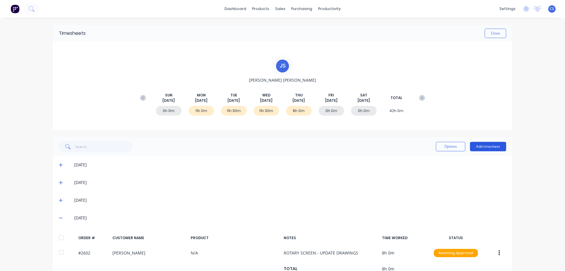
click at [491, 150] on button "Add timesheet" at bounding box center [488, 146] width 36 height 9
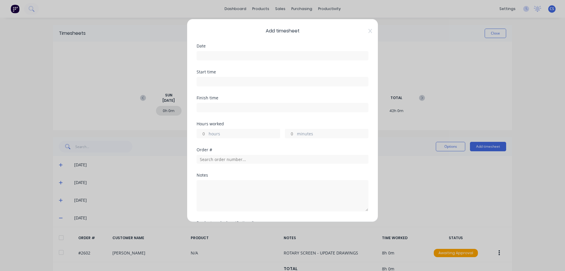
click at [226, 56] on input at bounding box center [282, 55] width 171 height 9
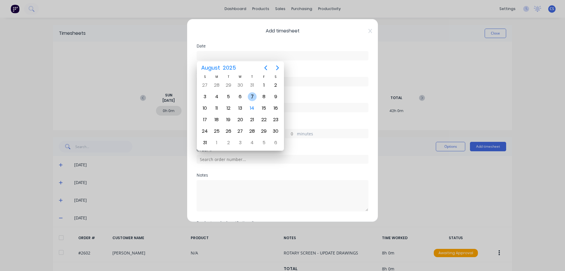
click at [253, 94] on div "7" at bounding box center [252, 96] width 9 height 9
type input "[DATE]"
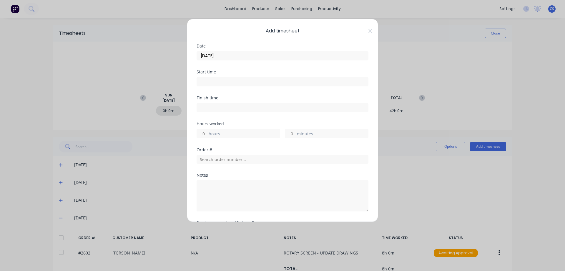
click at [205, 133] on input "hours" at bounding box center [202, 133] width 10 height 9
type input "3"
type input "30"
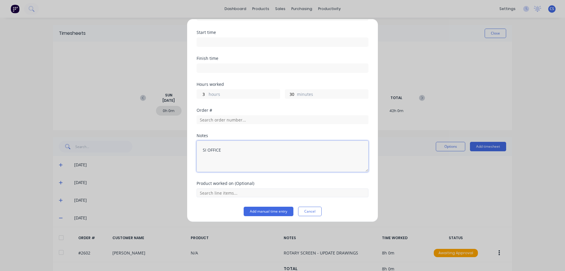
scroll to position [42, 0]
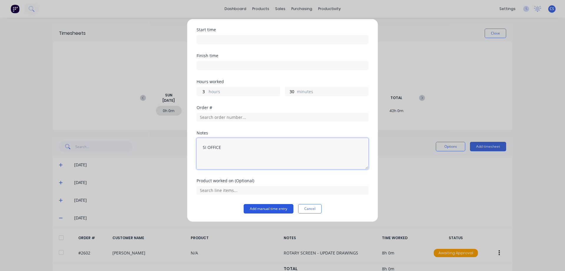
type textarea "SI OFFICE"
click at [272, 210] on button "Add manual time entry" at bounding box center [269, 208] width 50 height 9
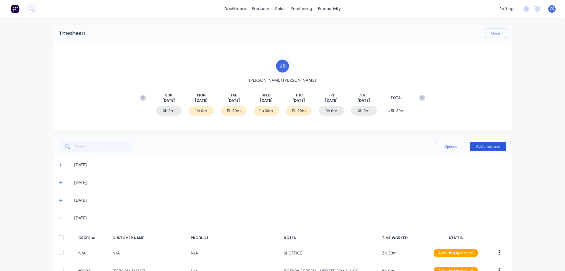
click at [483, 149] on button "Add timesheet" at bounding box center [488, 146] width 36 height 9
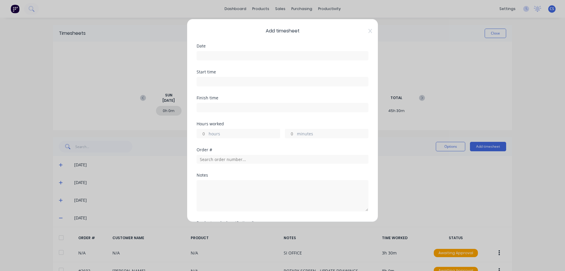
click at [200, 54] on input at bounding box center [282, 55] width 171 height 9
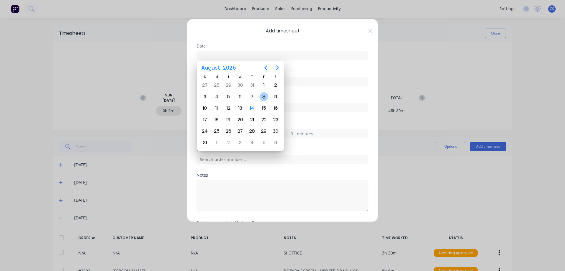
click at [263, 96] on div "8" at bounding box center [264, 96] width 9 height 9
type input "[DATE]"
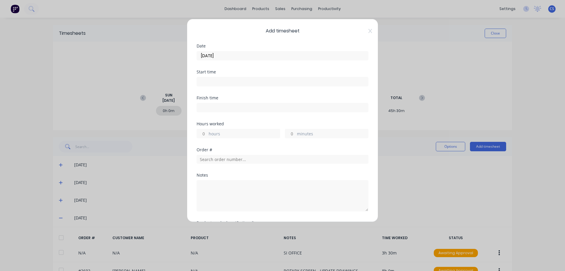
click at [206, 132] on input "hours" at bounding box center [202, 133] width 10 height 9
type input "9"
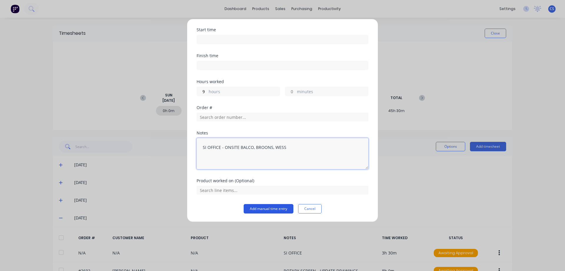
type textarea "SI OFFICE - ONSITE BALCO, BROONS, WESS"
click at [271, 210] on button "Add manual time entry" at bounding box center [269, 208] width 50 height 9
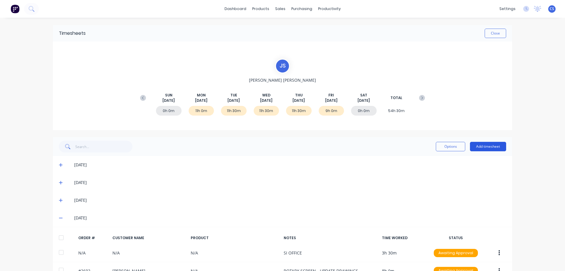
click at [493, 144] on button "Add timesheet" at bounding box center [488, 146] width 36 height 9
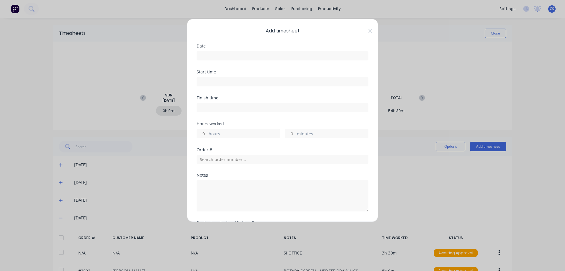
click at [244, 57] on input at bounding box center [282, 55] width 171 height 9
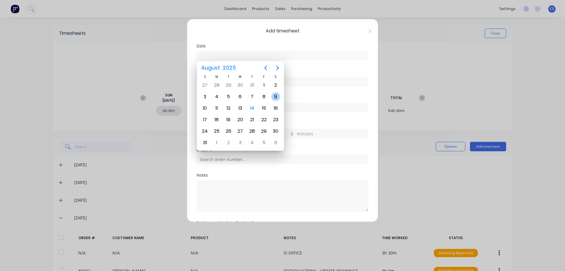
click at [276, 94] on div "9" at bounding box center [275, 96] width 9 height 9
type input "[DATE]"
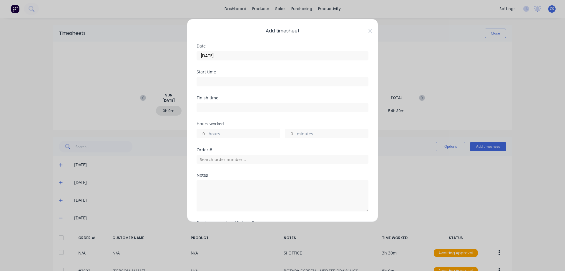
click at [205, 132] on input "hours" at bounding box center [202, 133] width 10 height 9
type input "7"
type input "30"
click at [205, 132] on input "7" at bounding box center [202, 133] width 10 height 9
type input "3"
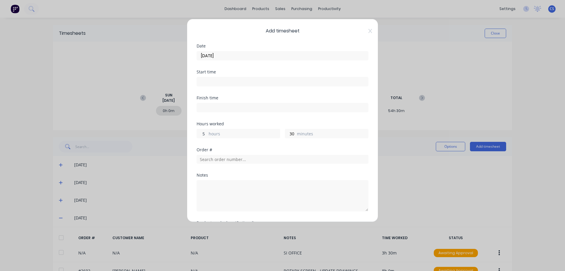
type input "5"
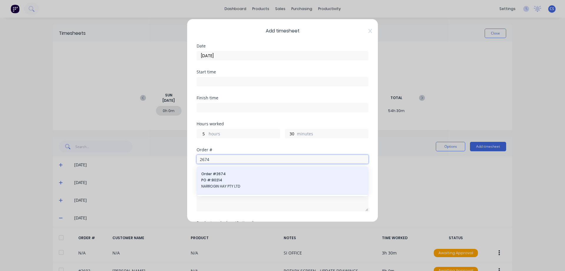
type input "2674"
click at [259, 179] on span "PO #: 80214" at bounding box center [282, 179] width 162 height 5
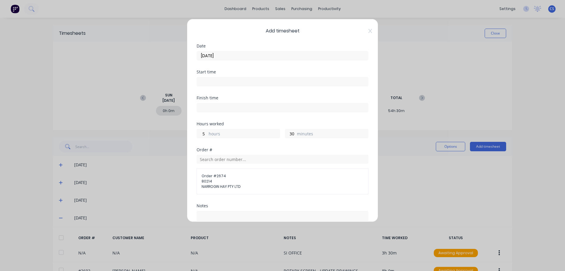
scroll to position [73, 0]
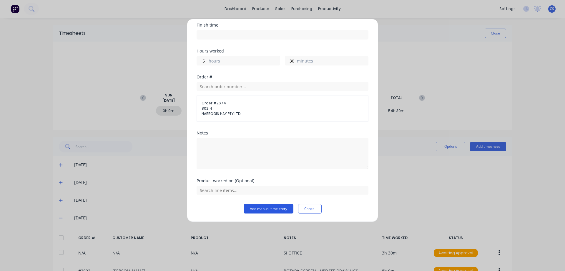
click at [265, 208] on button "Add manual time entry" at bounding box center [269, 208] width 50 height 9
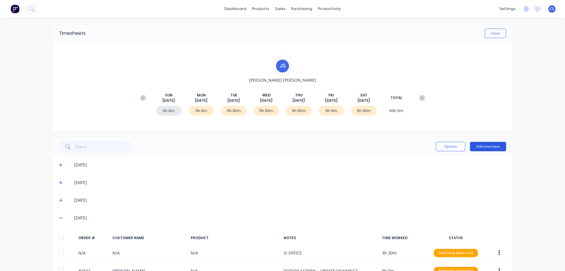
click at [482, 145] on button "Add timesheet" at bounding box center [488, 146] width 36 height 9
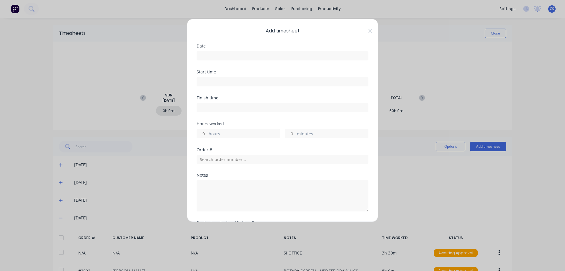
click at [211, 52] on input at bounding box center [282, 55] width 171 height 9
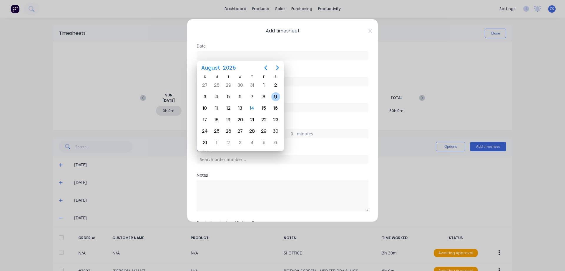
click at [276, 96] on div "9" at bounding box center [275, 96] width 9 height 9
type input "[DATE]"
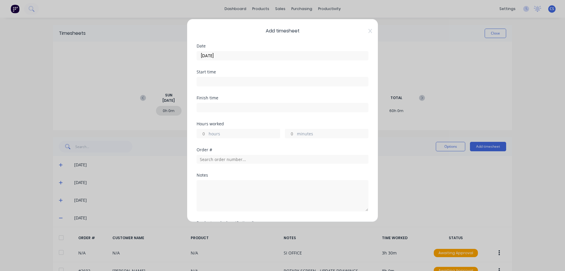
click at [206, 133] on input "hours" at bounding box center [202, 133] width 10 height 9
type input "1"
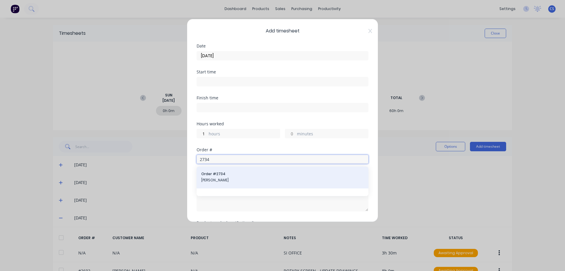
type input "2734"
click at [258, 180] on span "[PERSON_NAME]" at bounding box center [282, 179] width 162 height 5
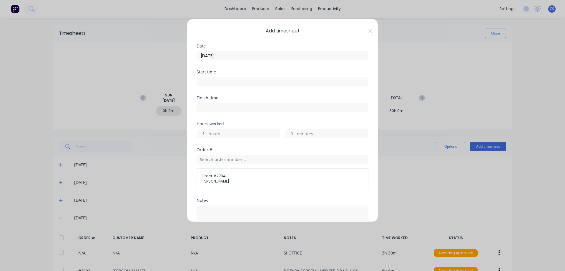
scroll to position [67, 0]
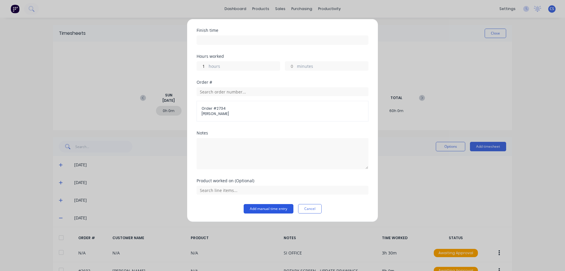
click at [260, 211] on button "Add manual time entry" at bounding box center [269, 208] width 50 height 9
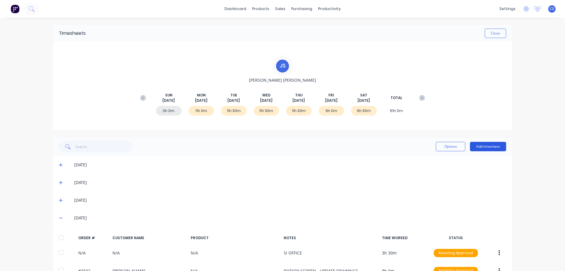
click at [473, 144] on button "Add timesheet" at bounding box center [488, 146] width 36 height 9
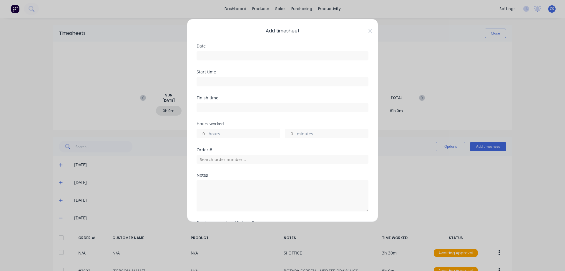
click at [214, 54] on input at bounding box center [282, 55] width 171 height 9
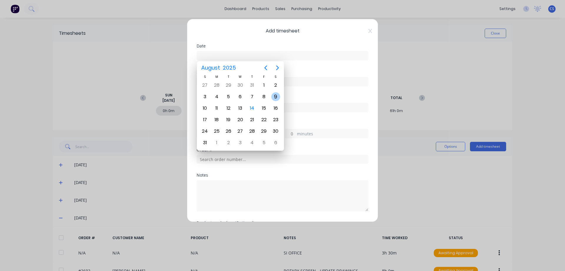
click at [277, 95] on div "9" at bounding box center [275, 96] width 9 height 9
type input "[DATE]"
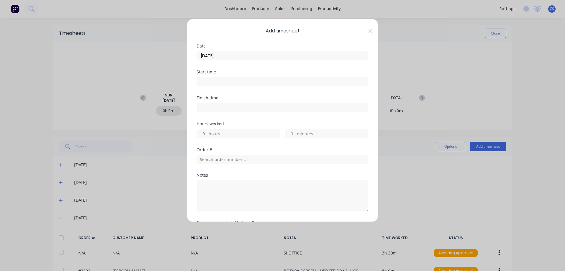
click at [206, 133] on input "hours" at bounding box center [202, 133] width 10 height 9
type input "1"
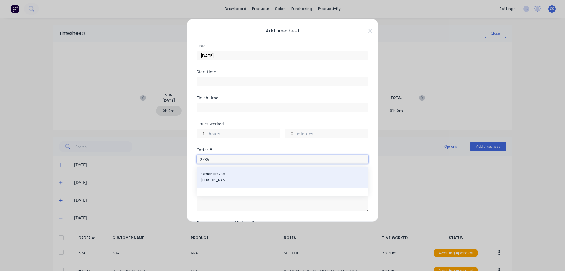
type input "2735"
click at [243, 176] on span "Order # 2735" at bounding box center [282, 173] width 162 height 5
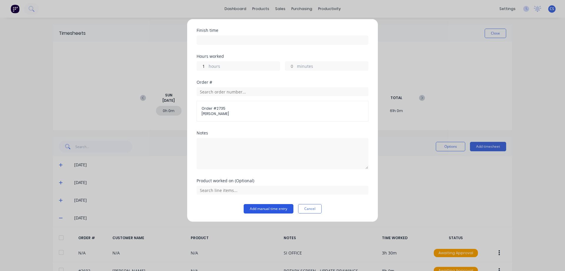
click at [258, 208] on button "Add manual time entry" at bounding box center [269, 208] width 50 height 9
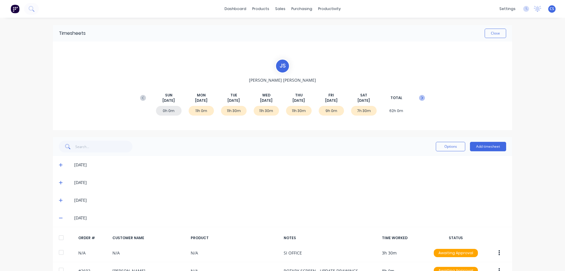
click at [421, 99] on icon at bounding box center [422, 98] width 6 height 6
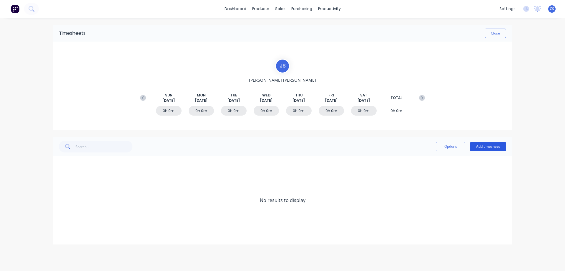
click at [493, 148] on button "Add timesheet" at bounding box center [488, 146] width 36 height 9
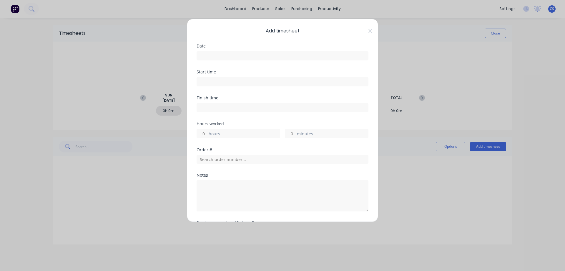
click at [208, 53] on input at bounding box center [282, 55] width 171 height 9
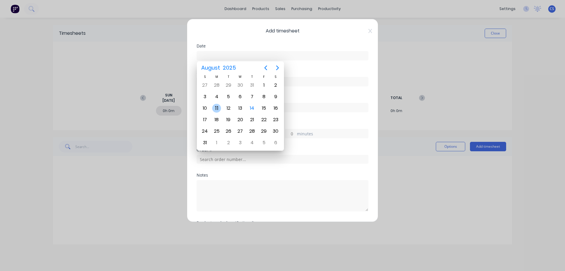
click at [218, 109] on div "11" at bounding box center [216, 108] width 9 height 9
type input "[DATE]"
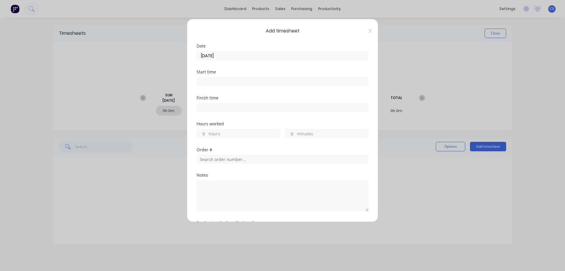
click at [206, 133] on input "hours" at bounding box center [202, 133] width 10 height 9
type input "2"
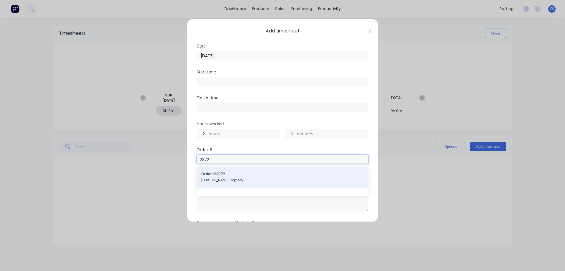
type input "2872"
click at [245, 180] on span "[PERSON_NAME] Piggery" at bounding box center [282, 179] width 162 height 5
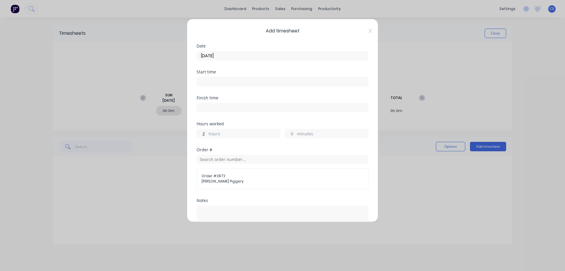
scroll to position [67, 0]
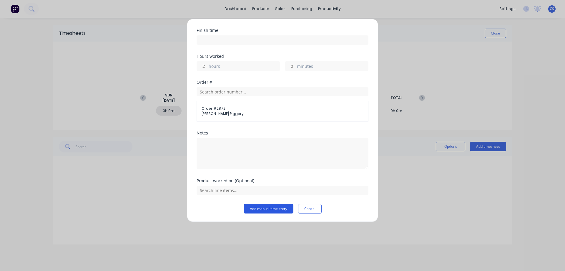
click at [261, 208] on button "Add manual time entry" at bounding box center [269, 208] width 50 height 9
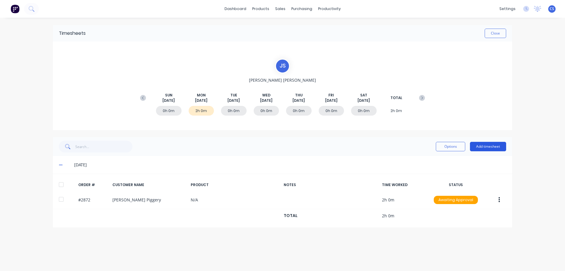
click at [488, 147] on button "Add timesheet" at bounding box center [488, 146] width 36 height 9
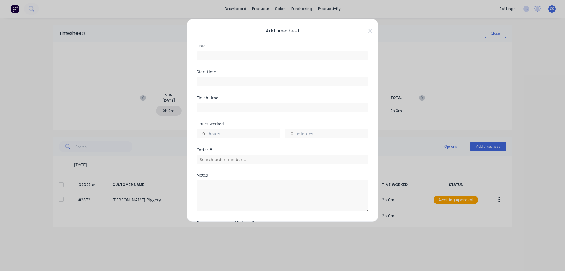
click at [227, 57] on input at bounding box center [282, 55] width 171 height 9
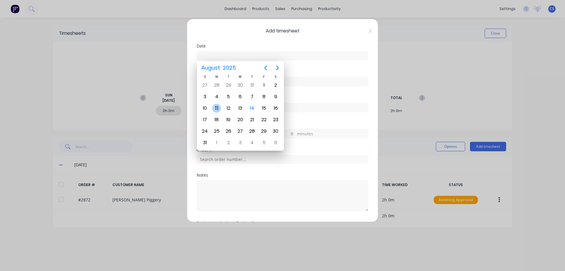
click at [219, 107] on div "11" at bounding box center [216, 108] width 9 height 9
type input "[DATE]"
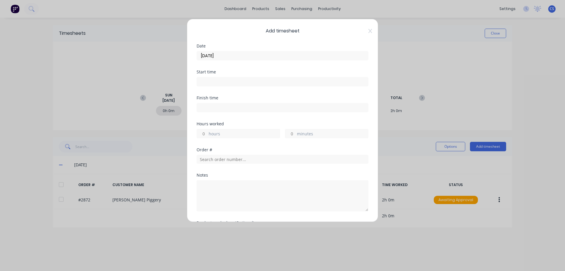
click at [205, 134] on input "hours" at bounding box center [202, 133] width 10 height 9
type input "8"
type input "30"
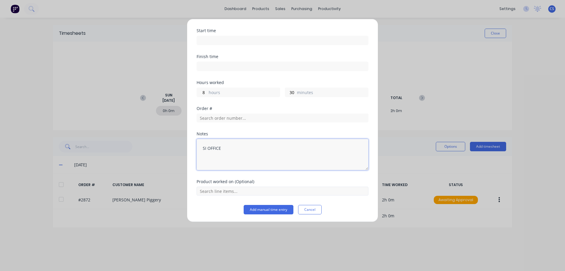
scroll to position [42, 0]
type textarea "SI OFFICE"
click at [273, 209] on button "Add manual time entry" at bounding box center [269, 208] width 50 height 9
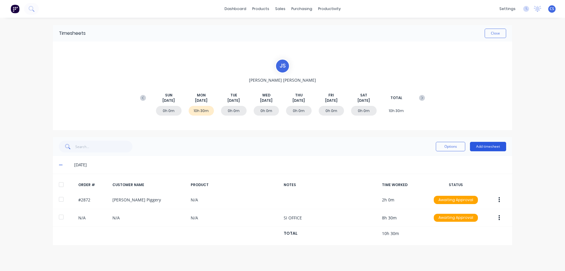
click at [489, 145] on button "Add timesheet" at bounding box center [488, 146] width 36 height 9
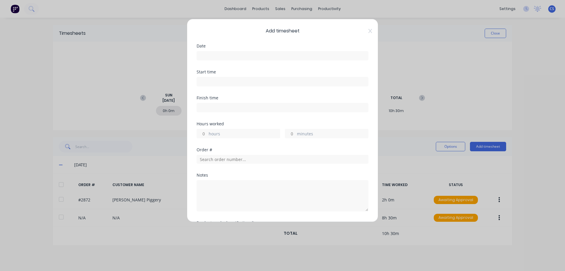
click at [221, 58] on input at bounding box center [282, 55] width 171 height 9
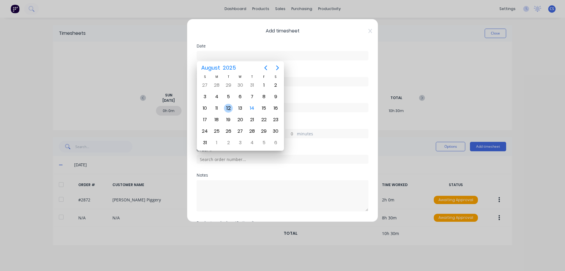
click at [231, 107] on div "12" at bounding box center [228, 108] width 9 height 9
type input "[DATE]"
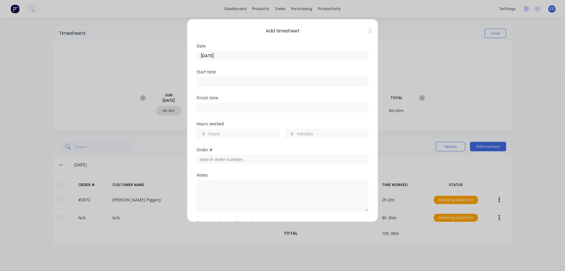
click at [205, 131] on input "hours" at bounding box center [202, 133] width 10 height 9
type input "6"
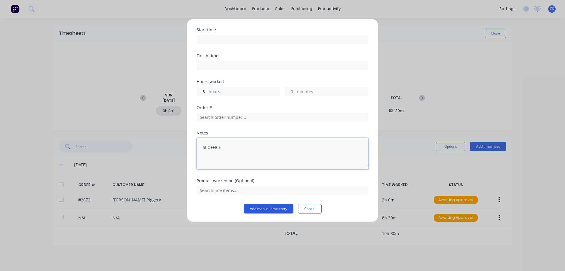
type textarea "SI OFFICE"
click at [263, 210] on button "Add manual time entry" at bounding box center [269, 208] width 50 height 9
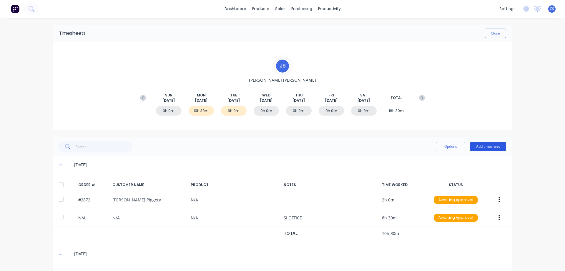
click at [479, 145] on button "Add timesheet" at bounding box center [488, 146] width 36 height 9
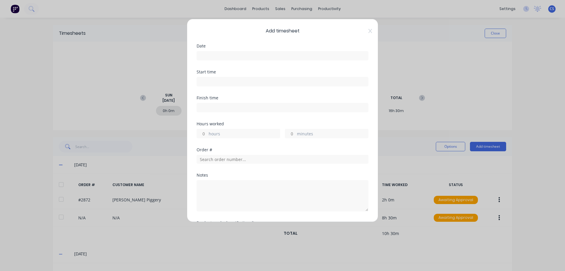
click at [210, 57] on input at bounding box center [282, 55] width 171 height 9
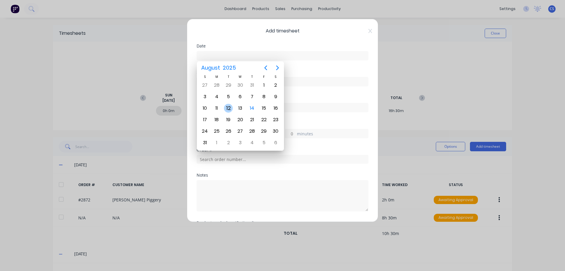
click at [230, 105] on div "12" at bounding box center [228, 108] width 9 height 9
type input "[DATE]"
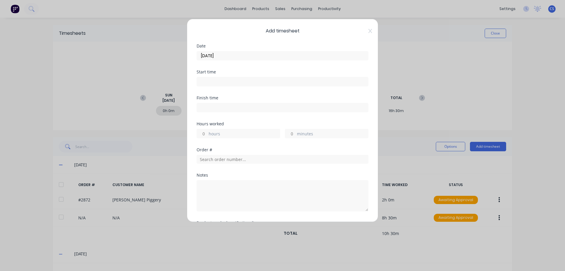
click at [204, 132] on input "hours" at bounding box center [202, 133] width 10 height 9
type input "5"
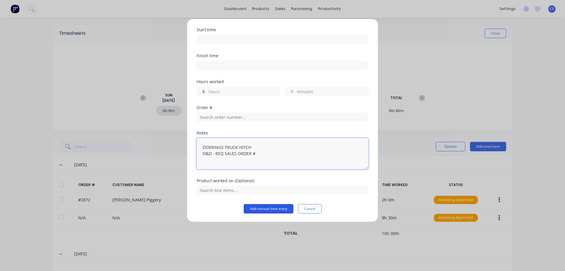
type textarea "DOERINGS TRUCK HITCH D&D - REQ SALES ORDER #"
click at [276, 208] on button "Add manual time entry" at bounding box center [269, 208] width 50 height 9
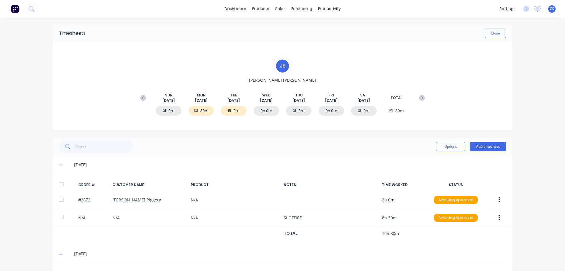
click at [486, 140] on div "Options Add timesheet" at bounding box center [282, 146] width 459 height 19
click at [488, 147] on button "Add timesheet" at bounding box center [488, 146] width 36 height 9
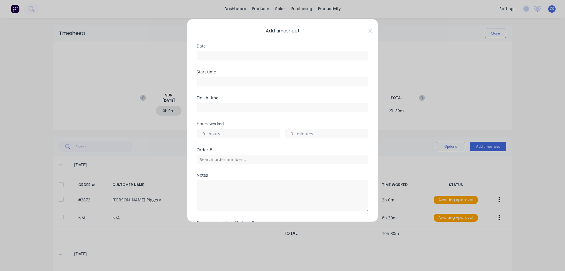
click at [209, 54] on input at bounding box center [282, 55] width 171 height 9
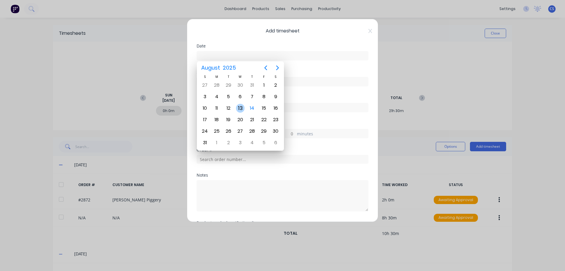
click at [240, 110] on div "13" at bounding box center [240, 108] width 9 height 9
type input "[DATE]"
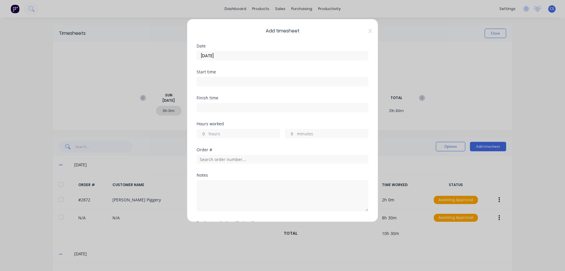
click at [206, 133] on input "hours" at bounding box center [202, 133] width 10 height 9
type input "6"
type input "30"
click at [224, 162] on input "text" at bounding box center [283, 159] width 172 height 9
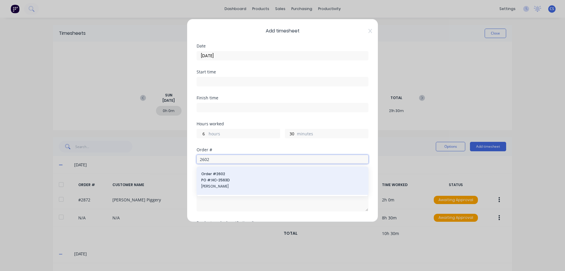
type input "2602"
click at [232, 177] on div "Order # 2602 PO #: HC-2563D P.S Nottle" at bounding box center [282, 180] width 162 height 19
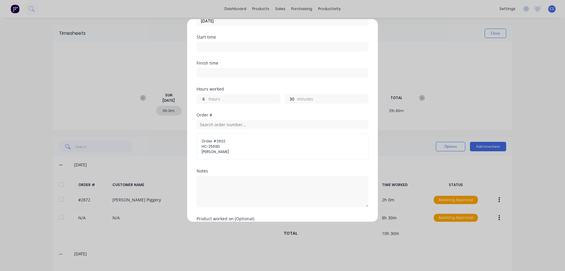
scroll to position [73, 0]
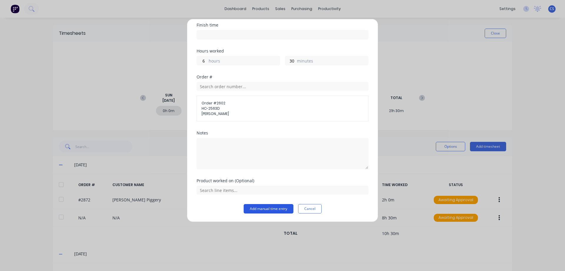
click at [266, 207] on button "Add manual time entry" at bounding box center [269, 208] width 50 height 9
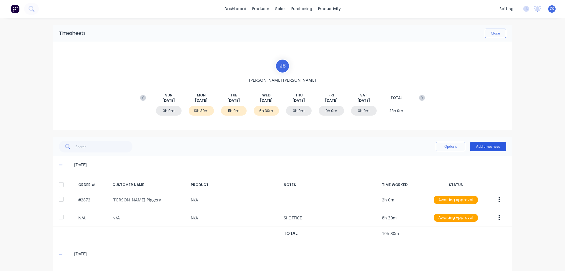
click at [480, 145] on button "Add timesheet" at bounding box center [488, 146] width 36 height 9
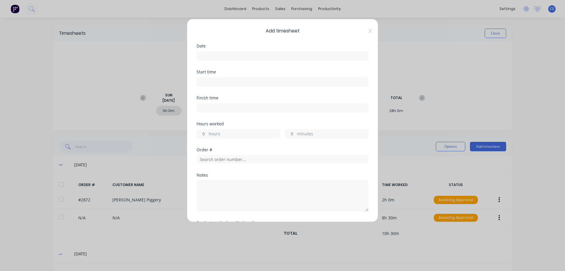
click at [205, 54] on input at bounding box center [282, 55] width 171 height 9
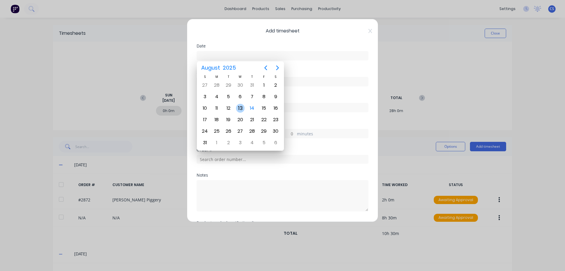
click at [242, 108] on div "13" at bounding box center [240, 108] width 9 height 9
type input "[DATE]"
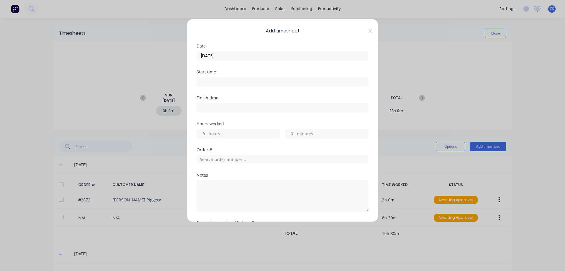
click at [205, 133] on input "hours" at bounding box center [202, 133] width 10 height 9
type input "5"
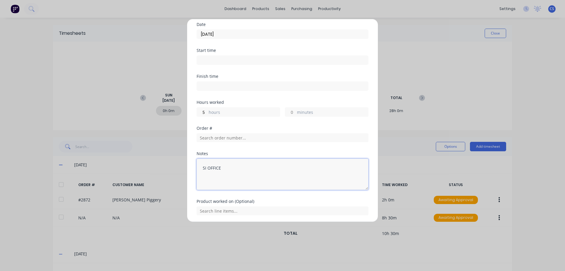
scroll to position [42, 0]
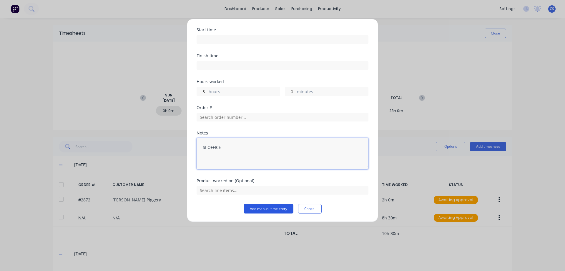
type textarea "SI OFFICE"
click at [274, 208] on button "Add manual time entry" at bounding box center [269, 208] width 50 height 9
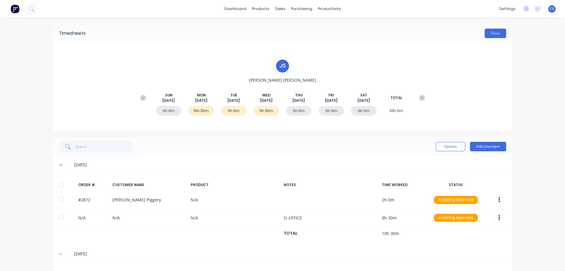
click at [488, 31] on button "Close" at bounding box center [495, 33] width 21 height 9
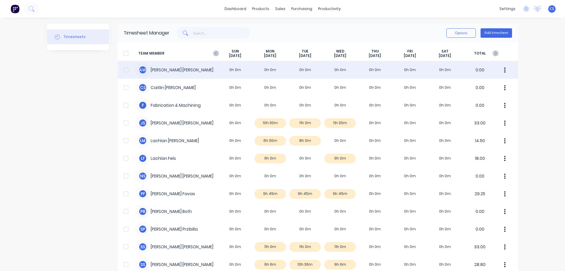
click at [176, 70] on div "A W Adam Wolter 0h 0m 0h 0m 0h 0m 0h 0m 0h 0m 0h 0m 0h 0m 0.00" at bounding box center [318, 70] width 400 height 18
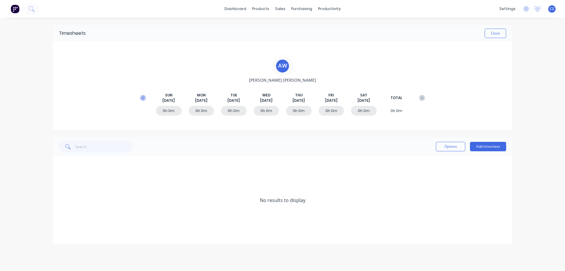
click at [144, 98] on icon at bounding box center [143, 98] width 6 height 6
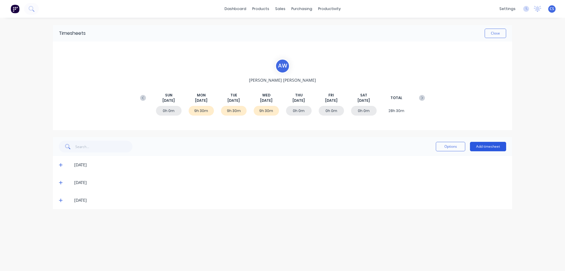
click at [494, 149] on button "Add timesheet" at bounding box center [488, 146] width 36 height 9
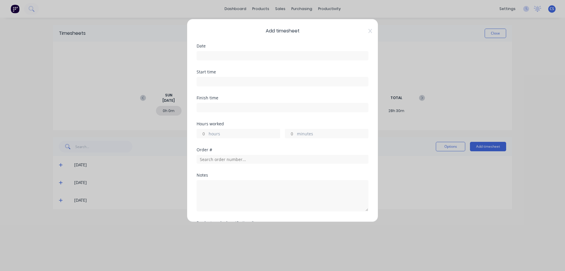
click at [209, 57] on input at bounding box center [282, 55] width 171 height 9
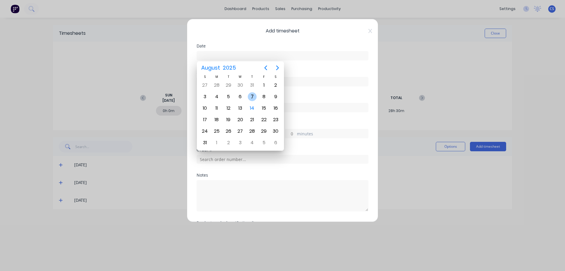
click at [250, 95] on div "7" at bounding box center [252, 96] width 9 height 9
type input "[DATE]"
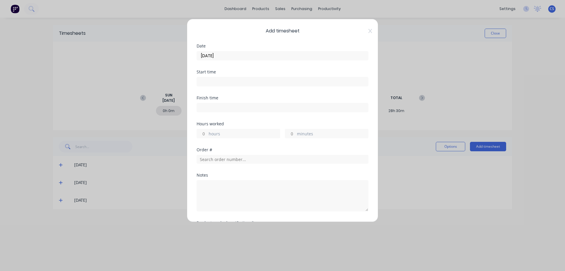
click at [206, 133] on input "hours" at bounding box center [202, 133] width 10 height 9
type input "6"
type input "30"
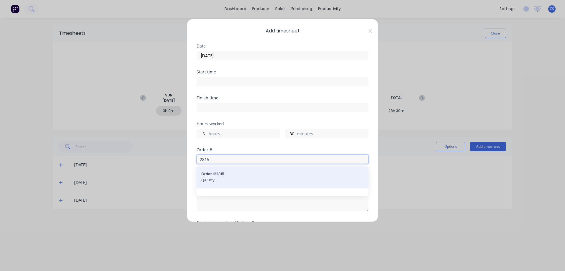
type input "2815"
click at [227, 175] on span "Order # 2815" at bounding box center [282, 173] width 162 height 5
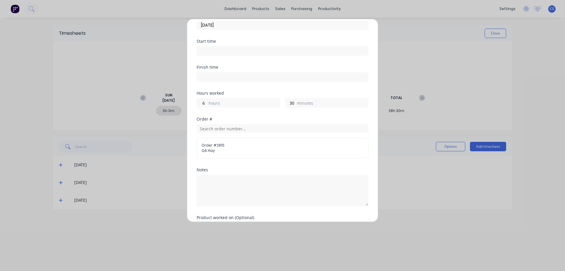
scroll to position [67, 0]
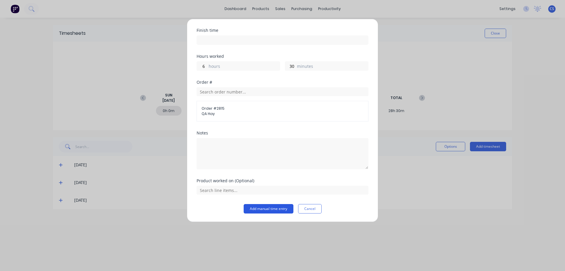
click at [264, 206] on button "Add manual time entry" at bounding box center [269, 208] width 50 height 9
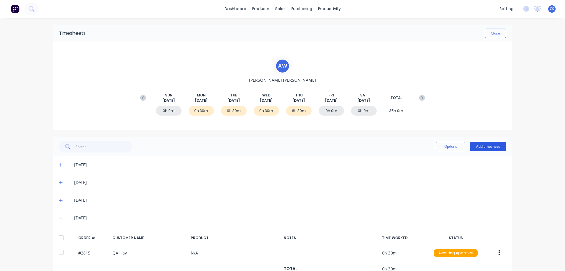
click at [482, 144] on button "Add timesheet" at bounding box center [488, 146] width 36 height 9
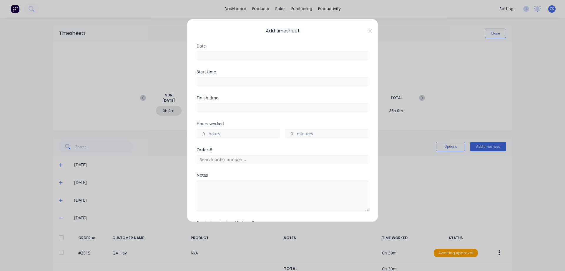
click at [215, 55] on input at bounding box center [282, 55] width 171 height 9
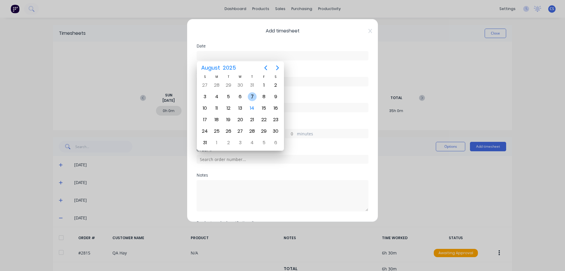
click at [256, 96] on div "7" at bounding box center [252, 96] width 9 height 9
type input "[DATE]"
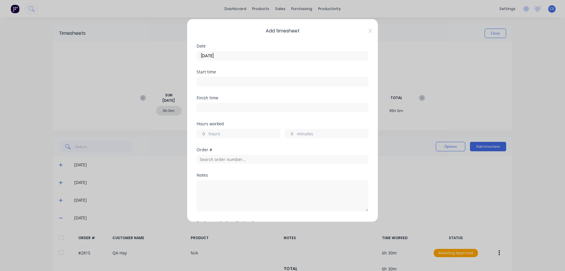
click at [205, 133] on input "hours" at bounding box center [202, 133] width 10 height 9
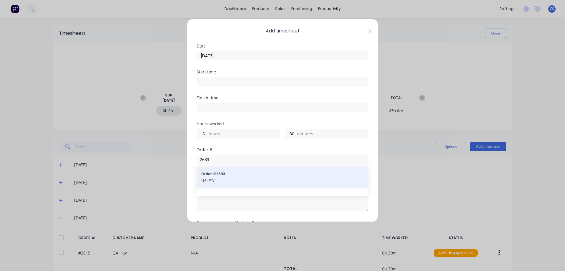
click at [233, 172] on span "Order # 2683" at bounding box center [282, 173] width 162 height 5
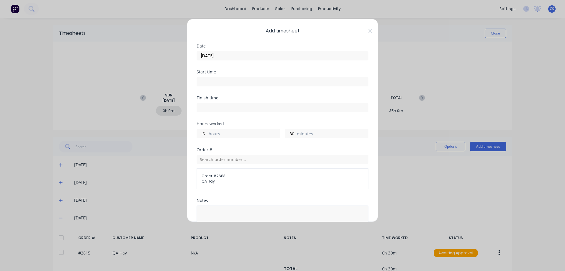
scroll to position [29, 0]
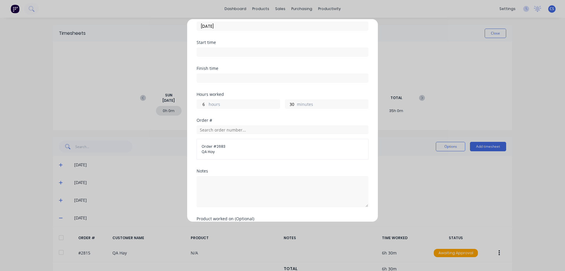
click at [222, 212] on div "Notes" at bounding box center [283, 193] width 172 height 48
click at [227, 190] on textarea at bounding box center [283, 191] width 172 height 31
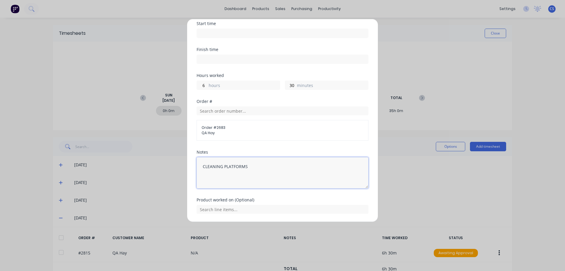
scroll to position [67, 0]
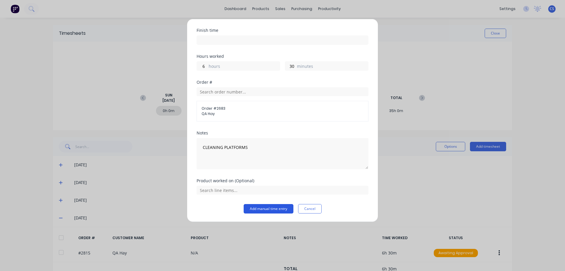
click at [274, 209] on button "Add manual time entry" at bounding box center [269, 208] width 50 height 9
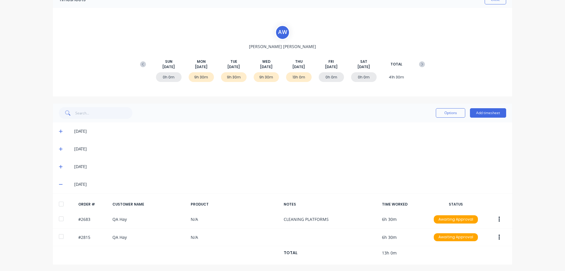
scroll to position [34, 0]
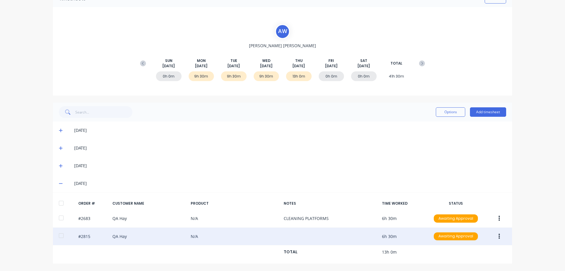
click at [498, 234] on button "button" at bounding box center [499, 236] width 14 height 11
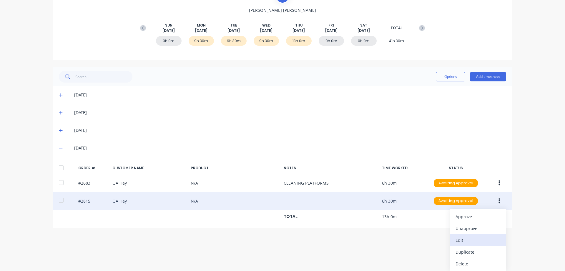
click at [473, 238] on div "Edit" at bounding box center [478, 239] width 45 height 9
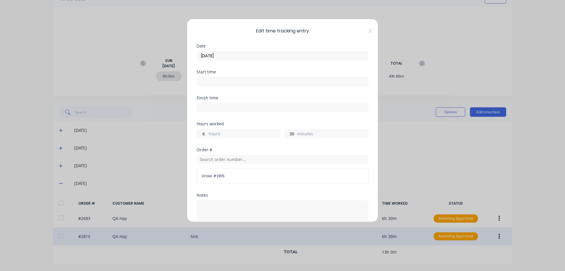
click at [209, 133] on label "hours" at bounding box center [244, 133] width 71 height 7
click at [207, 133] on input "6" at bounding box center [202, 133] width 10 height 9
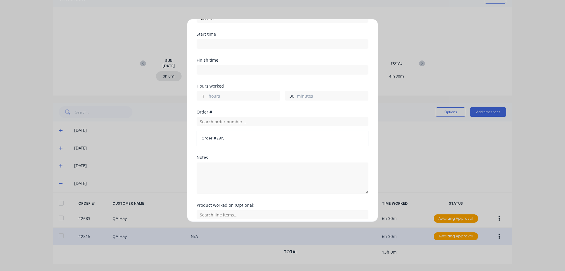
scroll to position [82, 0]
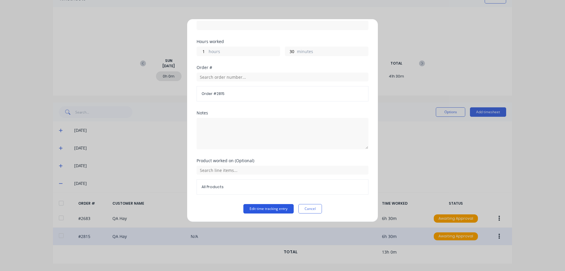
drag, startPoint x: 259, startPoint y: 207, endPoint x: 263, endPoint y: 206, distance: 4.7
click at [259, 207] on button "Edit time tracking entry" at bounding box center [268, 208] width 50 height 9
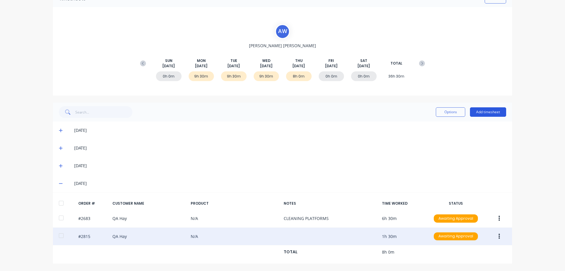
click at [483, 112] on button "Add timesheet" at bounding box center [488, 111] width 36 height 9
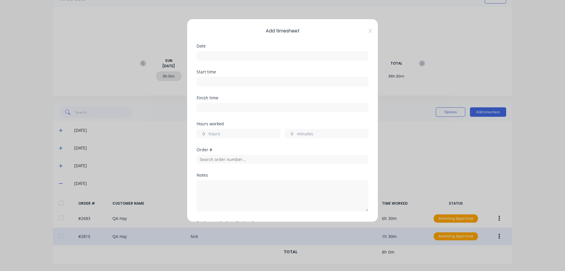
click at [249, 55] on input at bounding box center [282, 55] width 171 height 9
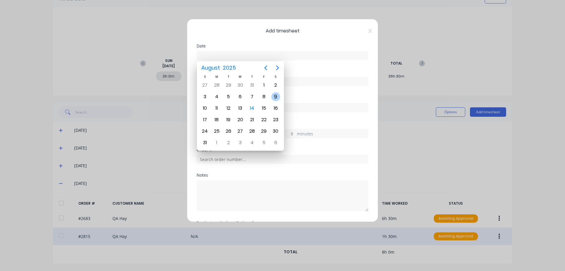
click at [276, 97] on div "9" at bounding box center [275, 96] width 9 height 9
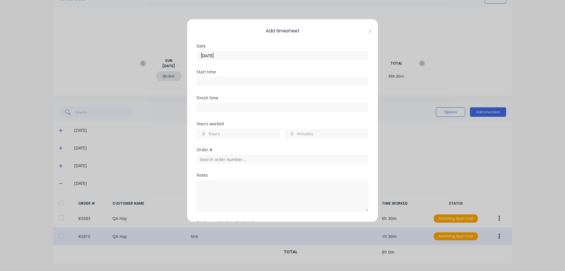
click at [231, 56] on input "[DATE]" at bounding box center [282, 55] width 171 height 9
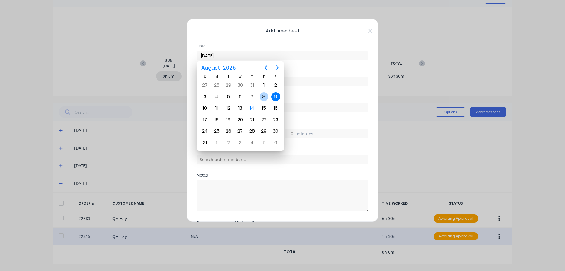
click at [264, 97] on div "8" at bounding box center [264, 96] width 9 height 9
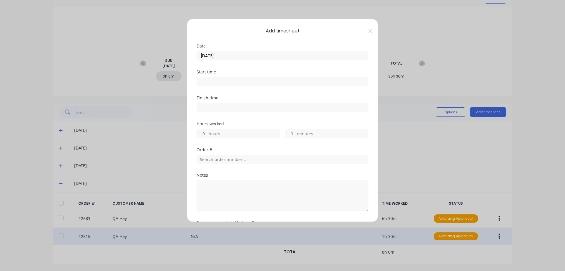
click at [206, 132] on input "hours" at bounding box center [202, 133] width 10 height 9
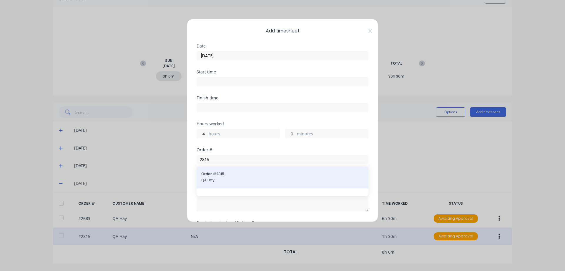
click at [252, 177] on div "Order # 2815 QA Hay" at bounding box center [282, 177] width 162 height 12
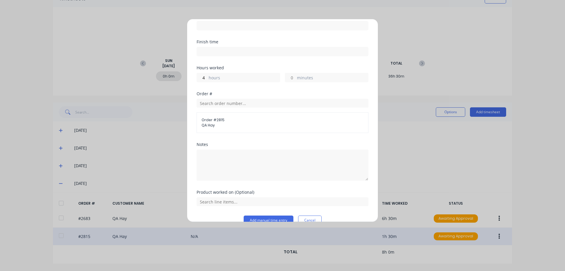
scroll to position [67, 0]
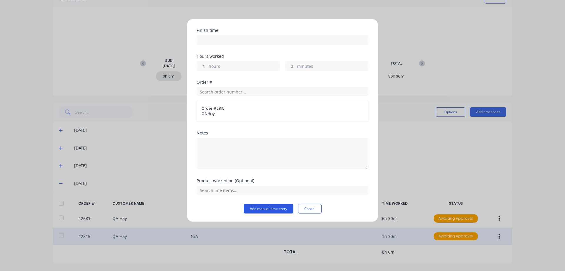
click at [265, 206] on button "Add manual time entry" at bounding box center [269, 208] width 50 height 9
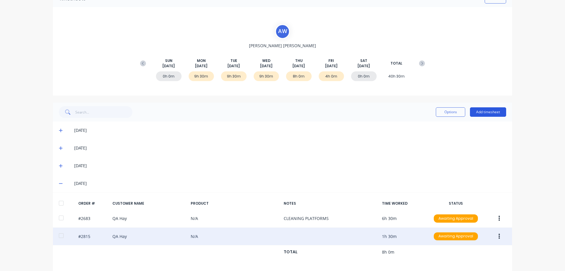
click at [490, 112] on button "Add timesheet" at bounding box center [488, 111] width 36 height 9
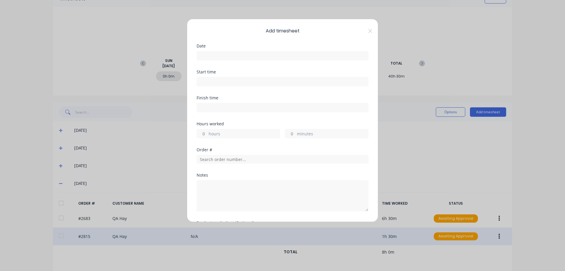
click at [208, 56] on input at bounding box center [282, 55] width 171 height 9
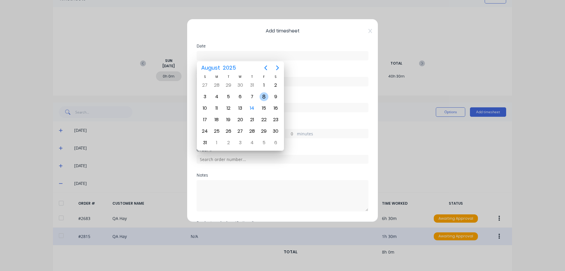
click at [264, 95] on div "8" at bounding box center [264, 96] width 9 height 9
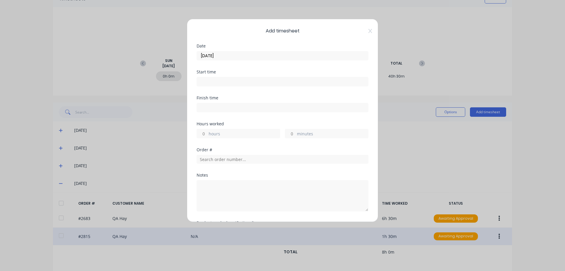
click at [205, 132] on input "hours" at bounding box center [202, 133] width 10 height 9
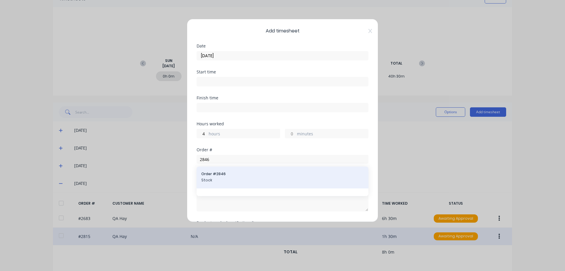
click at [238, 180] on span "Stock" at bounding box center [282, 179] width 162 height 5
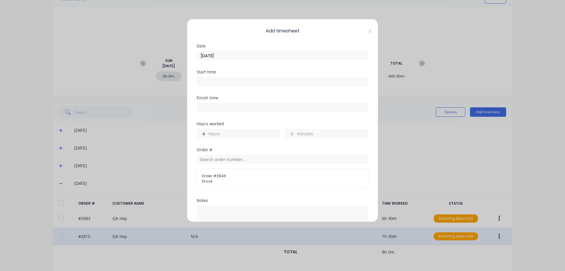
scroll to position [67, 0]
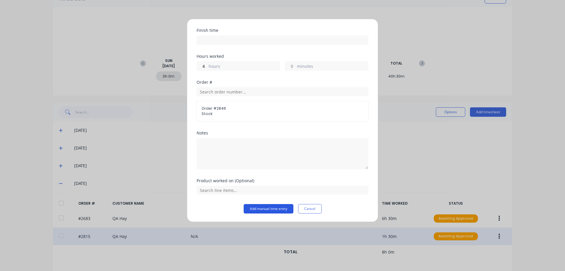
click at [258, 208] on button "Add manual time entry" at bounding box center [269, 208] width 50 height 9
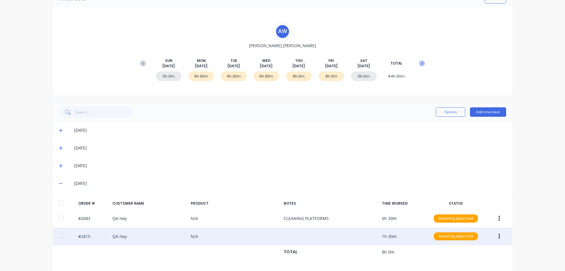
click at [421, 65] on icon at bounding box center [422, 63] width 6 height 6
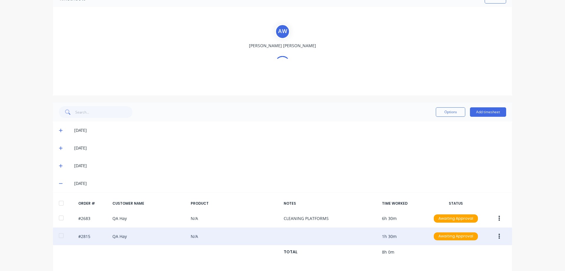
scroll to position [0, 0]
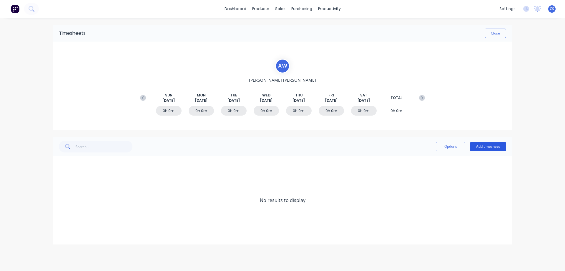
click at [490, 147] on button "Add timesheet" at bounding box center [488, 146] width 36 height 9
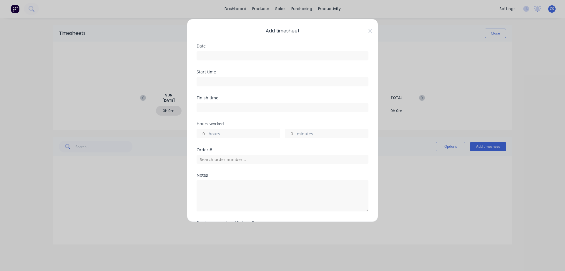
click at [205, 56] on input at bounding box center [282, 55] width 171 height 9
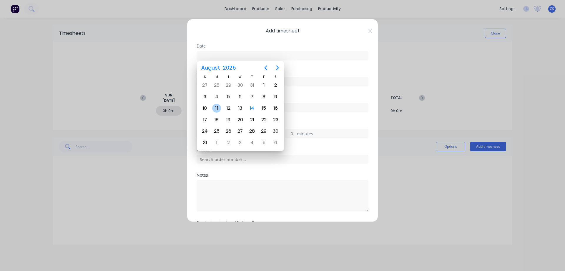
click at [217, 110] on div "11" at bounding box center [216, 108] width 9 height 9
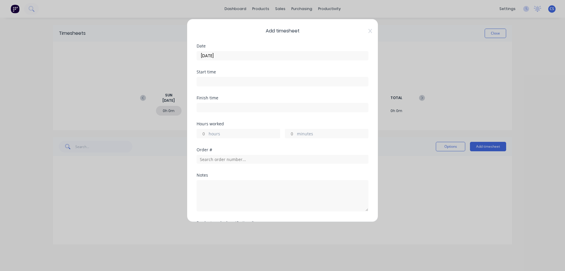
click at [205, 133] on input "hours" at bounding box center [202, 133] width 10 height 9
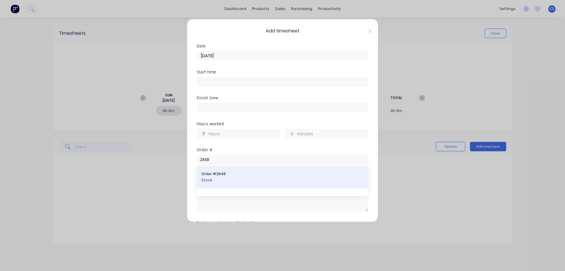
click at [288, 179] on span "Stock" at bounding box center [282, 179] width 162 height 5
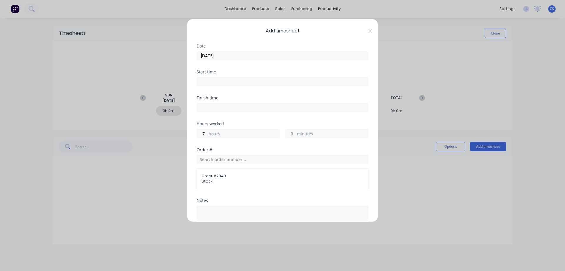
click at [245, 176] on span "Order # 2848" at bounding box center [283, 175] width 162 height 5
click at [228, 160] on input "text" at bounding box center [283, 159] width 172 height 9
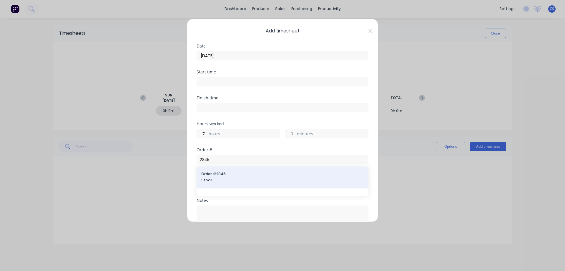
click at [245, 175] on span "Order # 2846" at bounding box center [282, 173] width 162 height 5
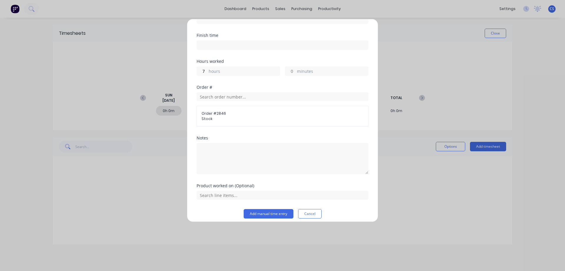
scroll to position [67, 0]
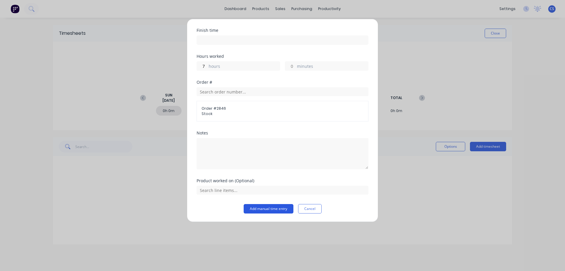
click at [265, 206] on button "Add manual time entry" at bounding box center [269, 208] width 50 height 9
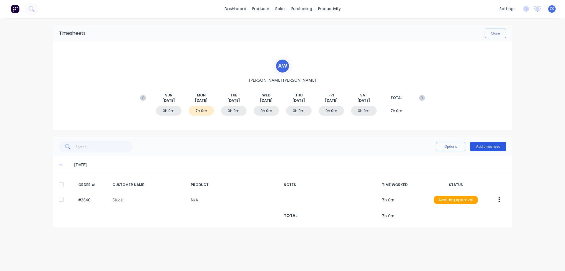
click at [493, 147] on button "Add timesheet" at bounding box center [488, 146] width 36 height 9
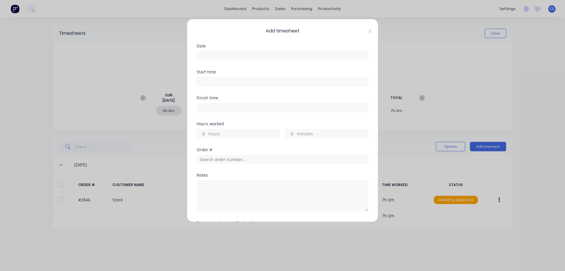
click at [230, 59] on input at bounding box center [282, 55] width 171 height 9
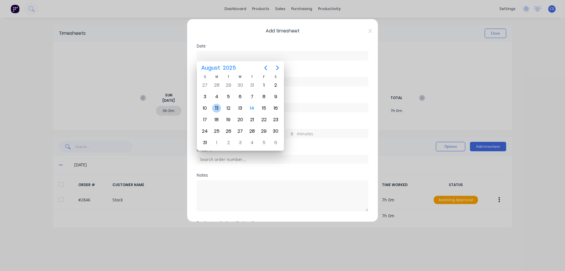
click at [218, 106] on div "11" at bounding box center [216, 108] width 9 height 9
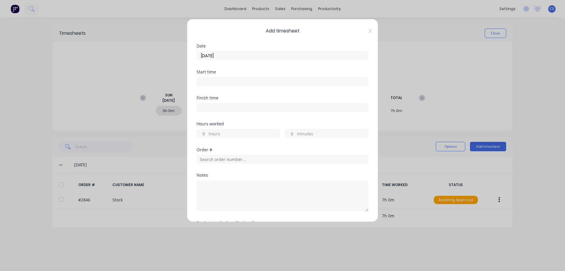
click at [204, 132] on input "hours" at bounding box center [202, 133] width 10 height 9
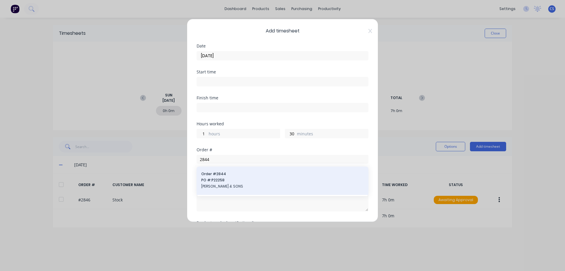
click at [244, 174] on span "Order # 2844" at bounding box center [282, 173] width 162 height 5
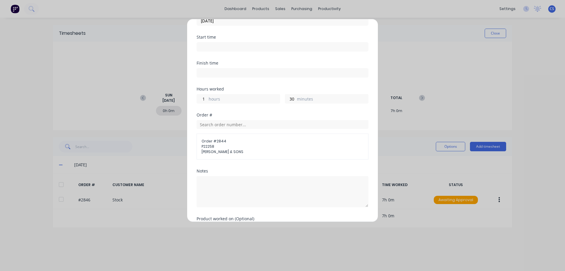
scroll to position [73, 0]
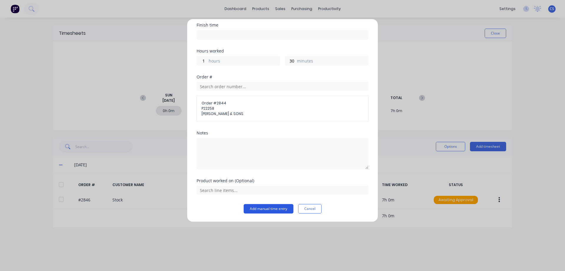
click at [269, 207] on button "Add manual time entry" at bounding box center [269, 208] width 50 height 9
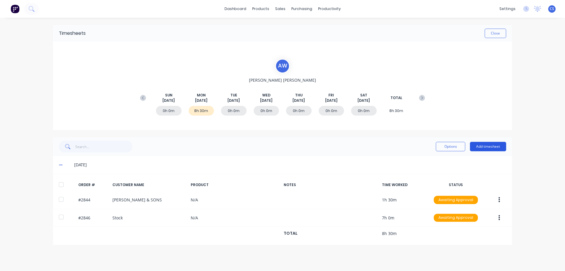
click at [495, 147] on button "Add timesheet" at bounding box center [488, 146] width 36 height 9
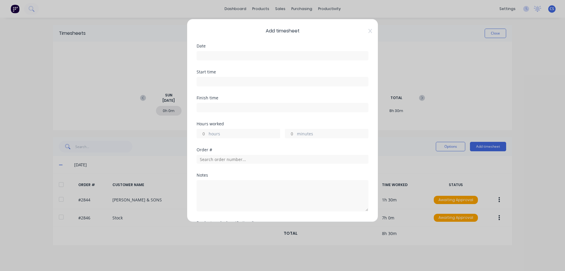
click at [224, 58] on input at bounding box center [282, 55] width 171 height 9
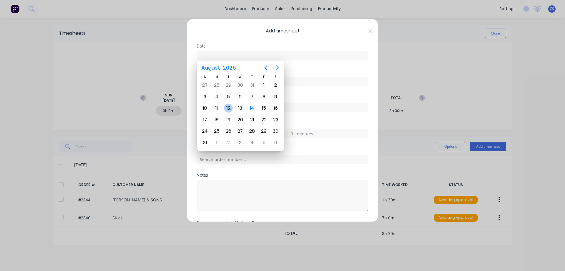
click at [227, 109] on div "12" at bounding box center [228, 108] width 9 height 9
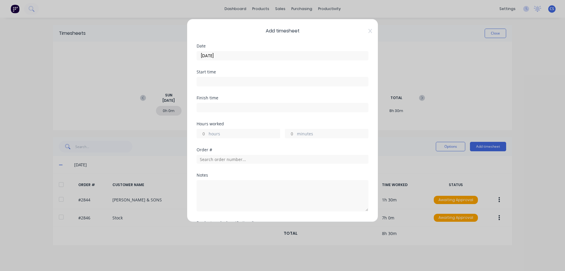
click at [206, 135] on input "hours" at bounding box center [202, 133] width 10 height 9
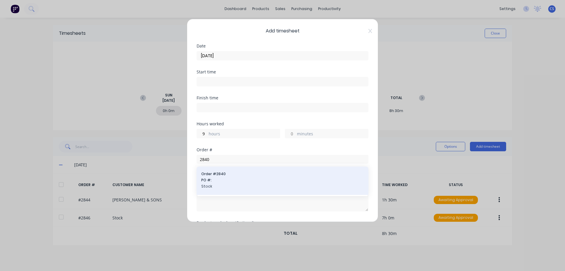
click at [268, 180] on span "PO #:" at bounding box center [282, 179] width 162 height 5
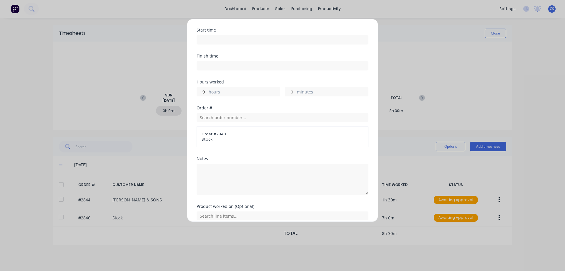
scroll to position [67, 0]
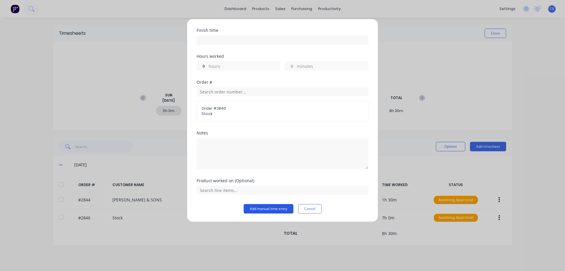
click at [273, 208] on button "Add manual time entry" at bounding box center [269, 208] width 50 height 9
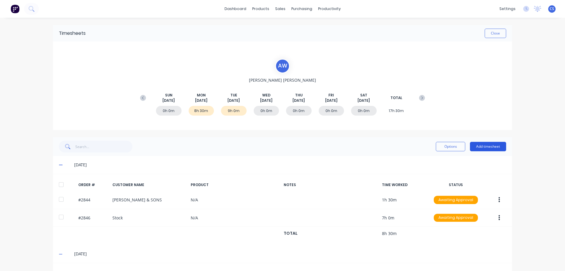
click at [486, 142] on button "Add timesheet" at bounding box center [488, 146] width 36 height 9
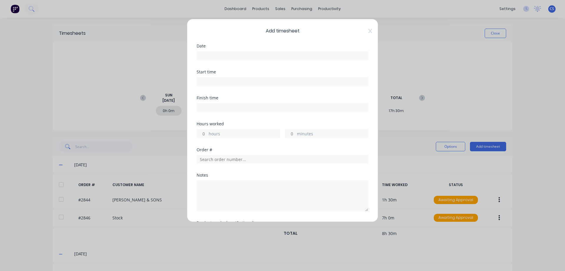
click at [226, 52] on input at bounding box center [282, 55] width 171 height 9
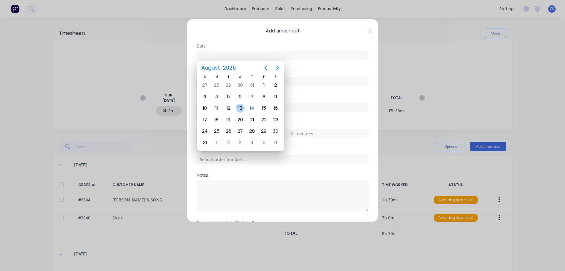
click at [241, 107] on div "13" at bounding box center [240, 108] width 9 height 9
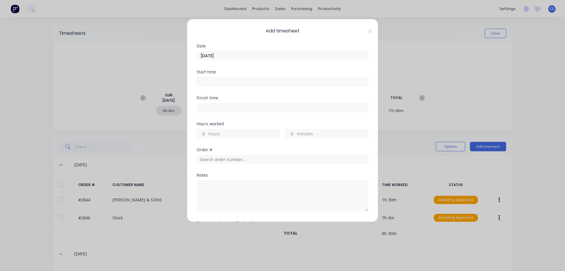
click at [205, 134] on input "hours" at bounding box center [202, 133] width 10 height 9
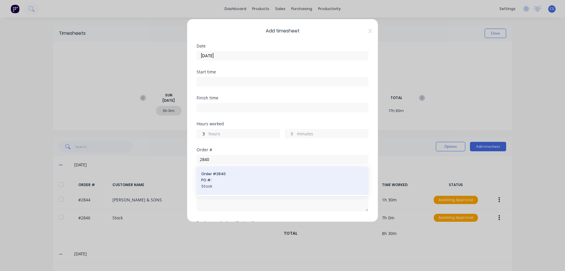
click at [259, 175] on span "Order # 2840" at bounding box center [282, 173] width 162 height 5
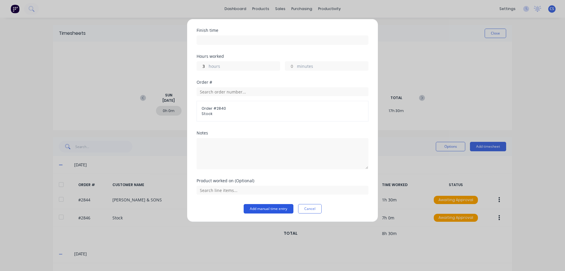
click at [263, 207] on button "Add manual time entry" at bounding box center [269, 208] width 50 height 9
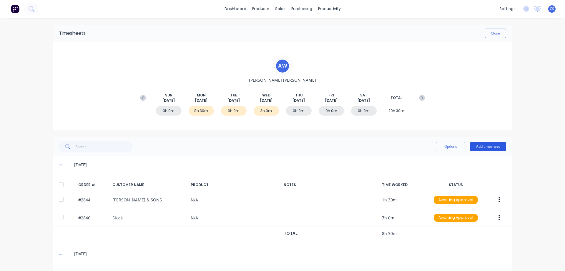
click at [482, 147] on button "Add timesheet" at bounding box center [488, 146] width 36 height 9
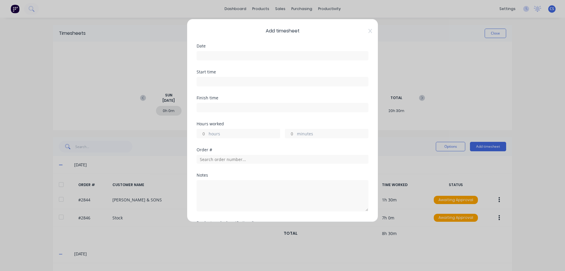
click at [261, 55] on input at bounding box center [282, 55] width 171 height 9
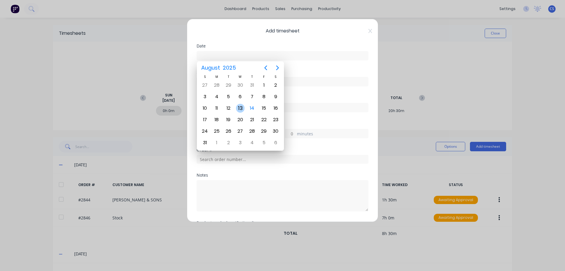
click at [238, 109] on div "13" at bounding box center [240, 108] width 9 height 9
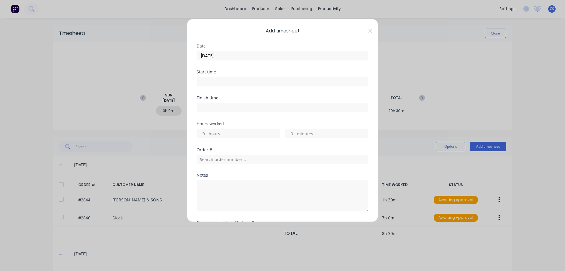
click at [206, 134] on input "hours" at bounding box center [202, 133] width 10 height 9
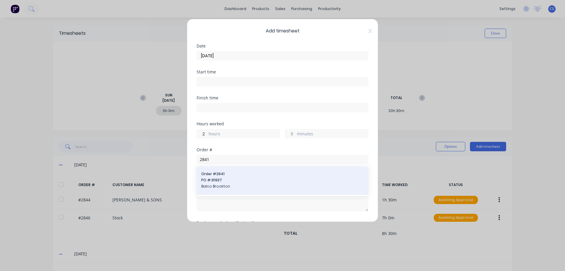
click at [257, 177] on span "PO #: 81937" at bounding box center [282, 179] width 162 height 5
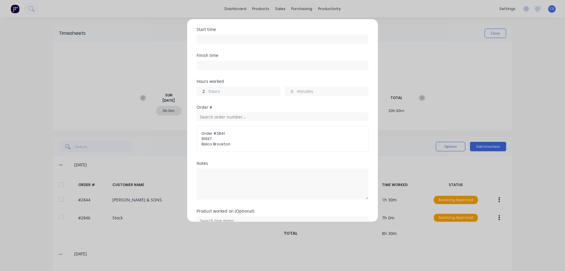
scroll to position [73, 0]
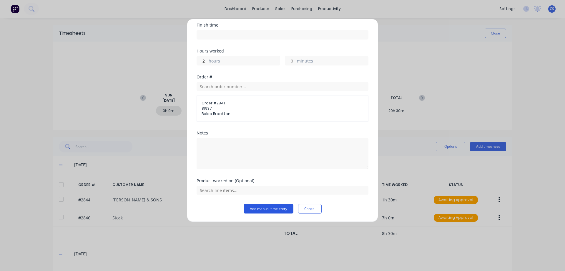
click at [257, 207] on button "Add manual time entry" at bounding box center [269, 208] width 50 height 9
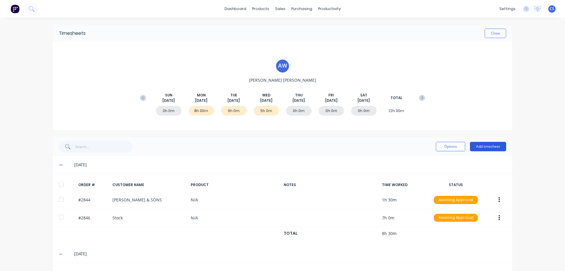
click at [488, 145] on button "Add timesheet" at bounding box center [488, 146] width 36 height 9
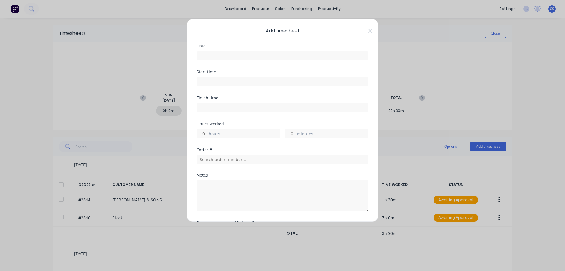
click at [233, 56] on input at bounding box center [282, 55] width 171 height 9
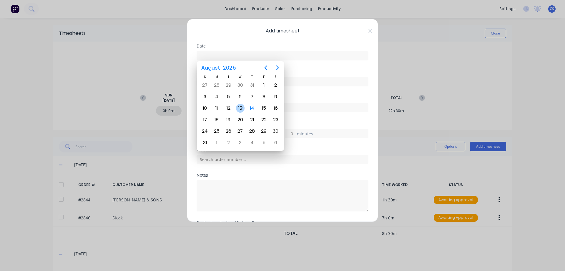
click at [240, 108] on div "13" at bounding box center [240, 108] width 9 height 9
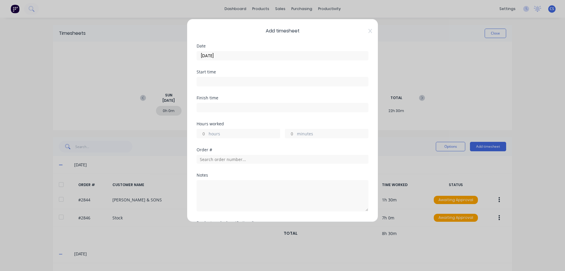
click at [205, 130] on input "hours" at bounding box center [202, 133] width 10 height 9
click at [240, 178] on span "PO #: HC-2585" at bounding box center [282, 179] width 162 height 5
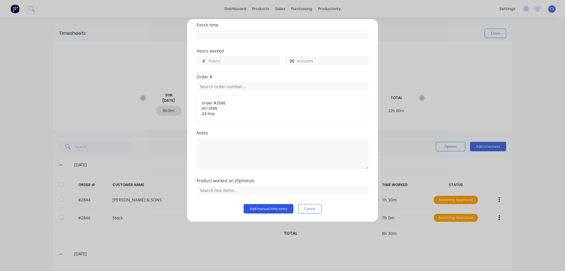
click at [271, 209] on button "Add manual time entry" at bounding box center [269, 208] width 50 height 9
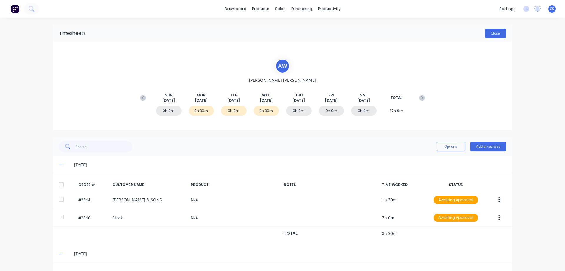
click at [490, 34] on button "Close" at bounding box center [495, 33] width 21 height 9
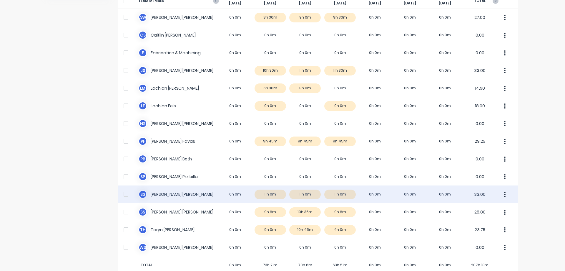
scroll to position [59, 0]
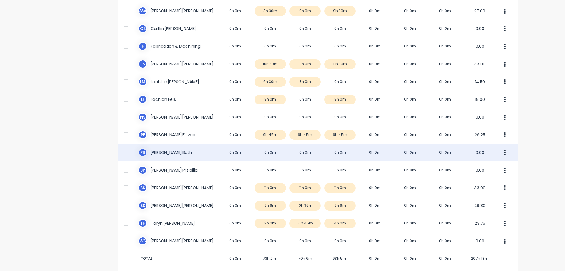
click at [199, 152] on div "P B Peter Both 0h 0m 0h 0m 0h 0m 0h 0m 0h 0m 0h 0m 0h 0m 0.00" at bounding box center [318, 152] width 400 height 18
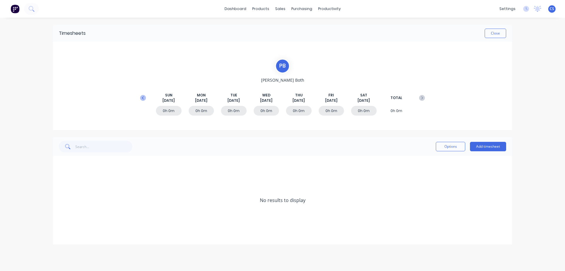
click at [143, 97] on icon at bounding box center [143, 97] width 2 height 3
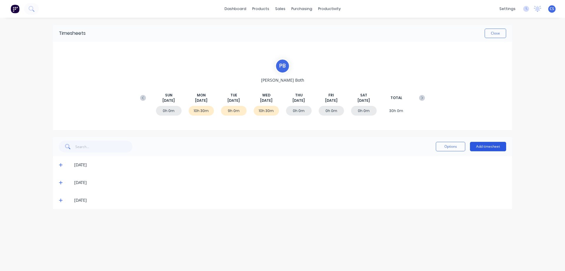
click at [483, 147] on button "Add timesheet" at bounding box center [488, 146] width 36 height 9
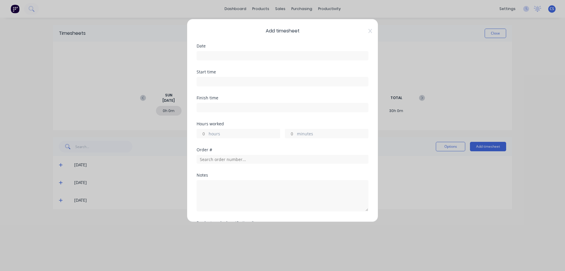
click at [225, 53] on input at bounding box center [282, 55] width 171 height 9
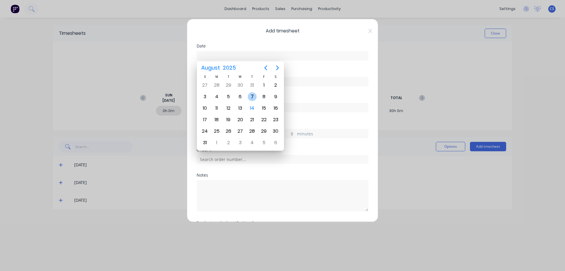
click at [255, 96] on div "7" at bounding box center [252, 96] width 9 height 9
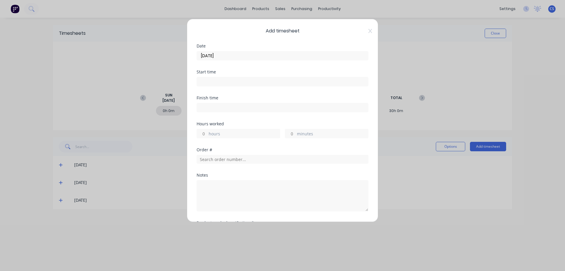
click at [207, 132] on input "hours" at bounding box center [202, 133] width 10 height 9
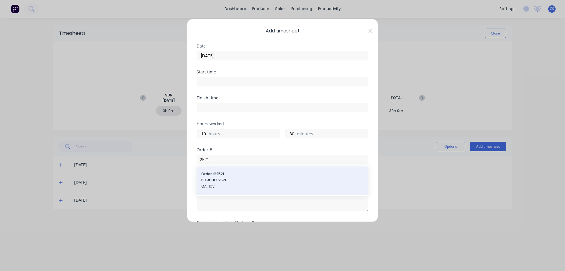
click at [266, 172] on span "Order # 2521" at bounding box center [282, 173] width 162 height 5
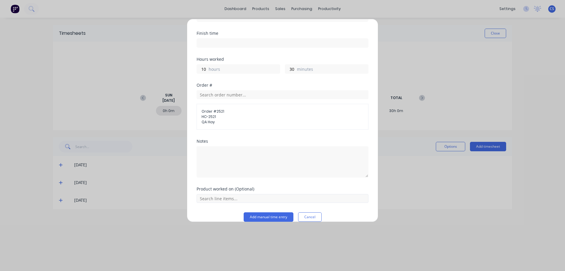
scroll to position [73, 0]
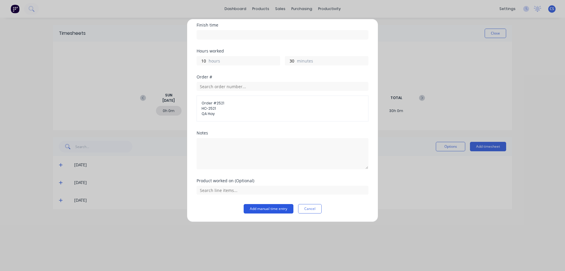
click at [262, 208] on button "Add manual time entry" at bounding box center [269, 208] width 50 height 9
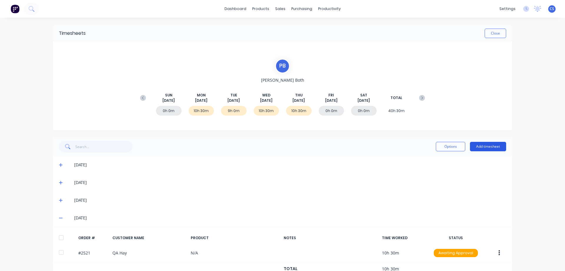
click at [482, 142] on button "Add timesheet" at bounding box center [488, 146] width 36 height 9
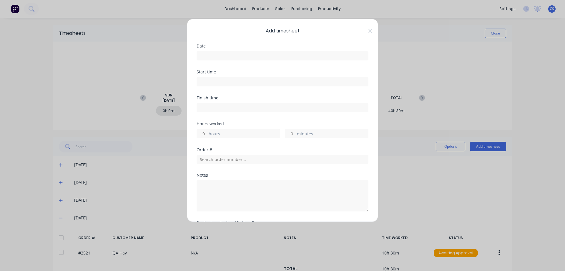
click at [211, 56] on input at bounding box center [282, 55] width 171 height 9
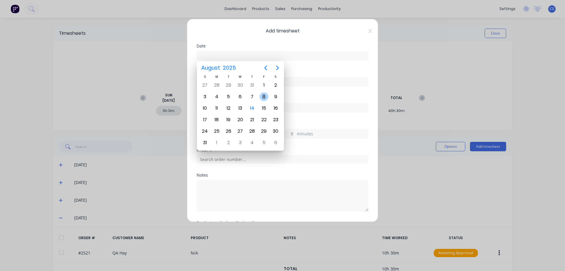
click at [262, 97] on div "8" at bounding box center [264, 96] width 9 height 9
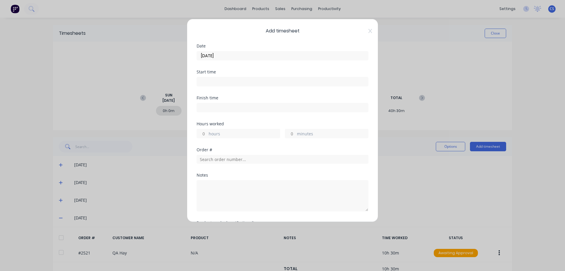
click at [206, 133] on input "hours" at bounding box center [202, 133] width 10 height 9
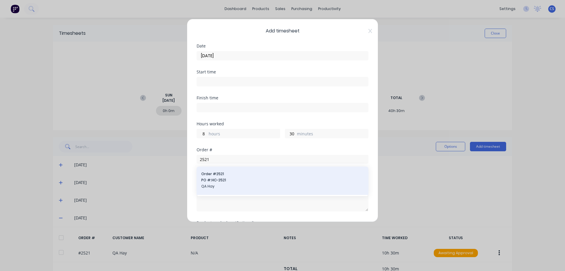
click at [247, 180] on span "PO #: HC-2521" at bounding box center [282, 179] width 162 height 5
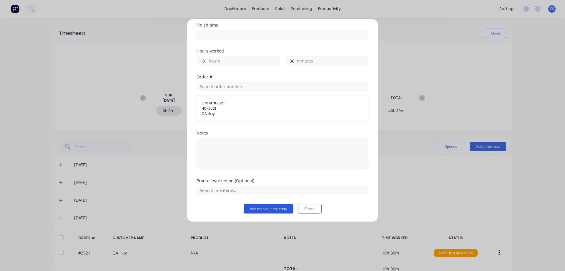
click at [255, 210] on button "Add manual time entry" at bounding box center [269, 208] width 50 height 9
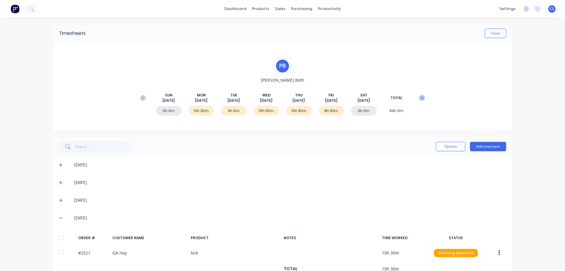
click at [422, 97] on icon at bounding box center [422, 98] width 6 height 6
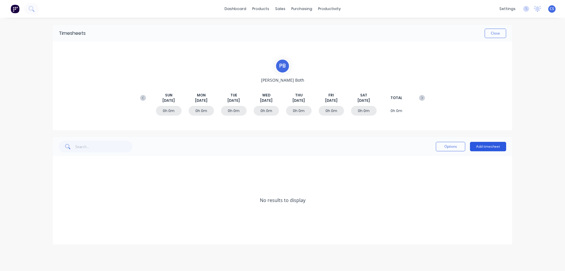
click at [489, 145] on button "Add timesheet" at bounding box center [488, 146] width 36 height 9
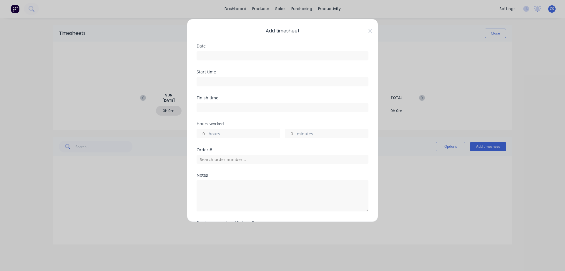
click at [213, 54] on input at bounding box center [282, 55] width 171 height 9
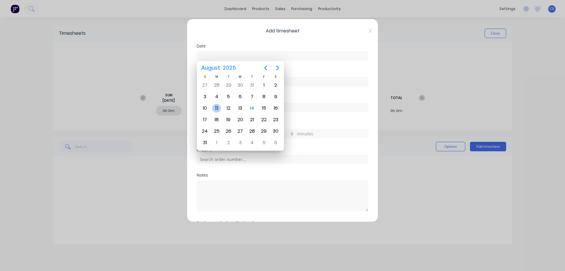
click at [216, 108] on div "11" at bounding box center [216, 108] width 9 height 9
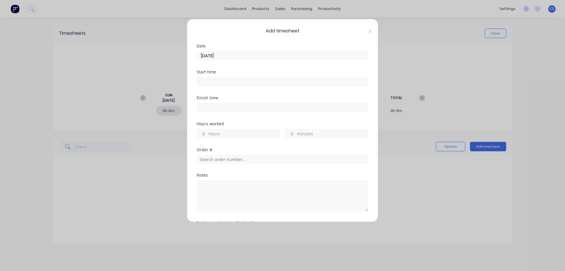
click at [204, 134] on input "hours" at bounding box center [202, 133] width 10 height 9
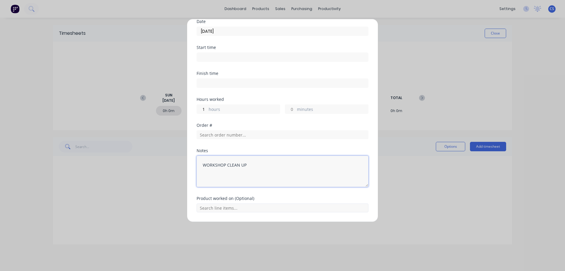
scroll to position [42, 0]
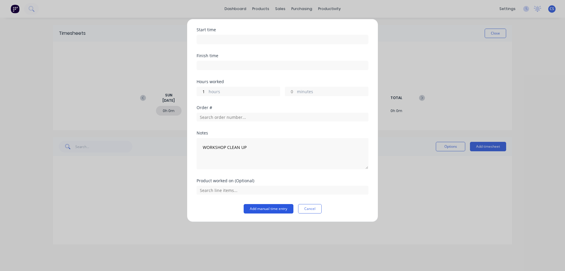
click at [259, 209] on button "Add manual time entry" at bounding box center [269, 208] width 50 height 9
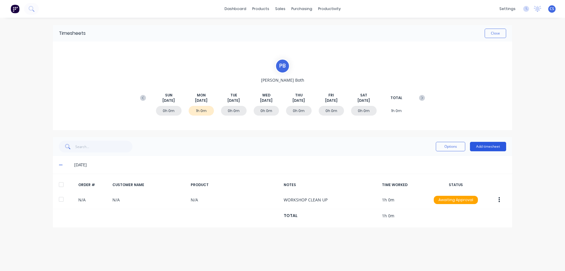
click at [485, 147] on button "Add timesheet" at bounding box center [488, 146] width 36 height 9
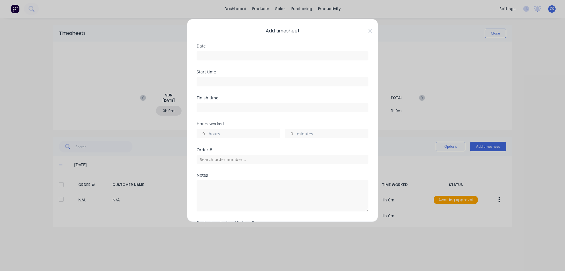
click at [221, 55] on input at bounding box center [282, 55] width 171 height 9
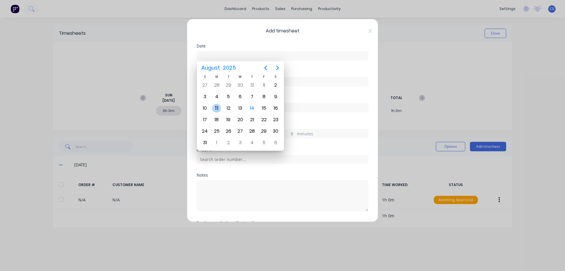
click at [218, 108] on div "11" at bounding box center [216, 108] width 9 height 9
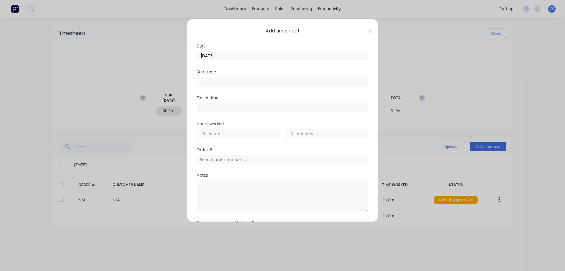
click at [206, 132] on input "hours" at bounding box center [202, 133] width 10 height 9
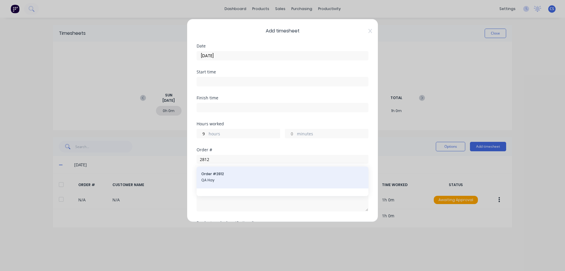
click at [235, 175] on span "Order # 2812" at bounding box center [282, 173] width 162 height 5
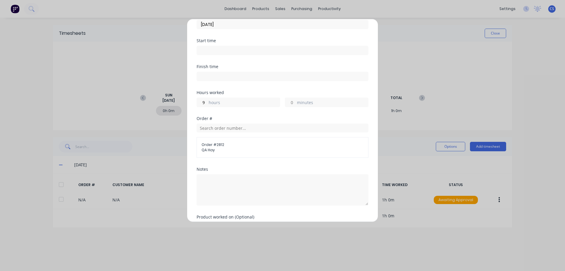
scroll to position [67, 0]
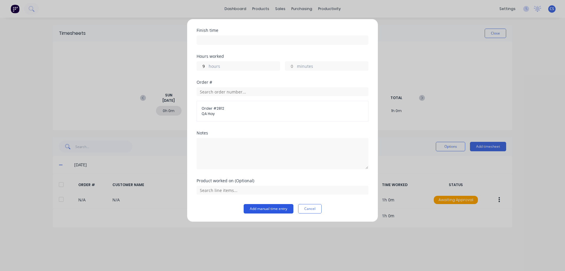
click at [260, 207] on button "Add manual time entry" at bounding box center [269, 208] width 50 height 9
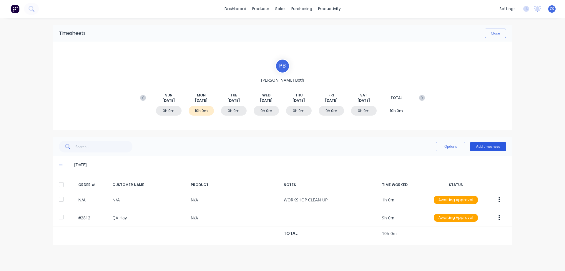
click at [485, 146] on button "Add timesheet" at bounding box center [488, 146] width 36 height 9
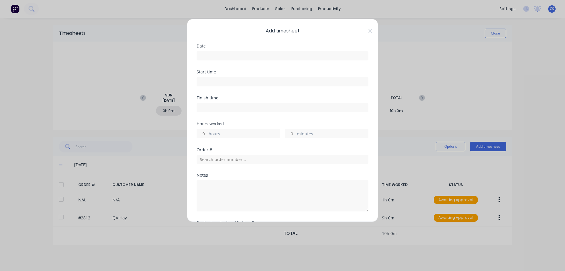
click at [205, 55] on input at bounding box center [282, 55] width 171 height 9
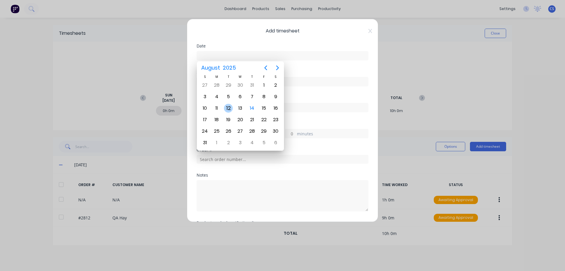
click at [228, 106] on div "12" at bounding box center [228, 108] width 9 height 9
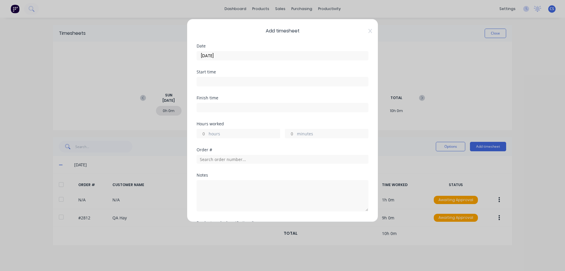
click at [208, 133] on div "hours" at bounding box center [239, 133] width 84 height 9
click at [205, 134] on input "hours" at bounding box center [202, 133] width 10 height 9
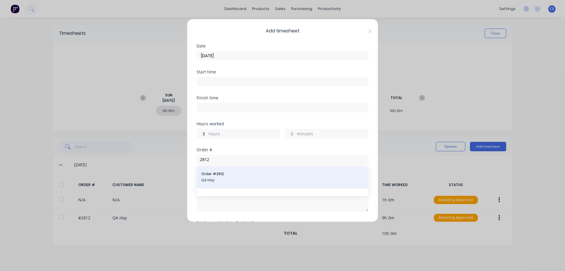
click at [234, 175] on span "Order # 2812" at bounding box center [282, 173] width 162 height 5
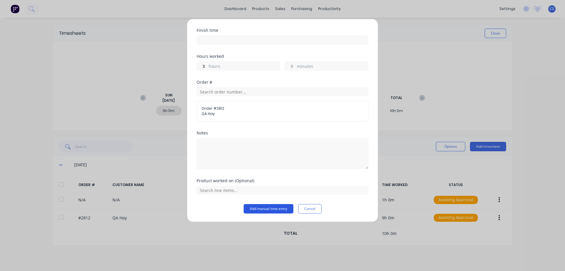
click at [270, 211] on button "Add manual time entry" at bounding box center [269, 208] width 50 height 9
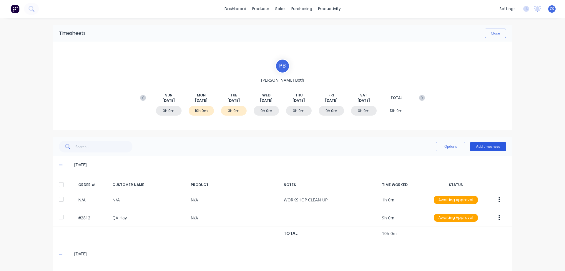
click at [491, 143] on button "Add timesheet" at bounding box center [488, 146] width 36 height 9
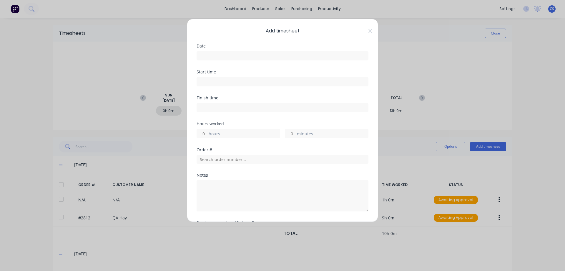
click at [243, 56] on input at bounding box center [282, 55] width 171 height 9
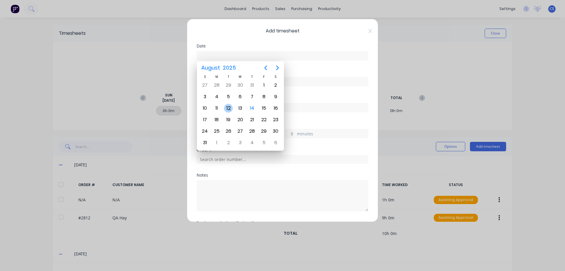
click at [228, 105] on div "12" at bounding box center [228, 108] width 9 height 9
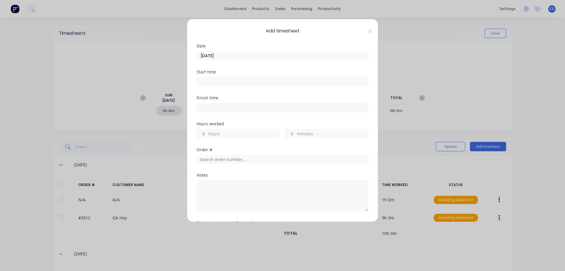
click at [207, 134] on div "hours" at bounding box center [239, 133] width 84 height 9
click at [207, 133] on input "hours" at bounding box center [202, 133] width 10 height 9
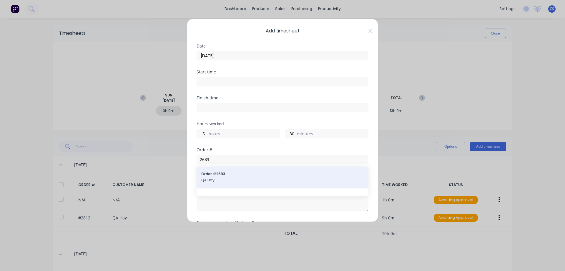
click at [251, 180] on span "QA Hay" at bounding box center [282, 179] width 162 height 5
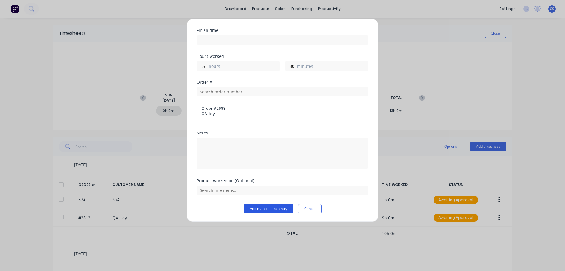
click at [265, 210] on button "Add manual time entry" at bounding box center [269, 208] width 50 height 9
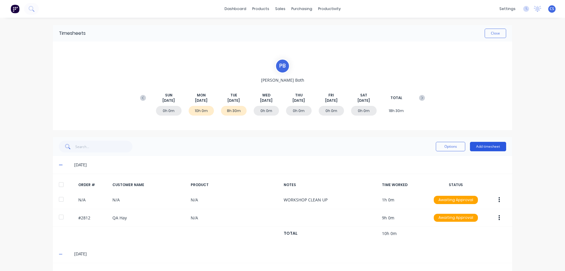
click at [492, 148] on button "Add timesheet" at bounding box center [488, 146] width 36 height 9
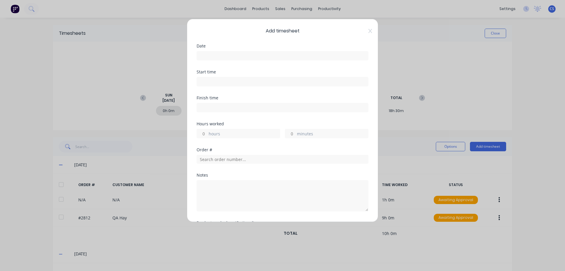
click at [222, 56] on input at bounding box center [282, 55] width 171 height 9
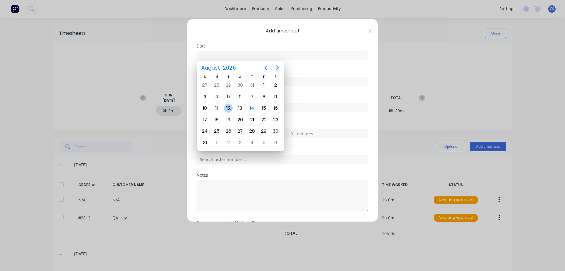
click at [229, 110] on div "12" at bounding box center [228, 108] width 9 height 9
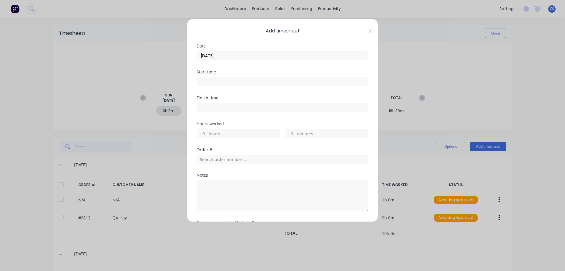
click at [206, 133] on input "hours" at bounding box center [202, 133] width 10 height 9
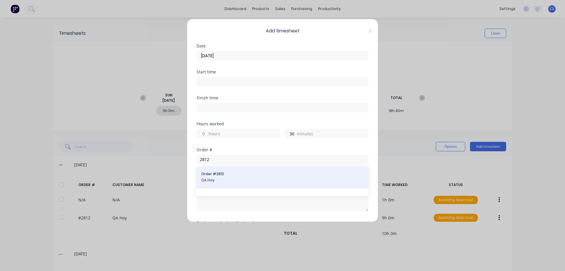
click at [229, 176] on span "Order # 2812" at bounding box center [282, 173] width 162 height 5
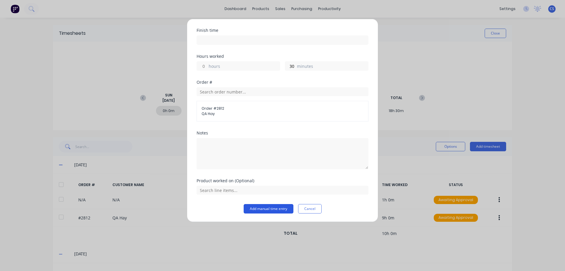
click at [260, 209] on button "Add manual time entry" at bounding box center [269, 208] width 50 height 9
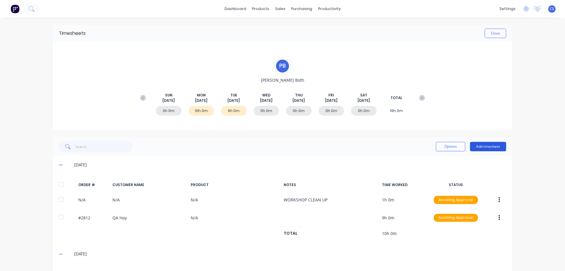
click at [485, 148] on button "Add timesheet" at bounding box center [488, 146] width 36 height 9
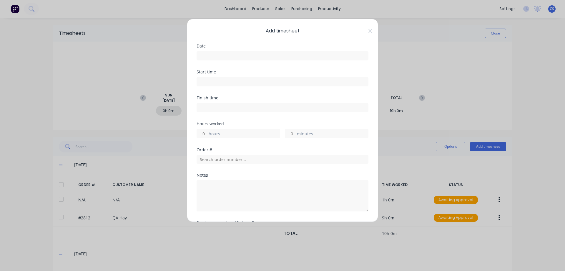
click at [228, 57] on input at bounding box center [282, 55] width 171 height 9
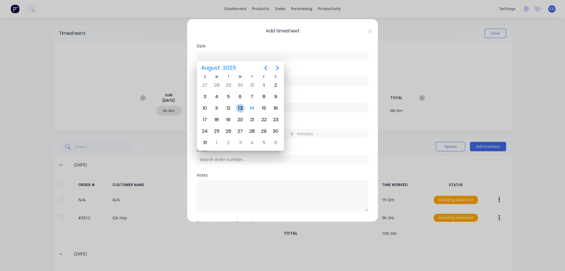
click at [239, 110] on div "13" at bounding box center [240, 108] width 9 height 9
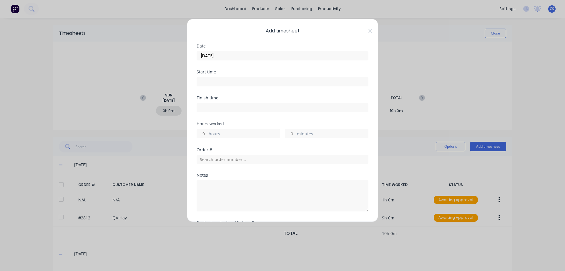
click at [205, 132] on input "hours" at bounding box center [202, 133] width 10 height 9
click at [205, 132] on input "3" at bounding box center [202, 133] width 10 height 9
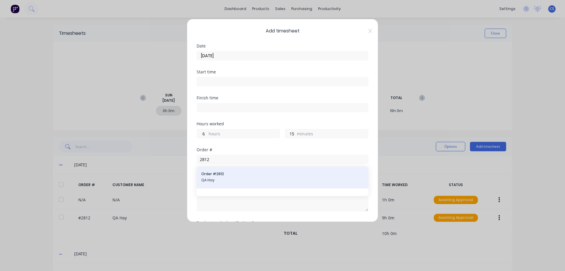
click at [239, 176] on span "Order # 2812" at bounding box center [282, 173] width 162 height 5
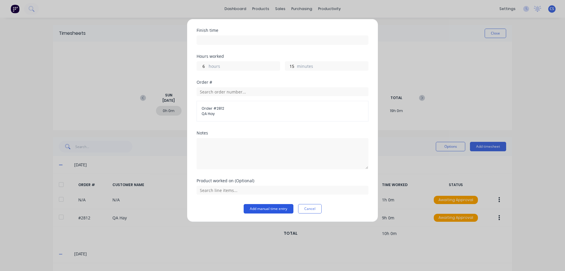
click at [263, 210] on button "Add manual time entry" at bounding box center [269, 208] width 50 height 9
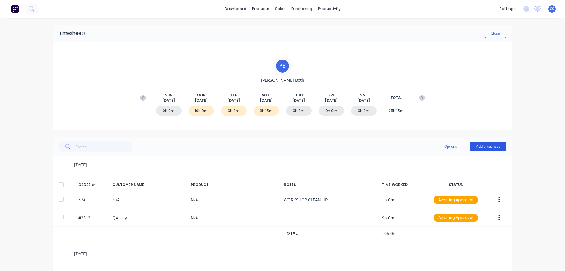
click at [488, 146] on button "Add timesheet" at bounding box center [488, 146] width 36 height 9
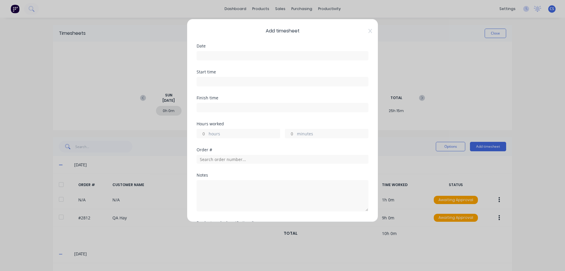
click at [220, 54] on input at bounding box center [282, 55] width 171 height 9
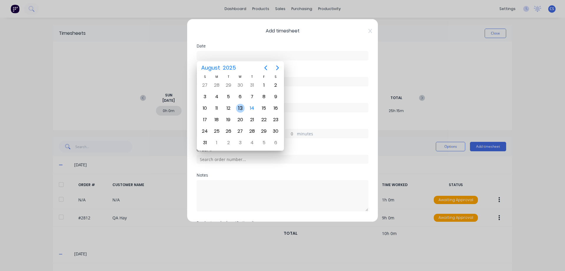
click at [239, 106] on div "13" at bounding box center [240, 108] width 9 height 9
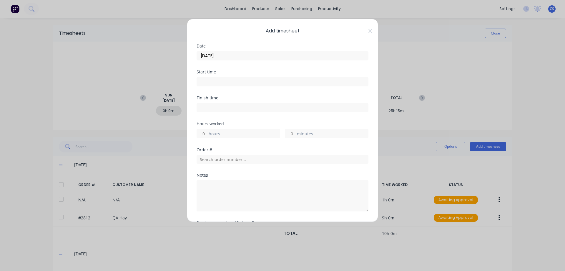
click at [206, 132] on input "hours" at bounding box center [202, 133] width 10 height 9
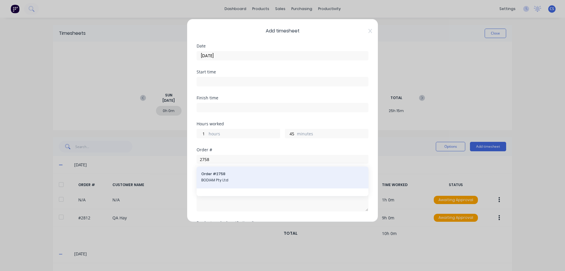
click at [246, 177] on div "Order # 2758 BODIAM Pty Ltd" at bounding box center [282, 177] width 162 height 12
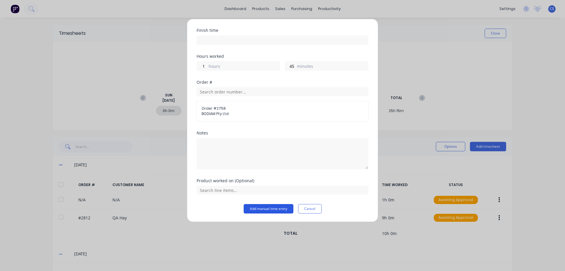
click at [270, 207] on button "Add manual time entry" at bounding box center [269, 208] width 50 height 9
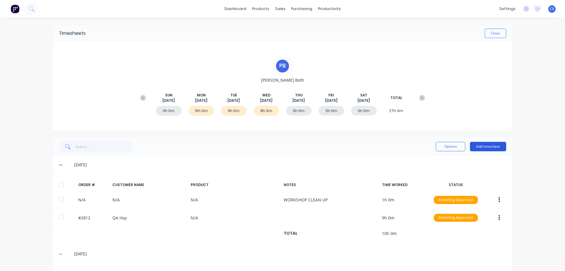
click at [479, 145] on button "Add timesheet" at bounding box center [488, 146] width 36 height 9
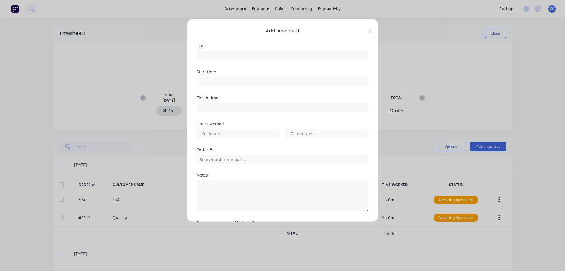
click at [213, 57] on input at bounding box center [282, 55] width 171 height 9
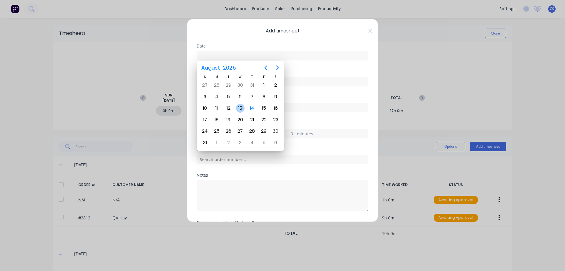
click at [243, 109] on div "13" at bounding box center [240, 108] width 9 height 9
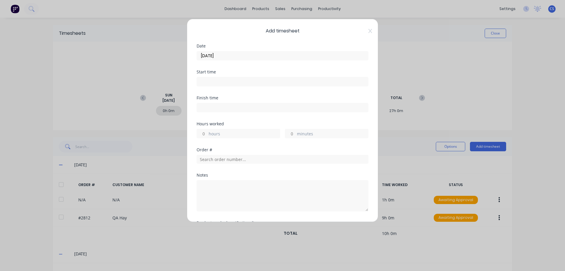
click at [206, 135] on input "hours" at bounding box center [202, 133] width 10 height 9
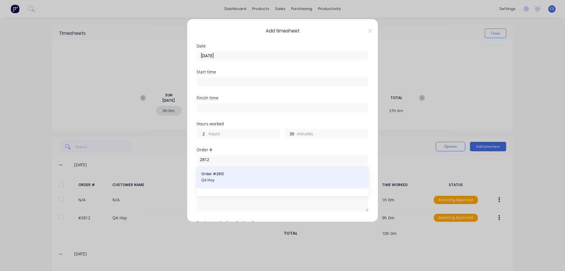
click at [240, 173] on span "Order # 2812" at bounding box center [282, 173] width 162 height 5
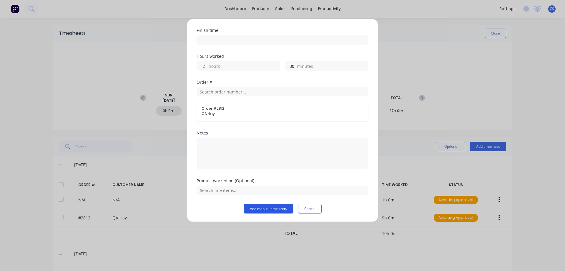
click at [270, 210] on button "Add manual time entry" at bounding box center [269, 208] width 50 height 9
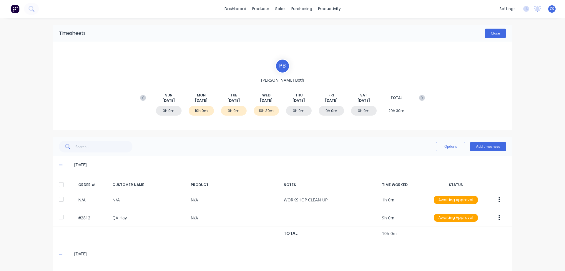
click at [494, 35] on button "Close" at bounding box center [495, 33] width 21 height 9
